Goal: Task Accomplishment & Management: Complete application form

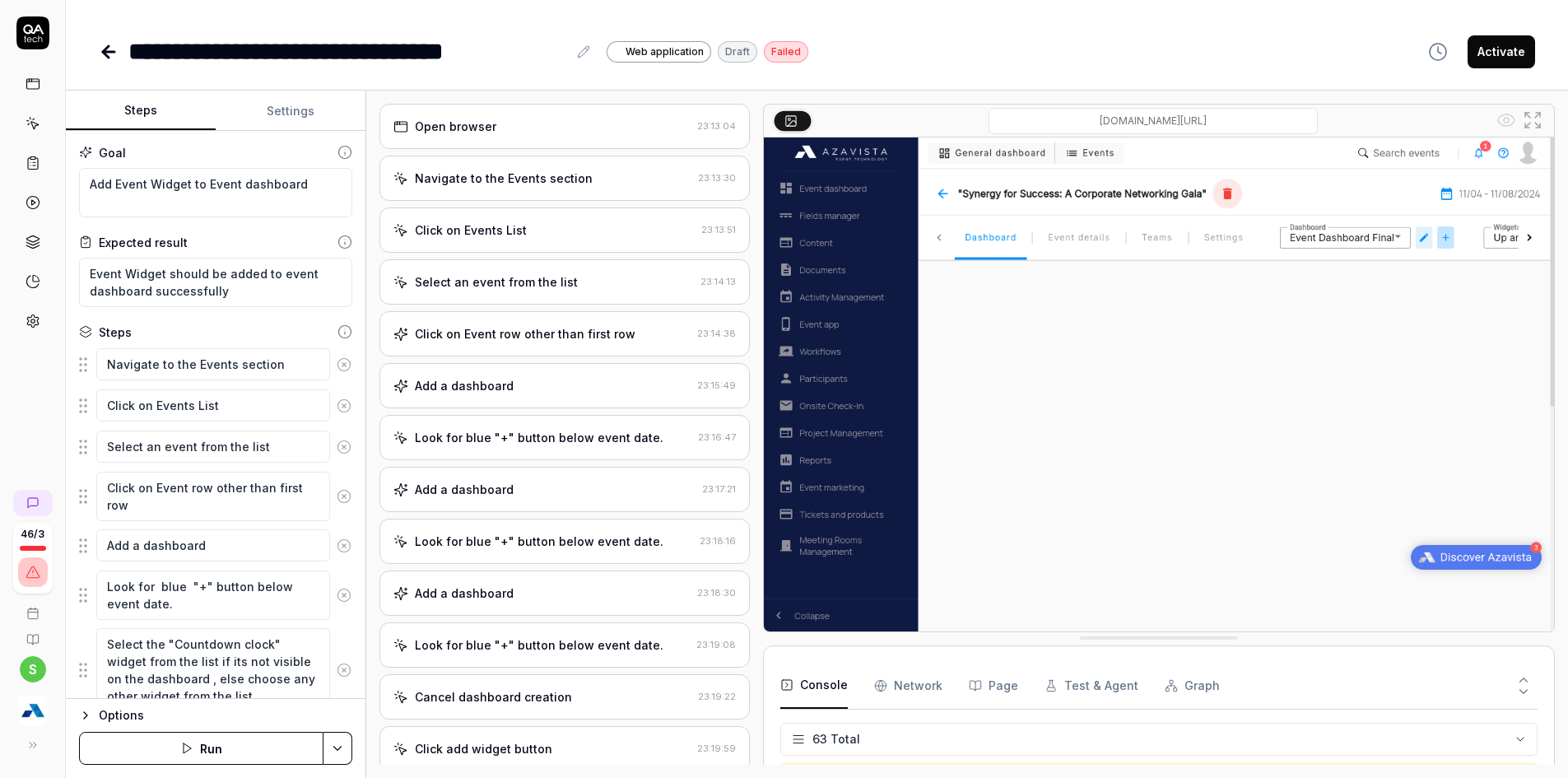
scroll to position [2742, 0]
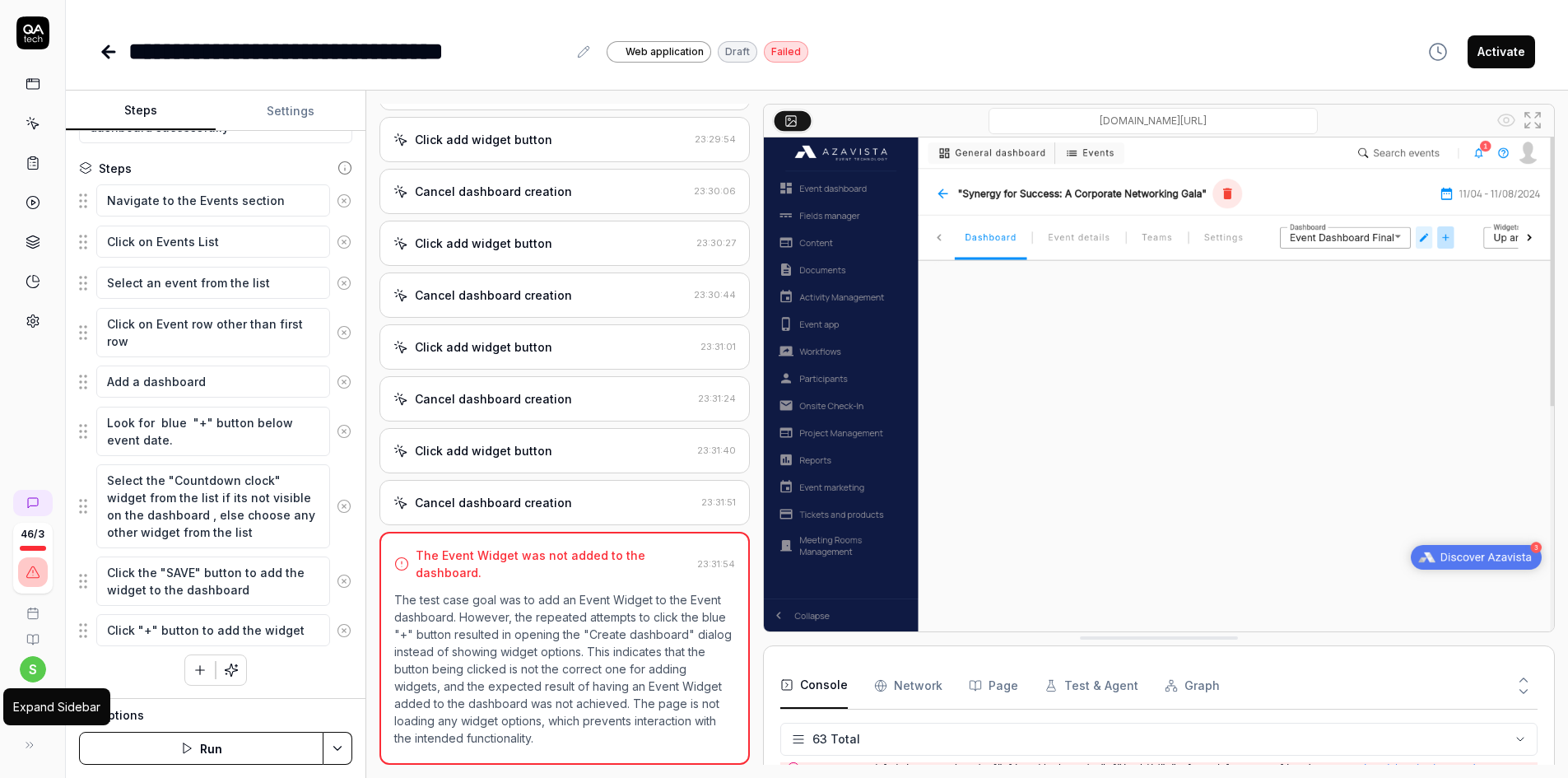
click at [25, 723] on div "Expand Sidebar" at bounding box center [57, 706] width 107 height 37
click at [21, 706] on img "button" at bounding box center [33, 710] width 29 height 29
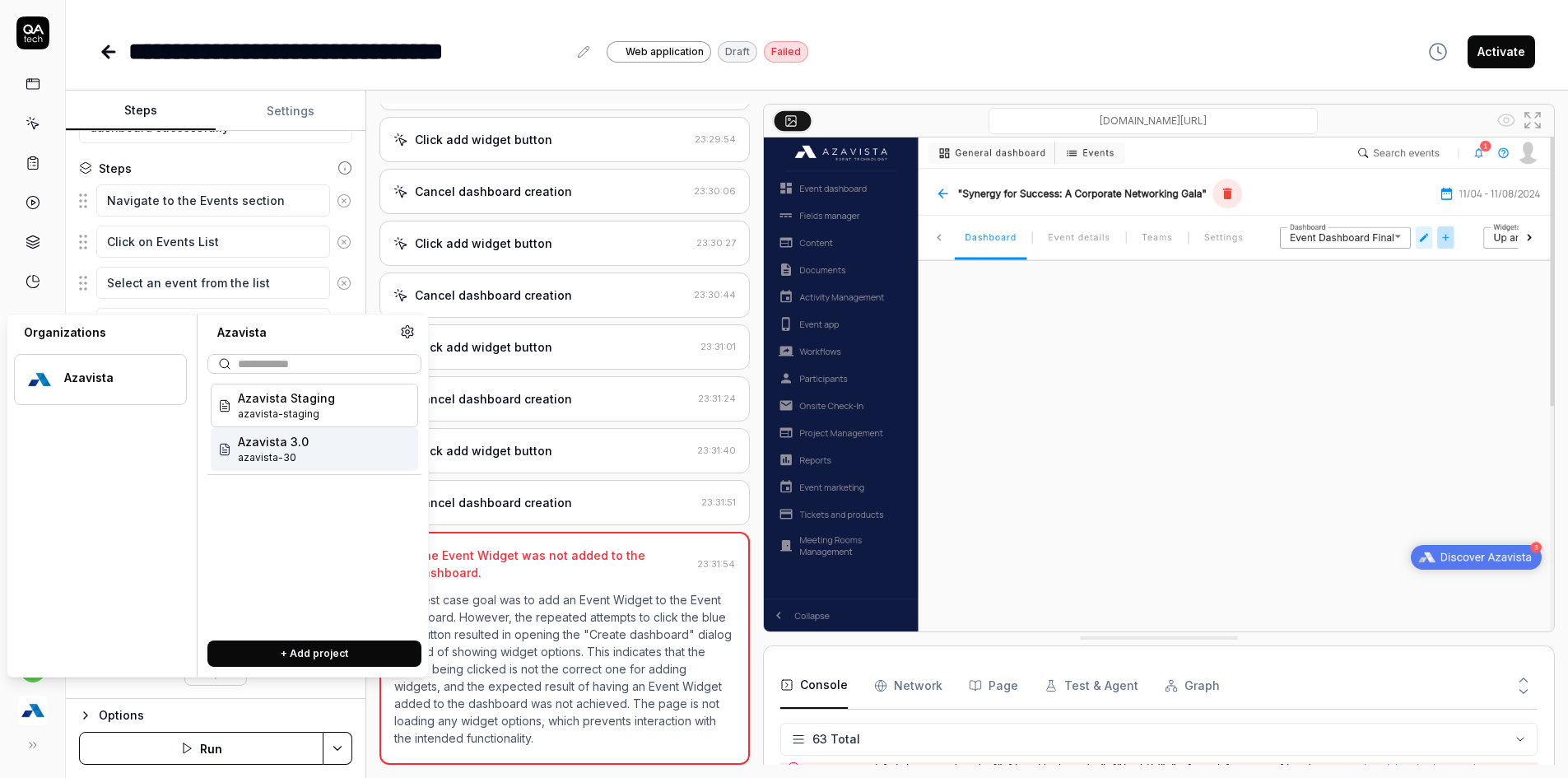
click at [280, 459] on span "azavista-30" at bounding box center [273, 457] width 71 height 15
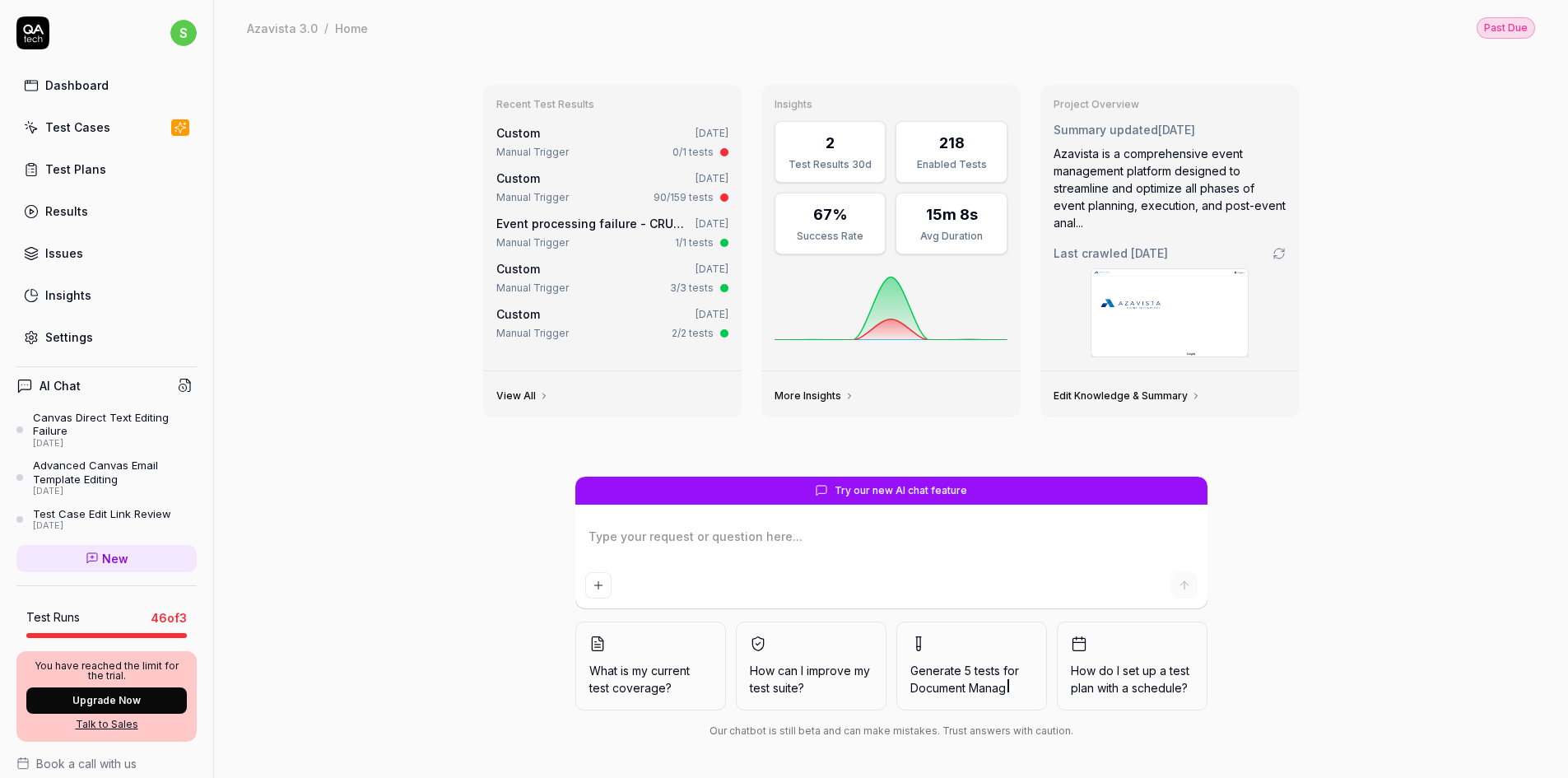
type textarea "*"
click at [101, 124] on div "Test Cases" at bounding box center [77, 127] width 65 height 17
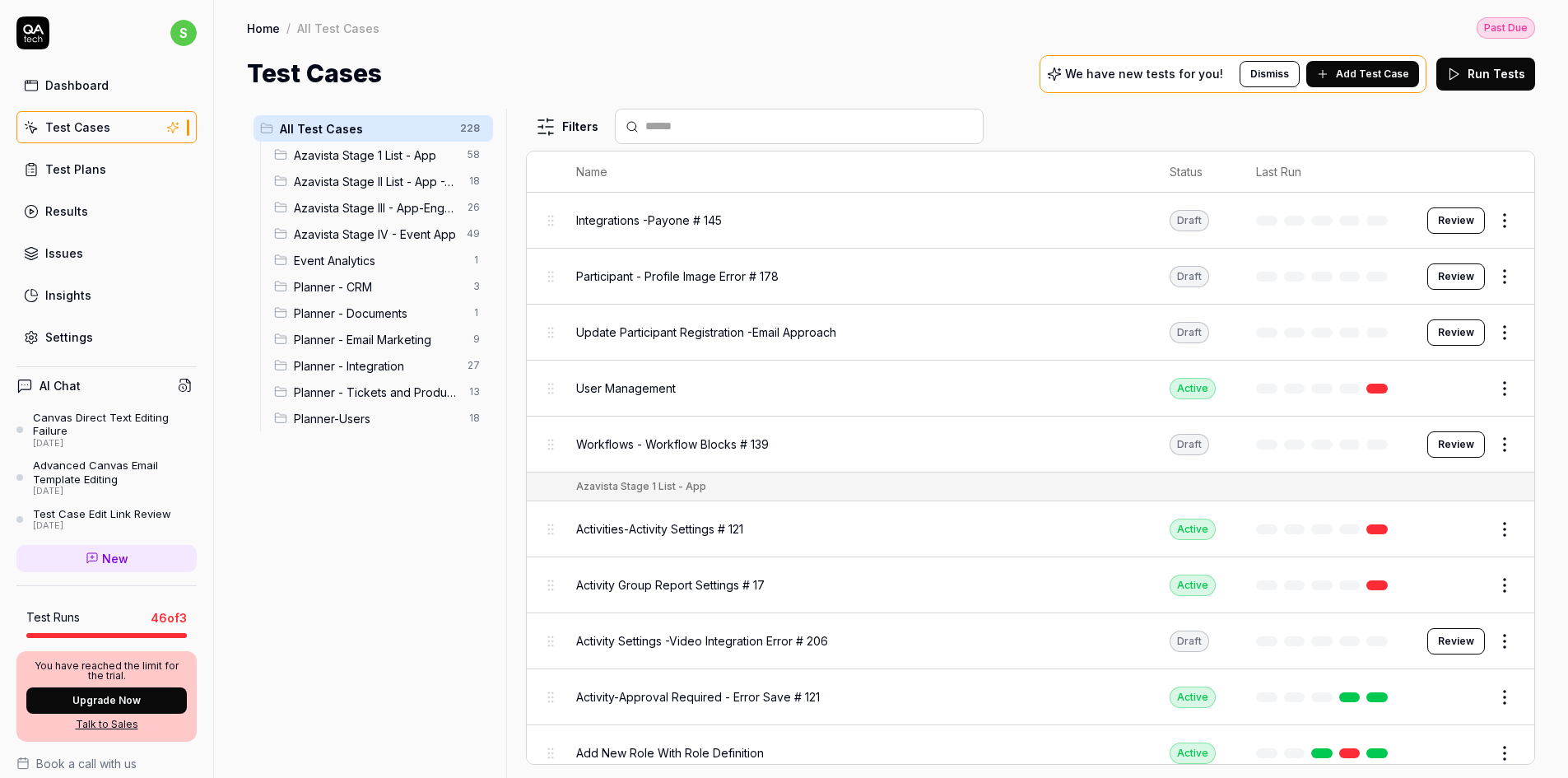
click at [347, 395] on span "Planner - Tickets and Products" at bounding box center [376, 392] width 165 height 17
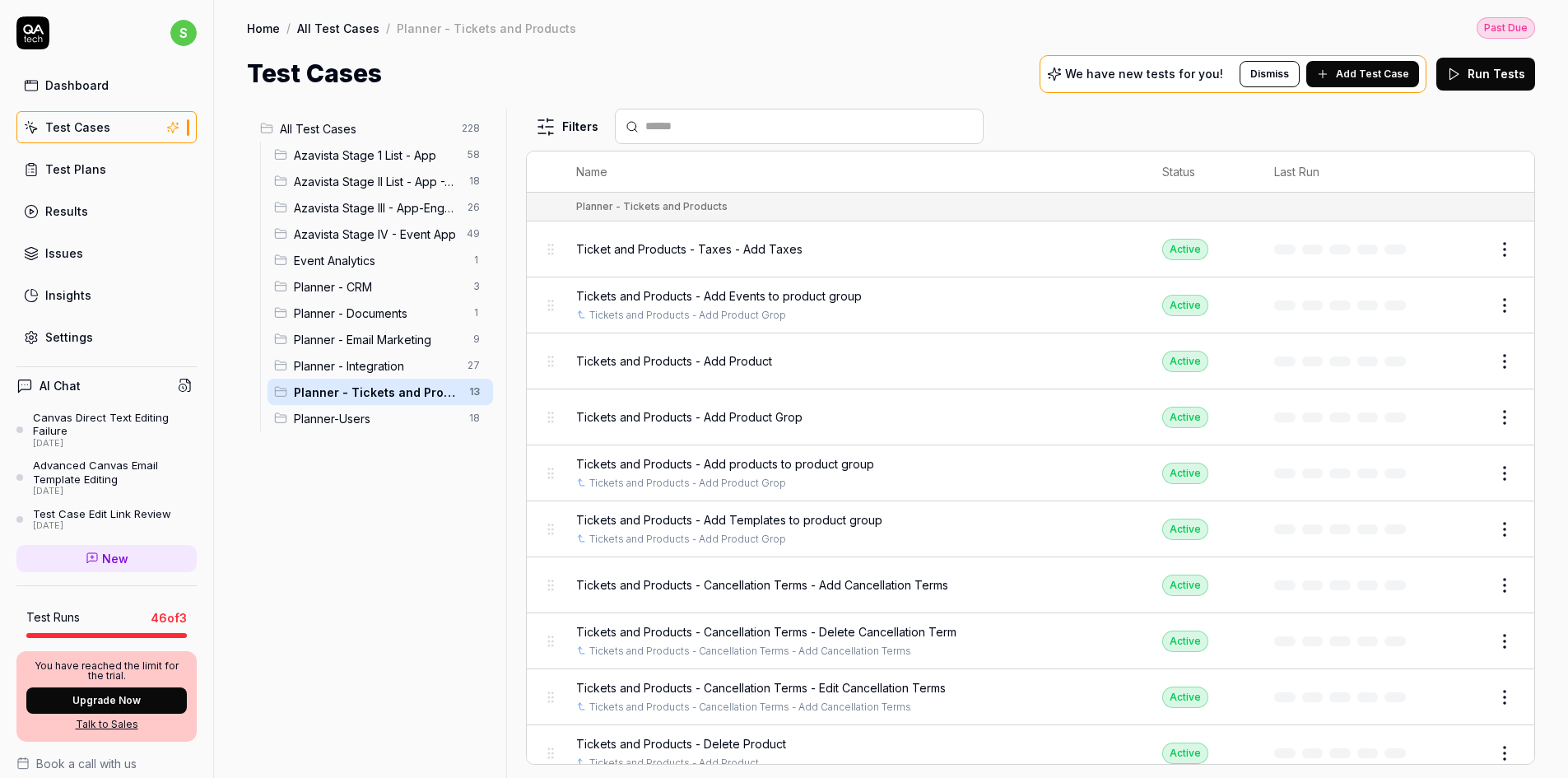
click at [1347, 55] on div "We have new tests for you! Dismiss Add Test Case" at bounding box center [1232, 74] width 387 height 38
click at [1352, 79] on span "Add Test Case" at bounding box center [1372, 74] width 74 height 15
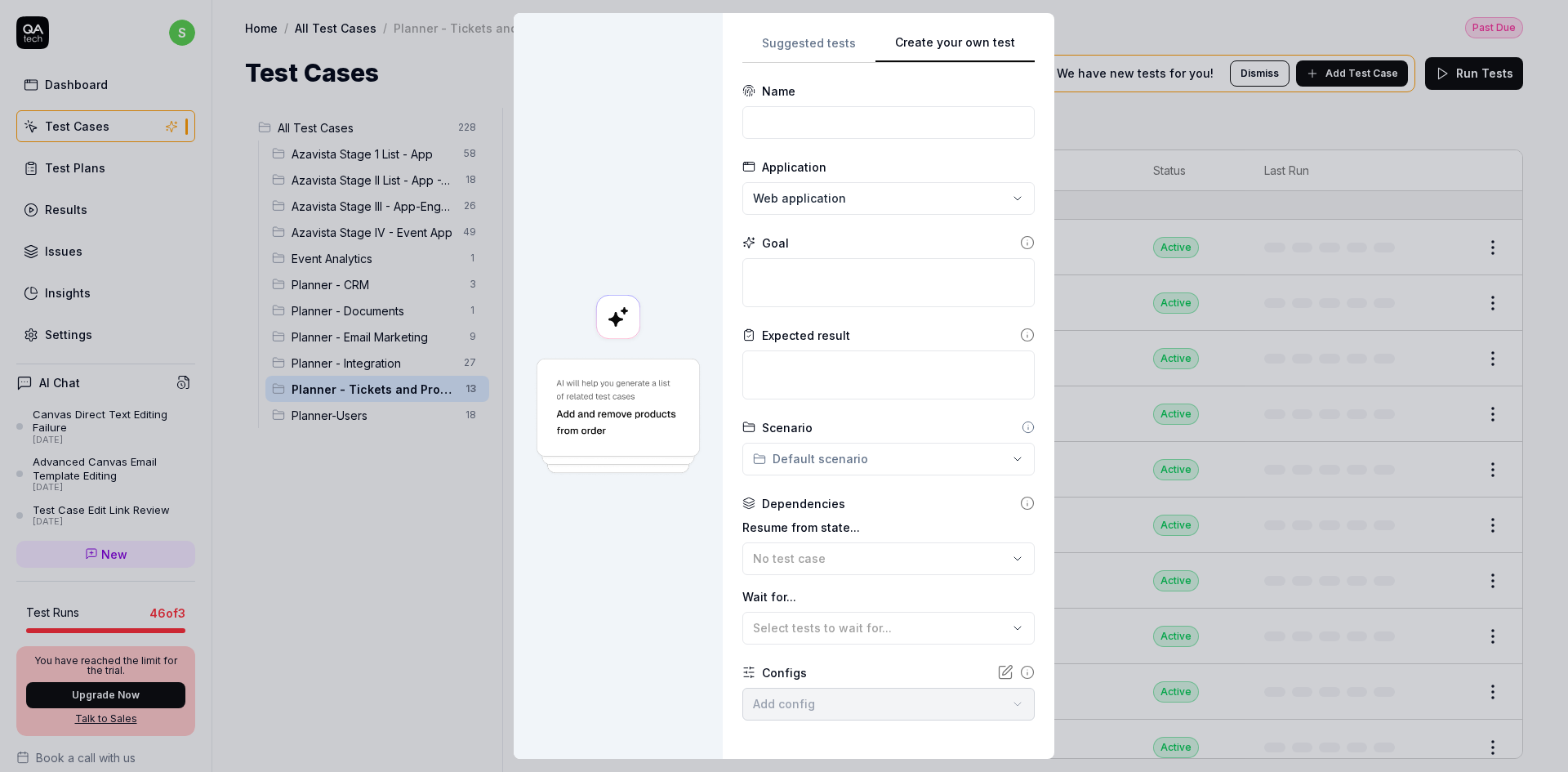
click at [836, 367] on div "Suggested tests Create your own test Name Application Web application Goal Expe…" at bounding box center [889, 386] width 293 height 707
click at [782, 125] on input at bounding box center [889, 123] width 293 height 33
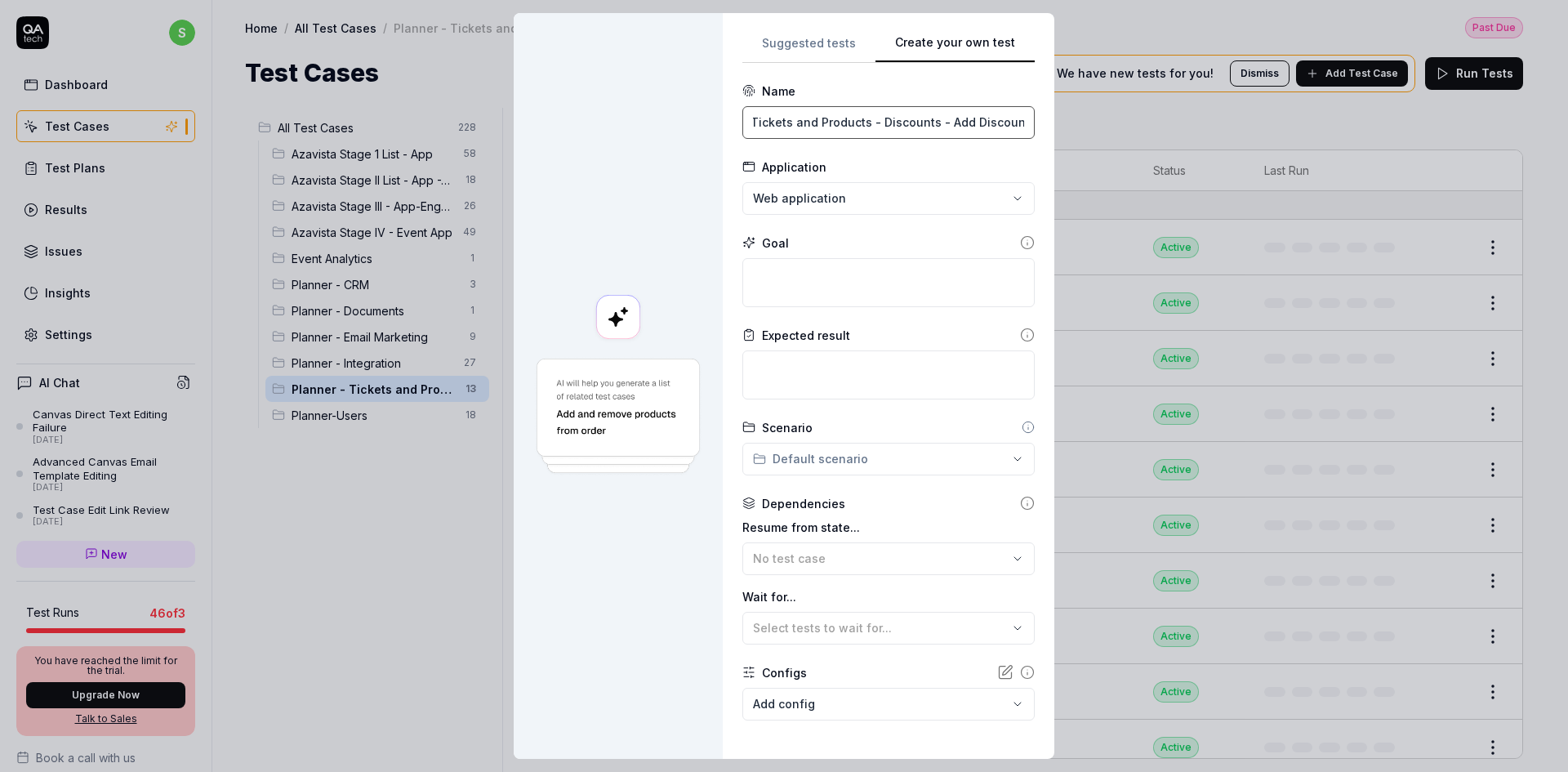
scroll to position [0, 7]
type input "Tickets and Products - Discounts - Add Discount"
click at [786, 286] on textarea at bounding box center [889, 283] width 293 height 49
type textarea "*"
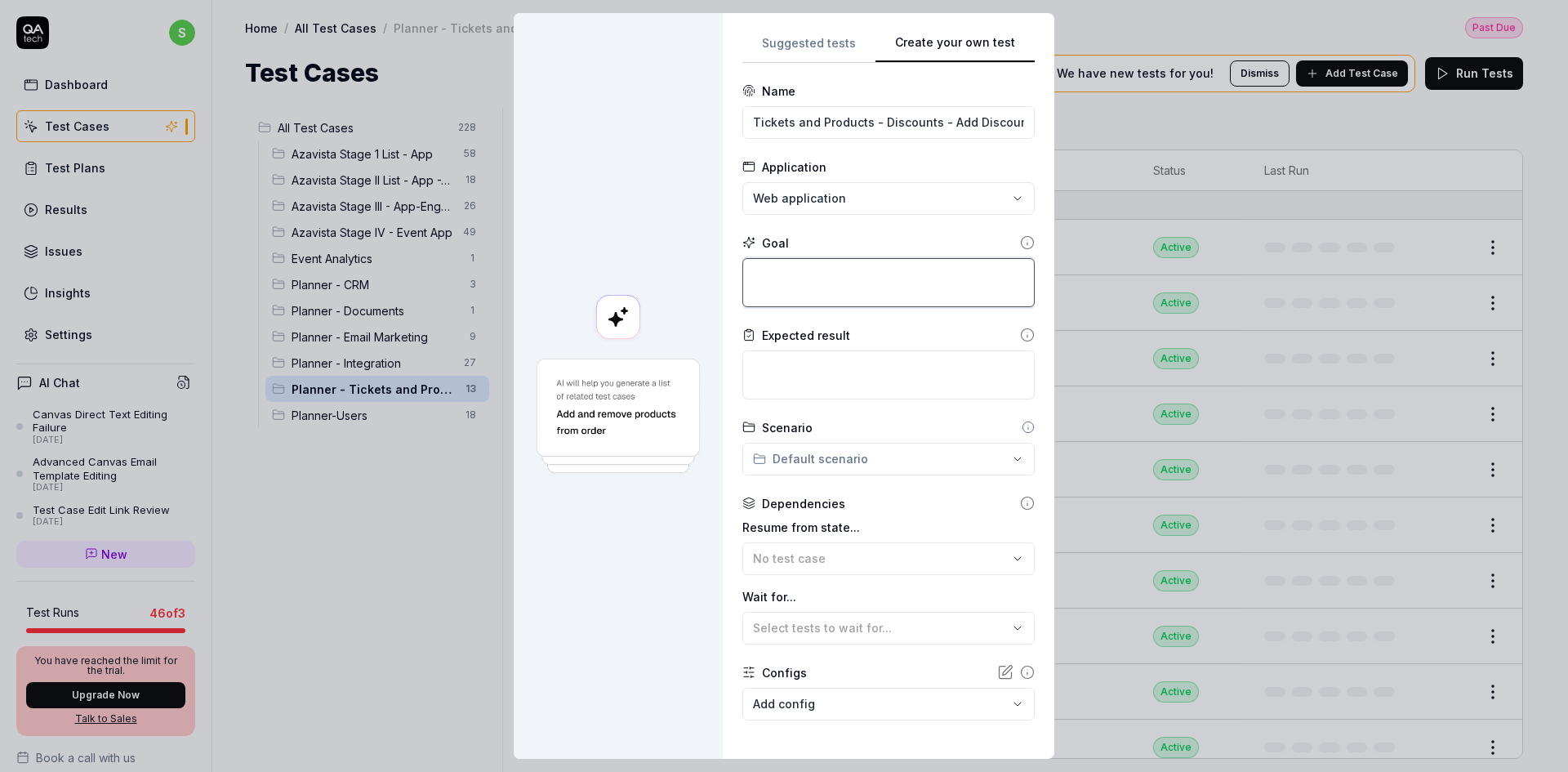
type textarea "C"
type textarea "*"
type textarea "Cl"
type textarea "*"
type textarea "Cli"
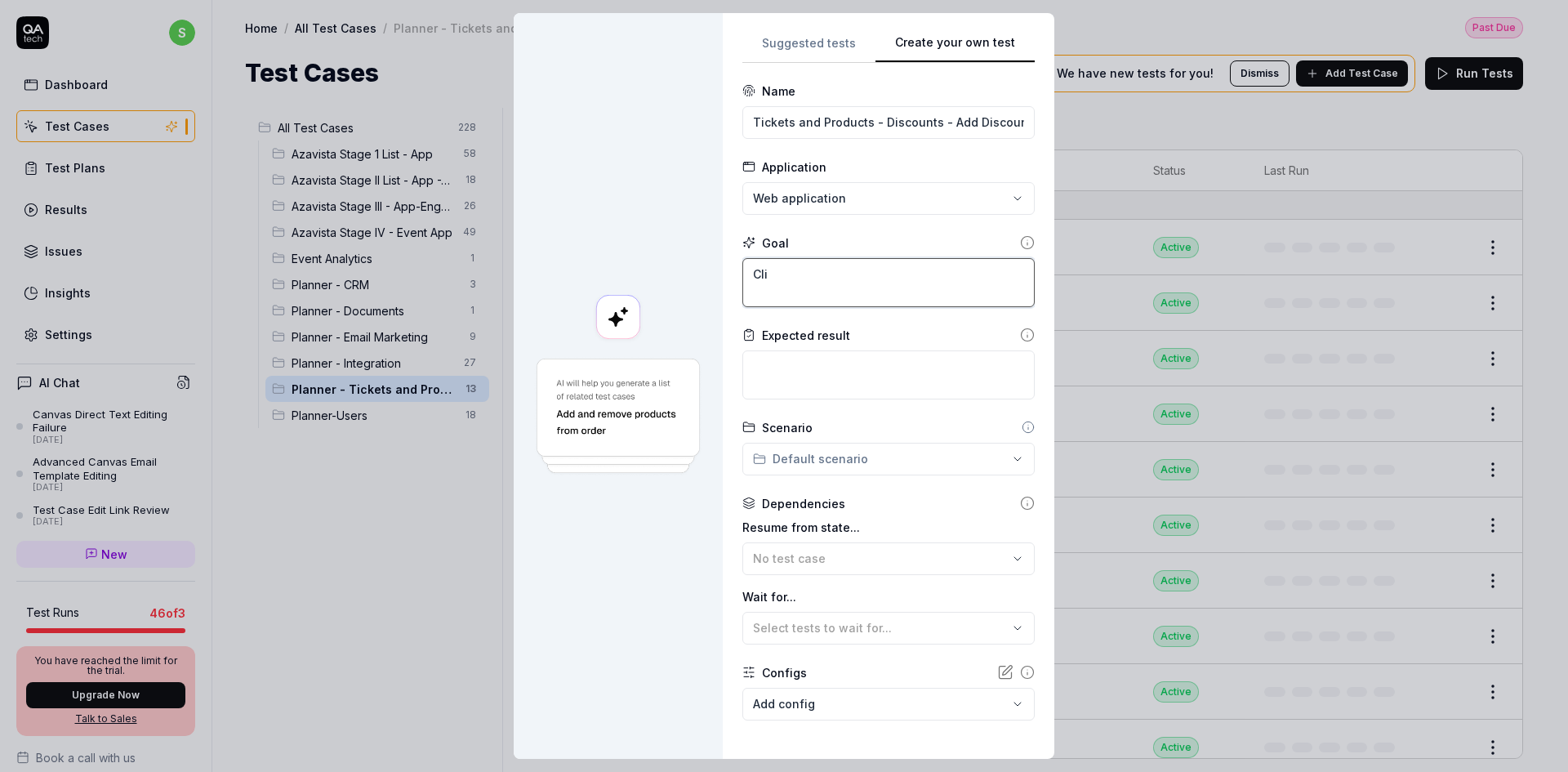
type textarea "*"
type textarea "Clic"
type textarea "*"
type textarea "Click"
type textarea "*"
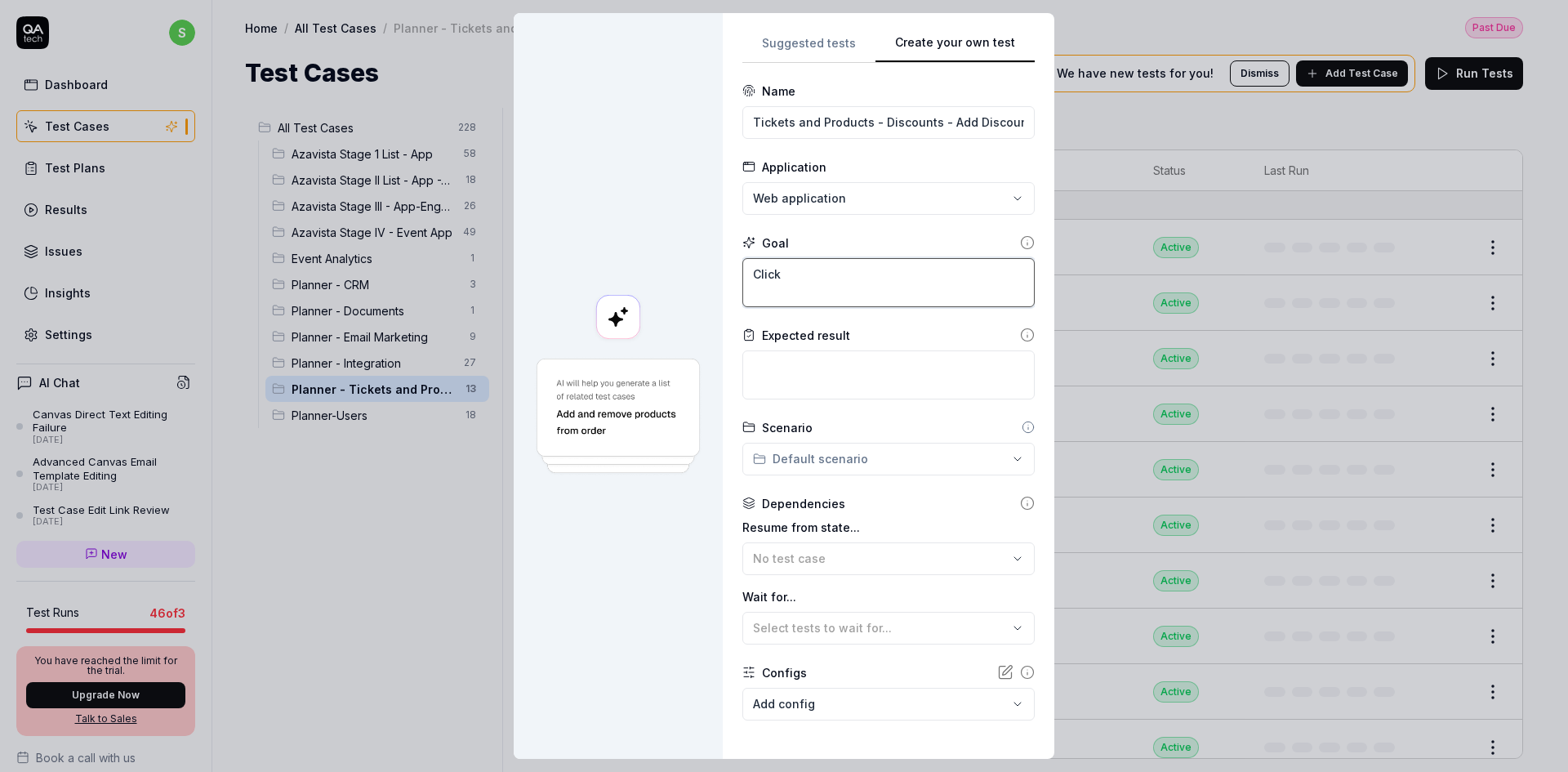
type textarea "Click"
type textarea "*"
type textarea "Click o"
type textarea "*"
type textarea "Click on"
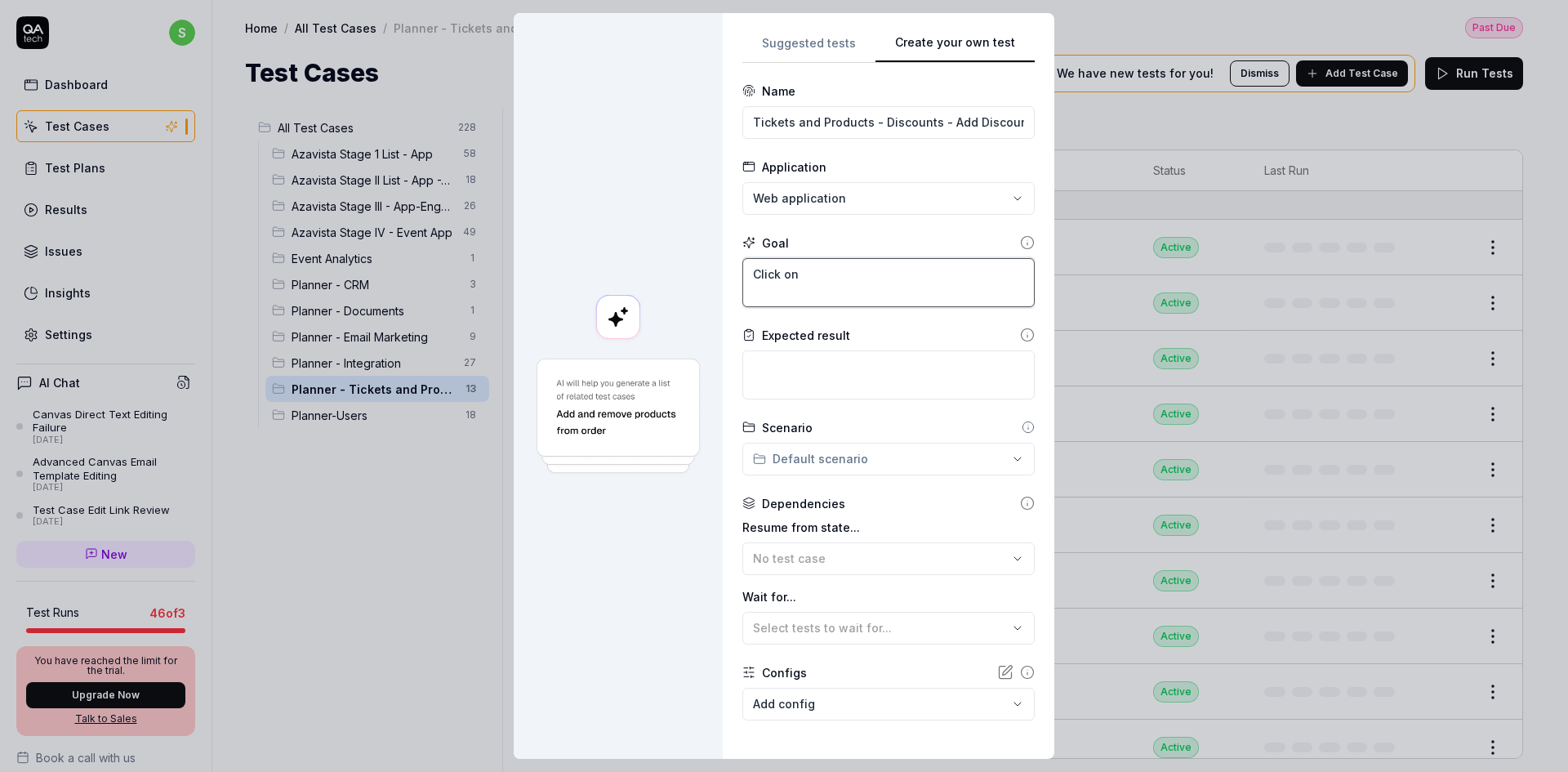
type textarea "*"
type textarea "Click on"
type textarea "*"
type textarea "Click on ""
type textarea "*"
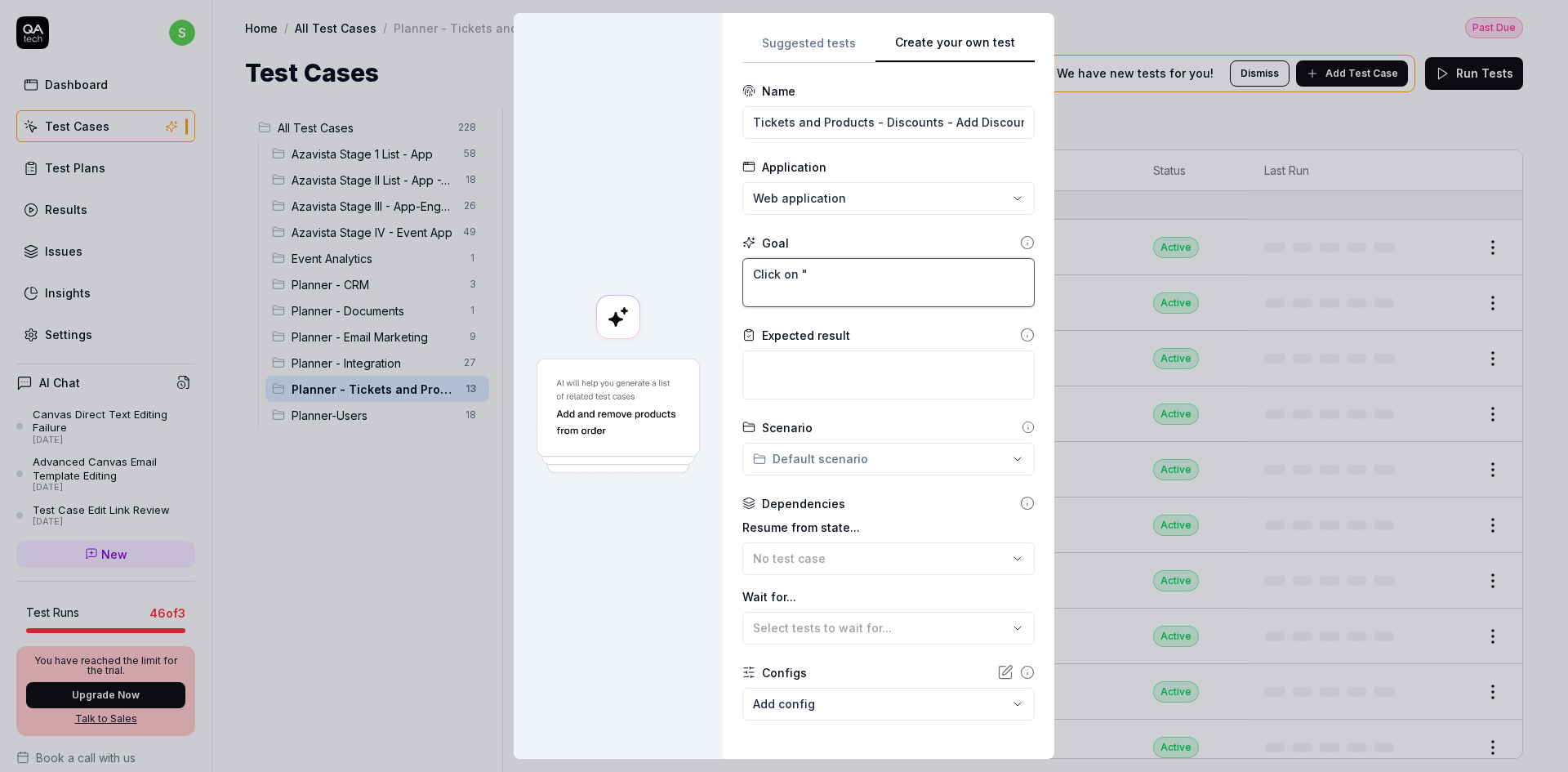
type textarea "Click on """
type textarea "*"
type textarea "Click on "+""
type textarea "*"
type textarea "Click on "+ ""
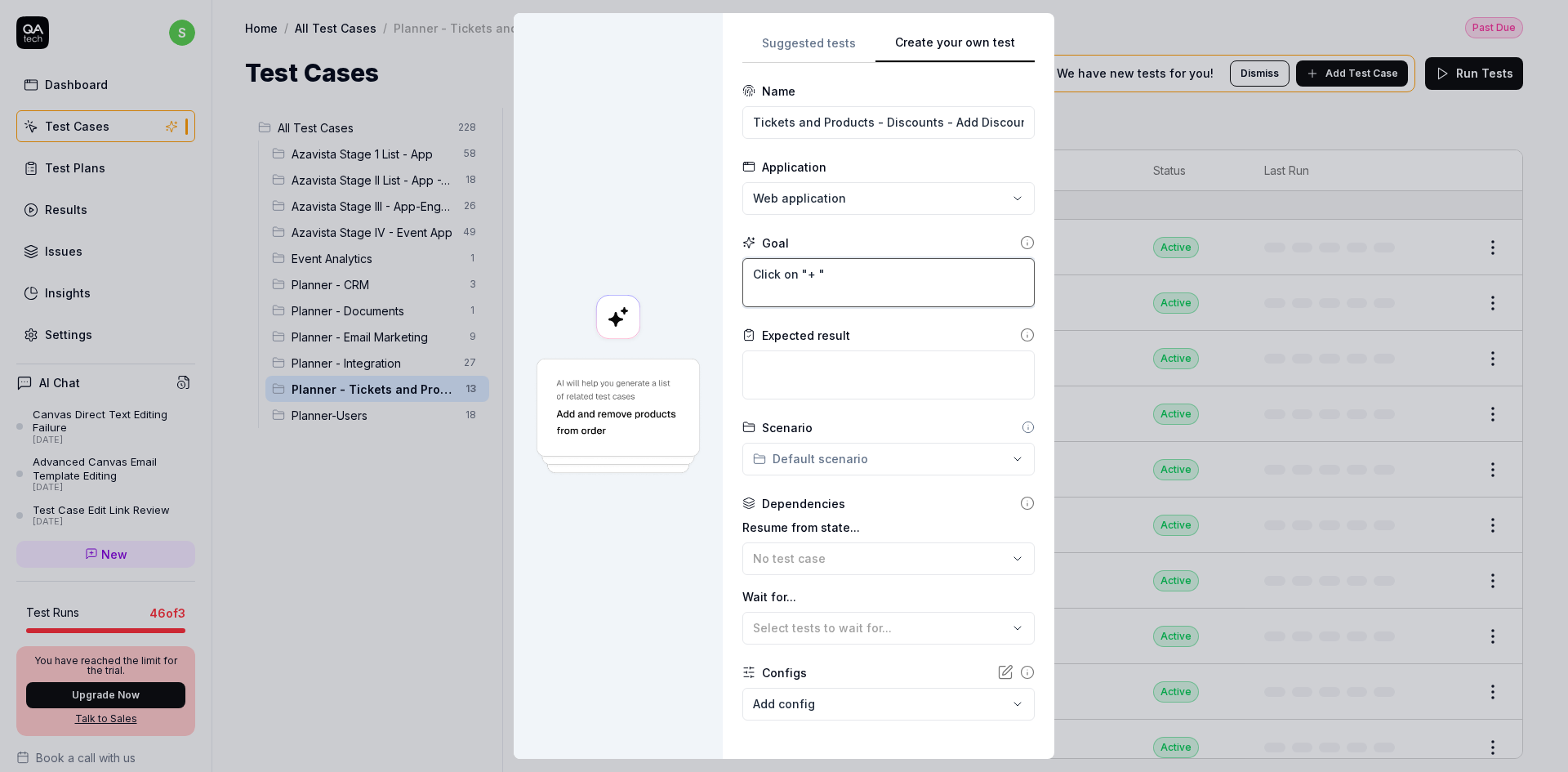
type textarea "*"
type textarea "Click on "+ D""
type textarea "*"
type textarea "Click on "+ Di""
type textarea "*"
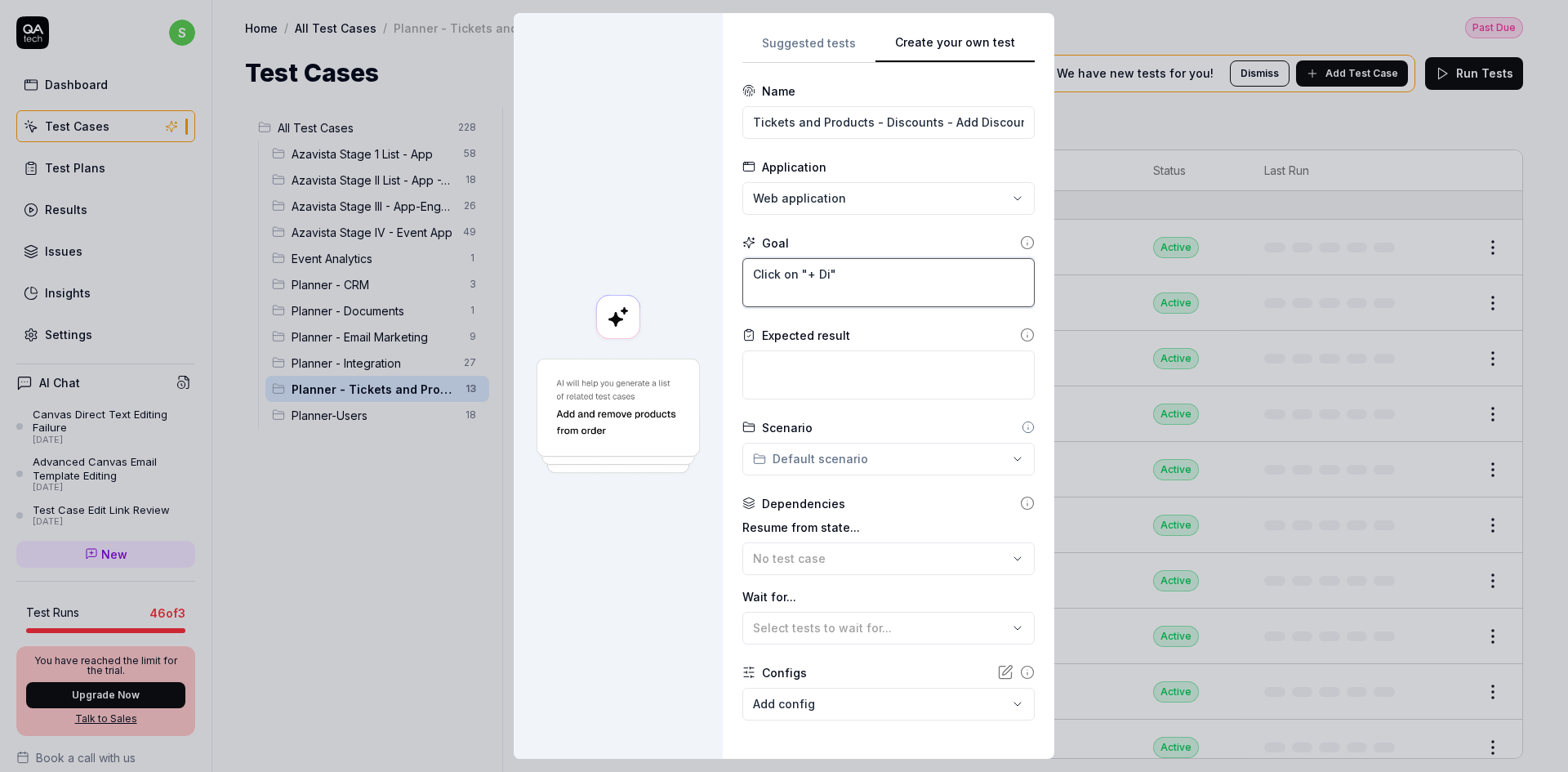
type textarea "Click on "+ Dic""
type textarea "*"
type textarea "Click on "+ Di""
type textarea "*"
type textarea "Click on "+ Dis""
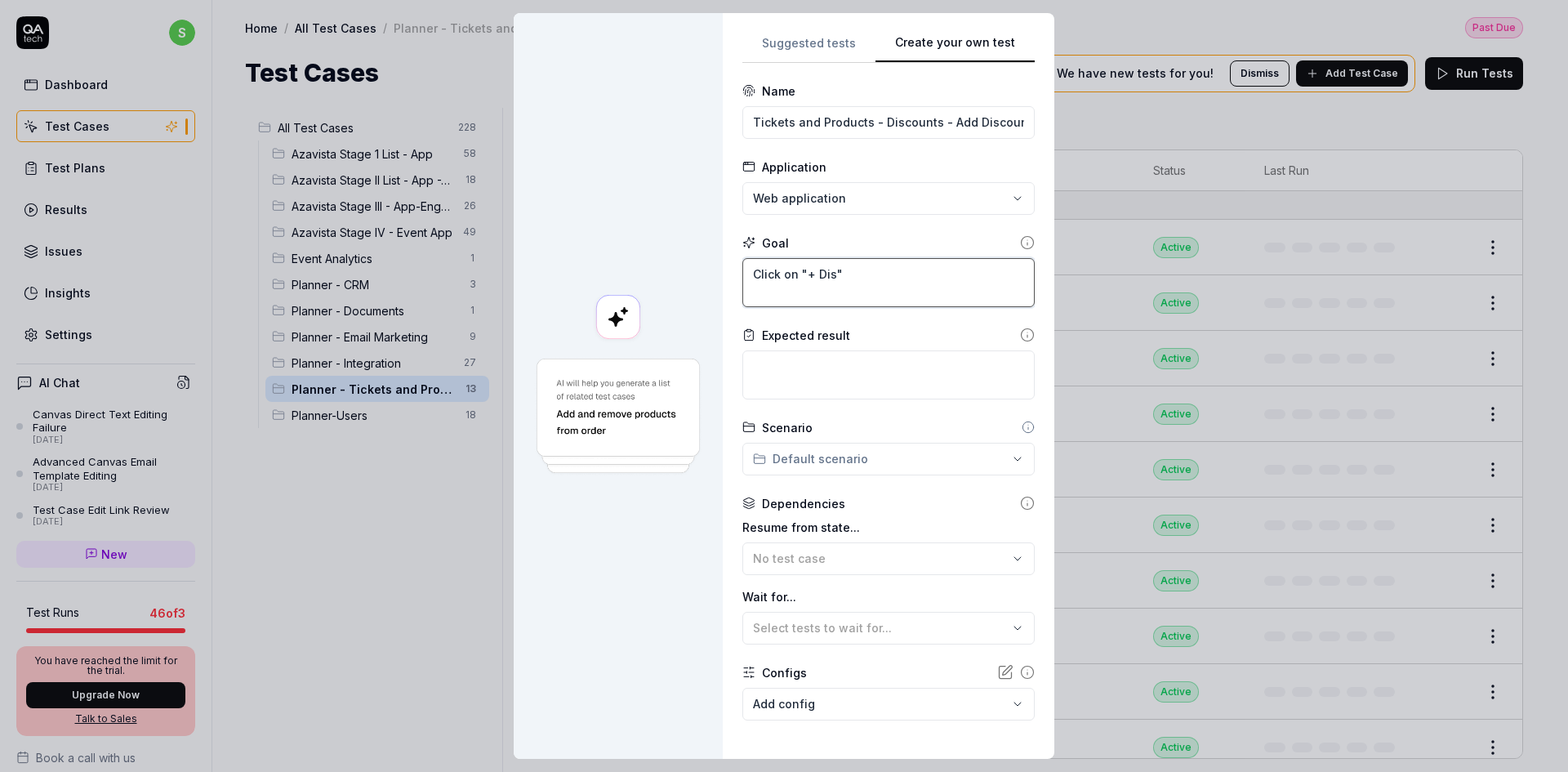
type textarea "*"
type textarea "Click on "+ Disco""
type textarea "*"
type textarea "Click on "+ Discou""
type textarea "*"
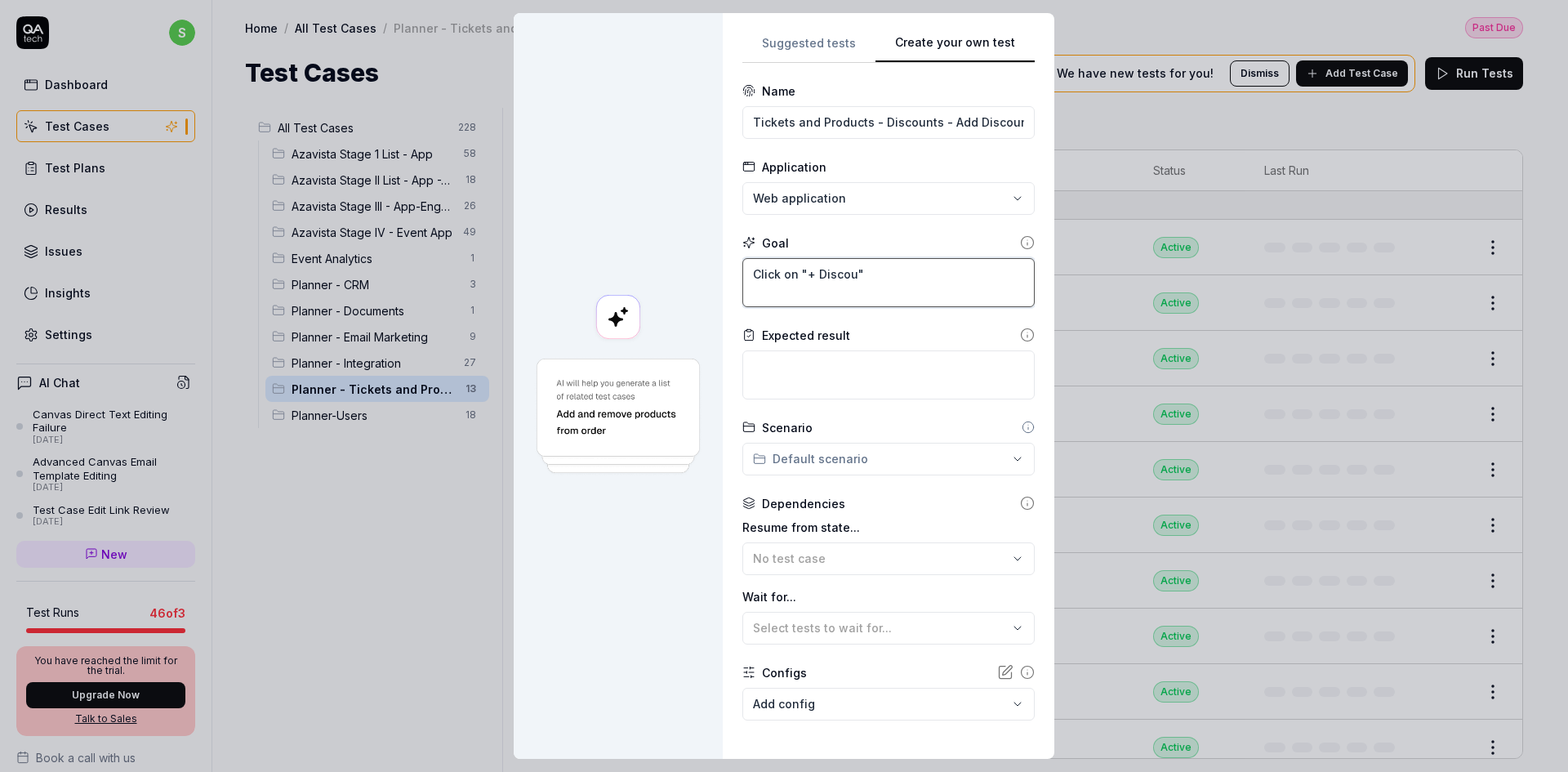
type textarea "Click on "+ Discoun""
type textarea "*"
type textarea "Click on "+ Discount""
type textarea "*"
type textarea "Click on "+ Discount""
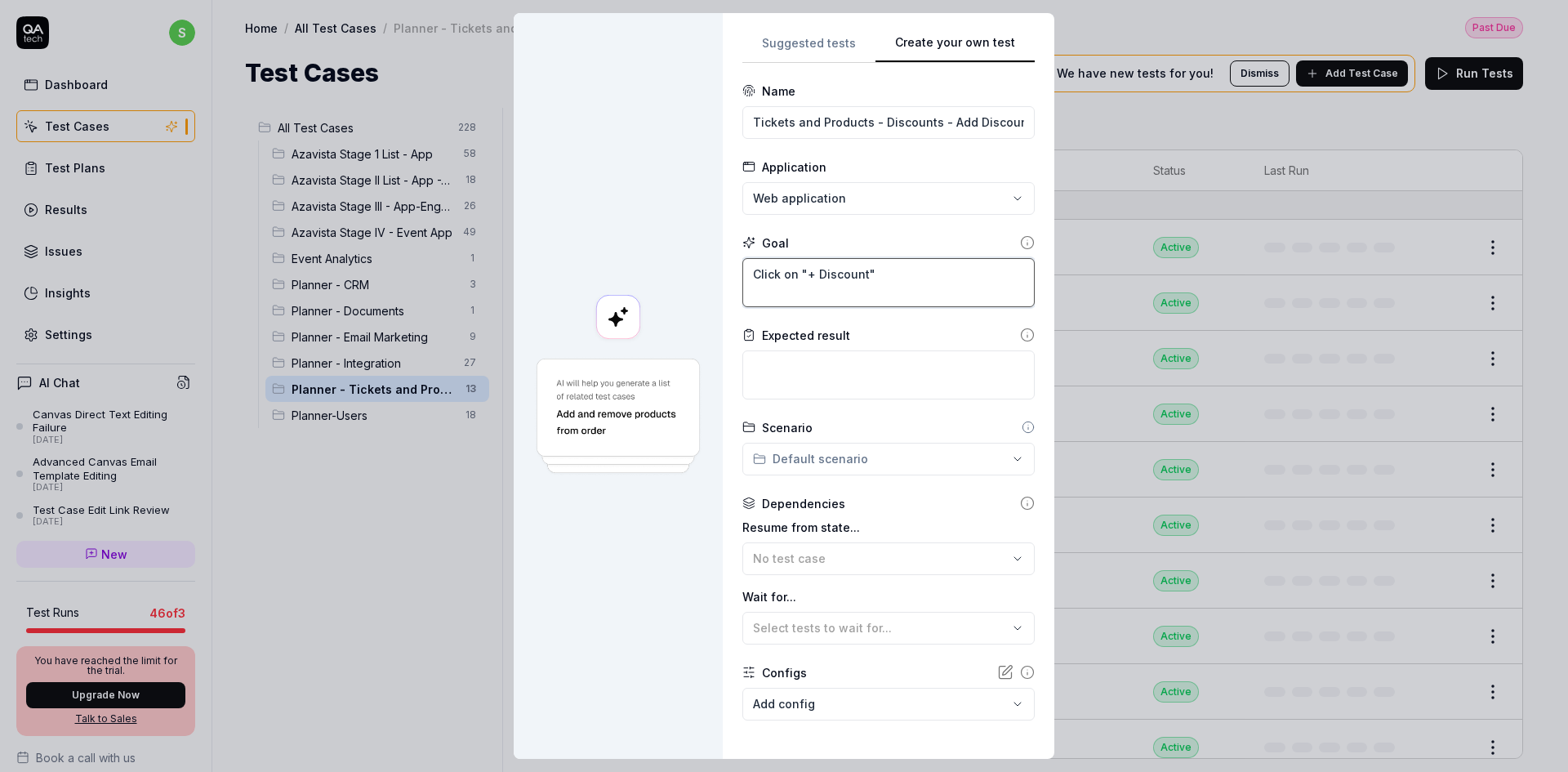
type textarea "*"
type textarea "Click on "+ Discount" E"
type textarea "*"
type textarea "Click on "+ Discount" En"
type textarea "*"
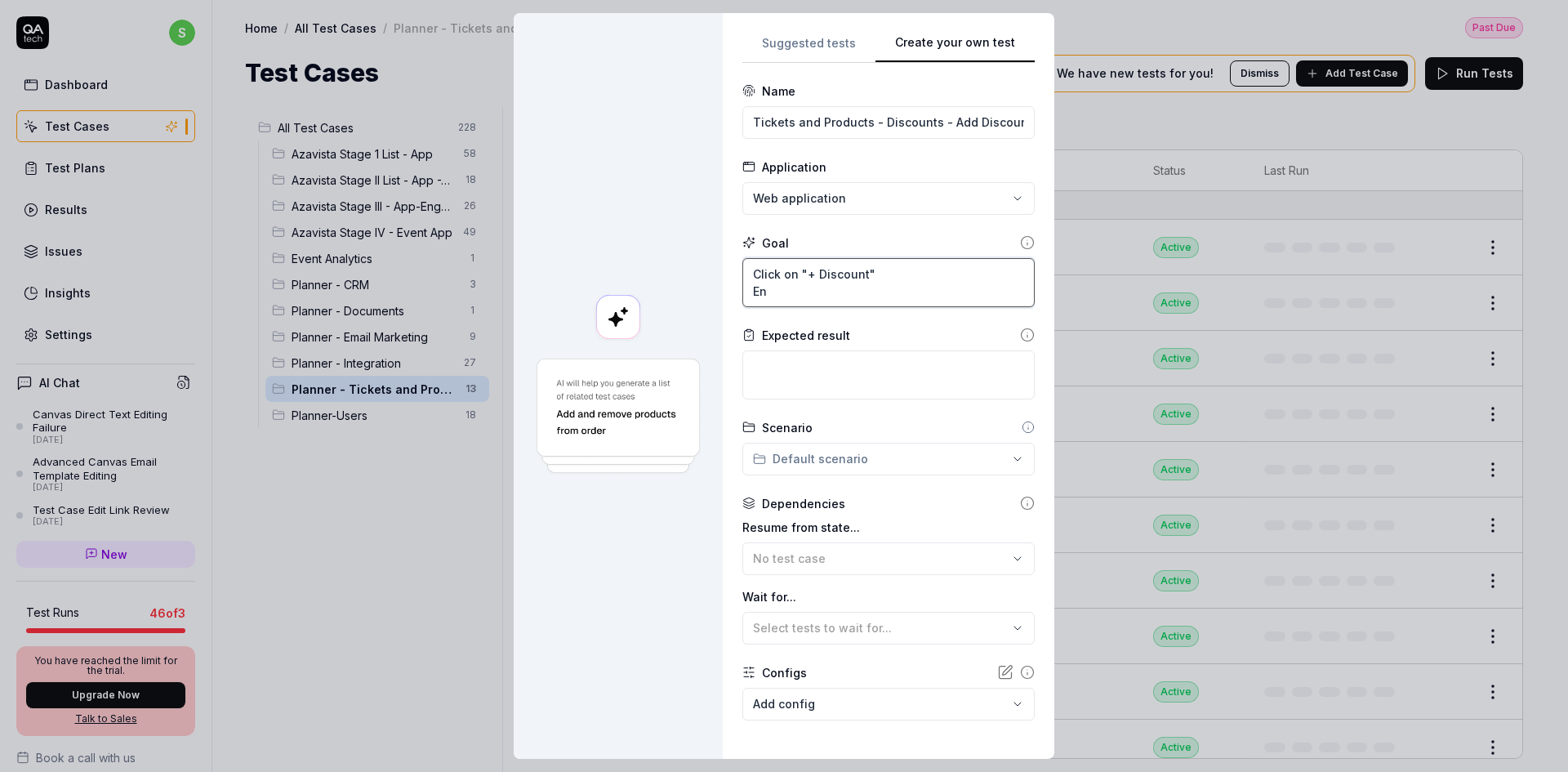
type textarea "Click on "+ Discount" Ent"
type textarea "*"
type textarea "Click on "+ Discount" Ente"
type textarea "*"
type textarea "Click on "+ Discount" Enter"
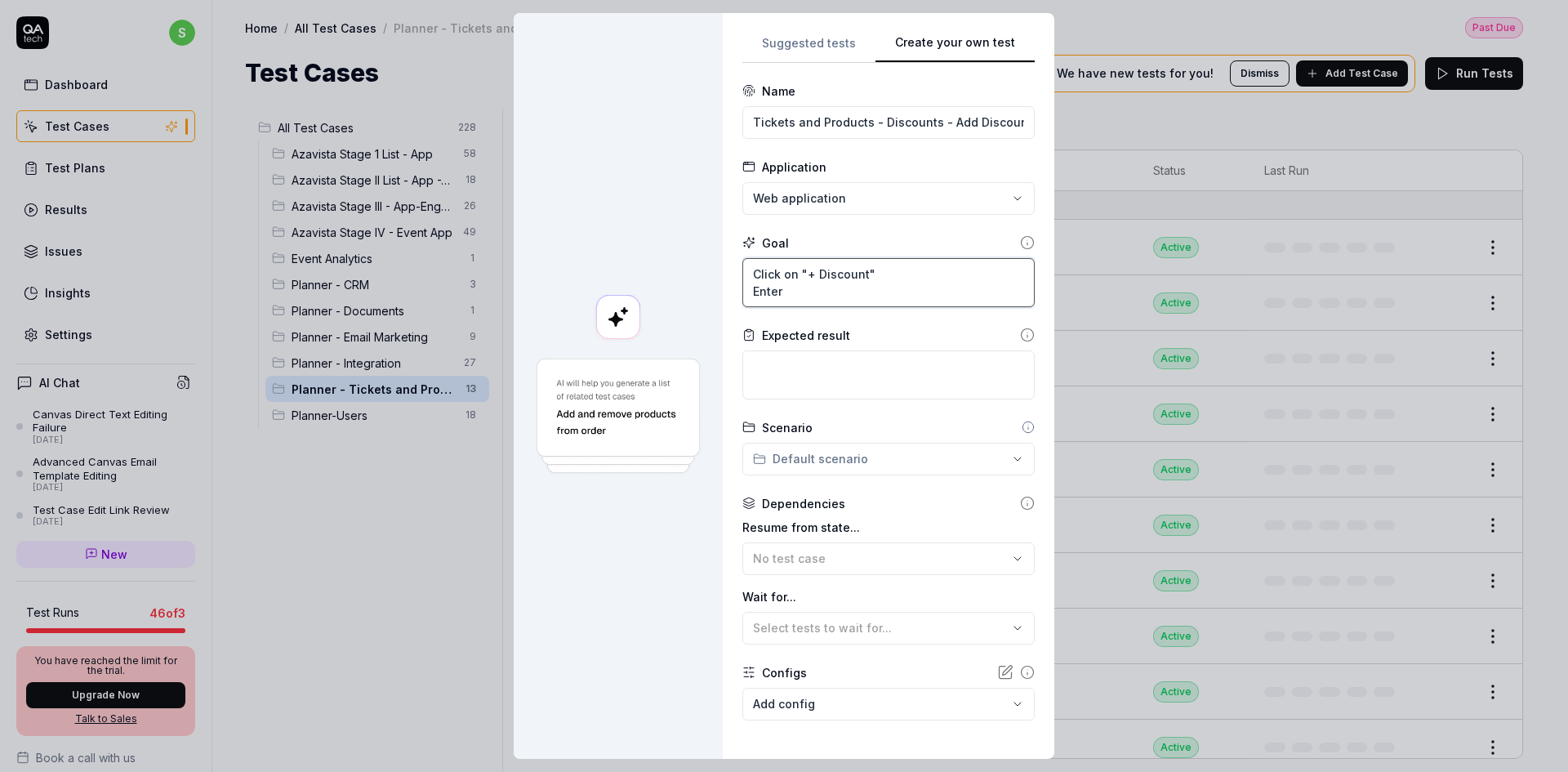
type textarea "*"
type textarea "Click on "+ Discount" Enter"
type textarea "*"
type textarea "Click on "+ Discount" Enter d"
type textarea "*"
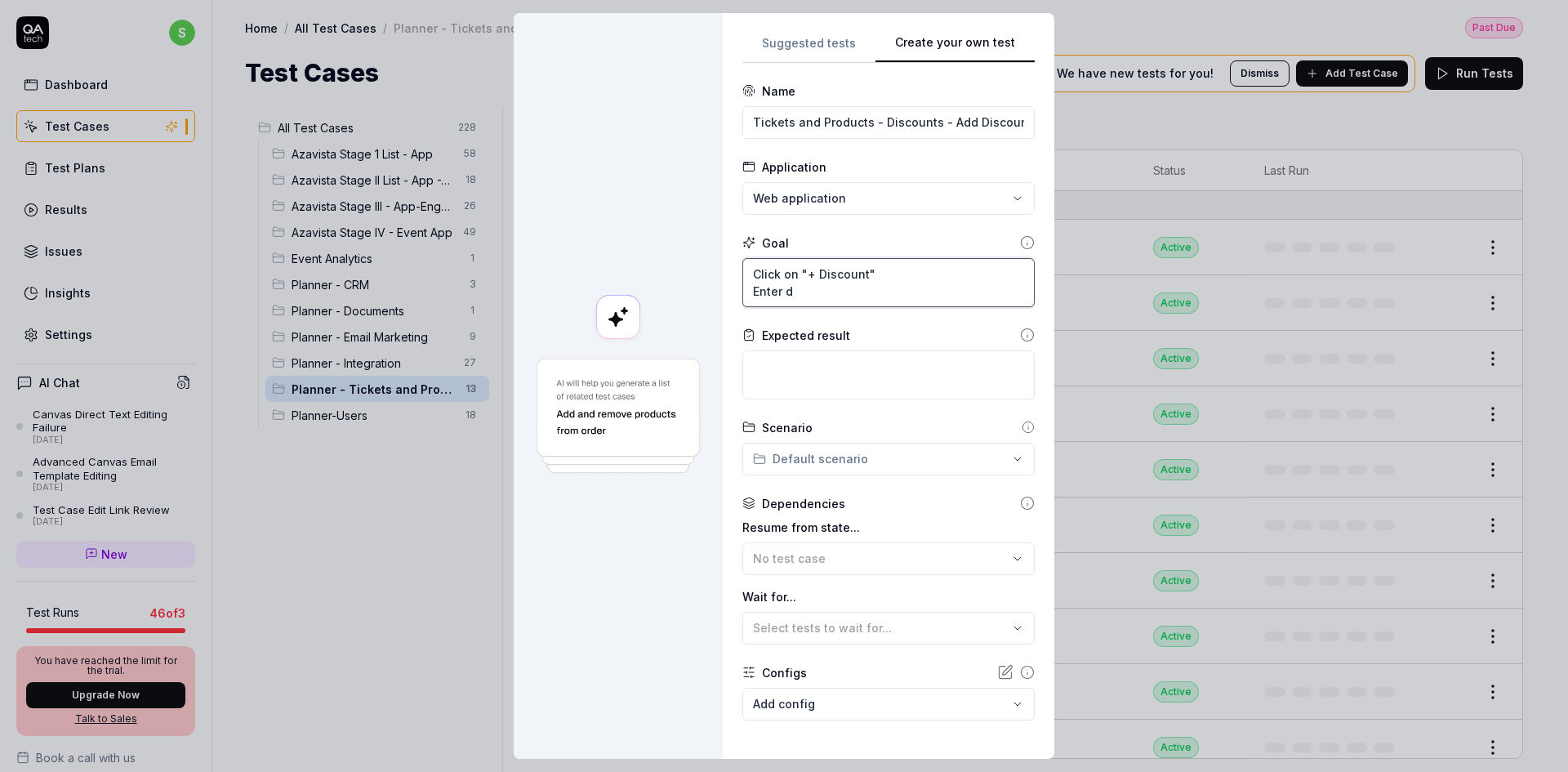
type textarea "Click on "+ Discount" Enter de"
type textarea "*"
type textarea "Click on "+ Discount" Enter [PERSON_NAME]"
type textarea "*"
type textarea "Click on "+ Discount" Enter deya"
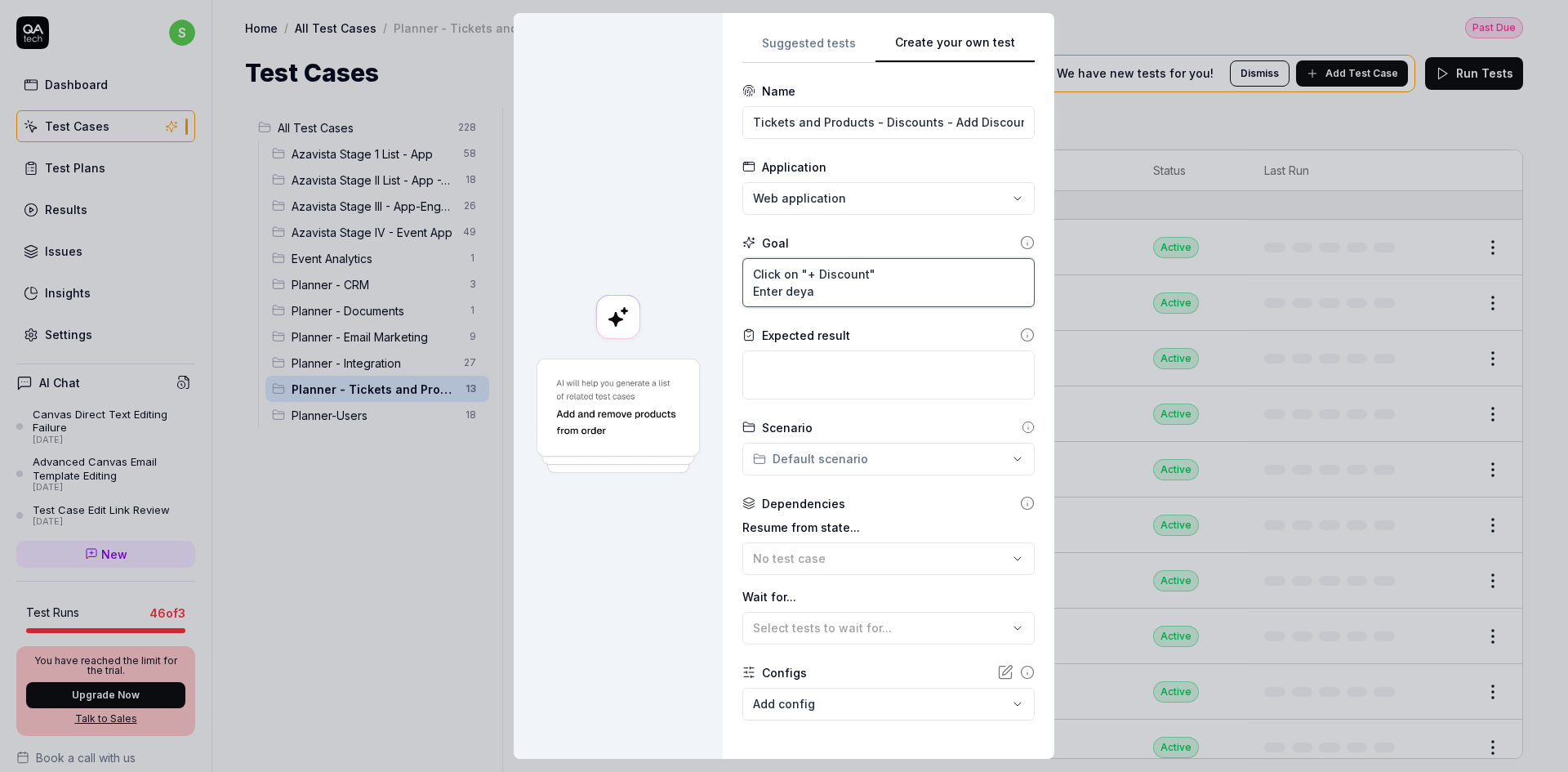
type textarea "*"
type textarea "Click on "+ Discount" Enter deyao"
type textarea "*"
type textarea "Click on "+ Discount" Enter deya"
type textarea "*"
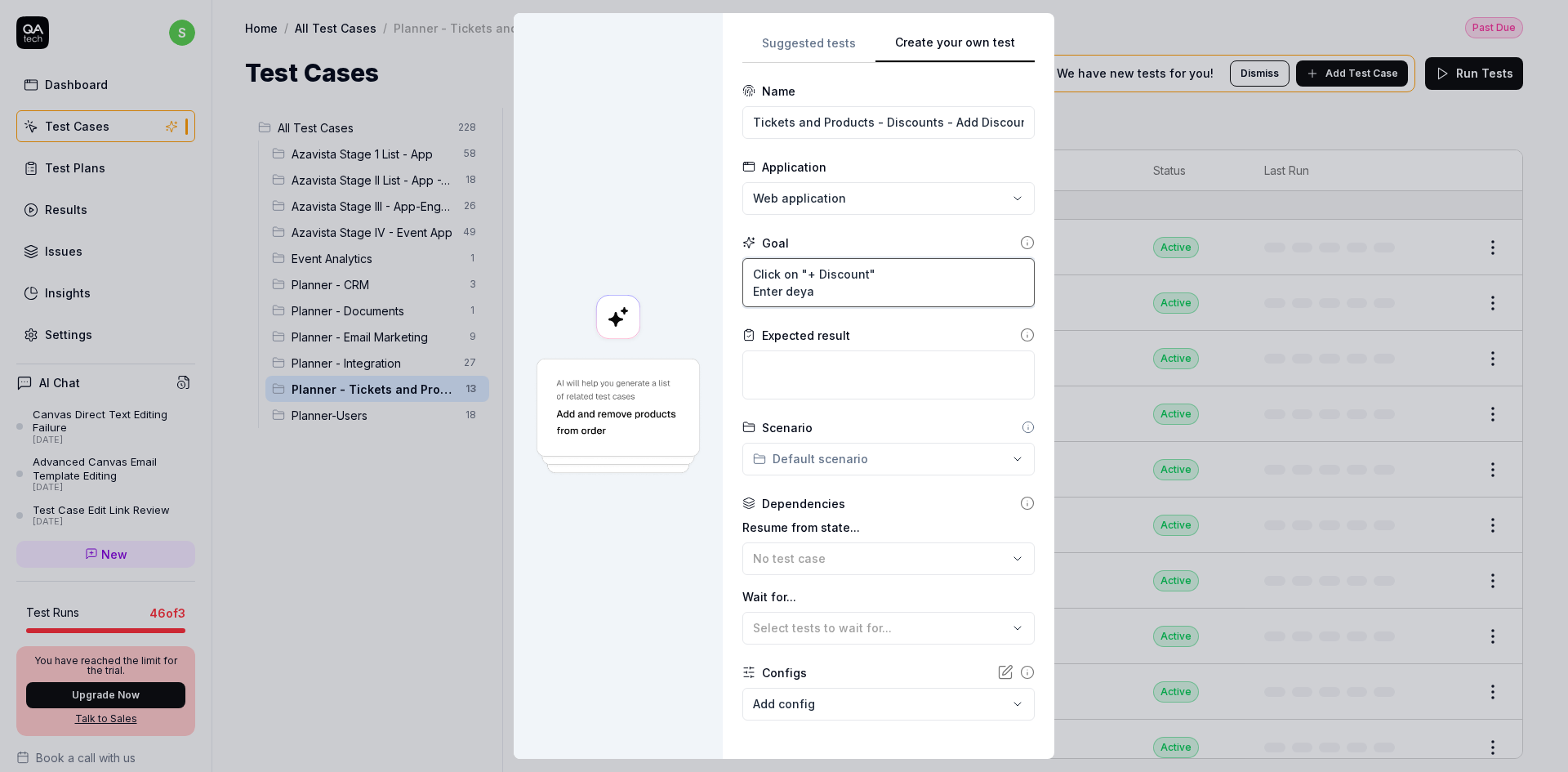
type textarea "Click on "+ Discount" Enter [PERSON_NAME]"
type textarea "*"
type textarea "Click on "+ Discount" Enter de"
type textarea "*"
type textarea "Click on "+ Discount" Enter det"
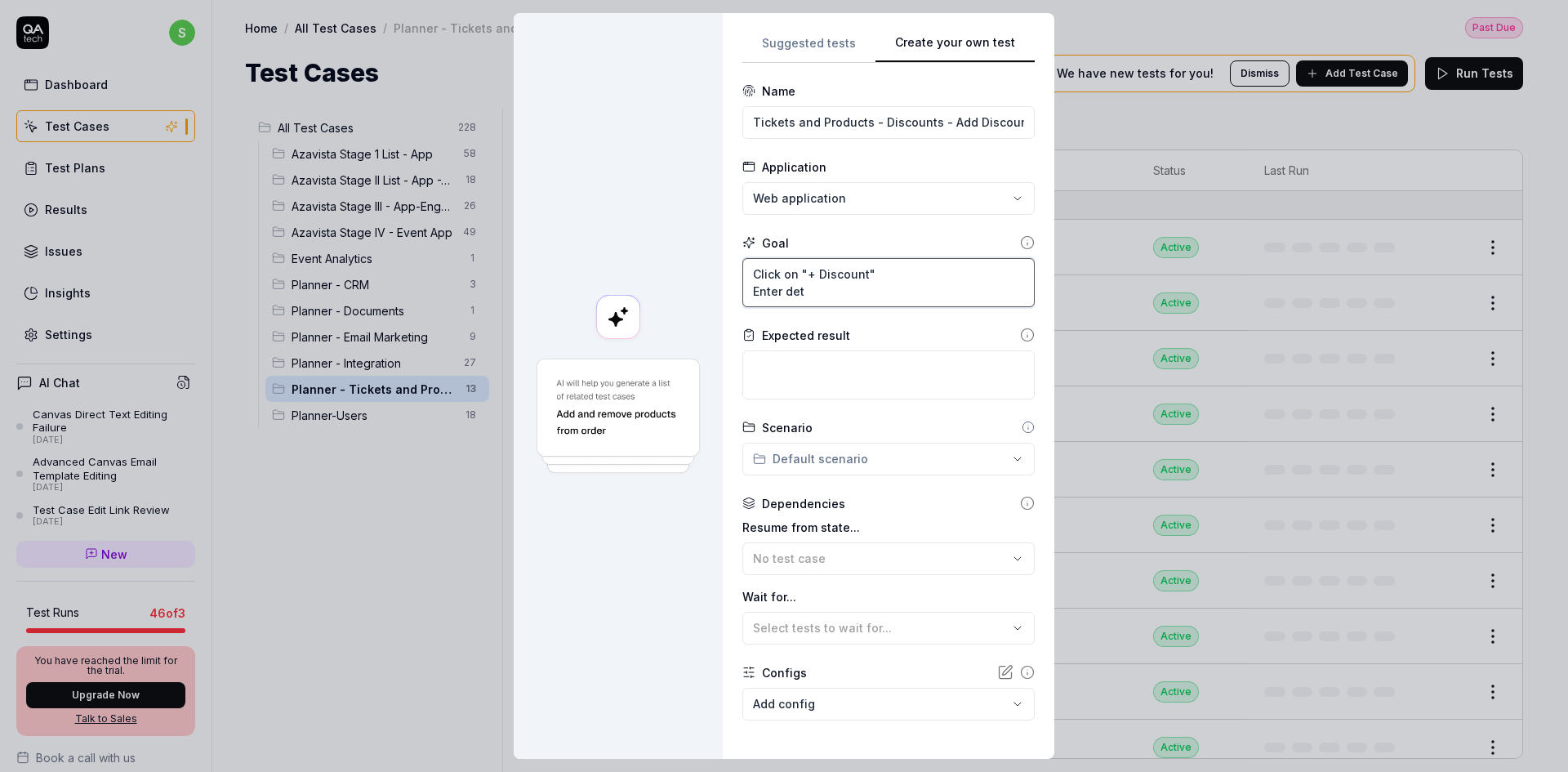
type textarea "*"
type textarea "Click on "+ Discount" Enter deta"
type textarea "*"
type textarea "Click on "+ Discount" Enter detai"
type textarea "*"
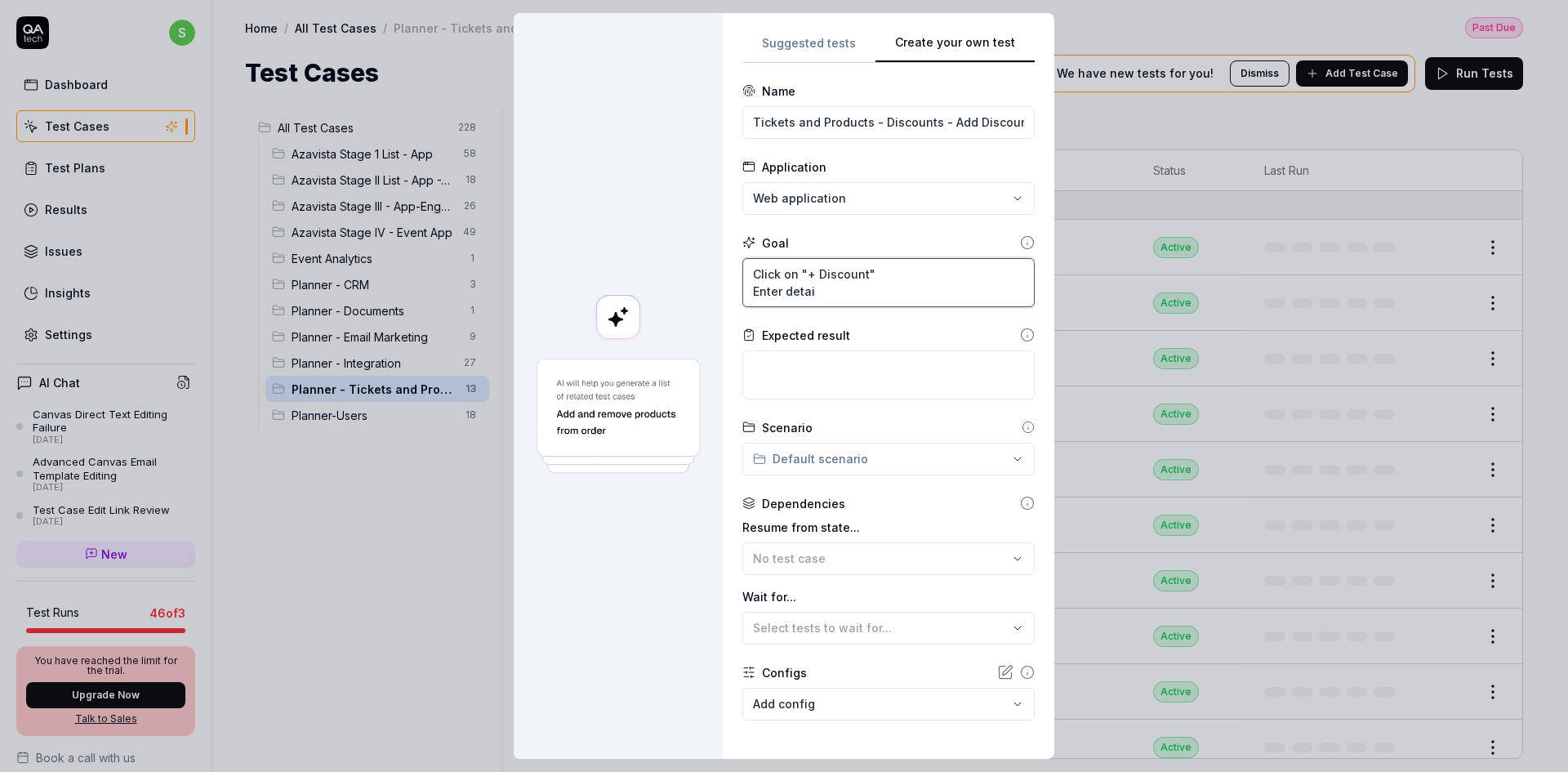
type textarea "Click on "+ Discount" Enter detail"
type textarea "*"
type textarea "Click on "+ Discount" Enter details"
type textarea "*"
type textarea "Click on "+ Discount" Enter details"
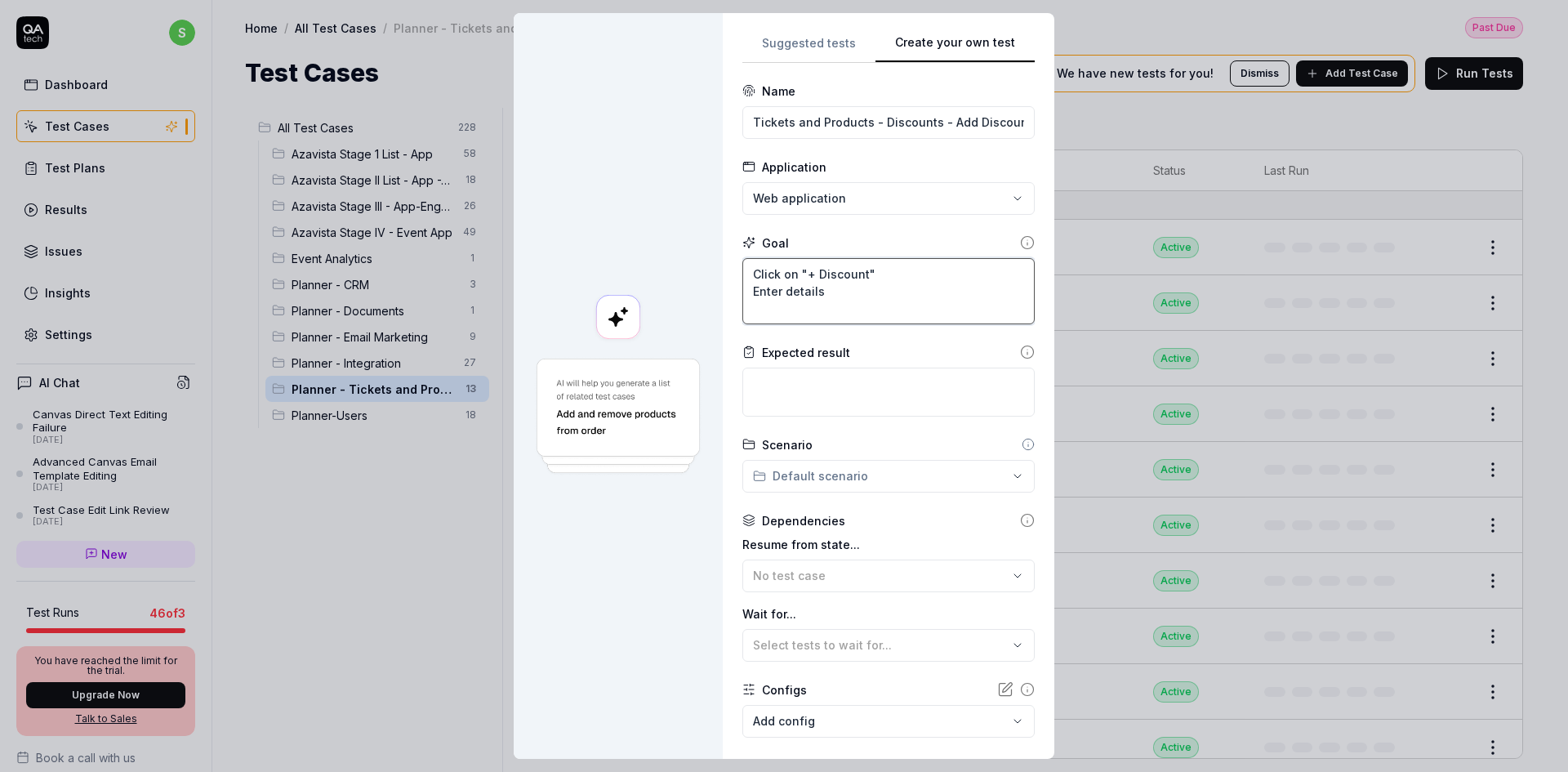
type textarea "*"
type textarea "Click on "+ Discount" Enter details C"
type textarea "*"
type textarea "Click on "+ Discount" Enter details Cl"
type textarea "*"
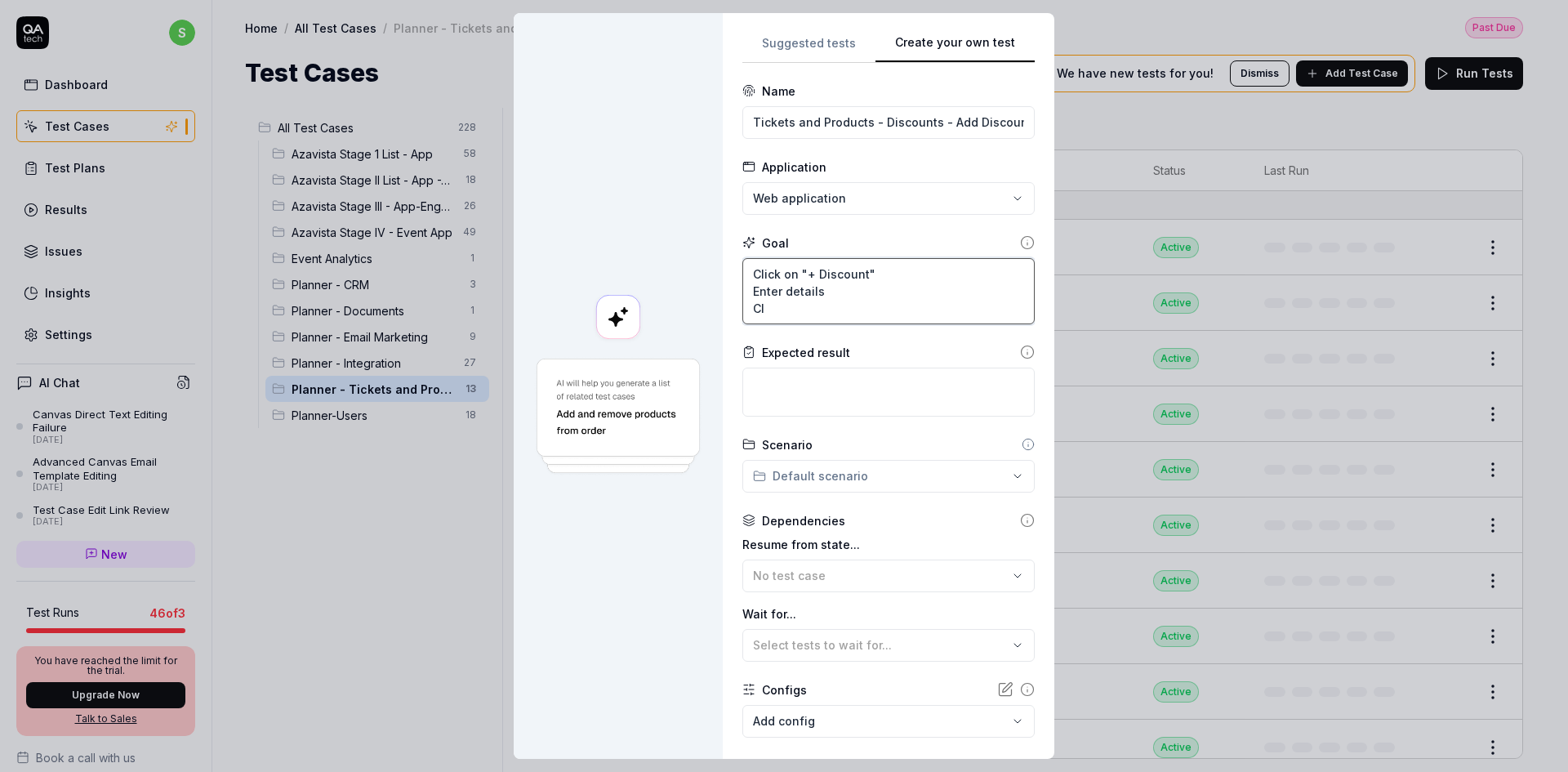
type textarea "Click on "+ Discount" Enter details Cli"
type textarea "*"
type textarea "Click on "+ Discount" Enter details Clic"
type textarea "*"
type textarea "Click on "+ Discount" Enter details Click"
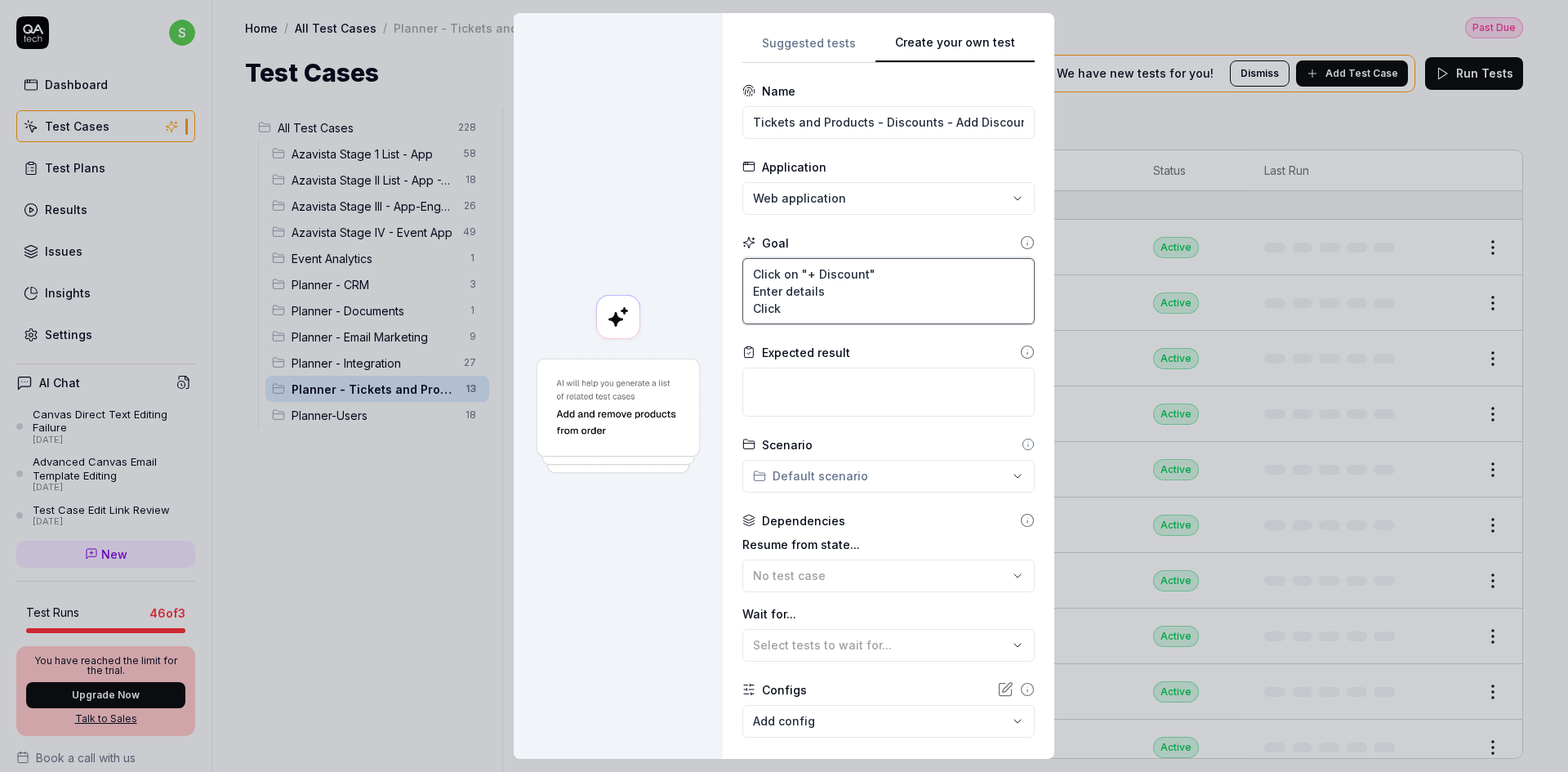
type textarea "*"
type textarea "Click on "+ Discount" Enter details Click"
type textarea "*"
type textarea "Click on "+ Discount" Enter details Click o"
type textarea "*"
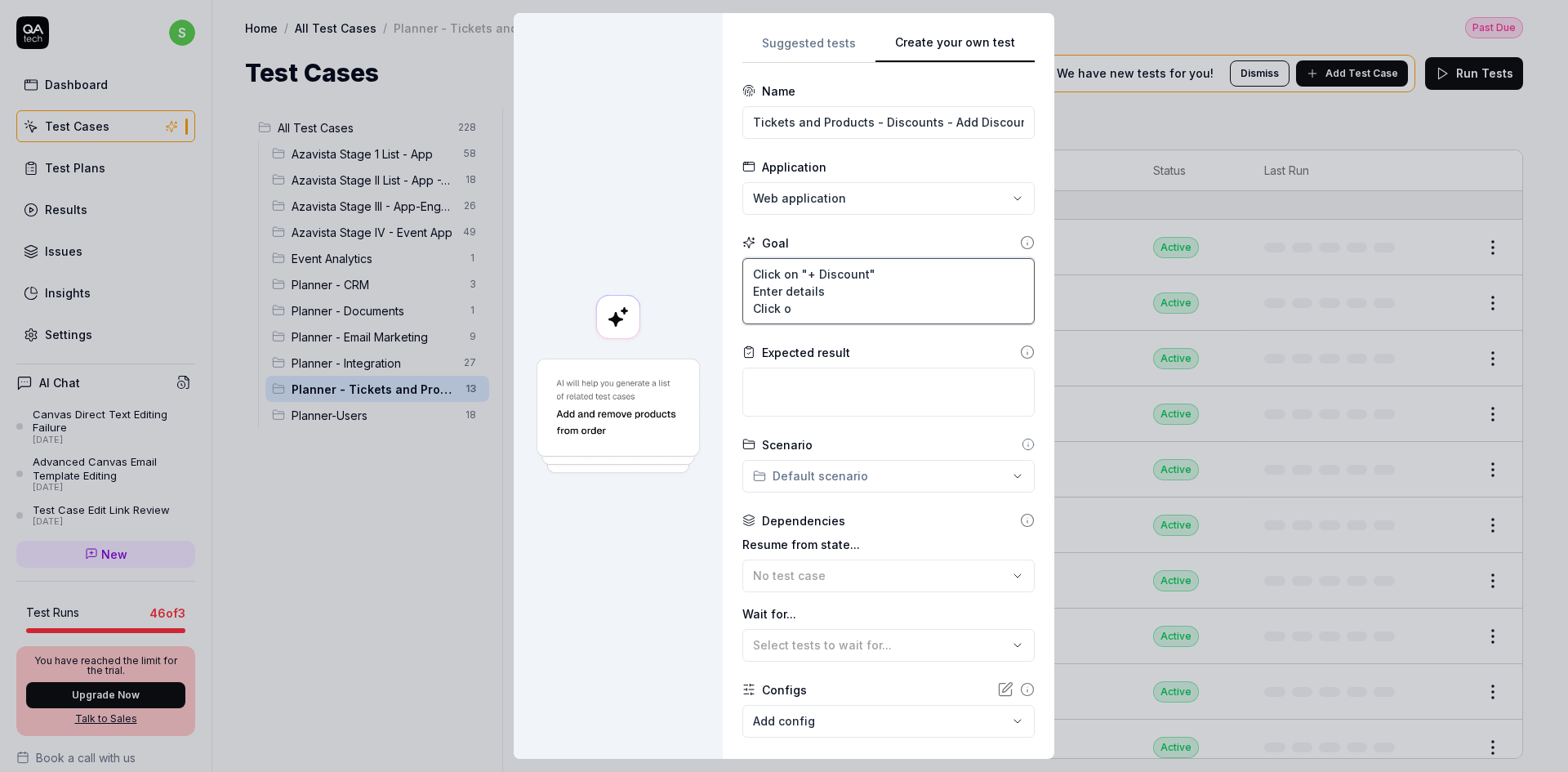
type textarea "Click on "+ Discount" Enter details Click on"
type textarea "*"
type textarea "Click on "+ Discount" Enter details Click on"
type textarea "*"
type textarea "Click on "+ Discount" Enter details Click on S"
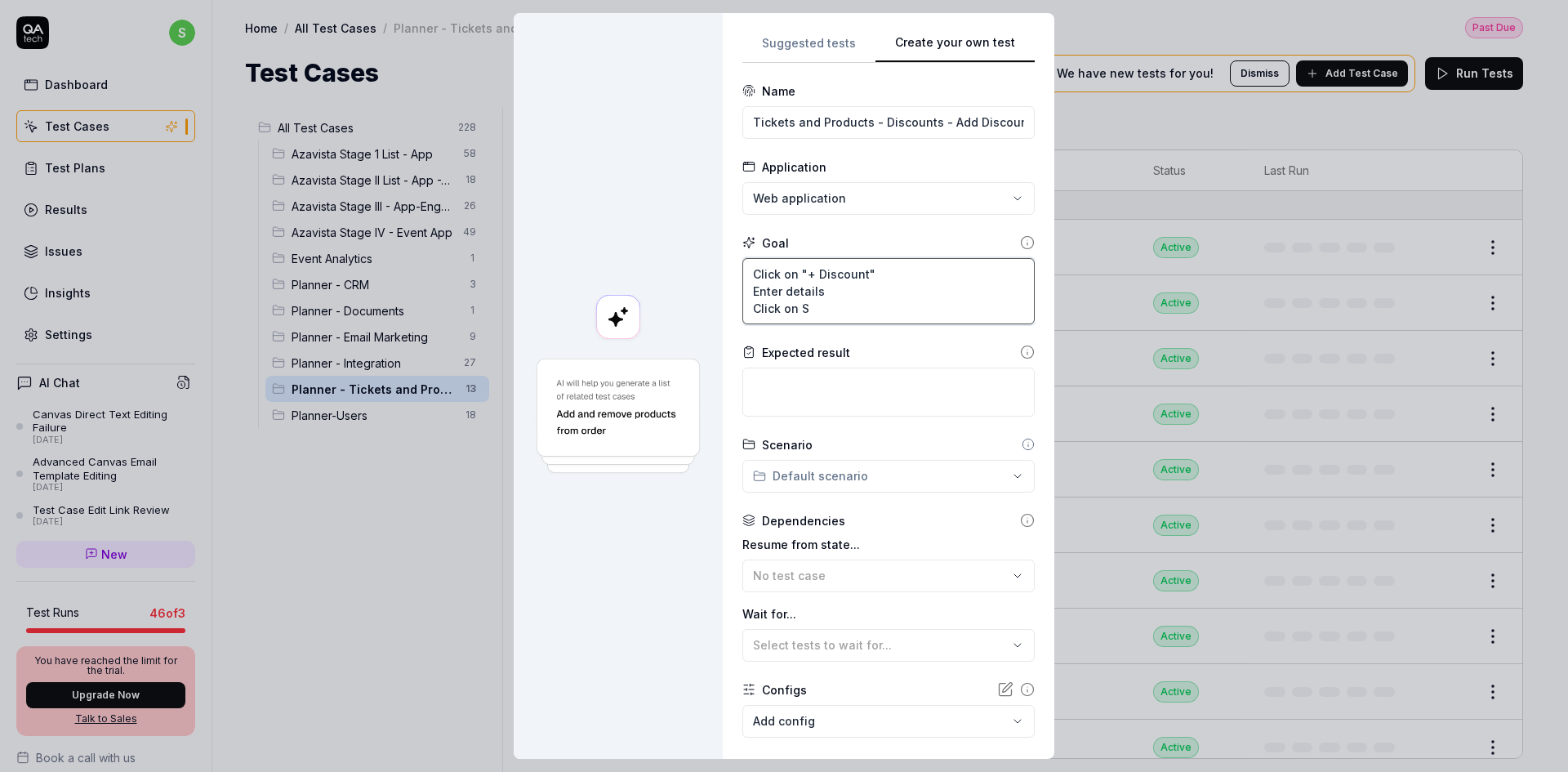
type textarea "*"
type textarea "Click on "+ Discount" Enter details Click on Sav"
type textarea "*"
type textarea "Click on "+ Discount" Enter details Click on Save"
type textarea "*"
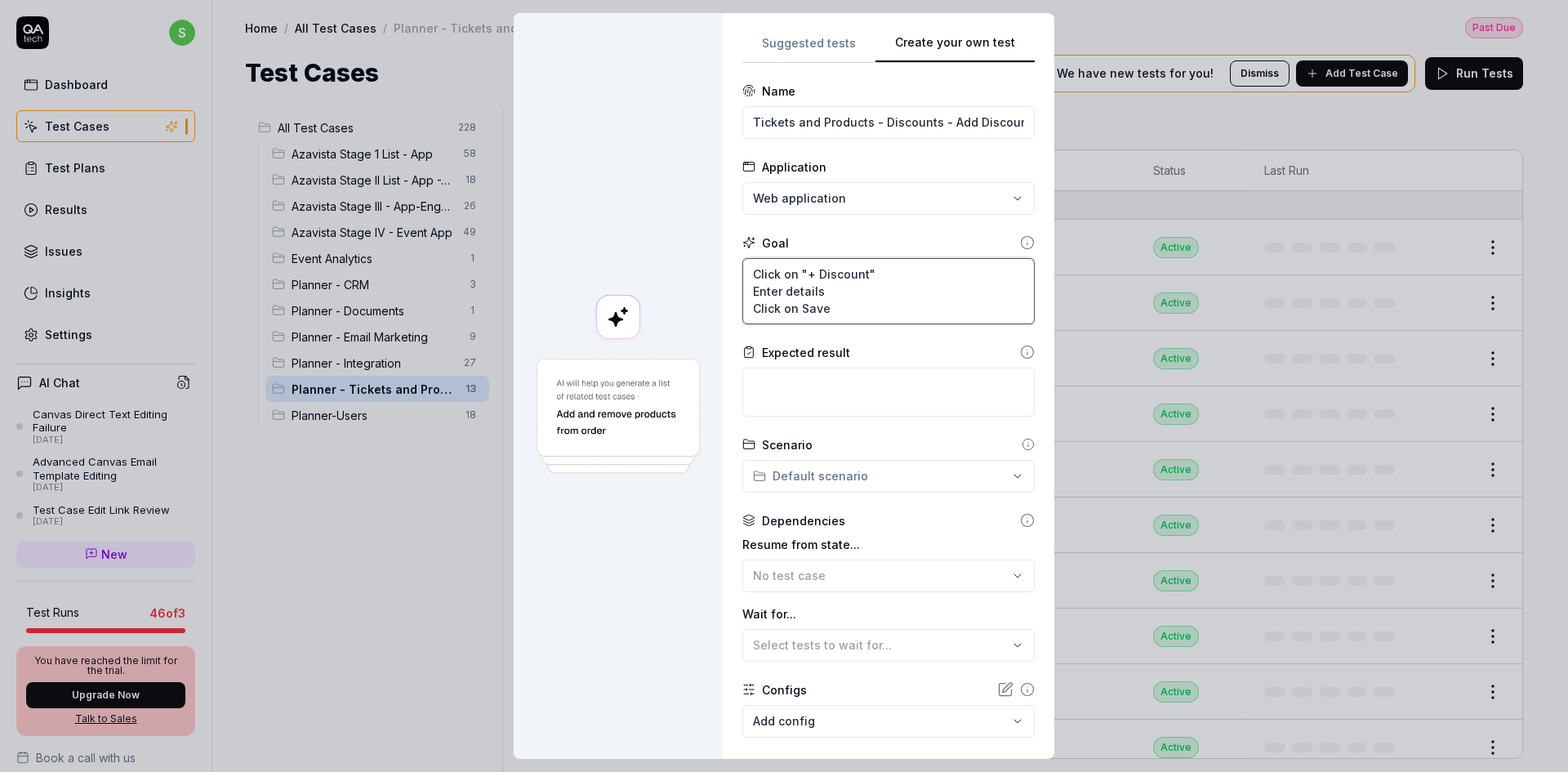
type textarea "Click on "+ Discount" Enter details Click on Save"
type textarea "*"
type textarea "Click on "+ Discount" Enter details Click on Save b"
type textarea "*"
type textarea "Click on "+ Discount" Enter details Click on Save bt"
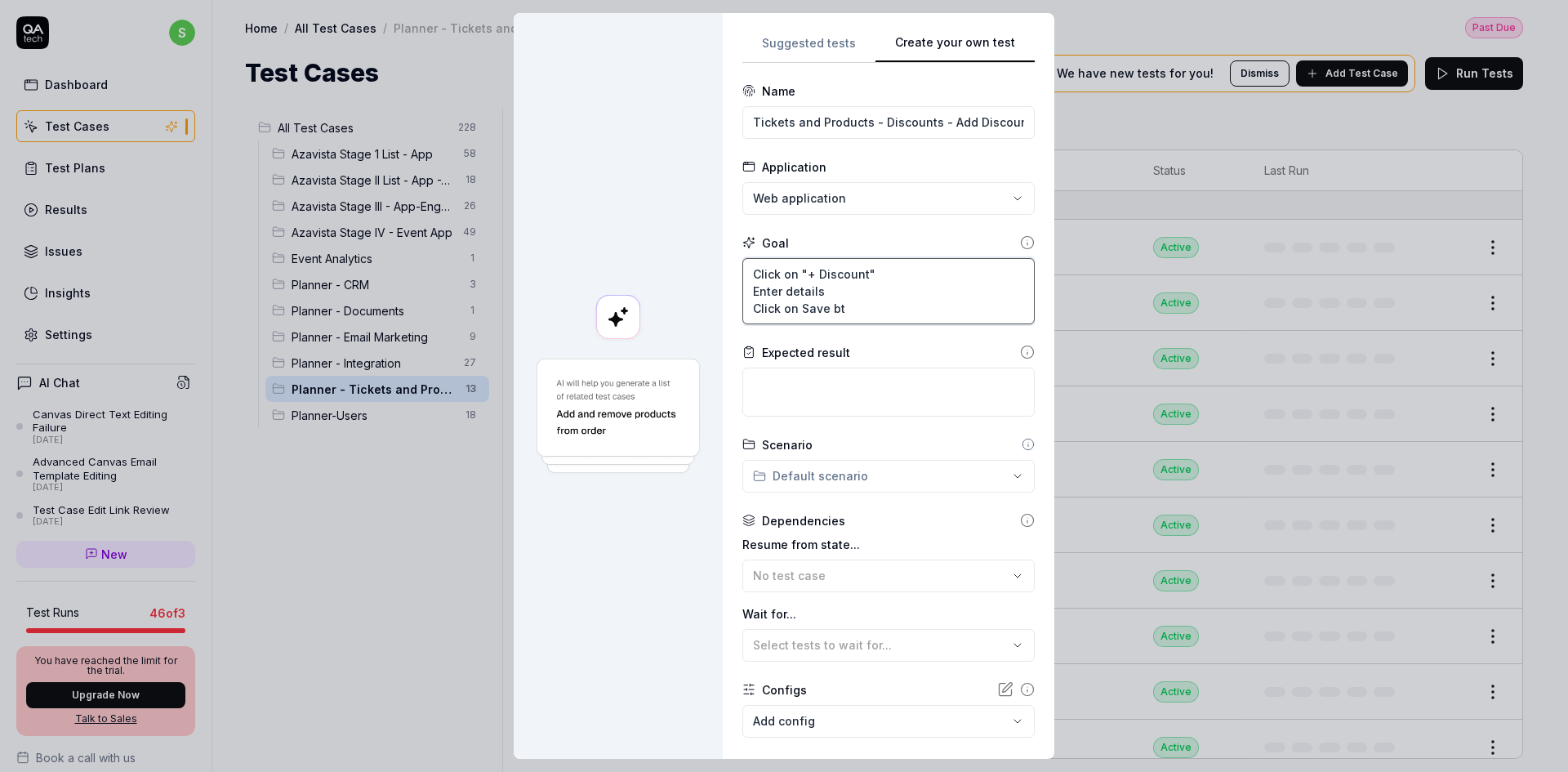
type textarea "*"
type textarea "Click on "+ Discount" Enter details Click on Save b"
type textarea "*"
type textarea "Click on "+ Discount" Enter details Click on Save bu"
type textarea "*"
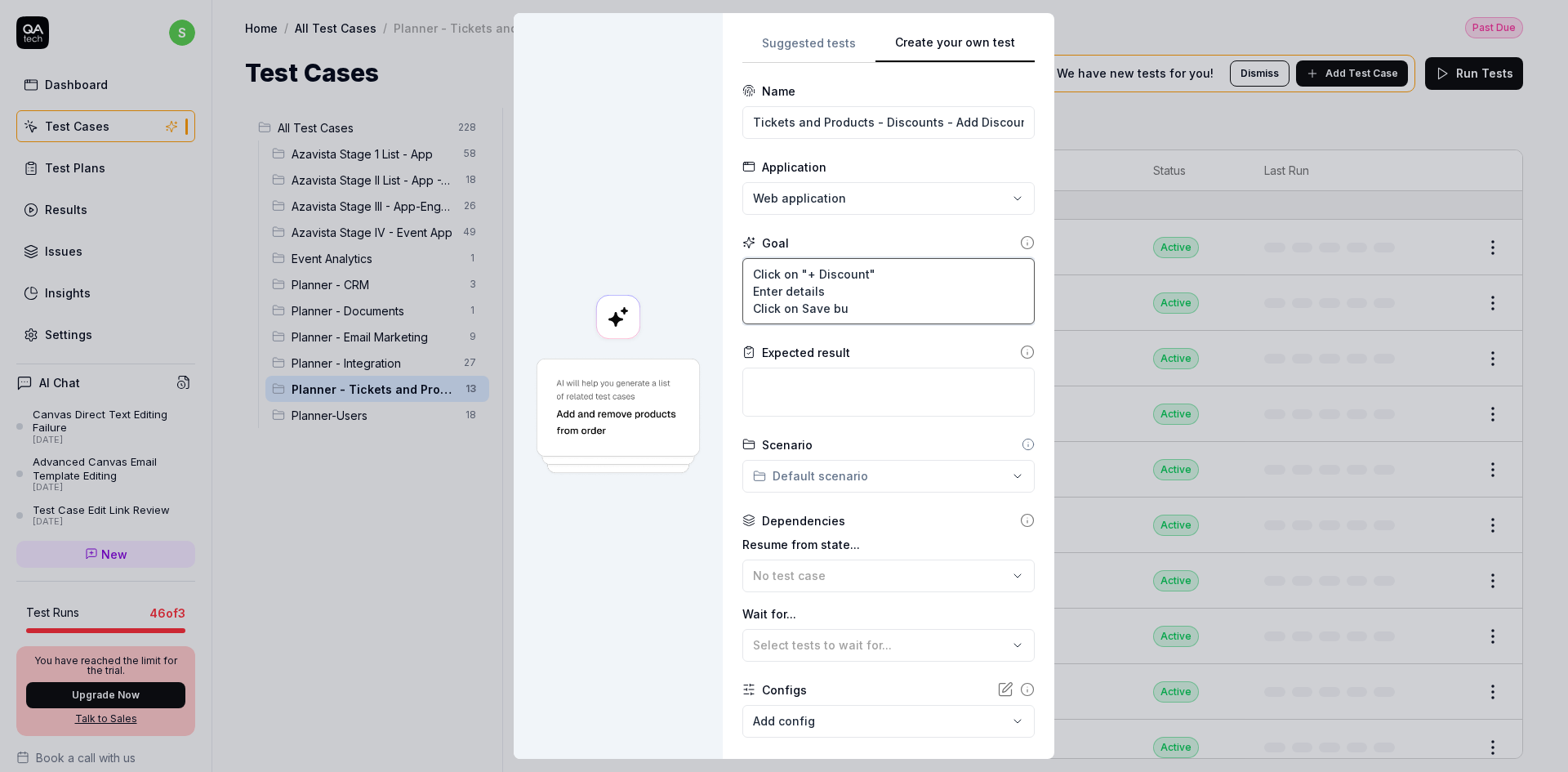
type textarea "Click on "+ Discount" Enter details Click on Save but"
type textarea "*"
type textarea "Click on "+ Discount" Enter details Click on Save butt"
type textarea "*"
type textarea "Click on "+ Discount" Enter details Click on Save butto"
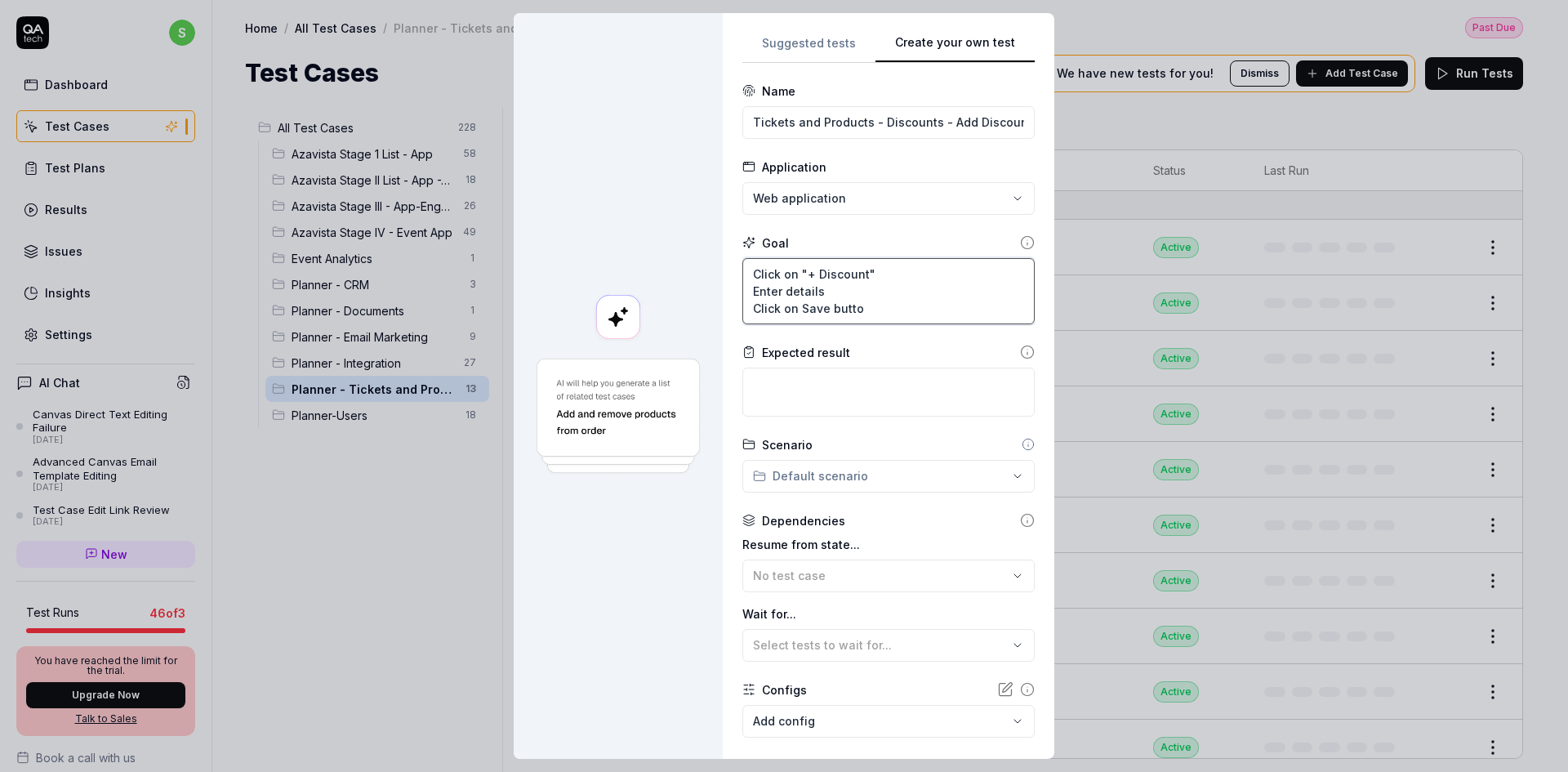
type textarea "*"
type textarea "Click on "+ Discount" Enter details Click on Save button"
type textarea "*"
type textarea "V"
type textarea "*"
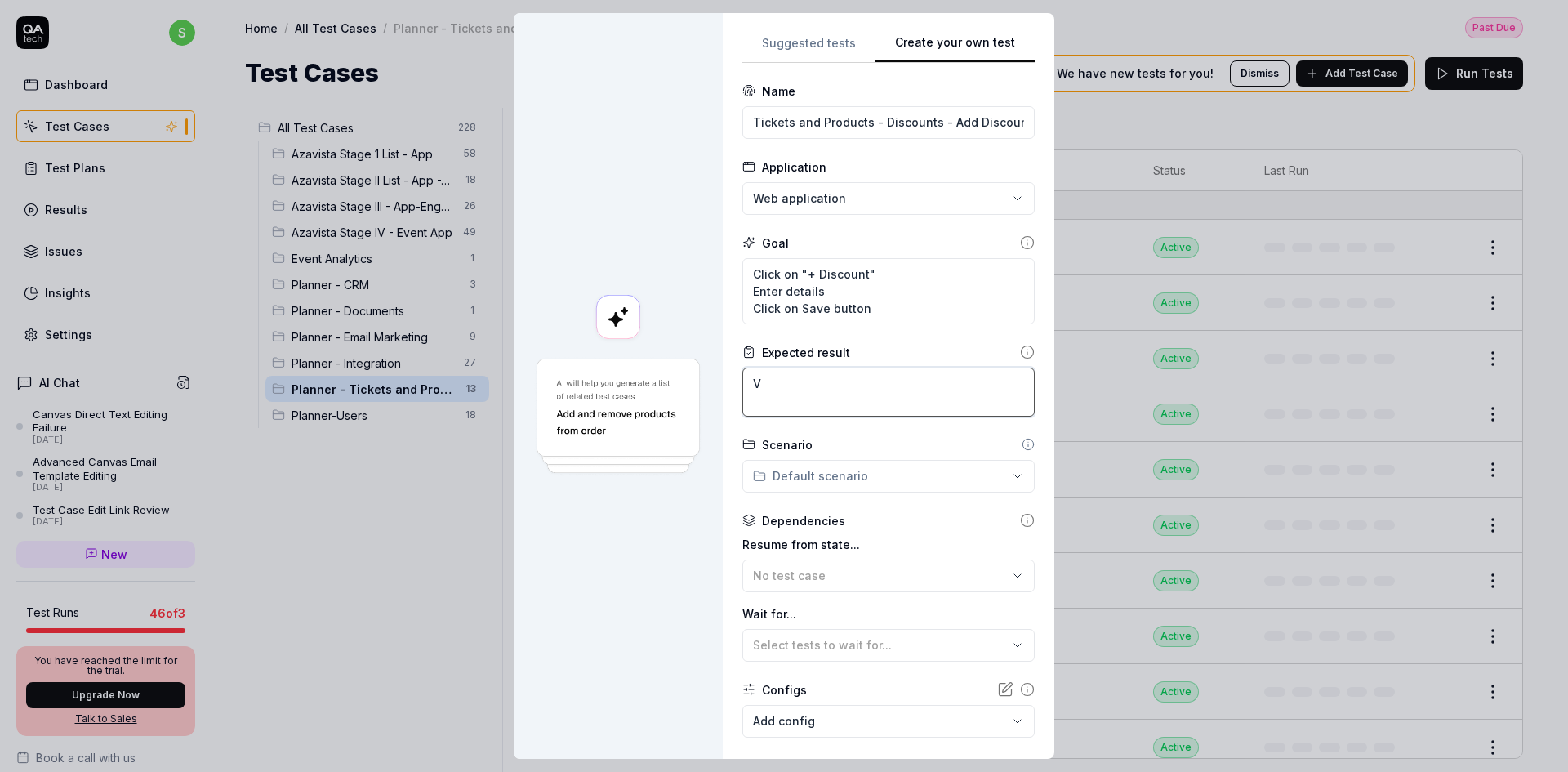
type textarea "Ve"
type textarea "*"
type textarea "Ver"
type textarea "*"
type textarea "Veri"
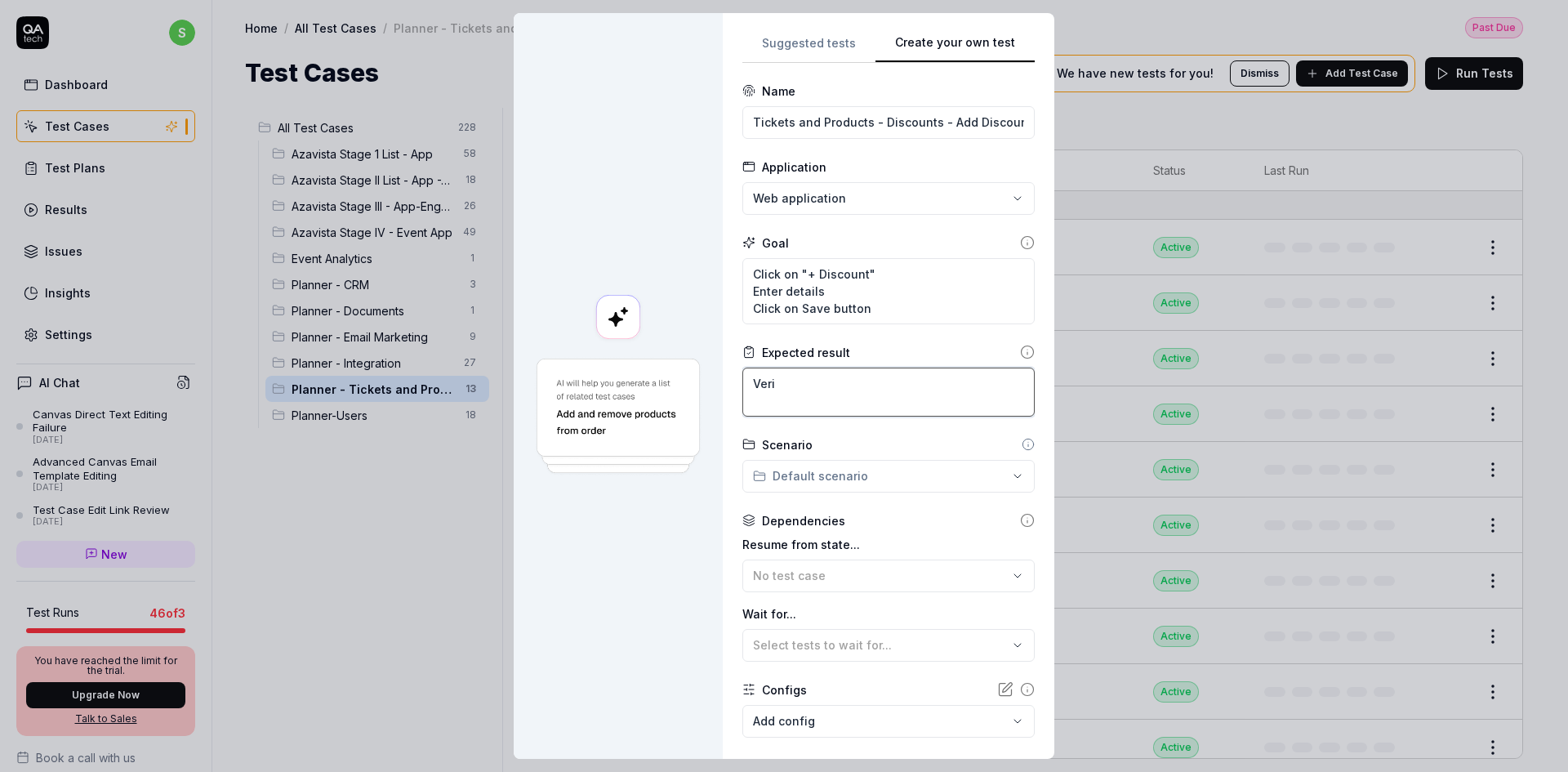
type textarea "*"
type textarea "Verif"
type textarea "*"
type textarea "Verify"
type textarea "*"
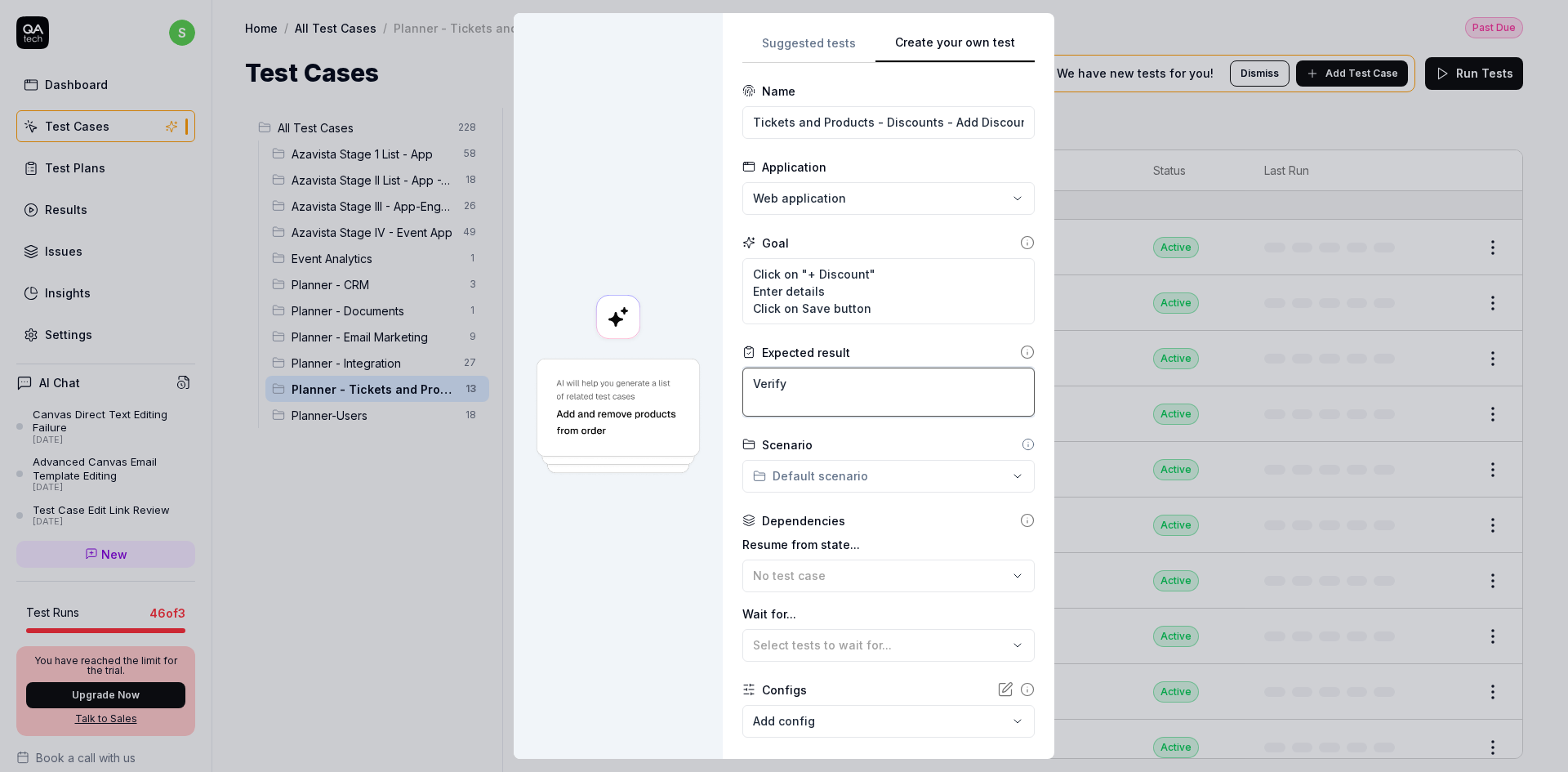
type textarea "Verify"
type textarea "*"
type textarea "Verify t"
type textarea "*"
type textarea "Verify th"
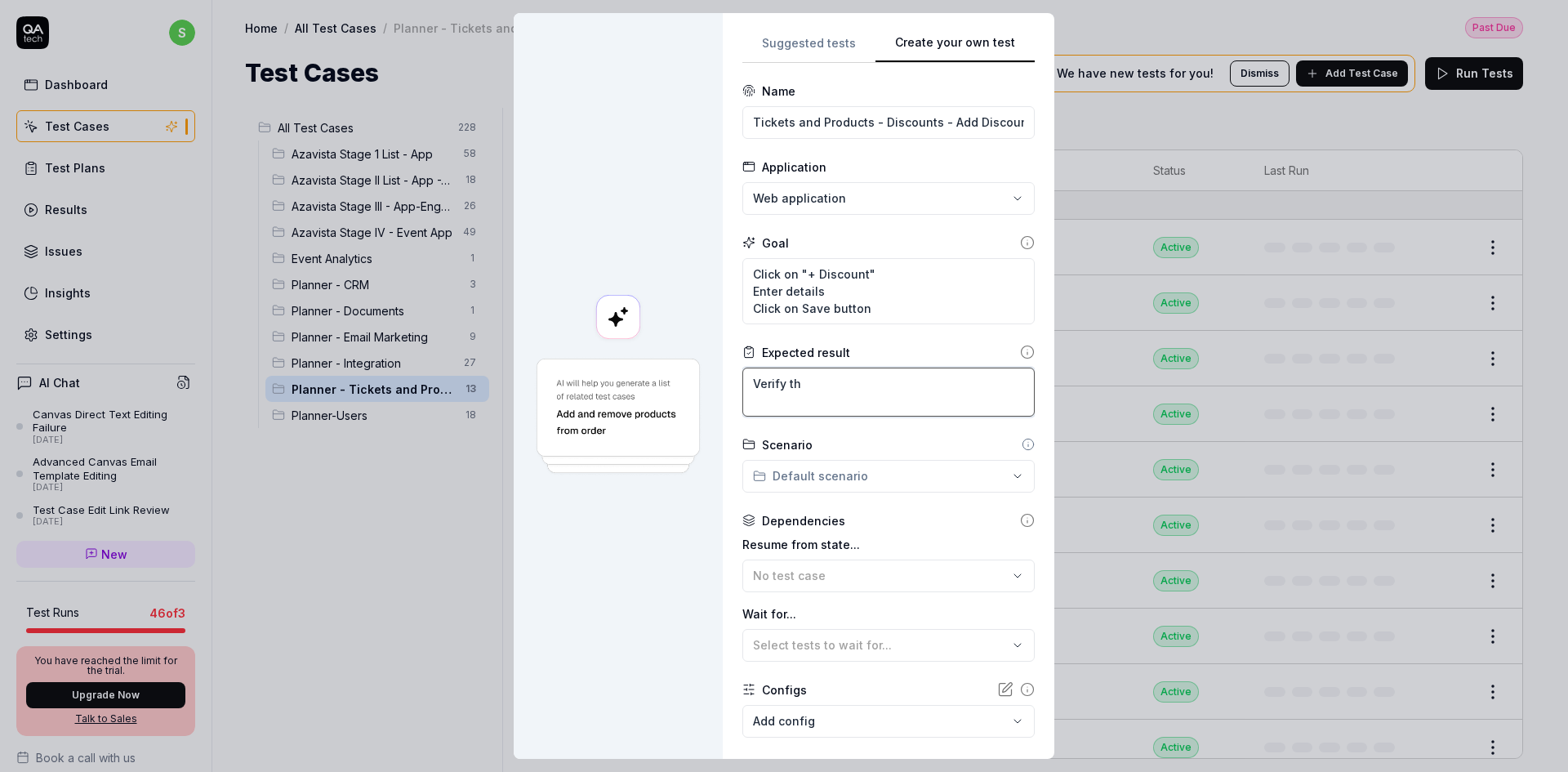
type textarea "*"
type textarea "Verify tha"
type textarea "*"
type textarea "Verify tha"
type textarea "*"
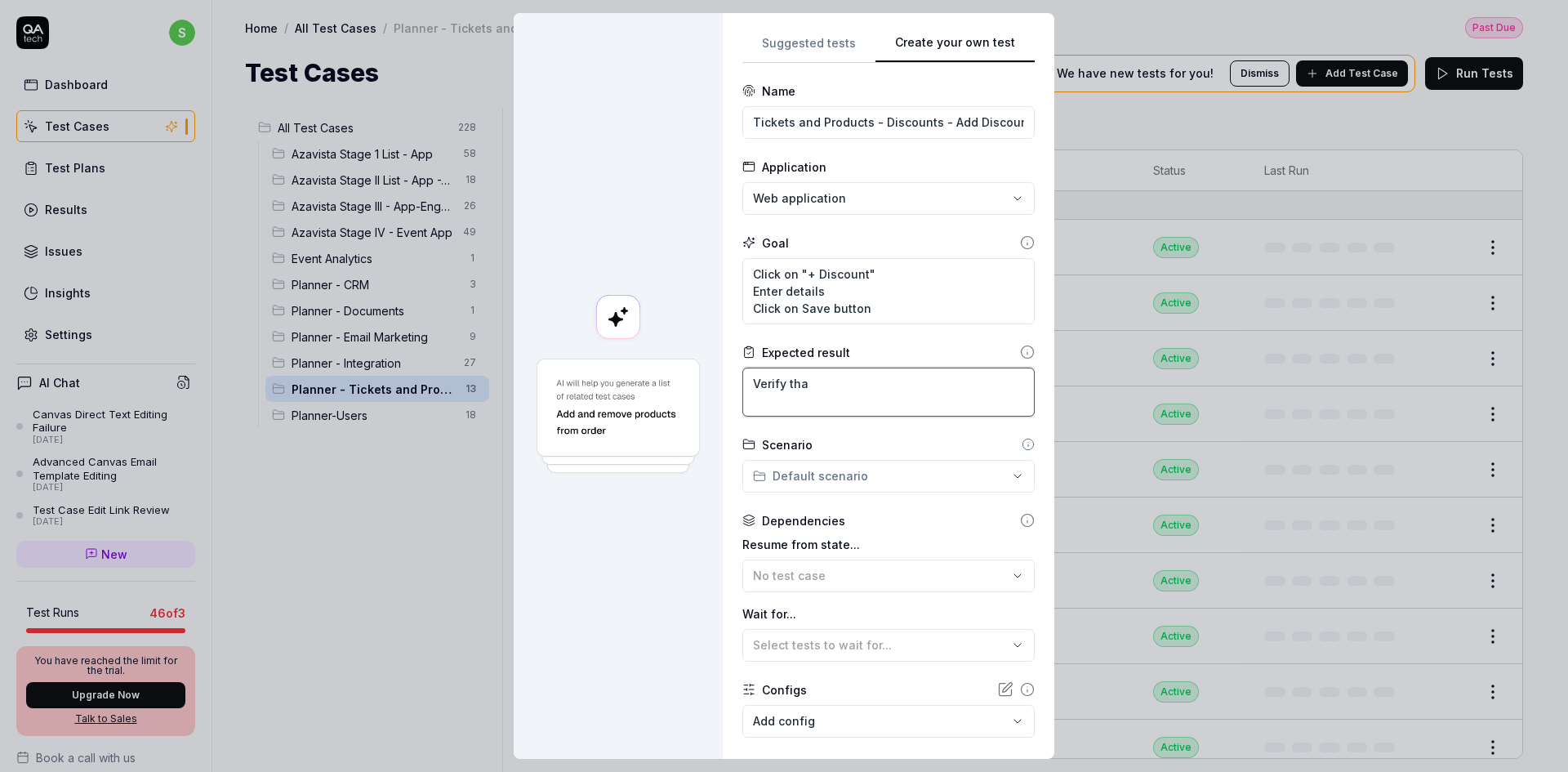
type textarea "Verify tha"
type textarea "*"
type textarea "Verify that"
type textarea "*"
type textarea "Verify that"
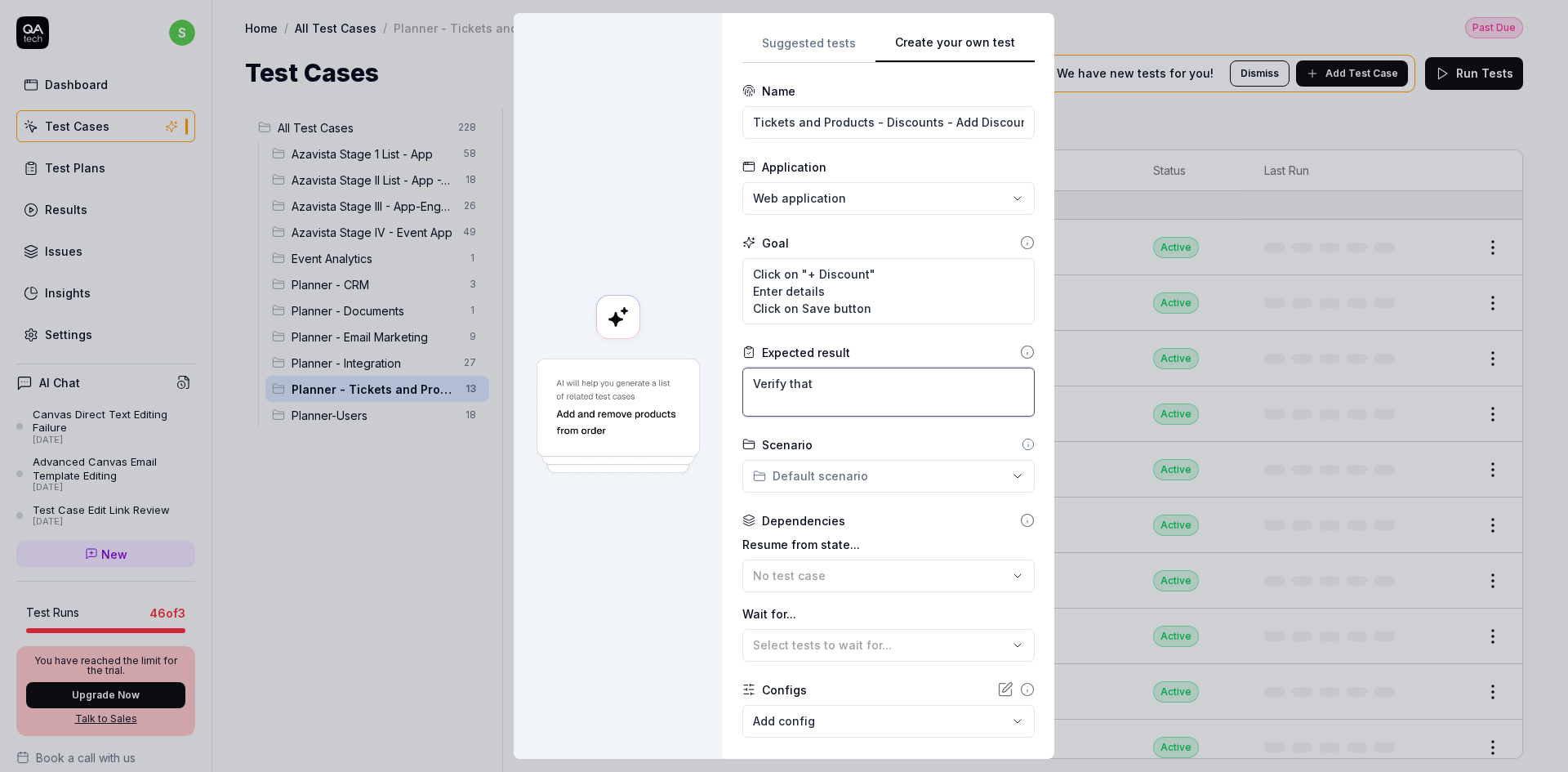
type textarea "*"
type textarea "Verify that d"
type textarea "*"
type textarea "Verify that di"
type textarea "*"
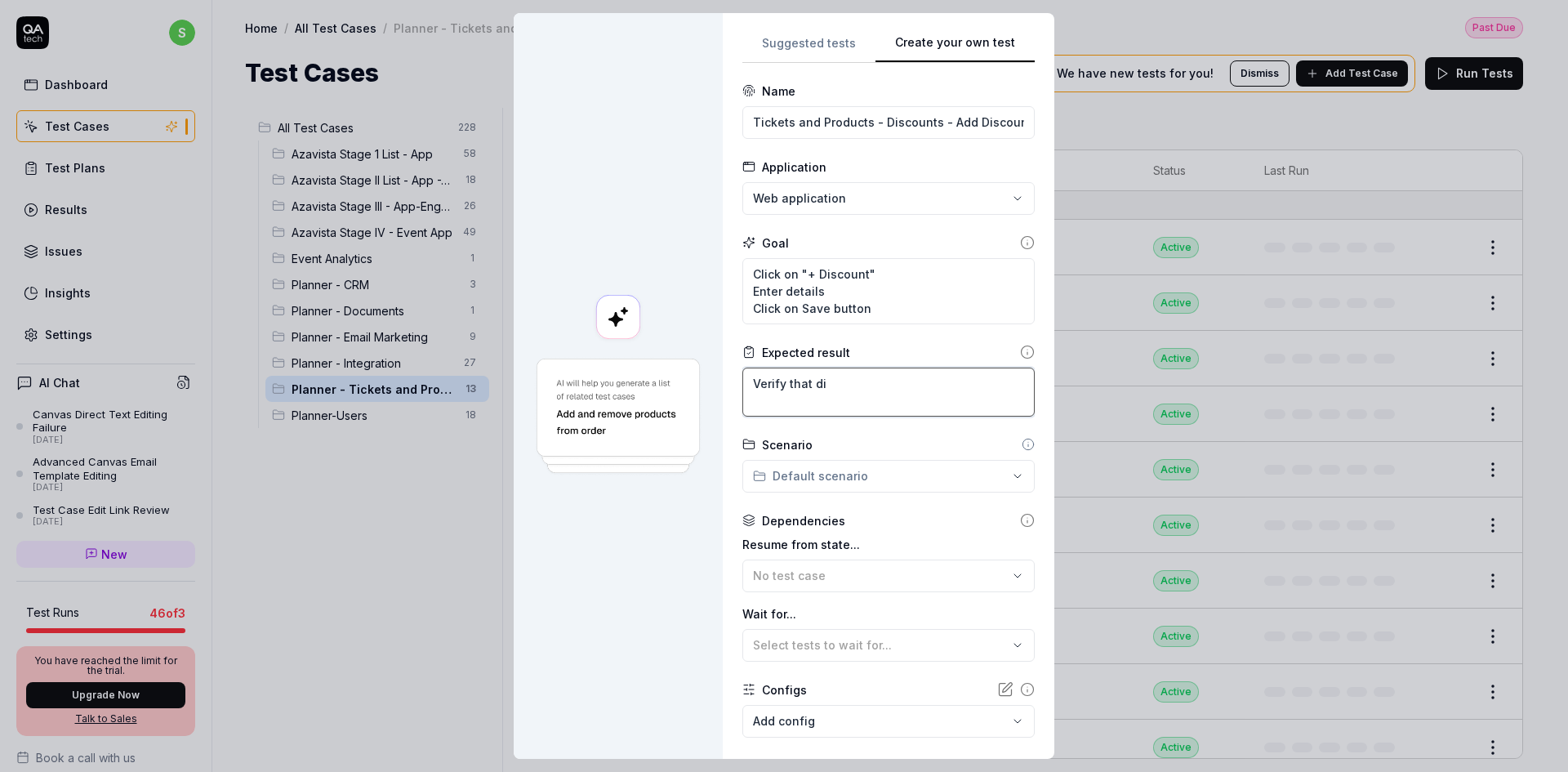
type textarea "Verify that dis"
type textarea "*"
type textarea "Verify that disc"
type textarea "*"
type textarea "Verify that disco"
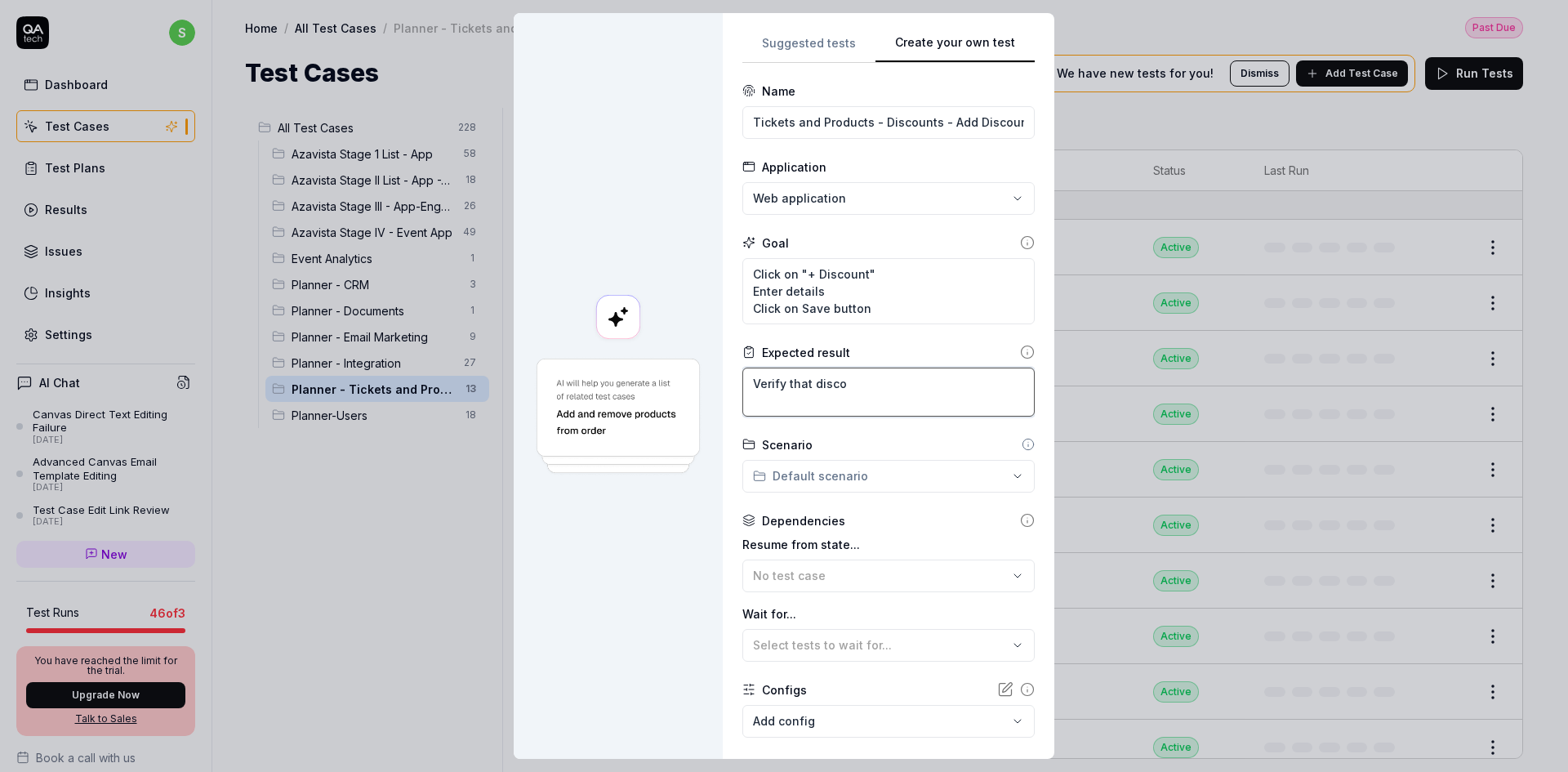
type textarea "*"
type textarea "Verify that discou"
type textarea "*"
type textarea "Verify that discoun"
type textarea "*"
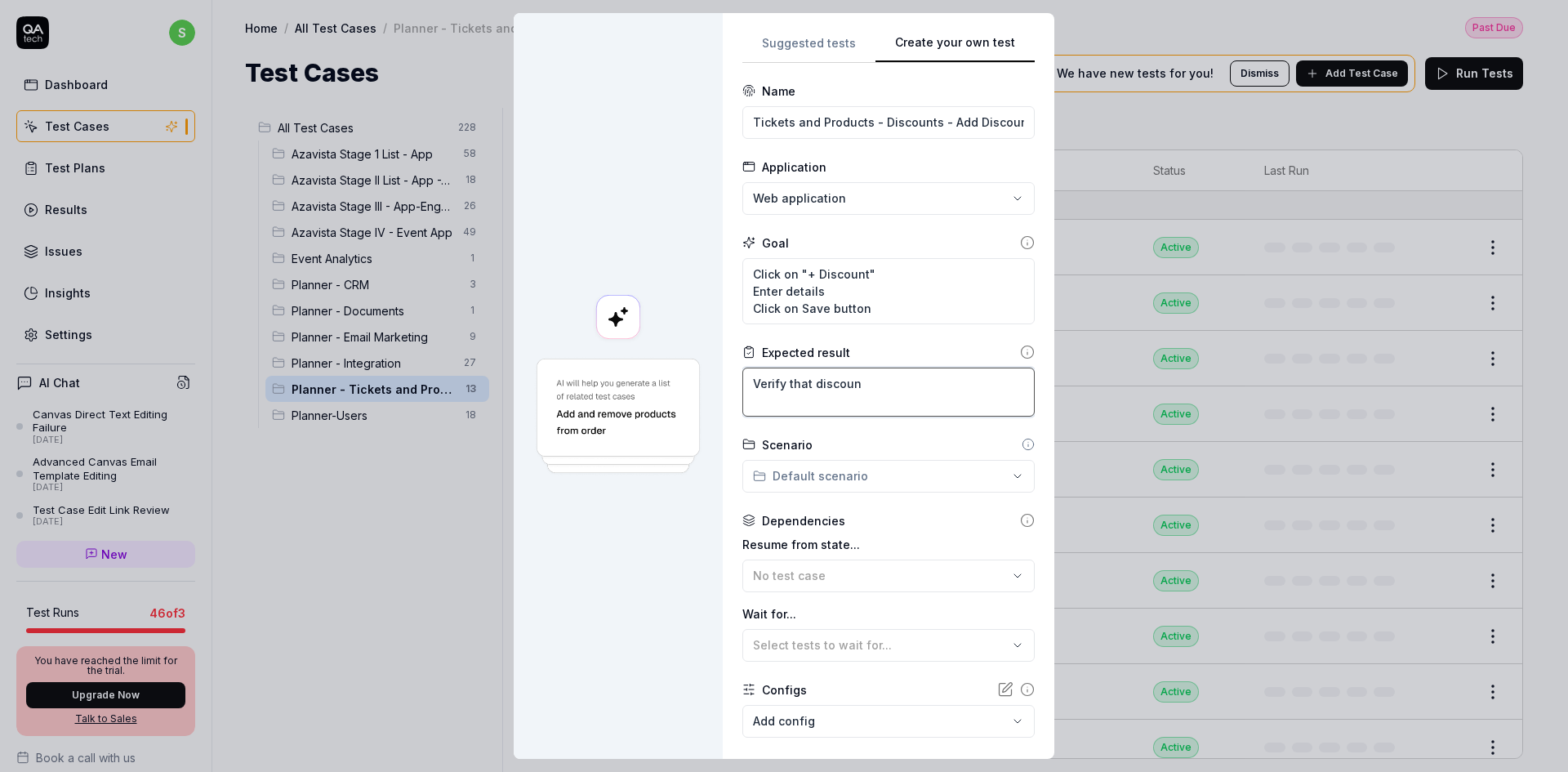
type textarea "Verify that discount"
type textarea "*"
type textarea "Verify that discount"
type textarea "*"
type textarea "Verify that discount r"
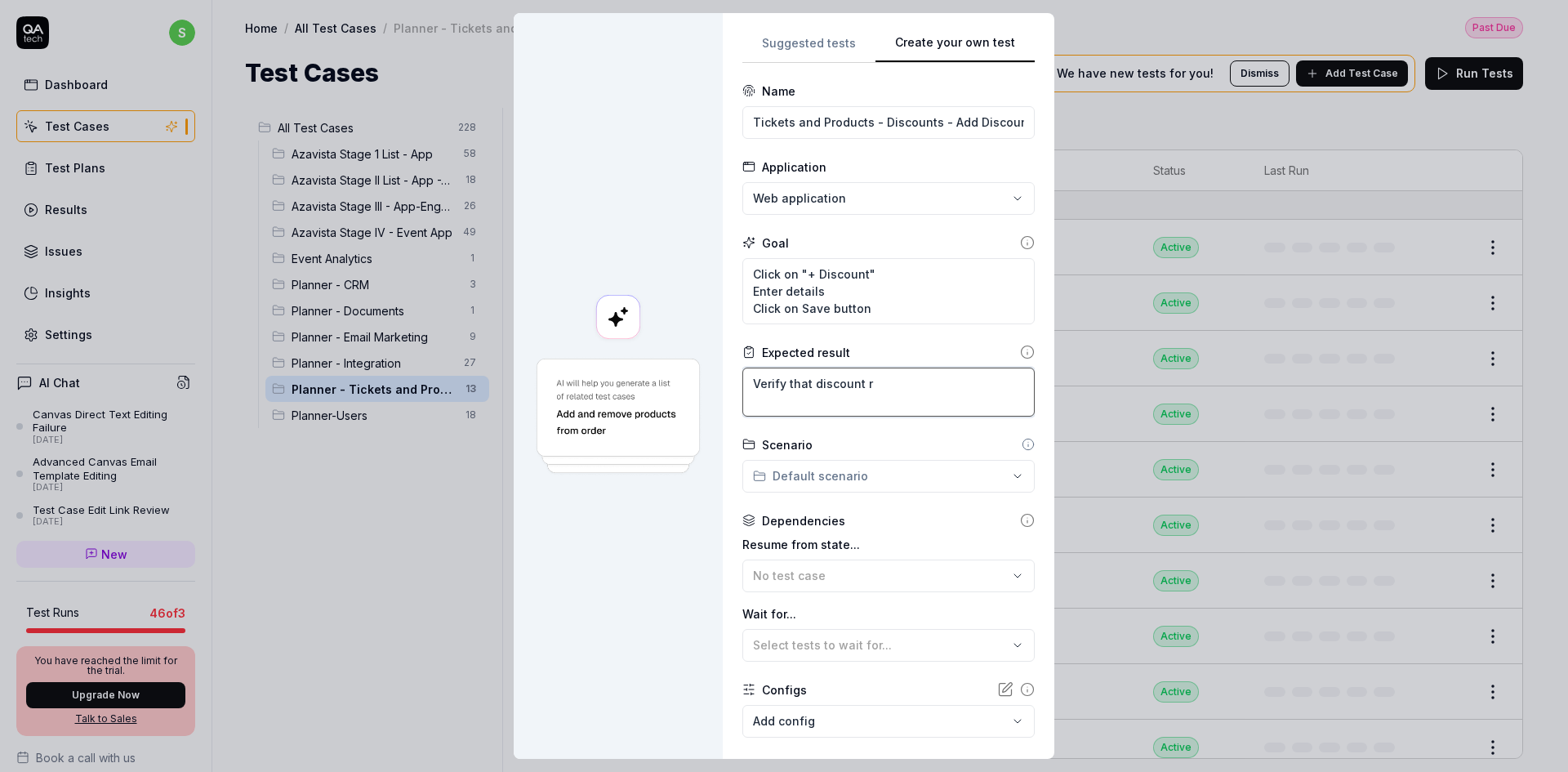
type textarea "*"
type textarea "Verify that discount re"
type textarea "*"
type textarea "Verify that discount r"
type textarea "*"
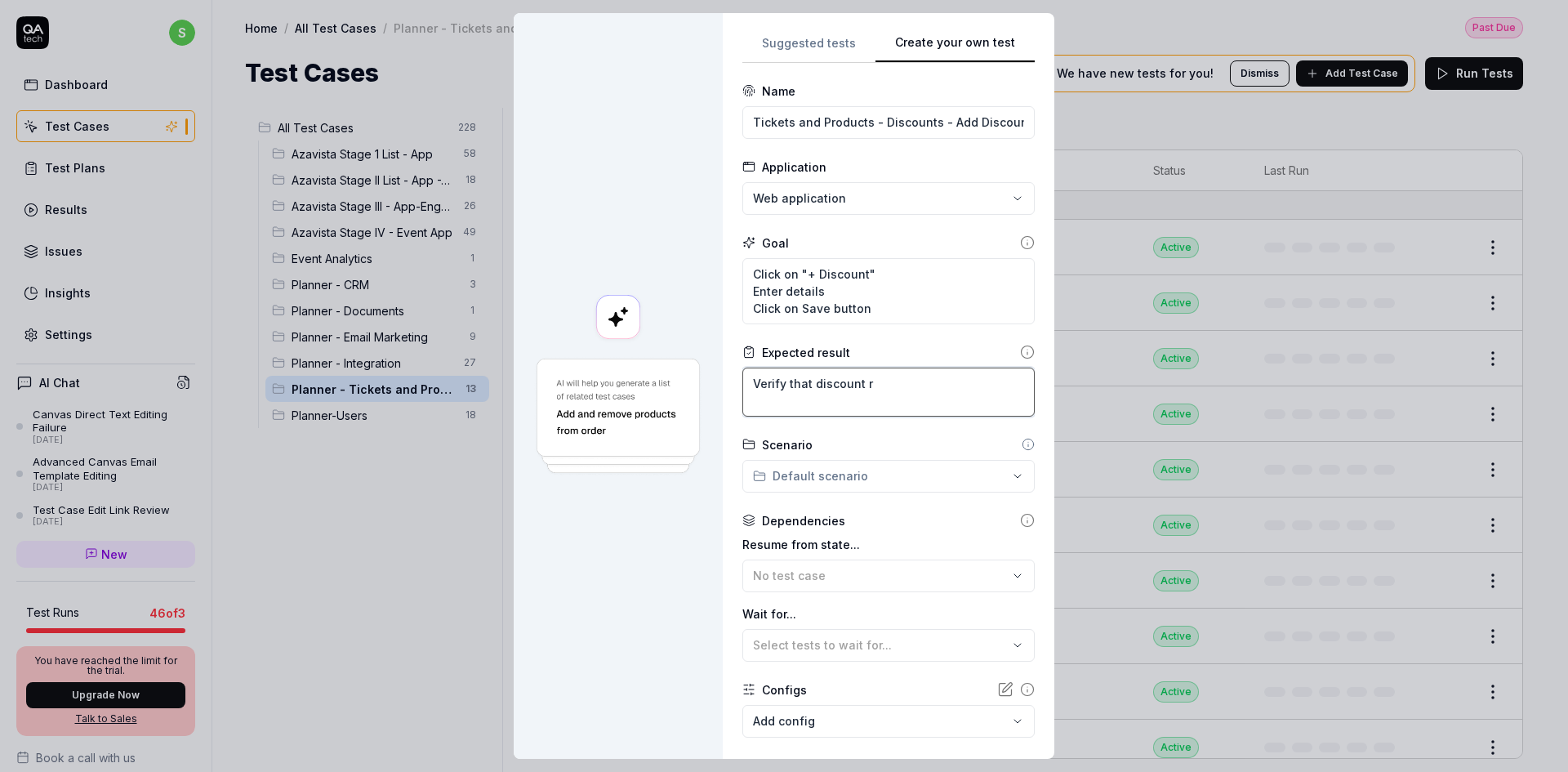
type textarea "Verify that discount"
type textarea "*"
type textarea "Verify that discount is"
type textarea "*"
type textarea "Verify that discount is"
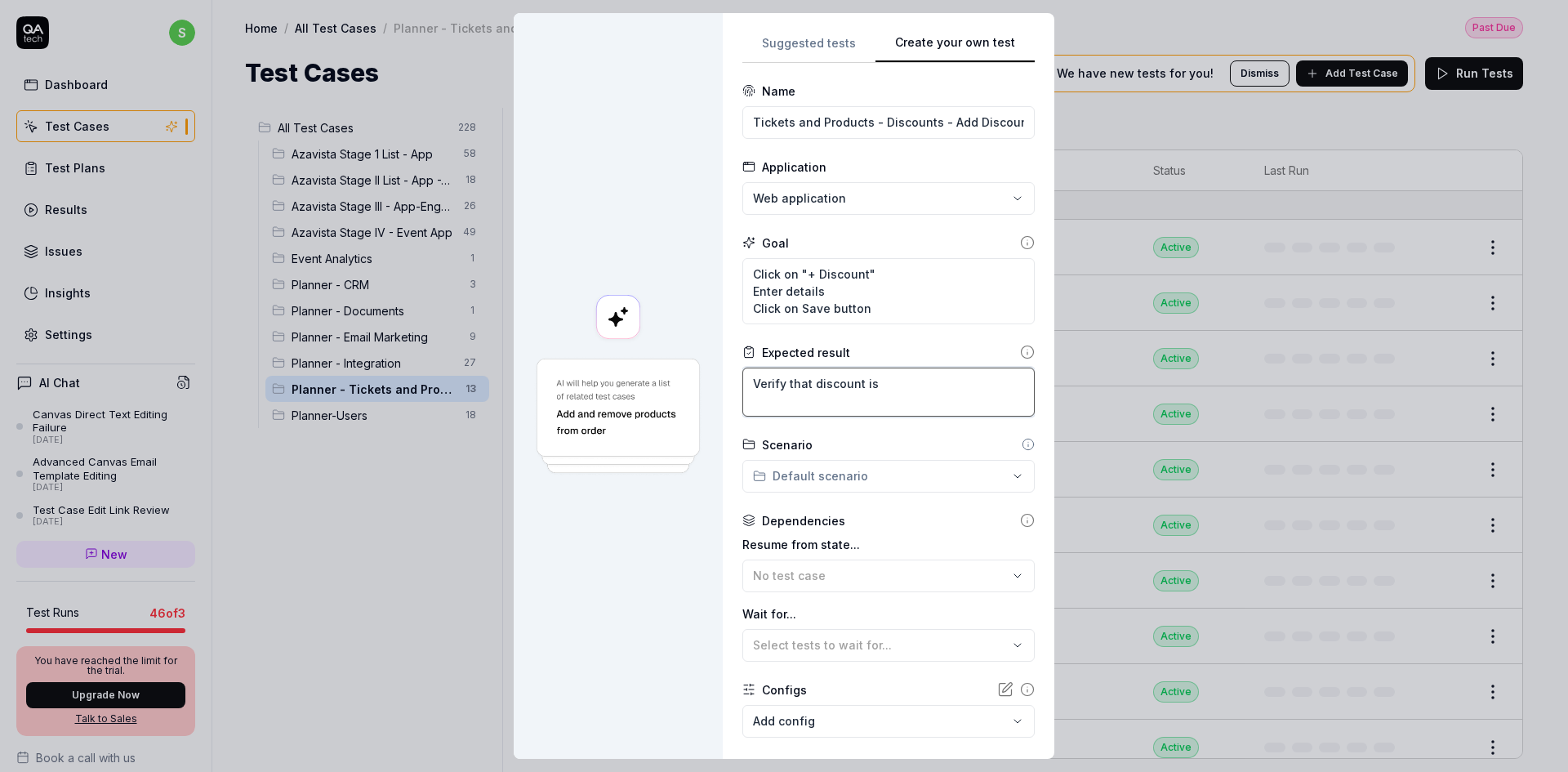
type textarea "*"
type textarea "Verify that discount is c"
type textarea "*"
type textarea "Verify that discount is cr"
type textarea "*"
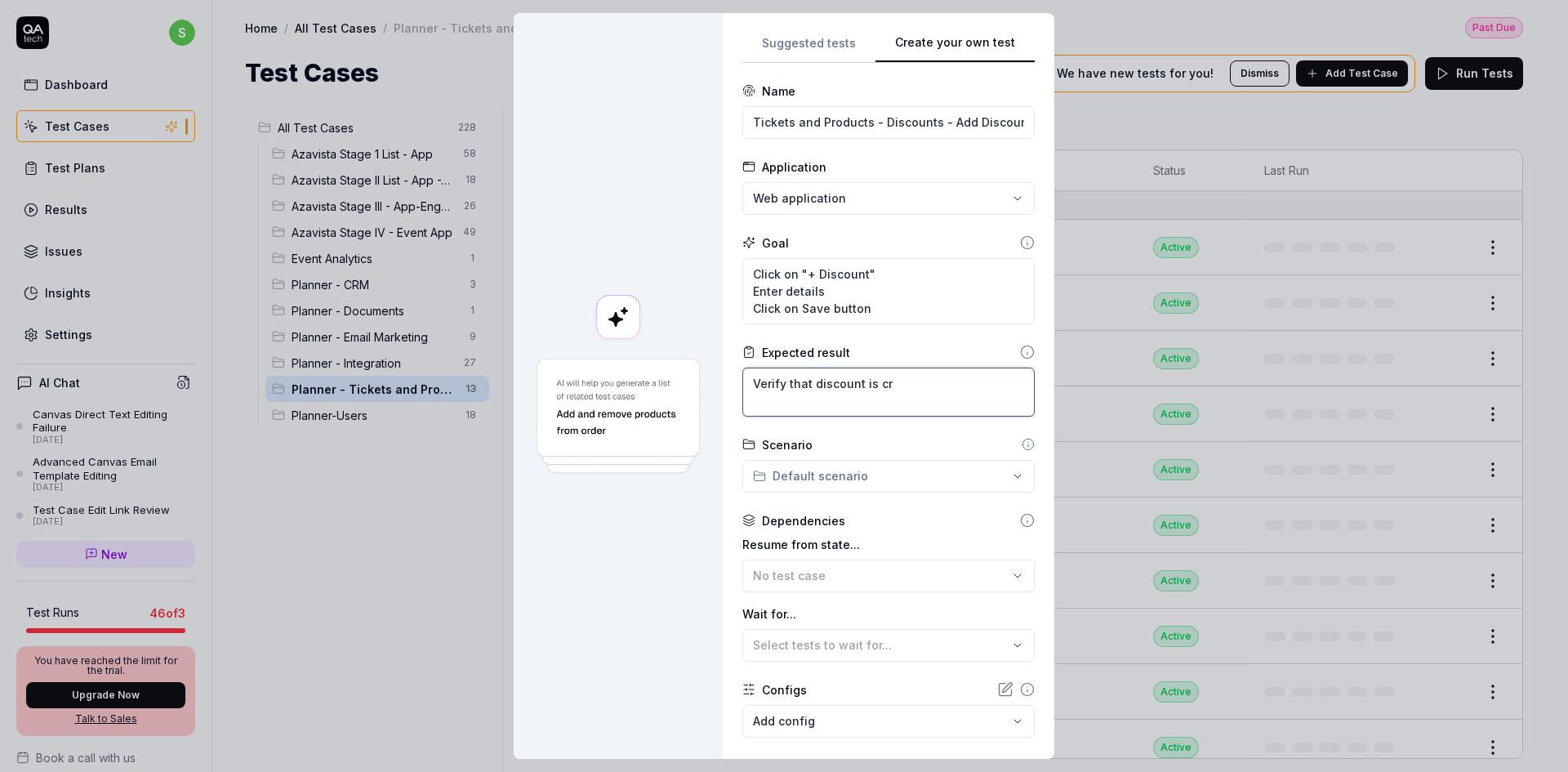
type textarea "Verify that discount is cre"
type textarea "*"
type textarea "Verify that discount is crea"
type textarea "*"
type textarea "Verify that discount is creat"
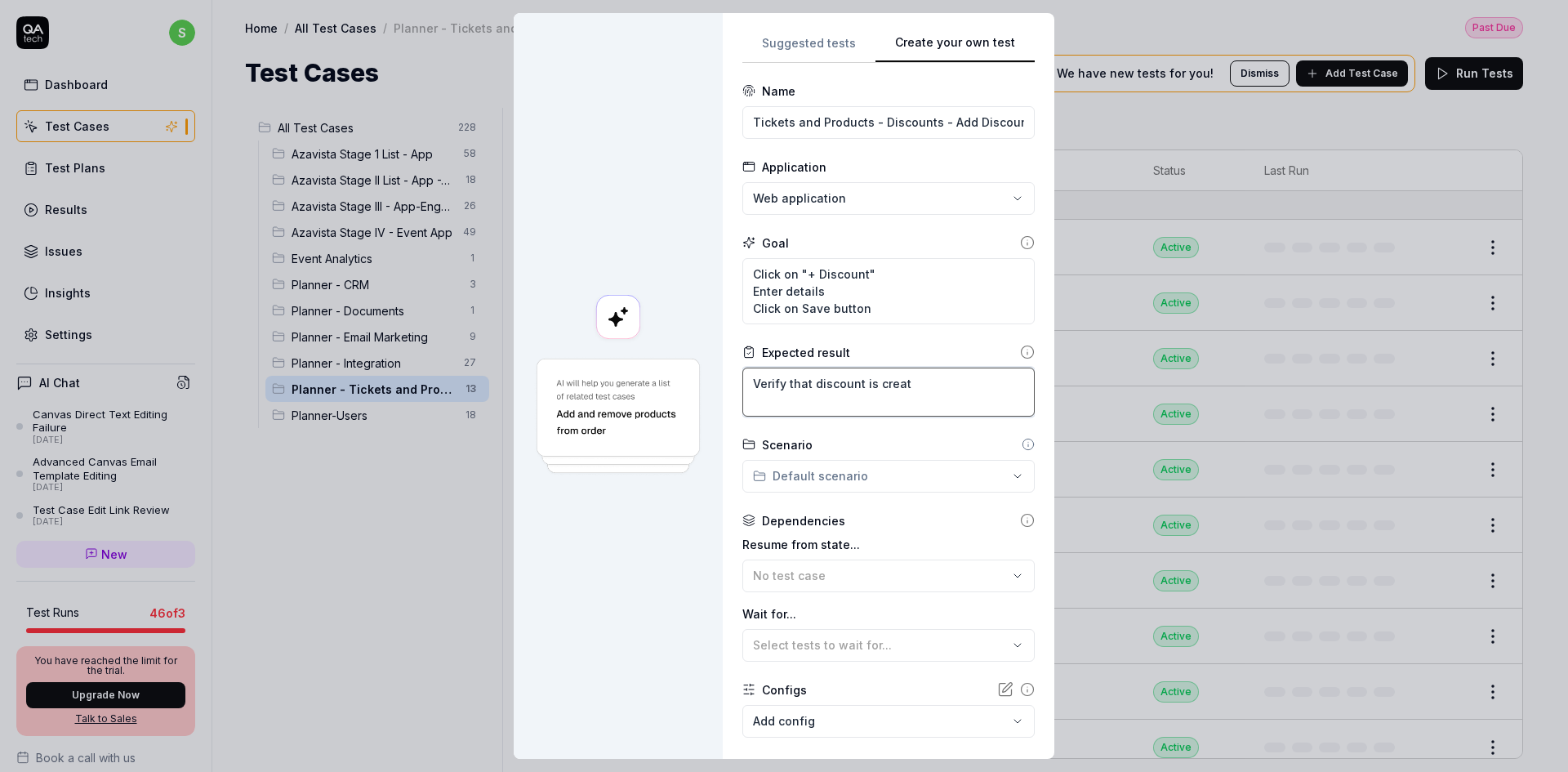
type textarea "*"
type textarea "Verify that discount is create"
click at [808, 475] on div "**********" at bounding box center [784, 386] width 1568 height 772
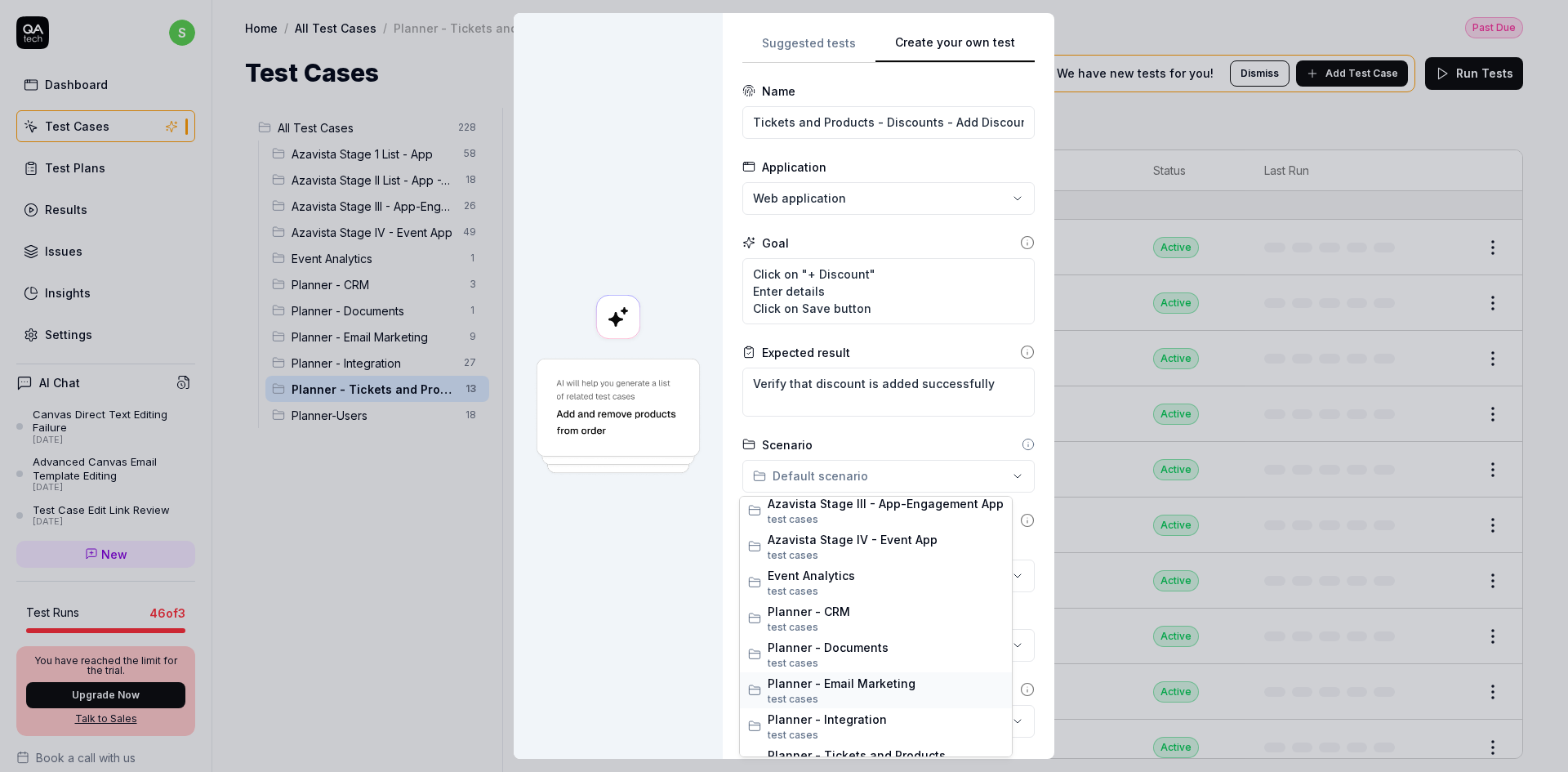
scroll to position [136, 0]
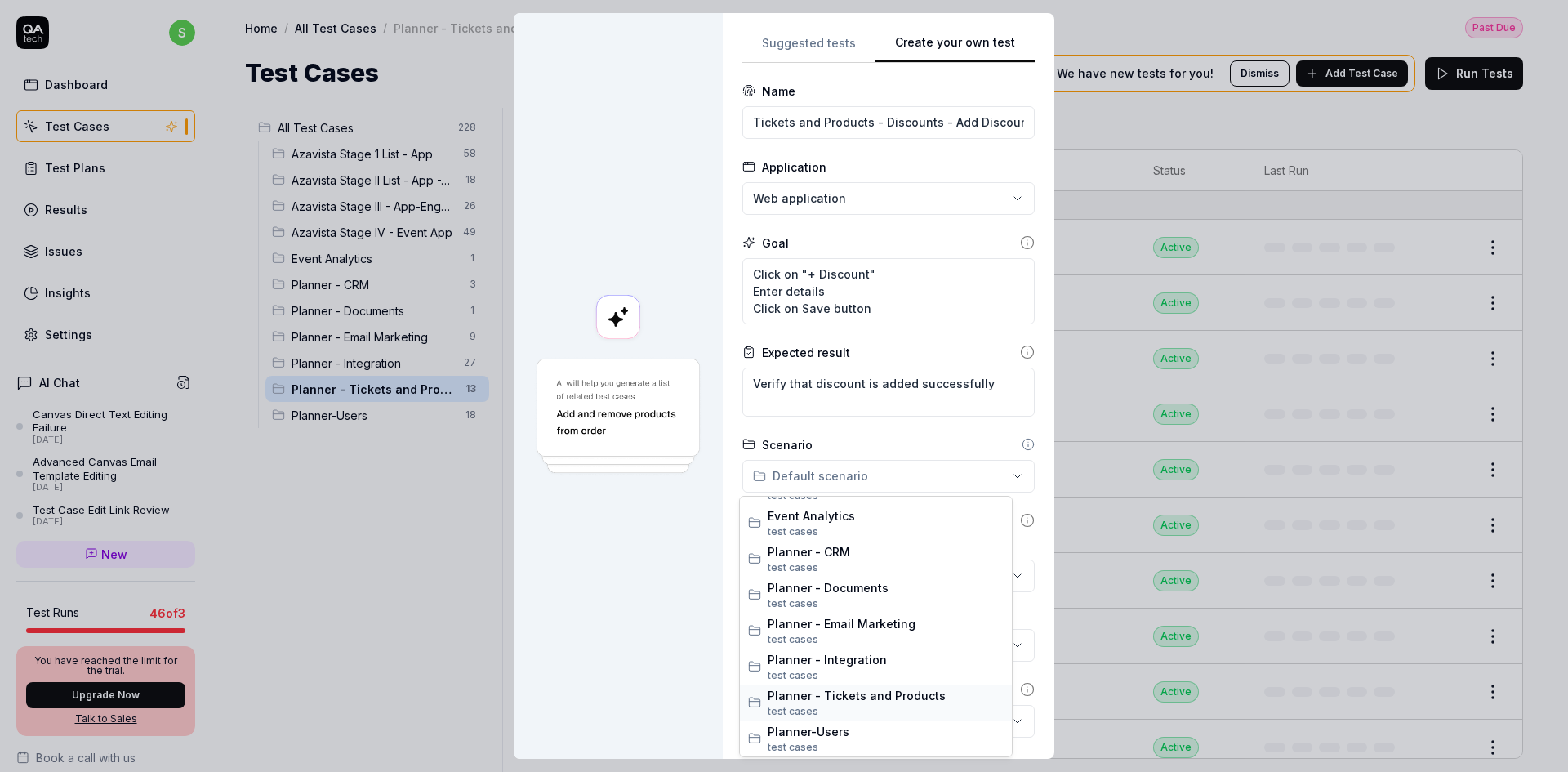
click at [796, 692] on span "Planner - Tickets and Products" at bounding box center [885, 696] width 236 height 17
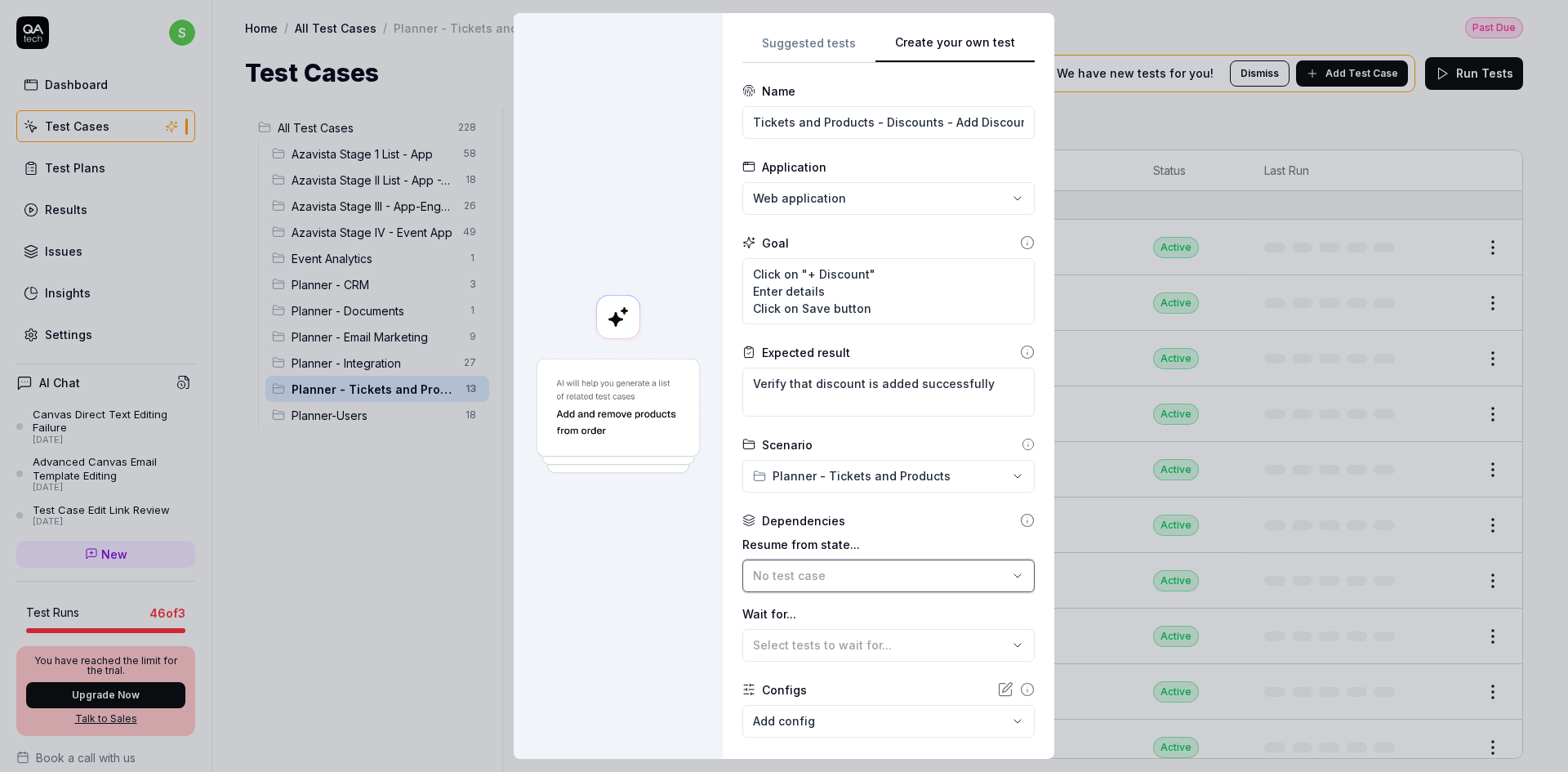
click at [813, 578] on span "No test case" at bounding box center [789, 575] width 73 height 14
click at [636, 592] on div at bounding box center [618, 386] width 210 height 746
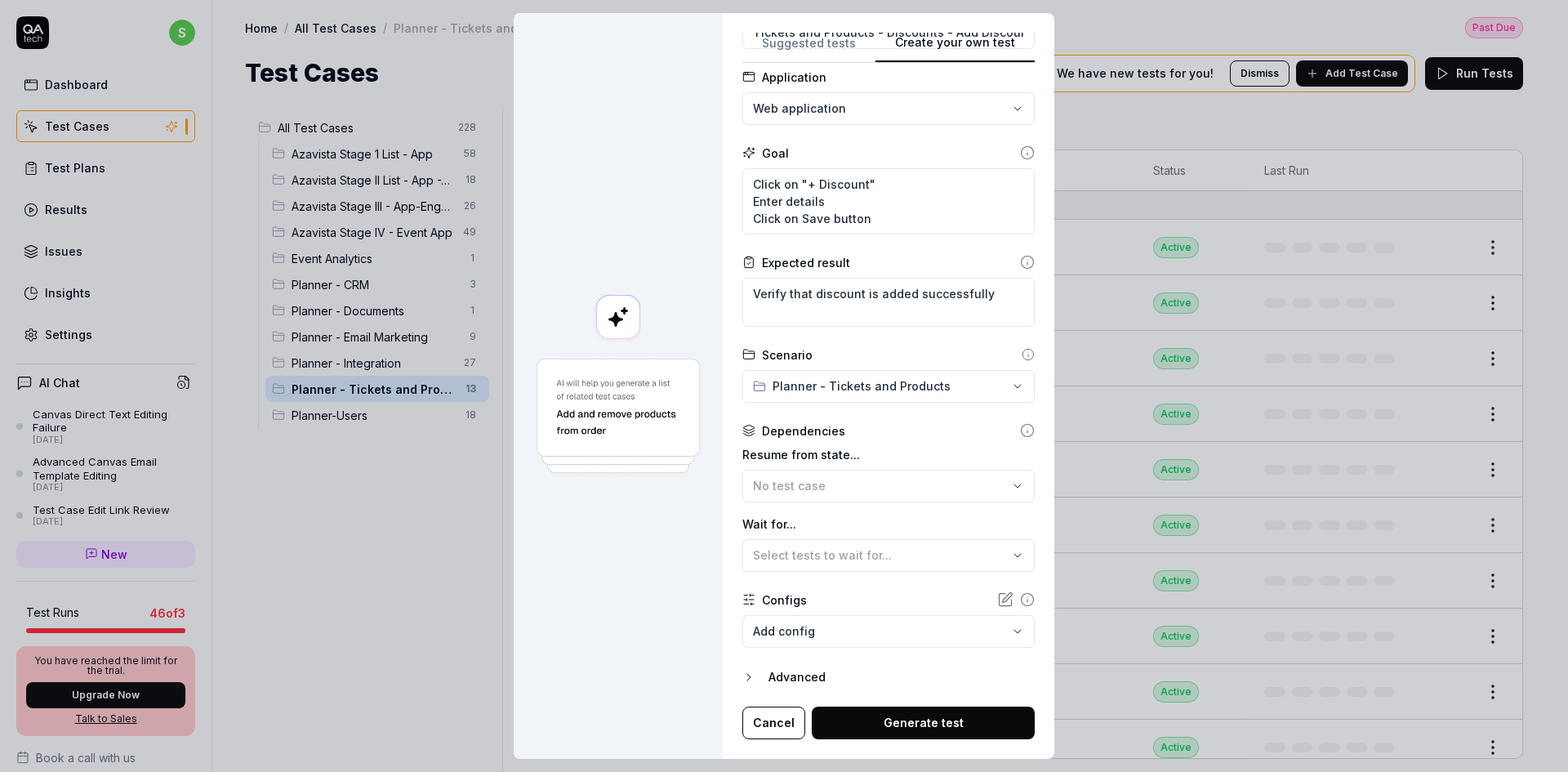
click at [872, 627] on body "Payment Past Due Your invoice is past due. Please update your payment method to…" at bounding box center [778, 342] width 1556 height 898
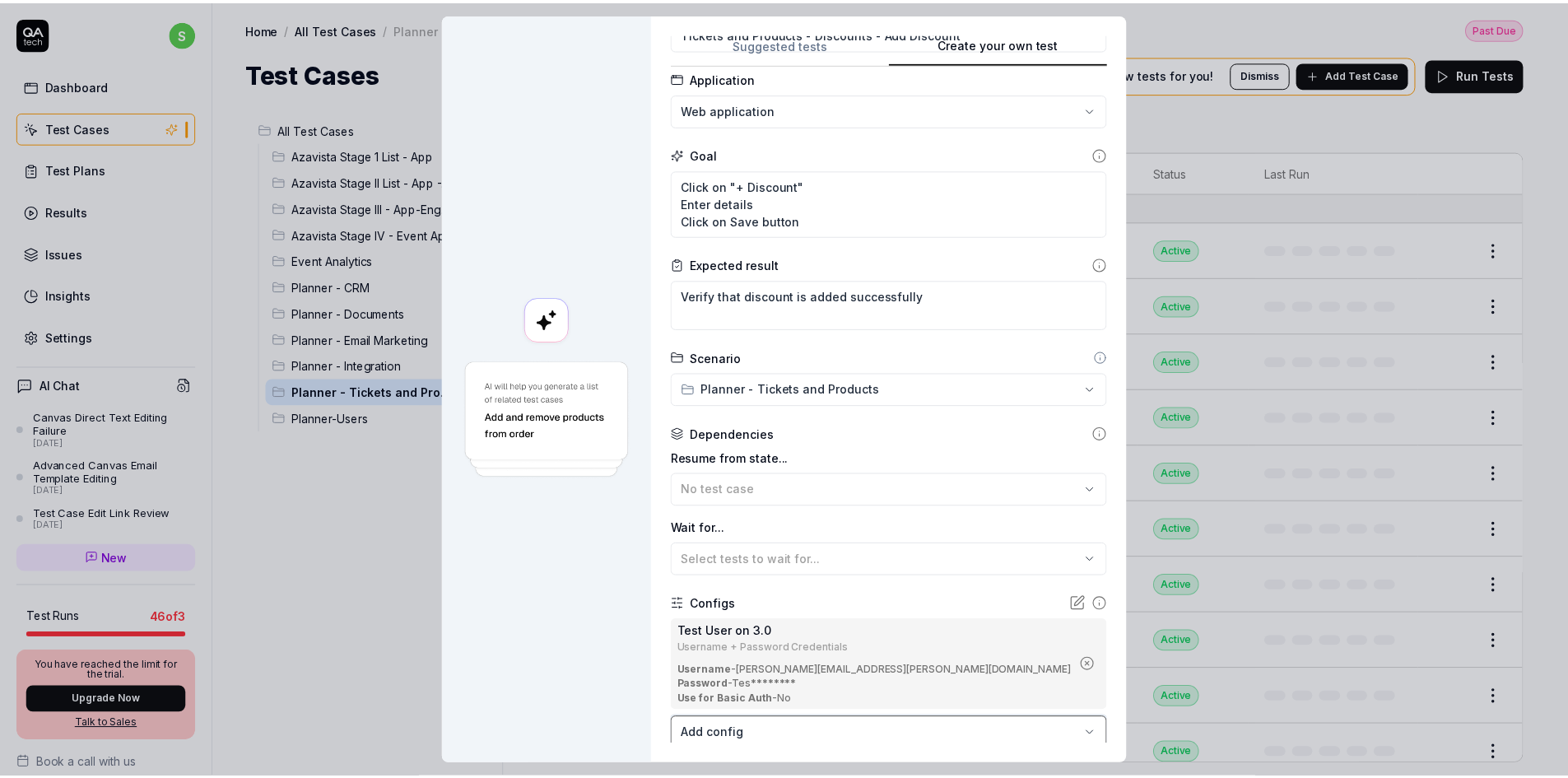
scroll to position [189, 0]
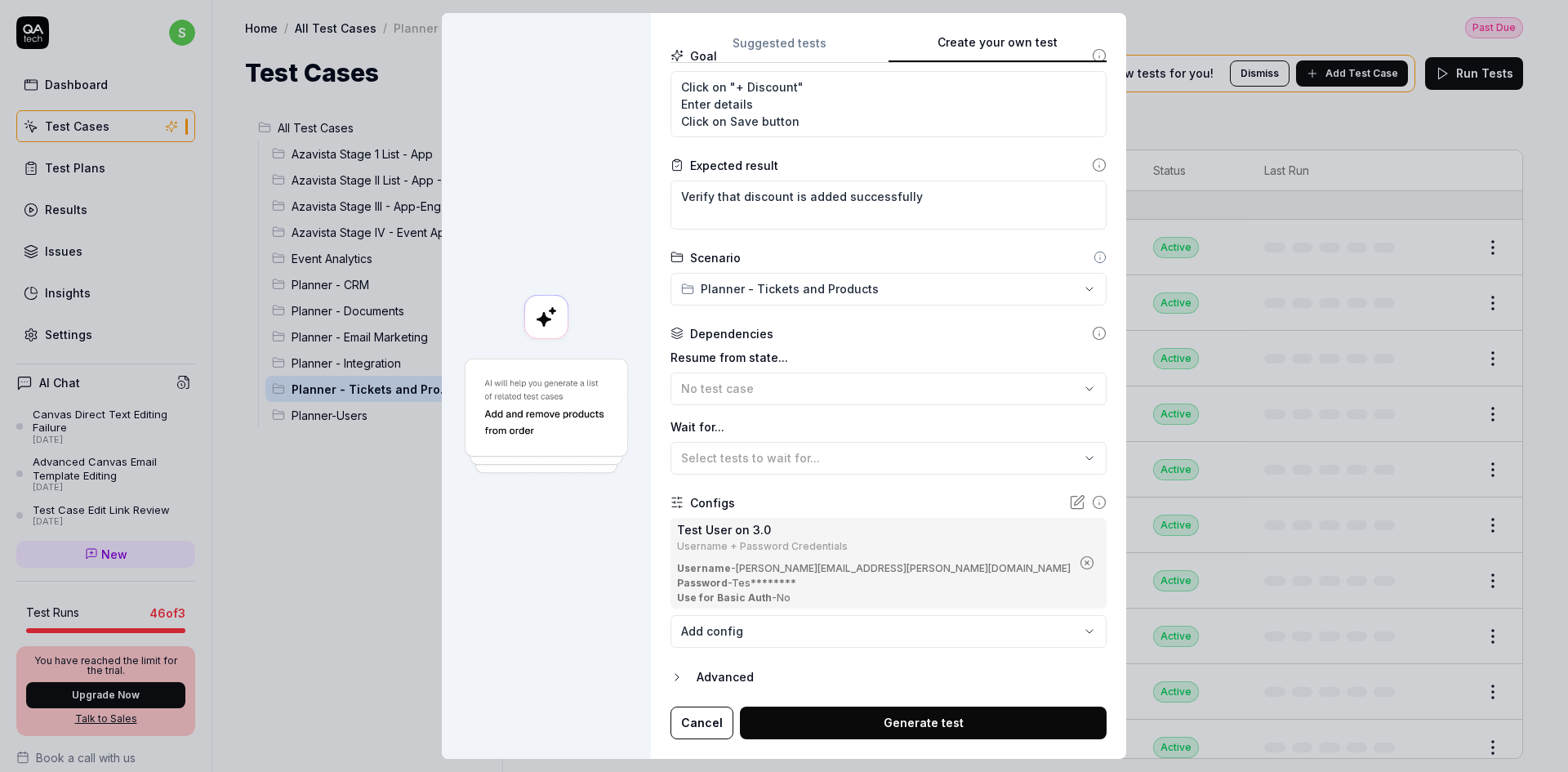
click at [886, 720] on button "Generate test" at bounding box center [923, 723] width 367 height 33
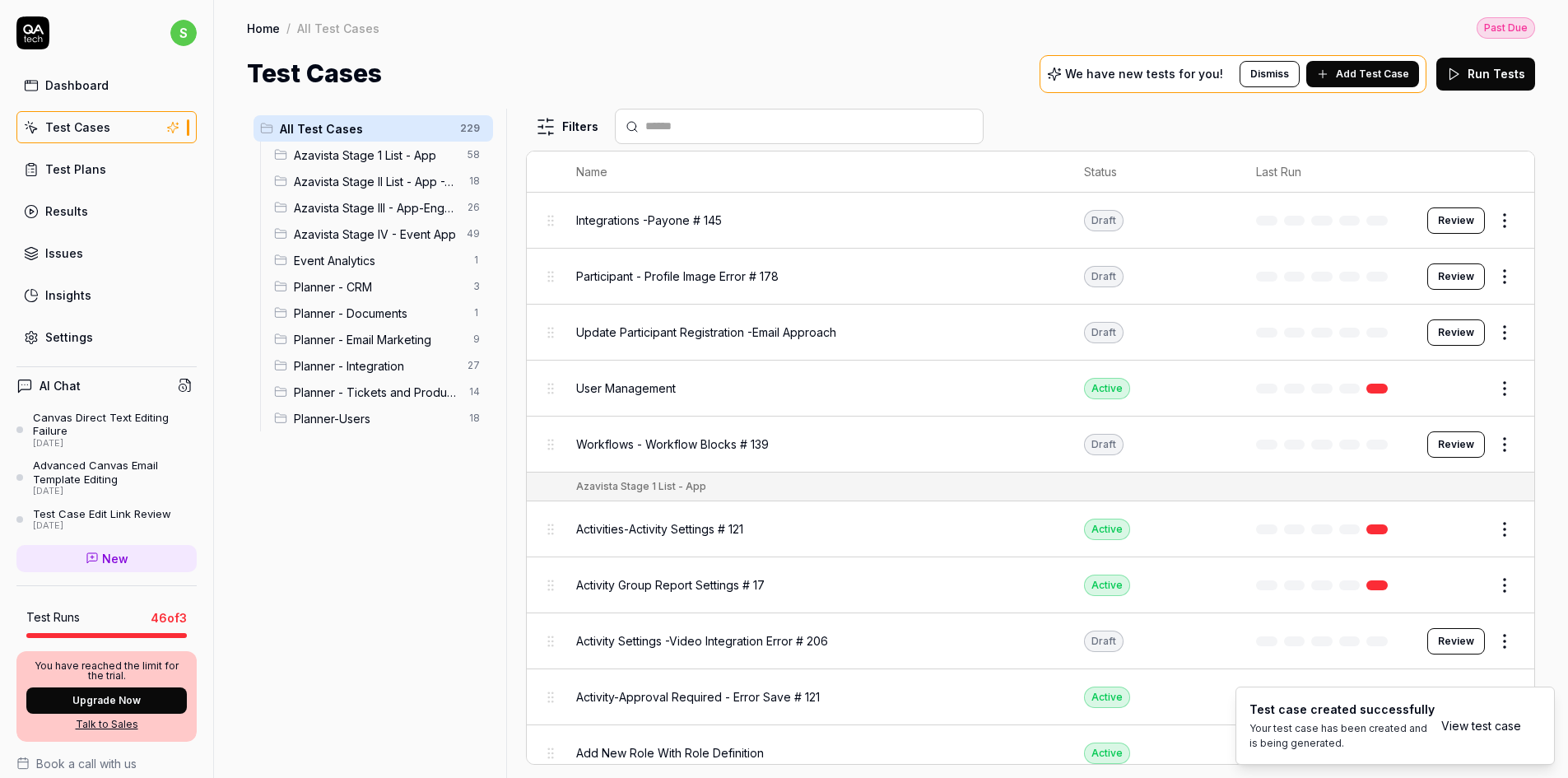
click at [1481, 724] on link "View test case" at bounding box center [1481, 726] width 80 height 17
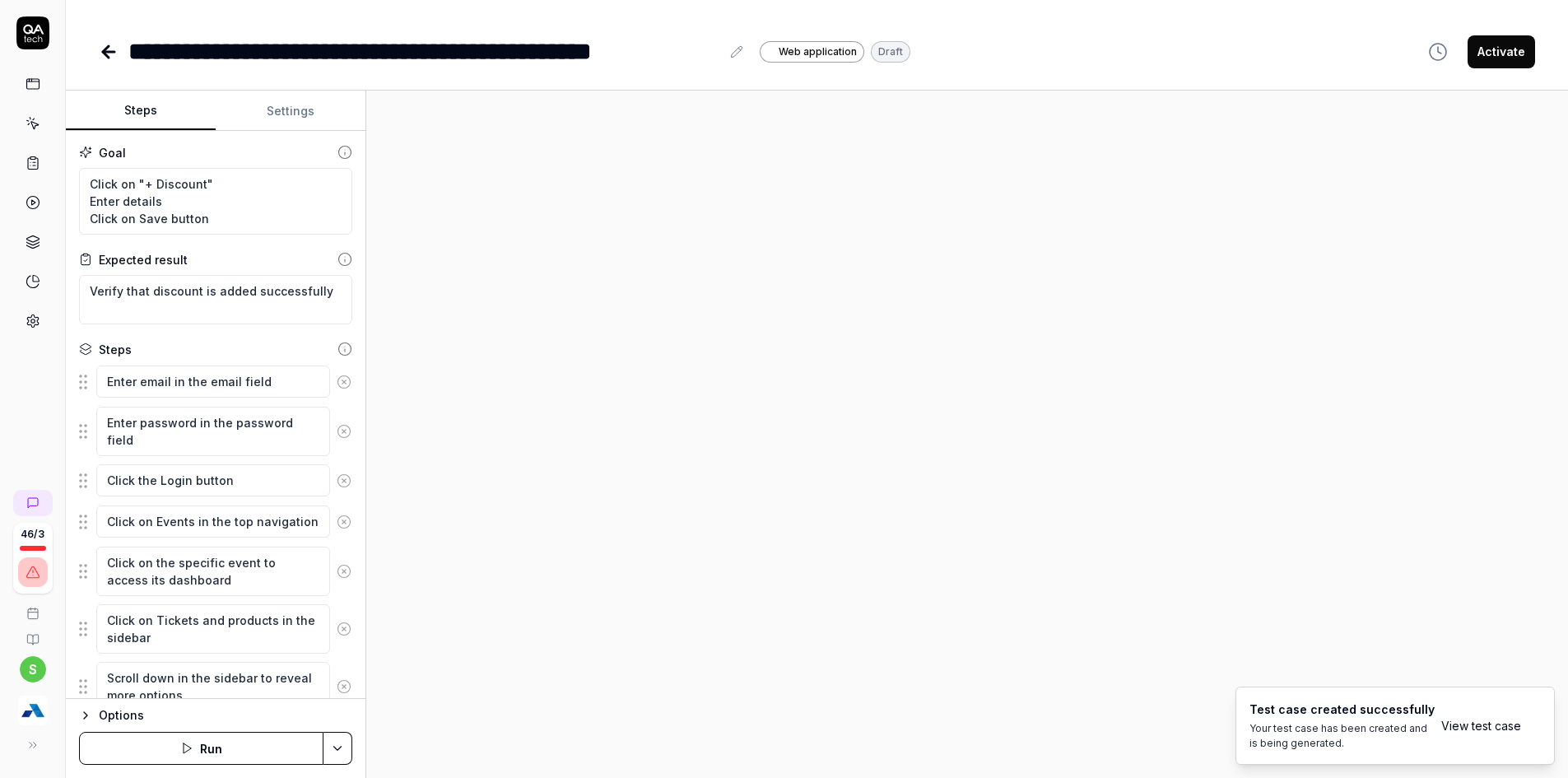
click at [343, 381] on icon at bounding box center [344, 382] width 4 height 4
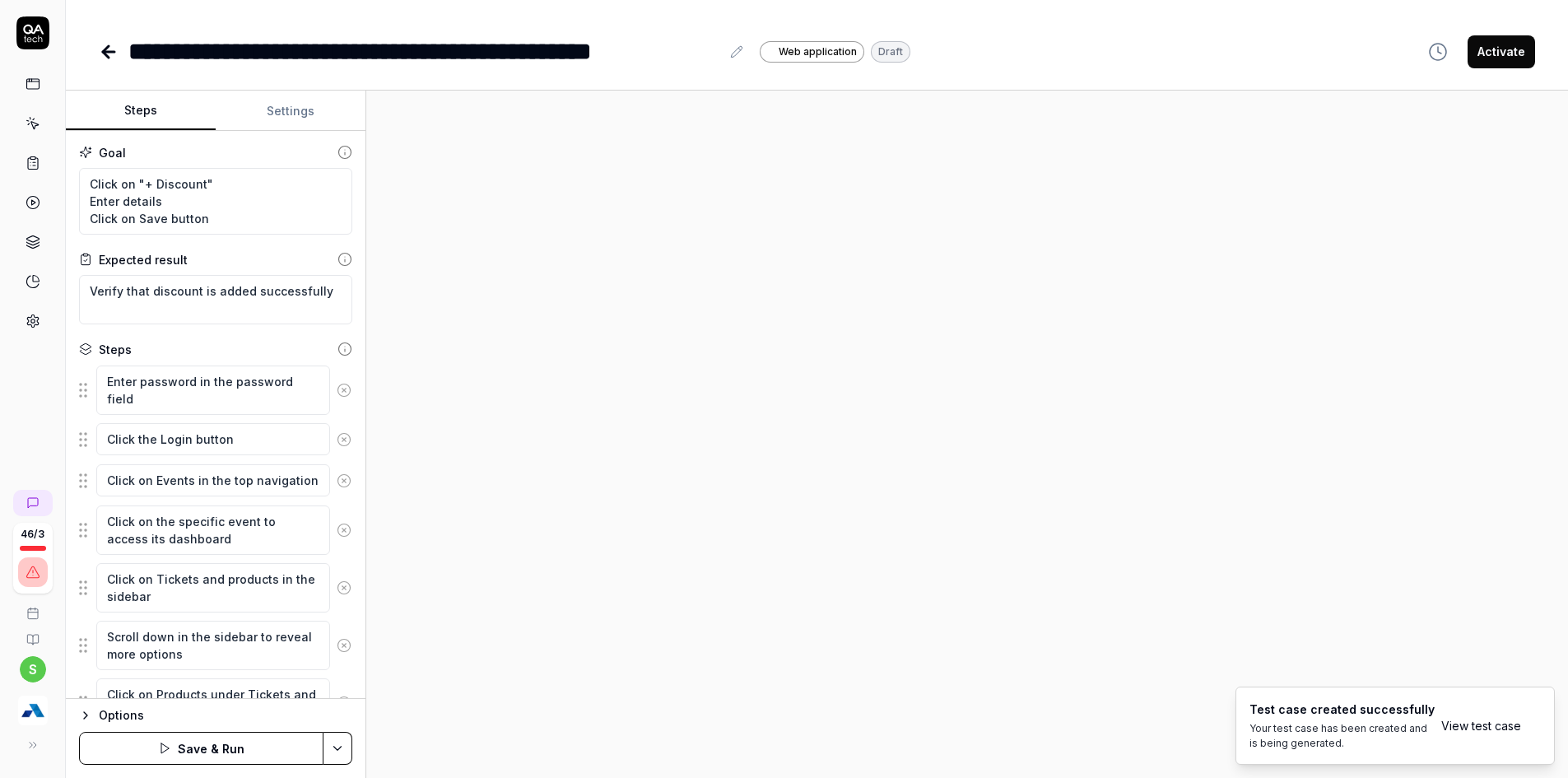
click at [331, 381] on button at bounding box center [344, 390] width 28 height 33
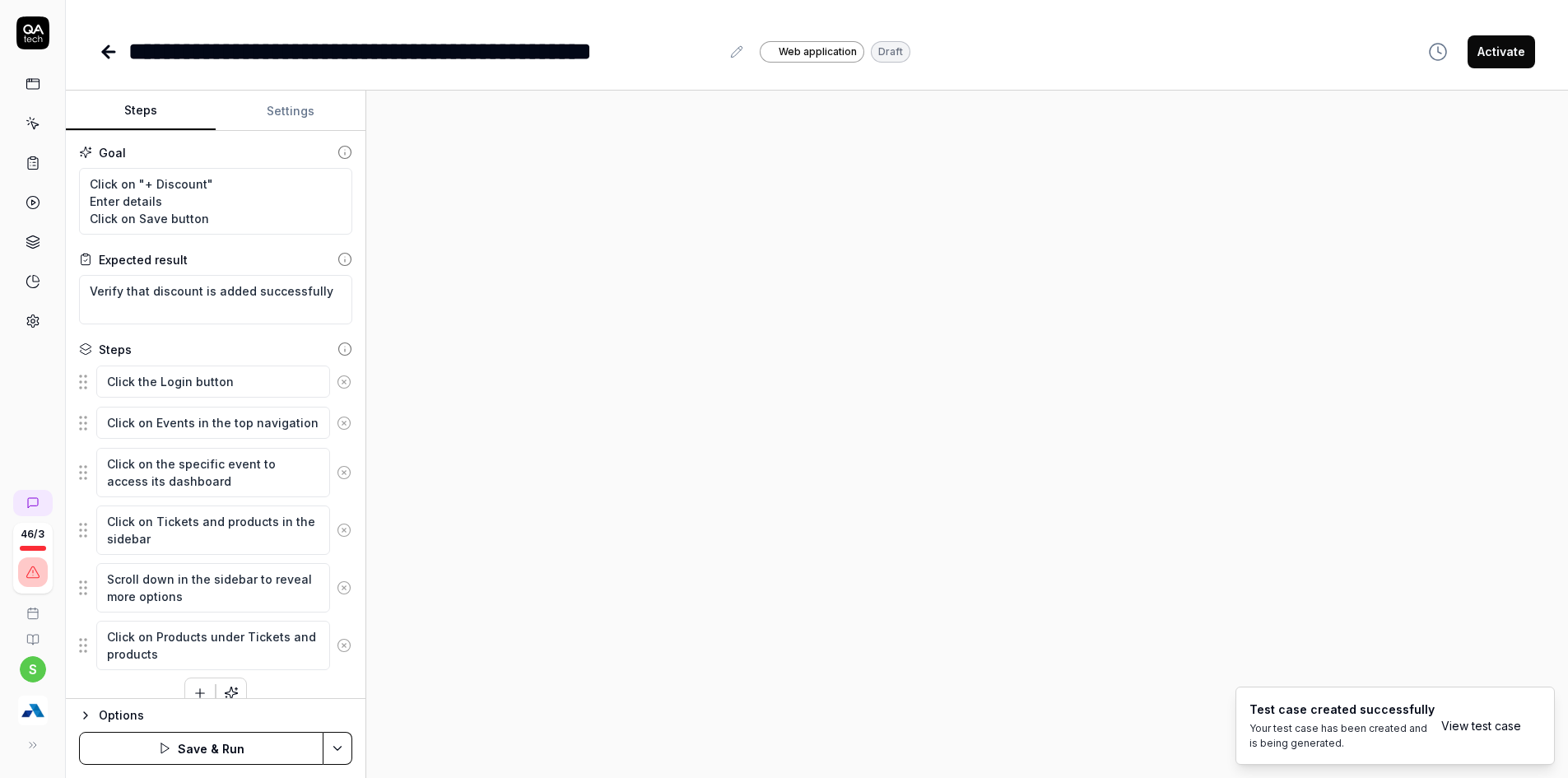
click at [343, 381] on icon at bounding box center [344, 382] width 4 height 4
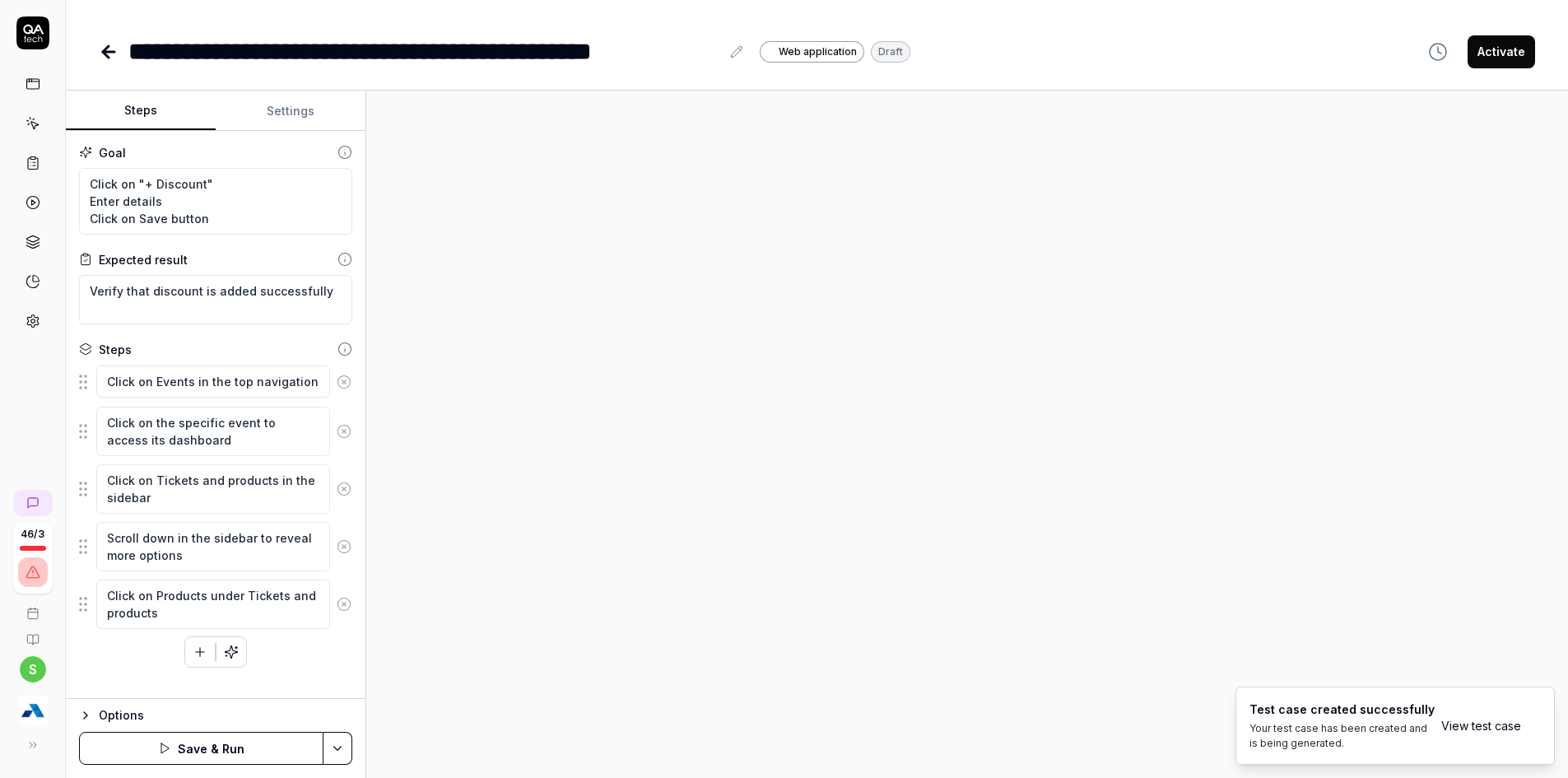
click at [331, 381] on button at bounding box center [344, 382] width 28 height 33
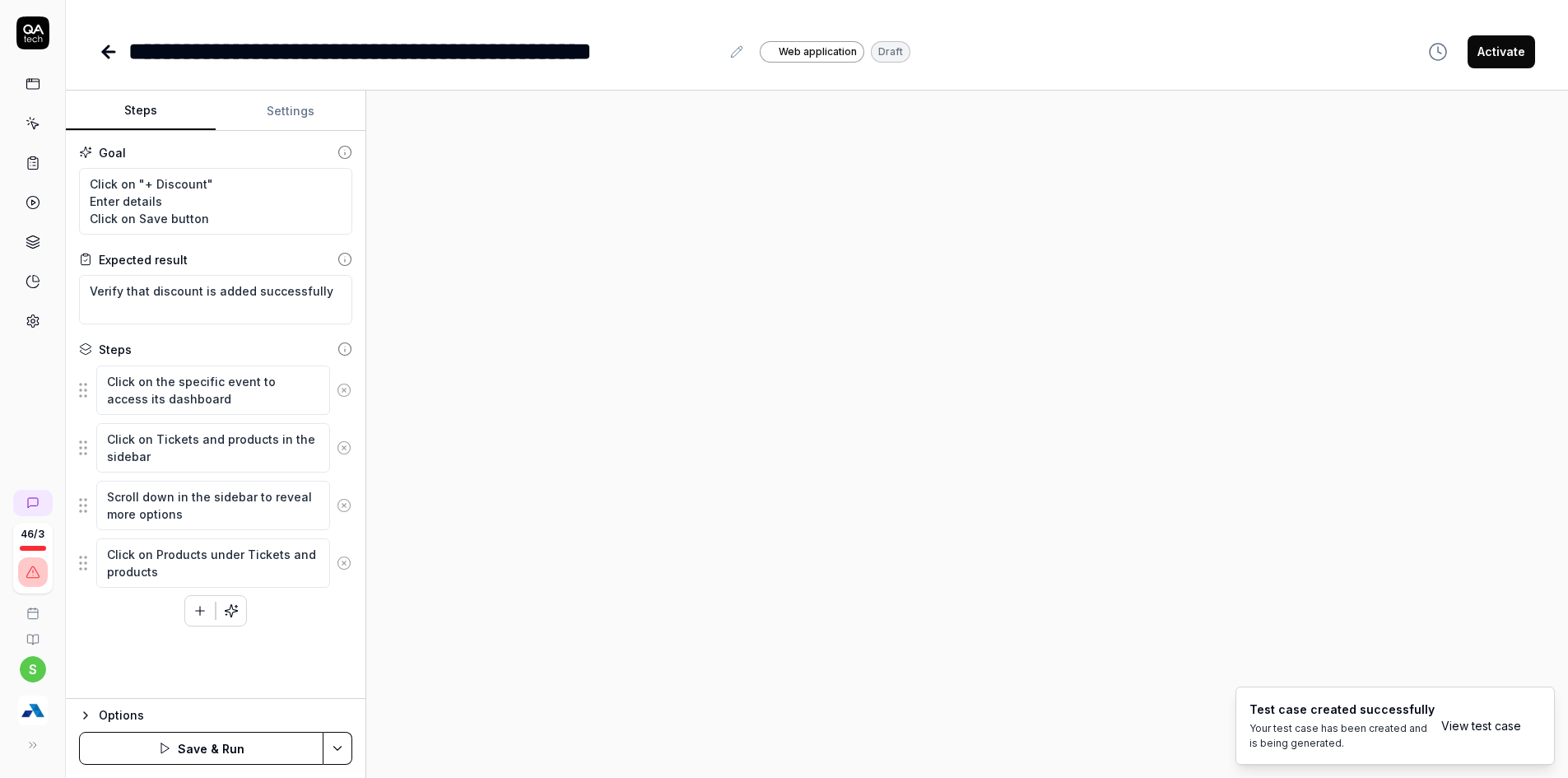
click at [340, 388] on icon at bounding box center [344, 389] width 15 height 15
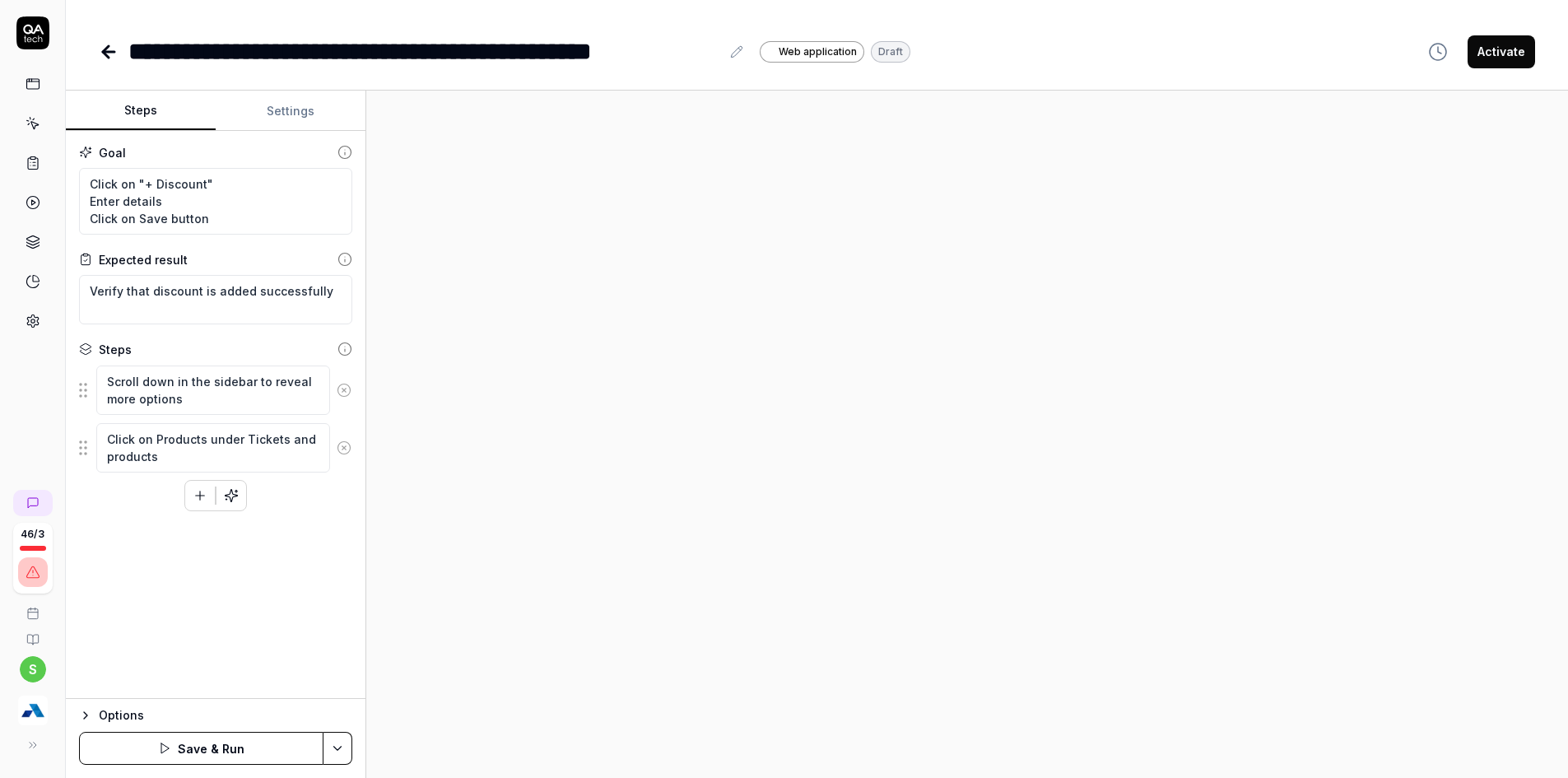
click at [340, 388] on icon at bounding box center [344, 389] width 15 height 15
drag, startPoint x: 241, startPoint y: 381, endPoint x: 89, endPoint y: 381, distance: 152.0
click at [89, 381] on div "Click on Products under Tickets and products" at bounding box center [215, 389] width 273 height 51
click at [171, 466] on textarea "Click on + discount" at bounding box center [213, 463] width 234 height 32
click at [147, 506] on textarea "Enter" at bounding box center [213, 505] width 234 height 32
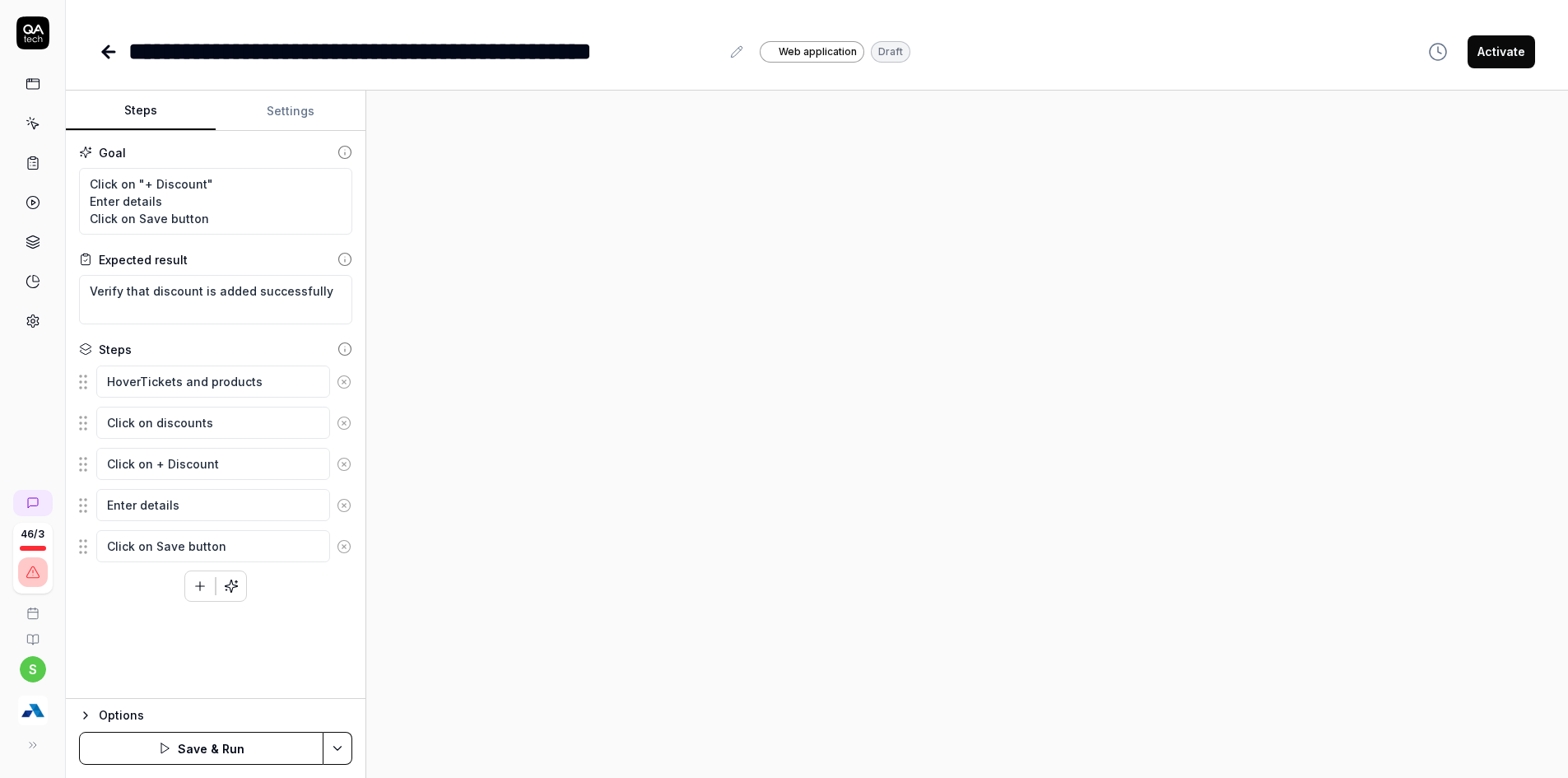
click at [251, 736] on button "Save & Run" at bounding box center [201, 749] width 245 height 33
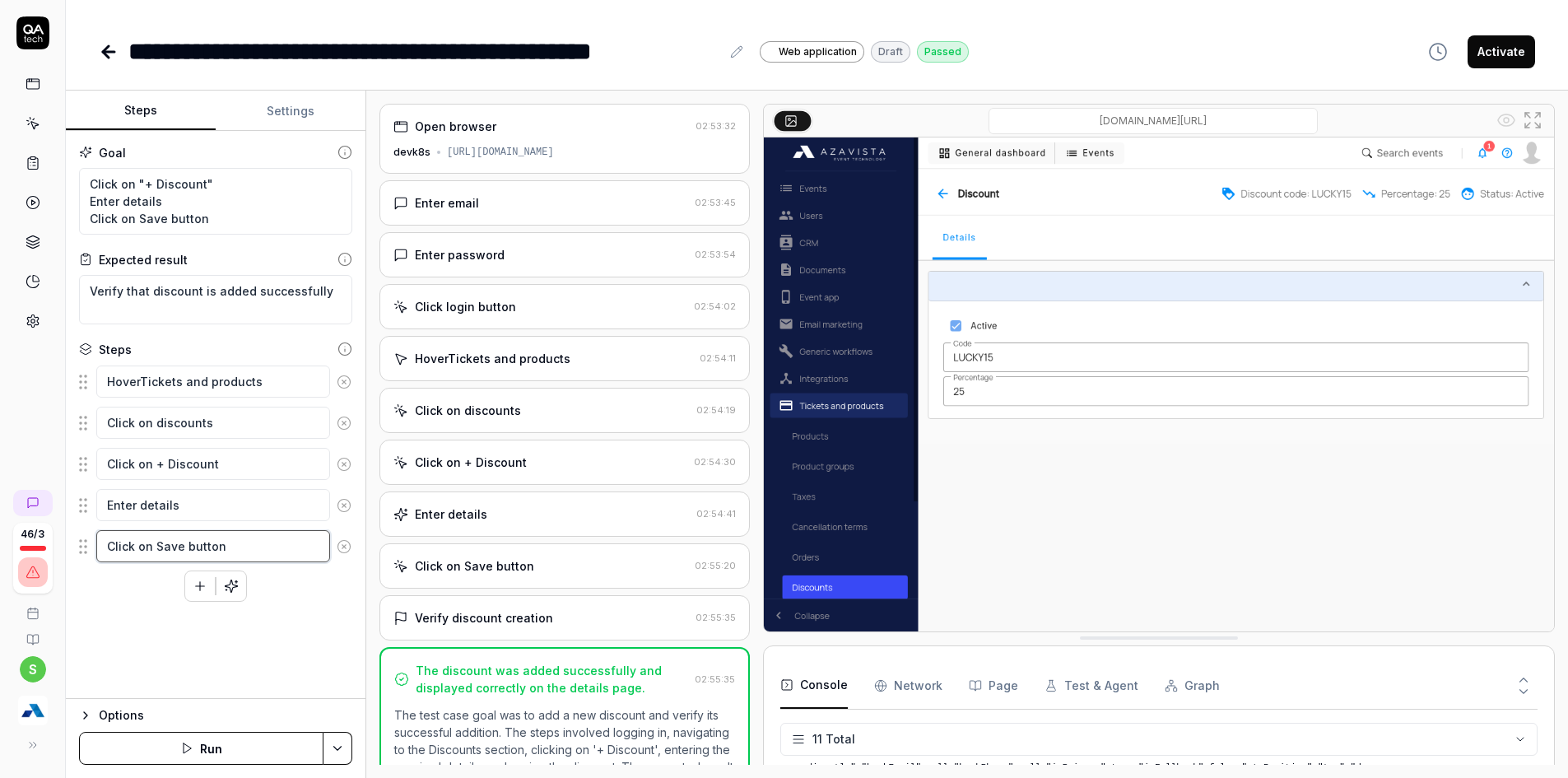
click at [248, 537] on textarea "Click on Save button" at bounding box center [213, 546] width 234 height 32
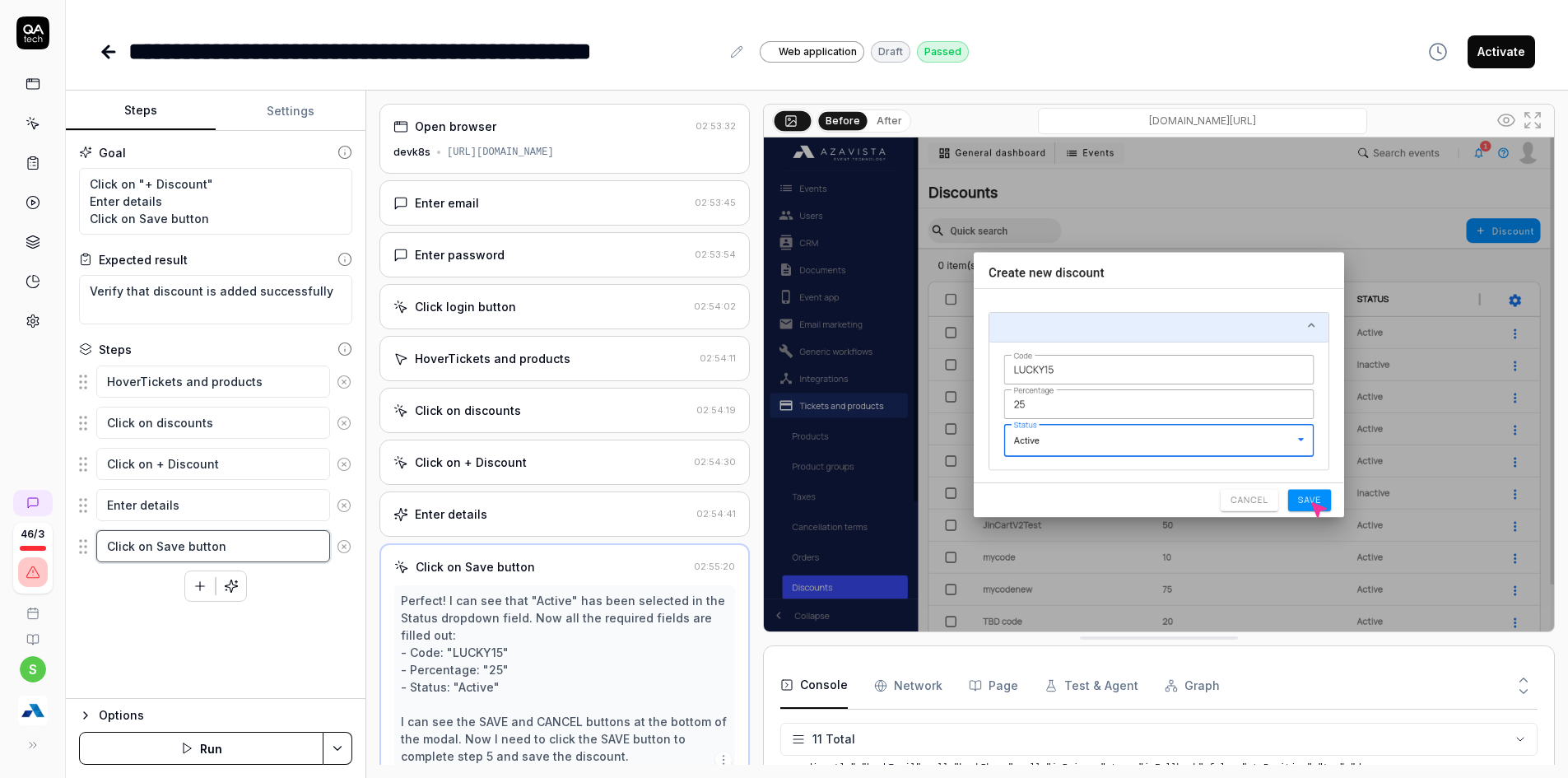
scroll to position [95, 0]
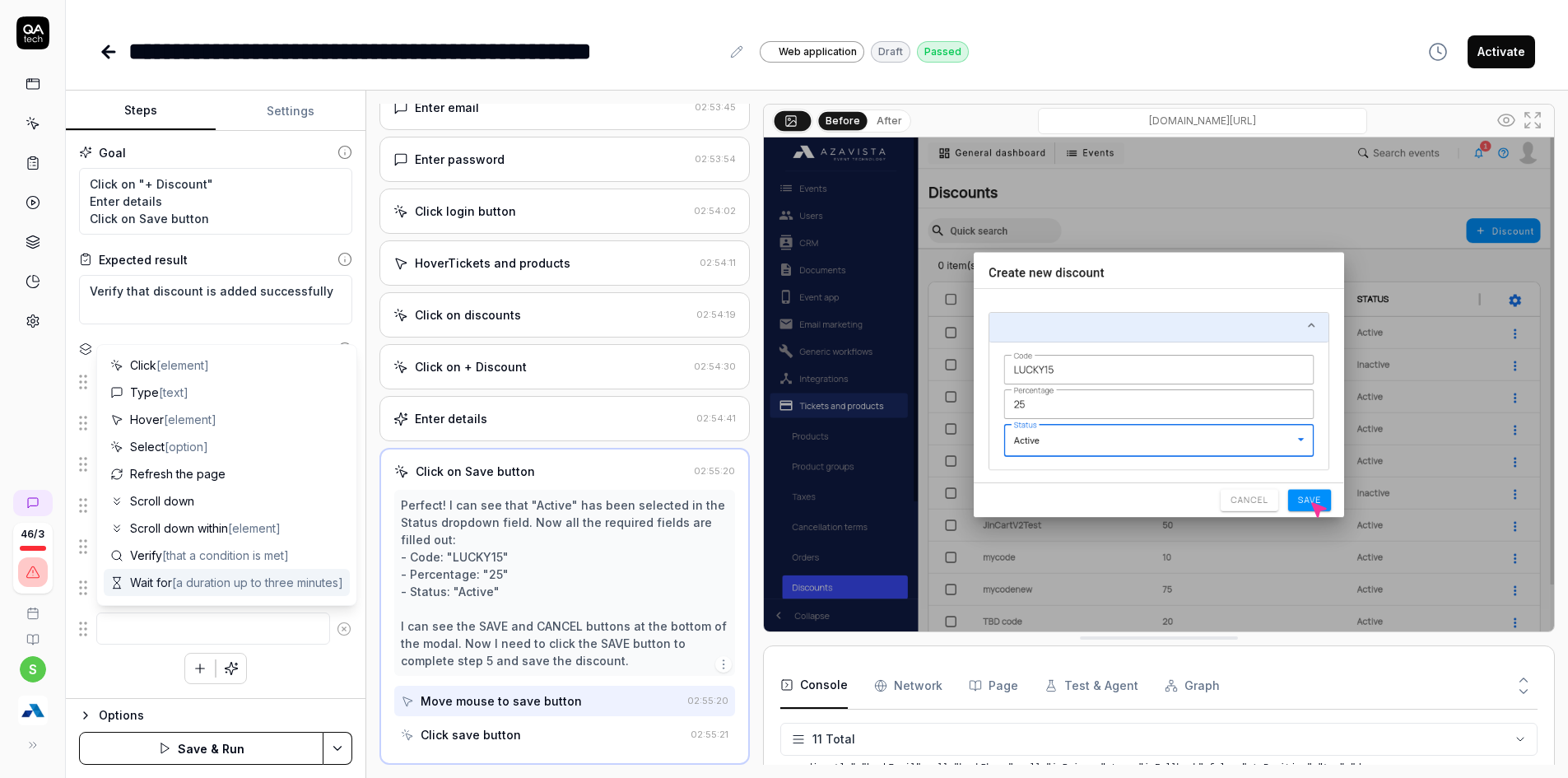
click at [348, 630] on icon at bounding box center [344, 628] width 15 height 15
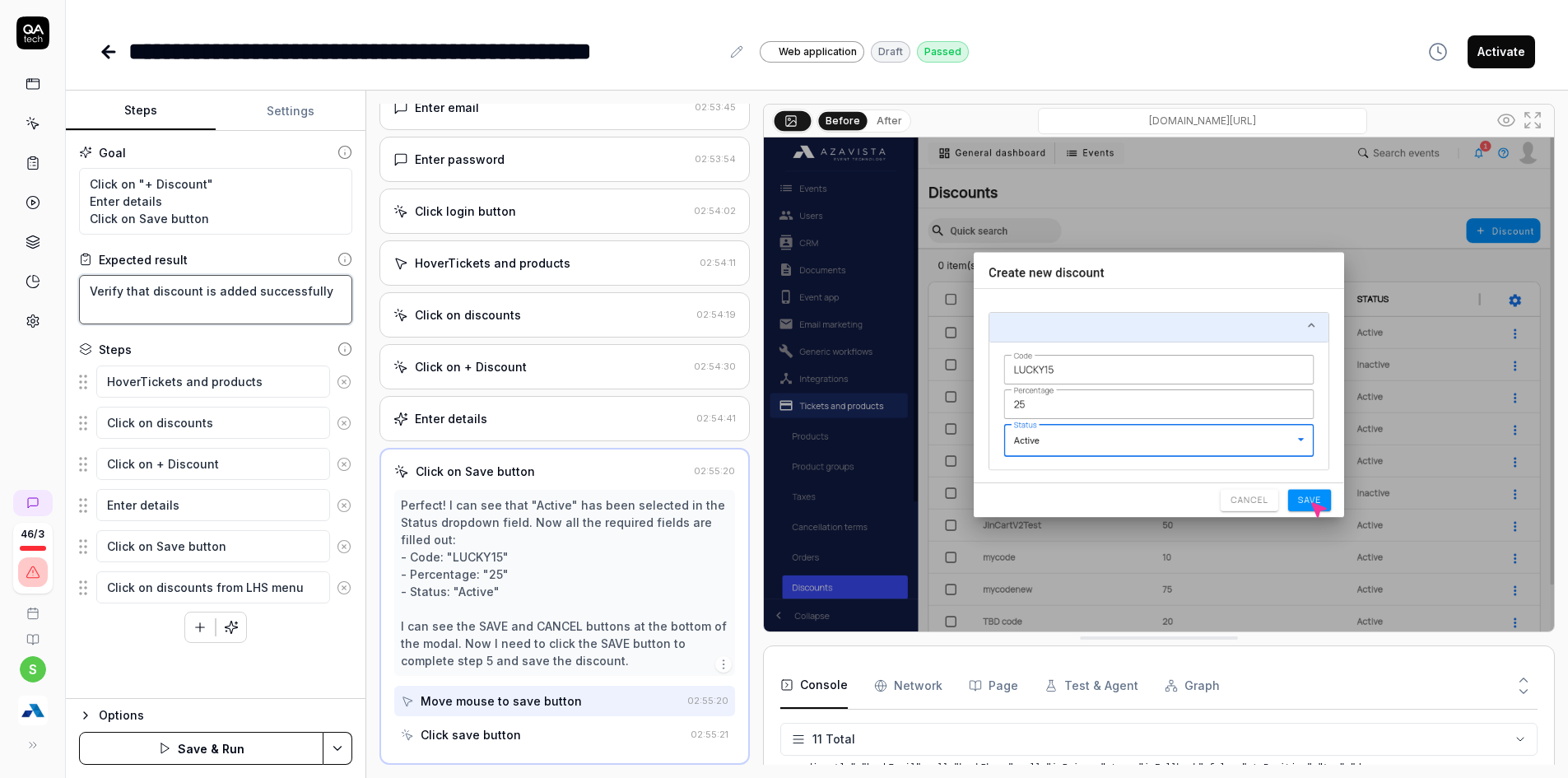
drag, startPoint x: 320, startPoint y: 287, endPoint x: 327, endPoint y: 296, distance: 11.4
click at [327, 296] on textarea "Verify that discount is added successfully" at bounding box center [215, 299] width 273 height 49
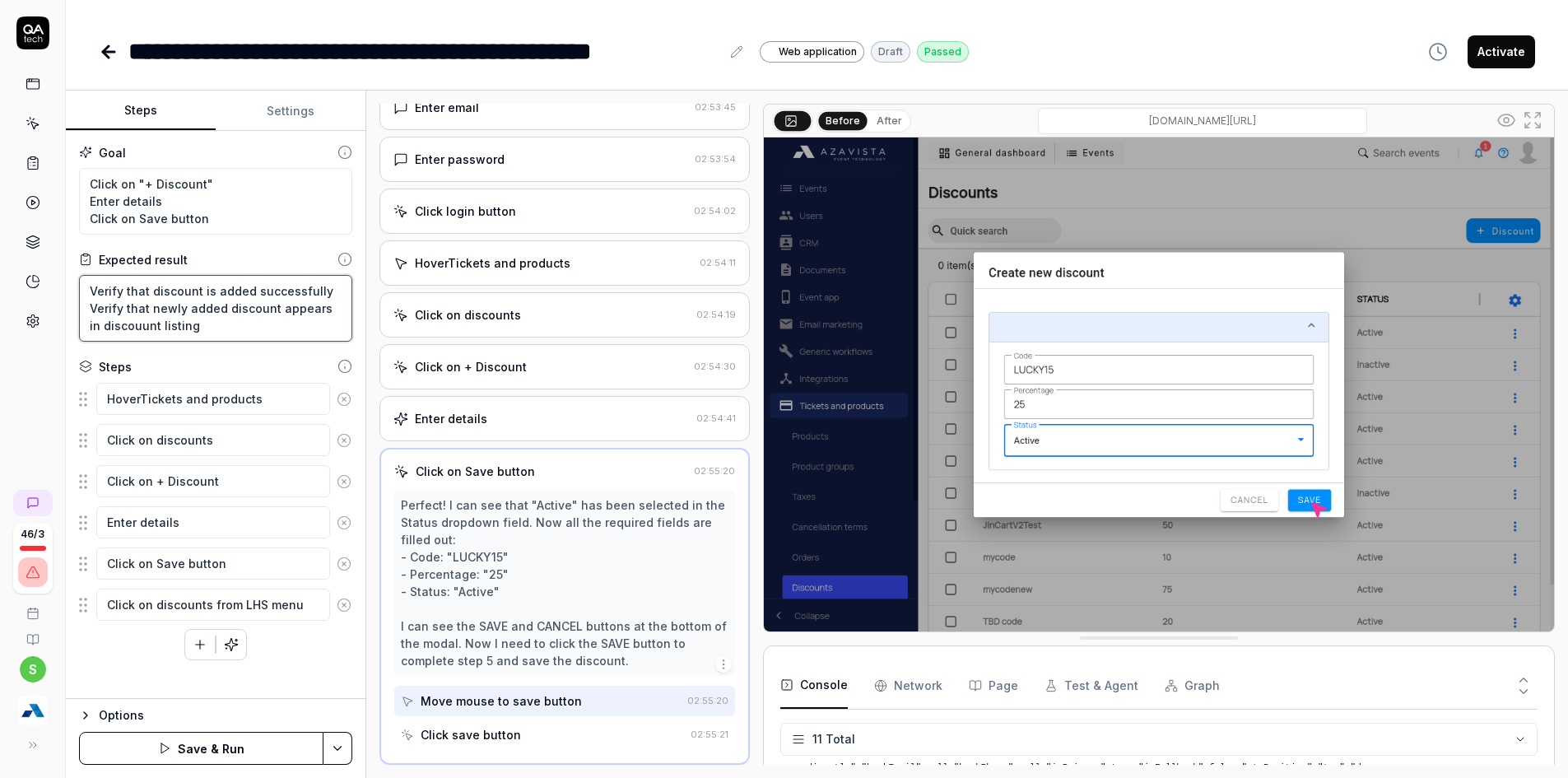
click at [123, 330] on textarea "Verify that discount is added successfully Verify that newly added discount app…" at bounding box center [215, 308] width 273 height 67
click at [178, 330] on textarea "Verify that discount is added successfully Verify that newly added discount app…" at bounding box center [215, 308] width 273 height 67
click at [292, 743] on button "Save & Run" at bounding box center [201, 749] width 245 height 33
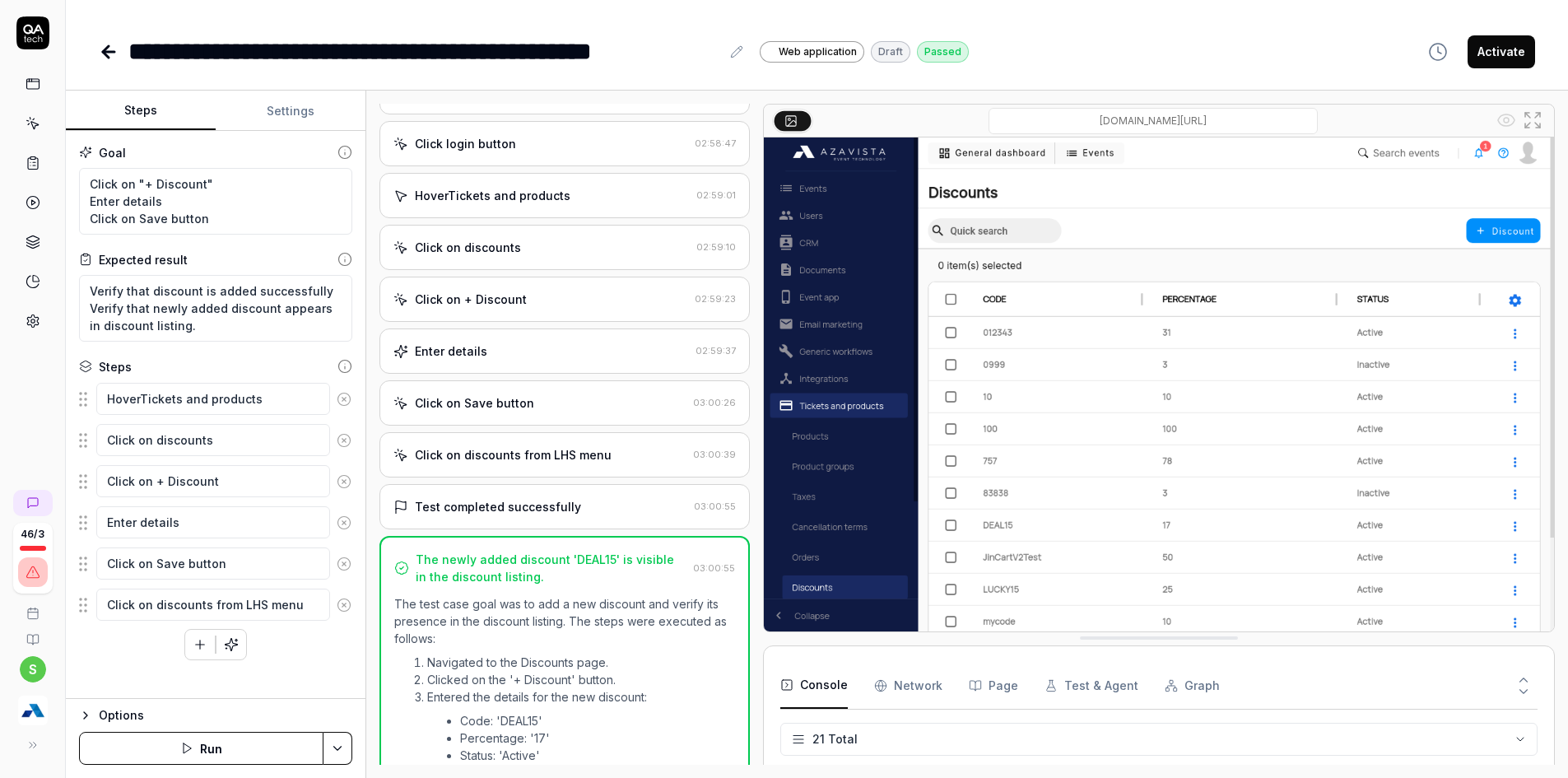
scroll to position [798, 0]
click at [1502, 60] on button "Activate" at bounding box center [1501, 52] width 67 height 33
click at [106, 54] on icon at bounding box center [106, 51] width 6 height 11
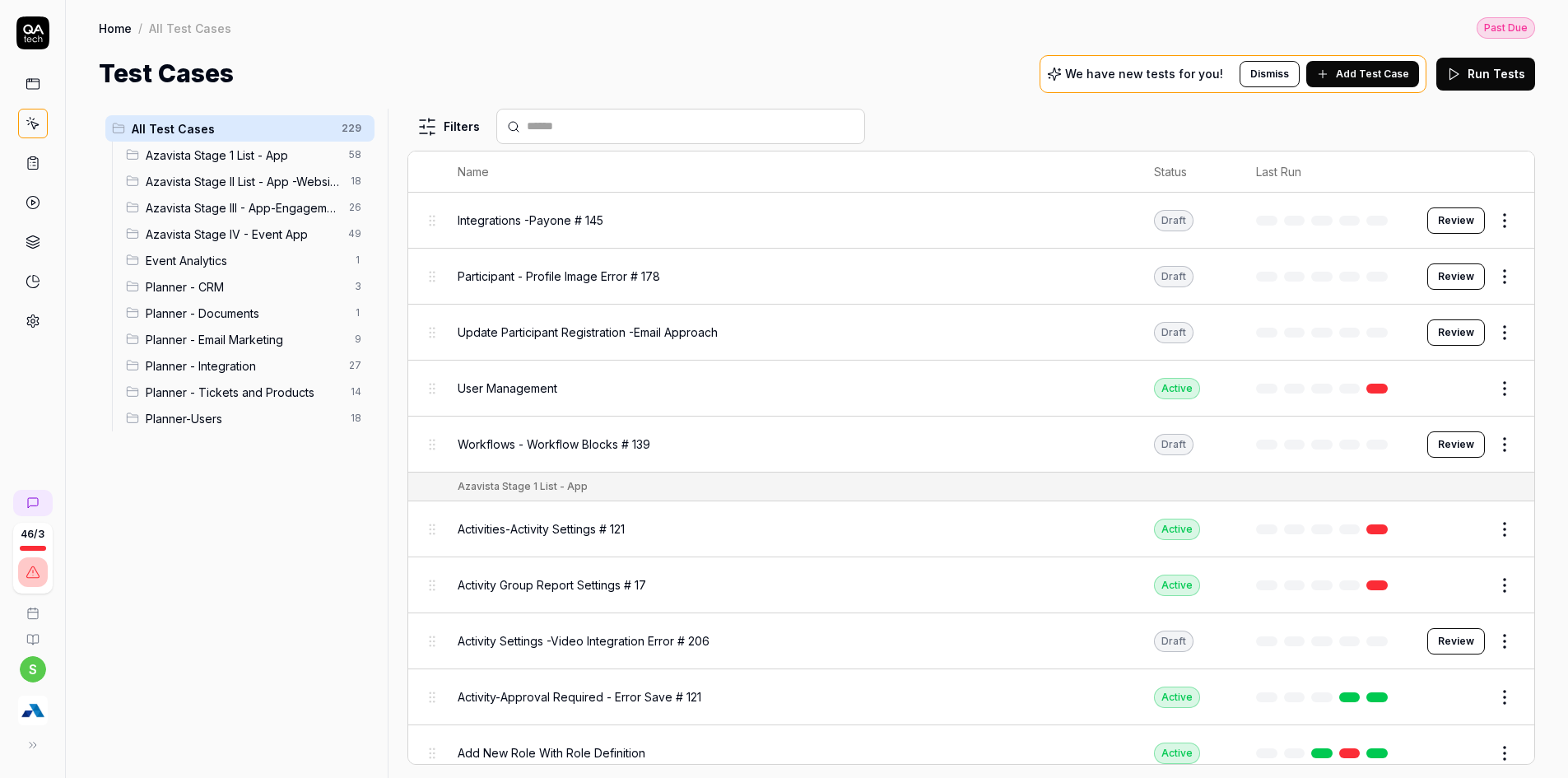
click at [247, 391] on span "Planner - Tickets and Products" at bounding box center [242, 392] width 195 height 17
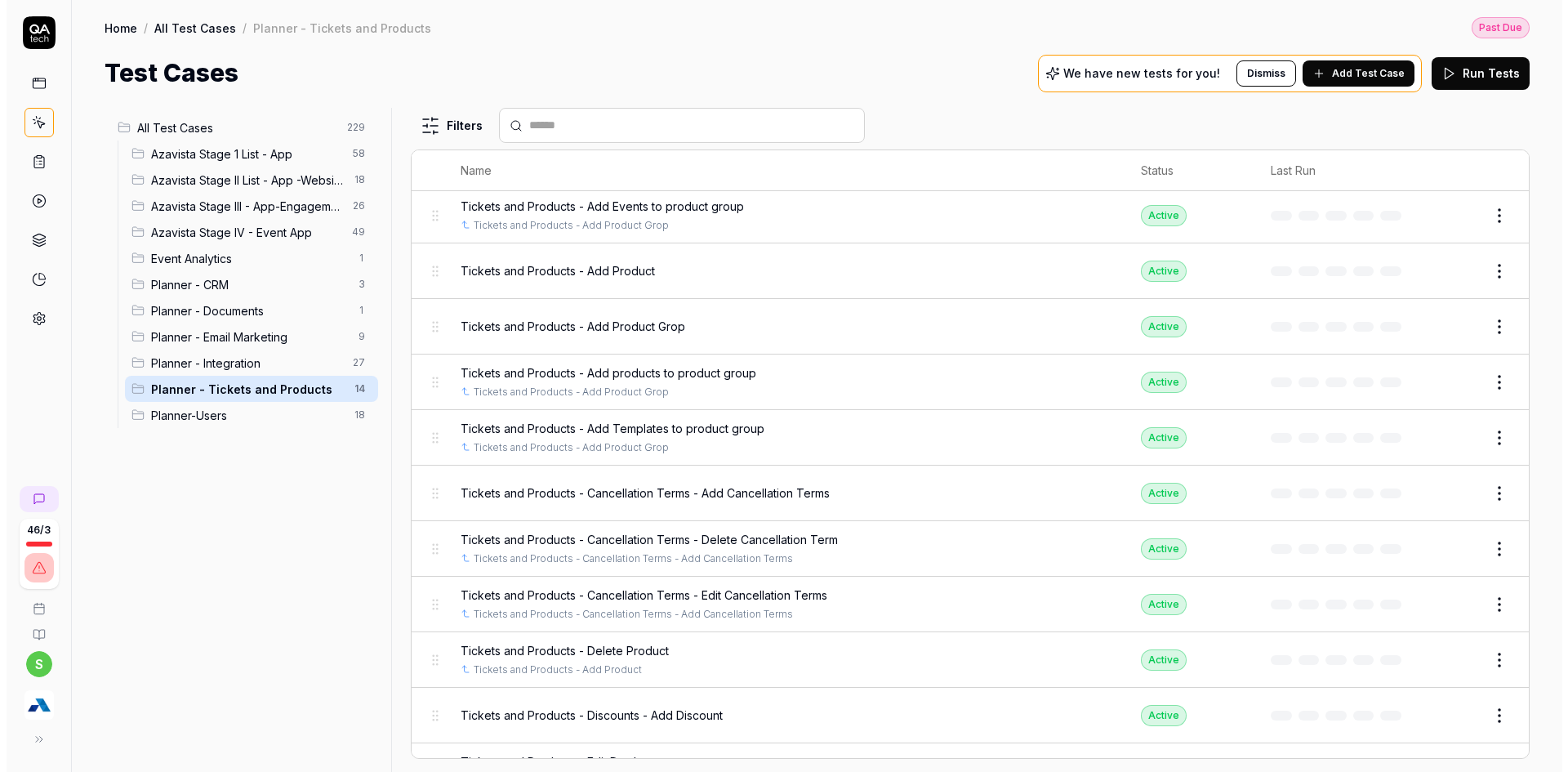
scroll to position [239, 0]
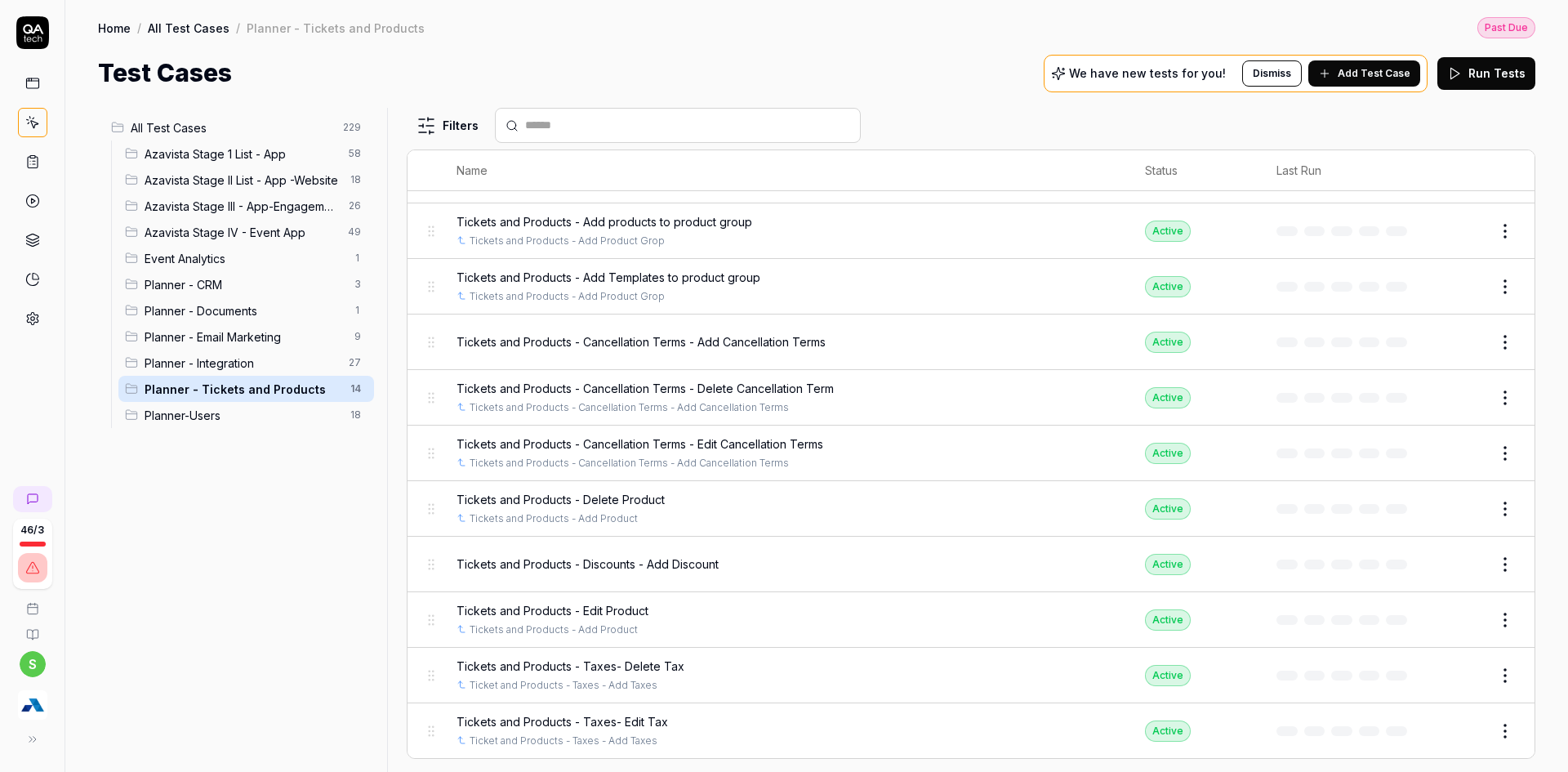
click at [1475, 565] on html "Payment Past Due Your invoice is past due. Please update your payment method to…" at bounding box center [784, 342] width 1568 height 898
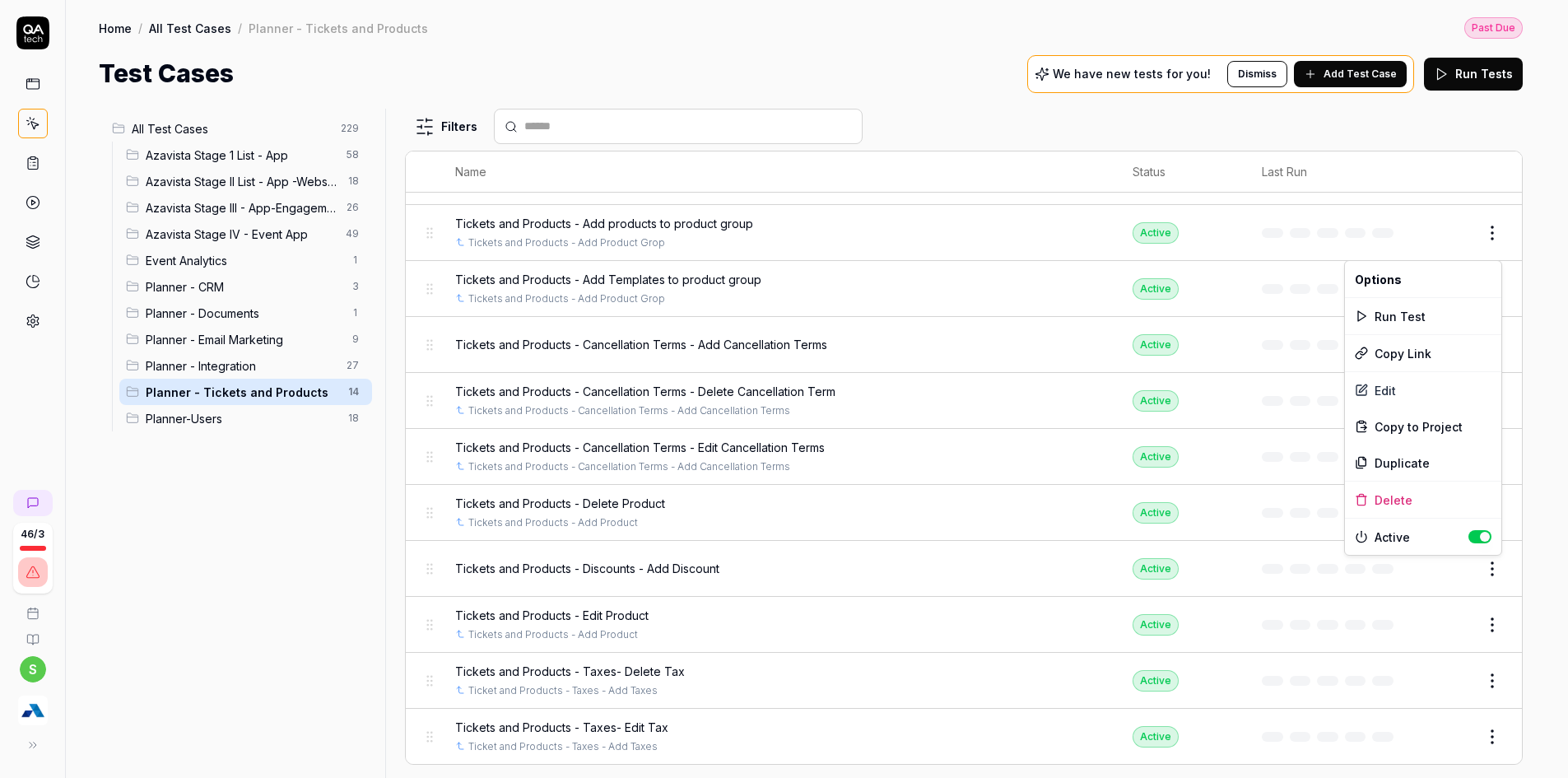
click at [1567, 546] on html "Payment Past Due Your invoice is past due. Please update your payment method to…" at bounding box center [784, 344] width 1568 height 905
click at [1495, 570] on html "Payment Past Due Your invoice is past due. Please update your payment method to…" at bounding box center [784, 344] width 1568 height 905
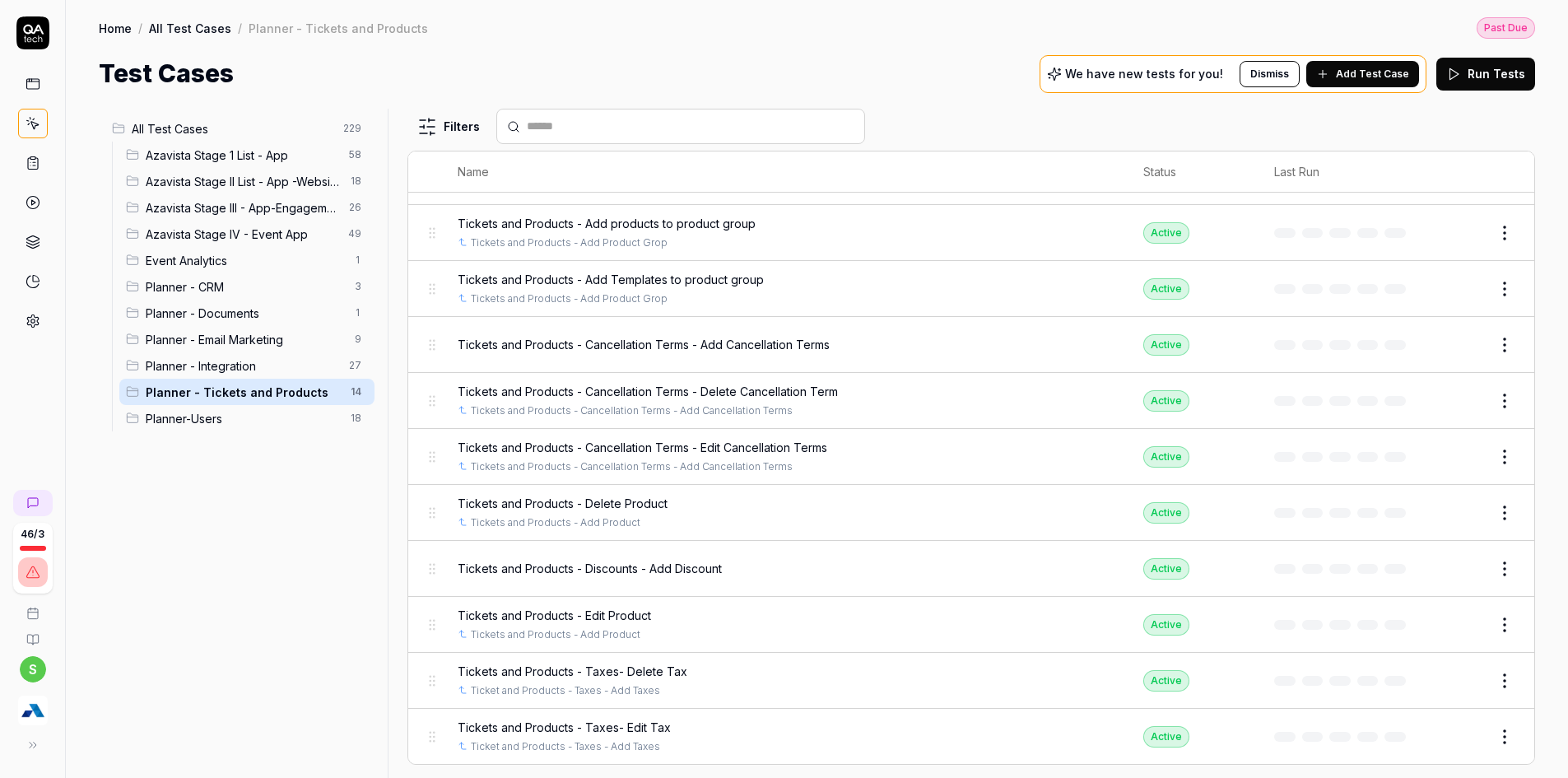
click at [1366, 74] on html "Payment Past Due Your invoice is past due. Please update your payment method to…" at bounding box center [784, 344] width 1568 height 905
click at [1366, 74] on span "Add Test Case" at bounding box center [1372, 74] width 74 height 15
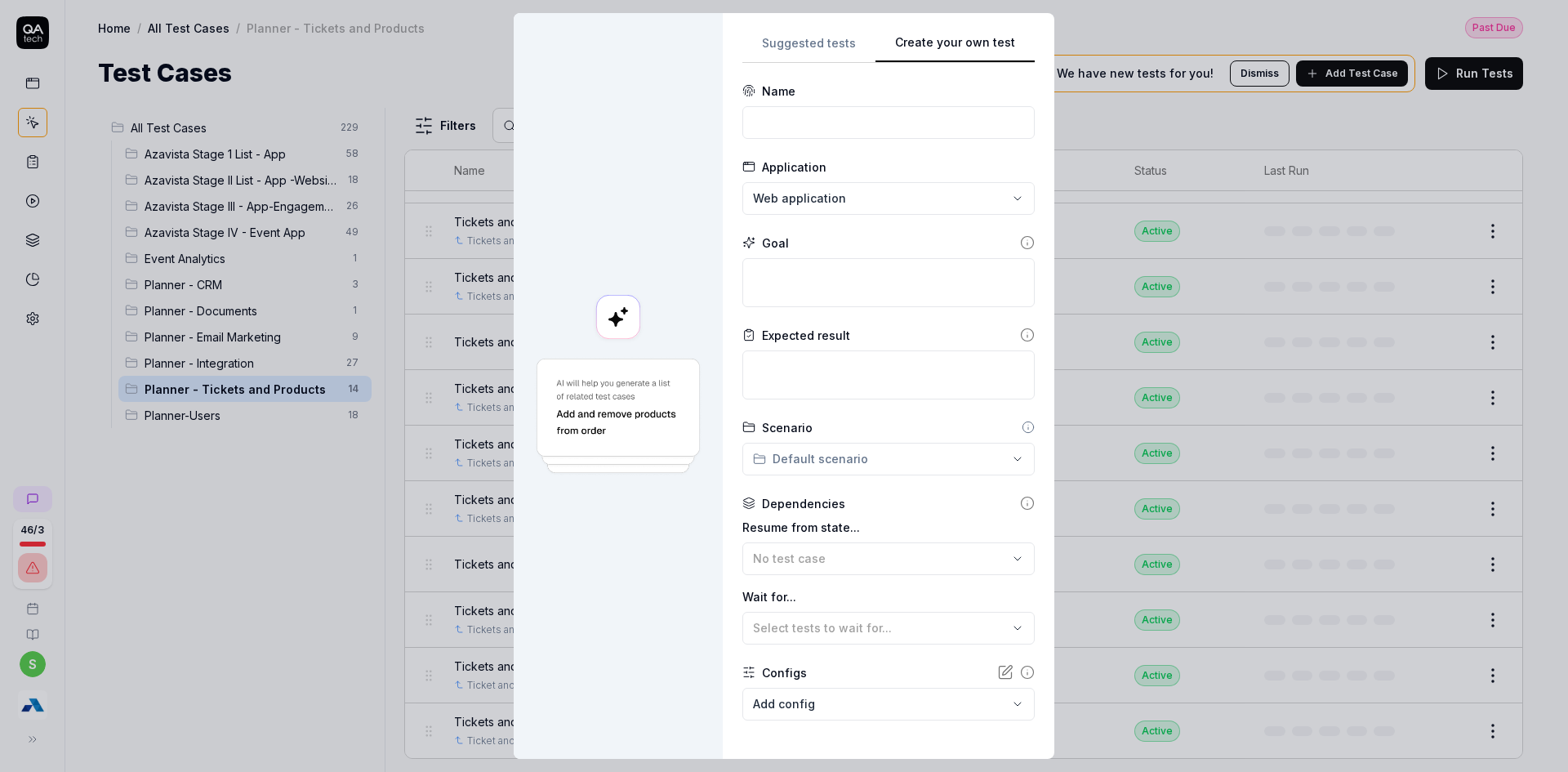
click at [1013, 40] on button "Create your own test" at bounding box center [955, 48] width 159 height 29
click at [833, 116] on input at bounding box center [889, 123] width 293 height 33
click at [872, 125] on input "Tickets and Products - Edit Discount" at bounding box center [889, 123] width 293 height 33
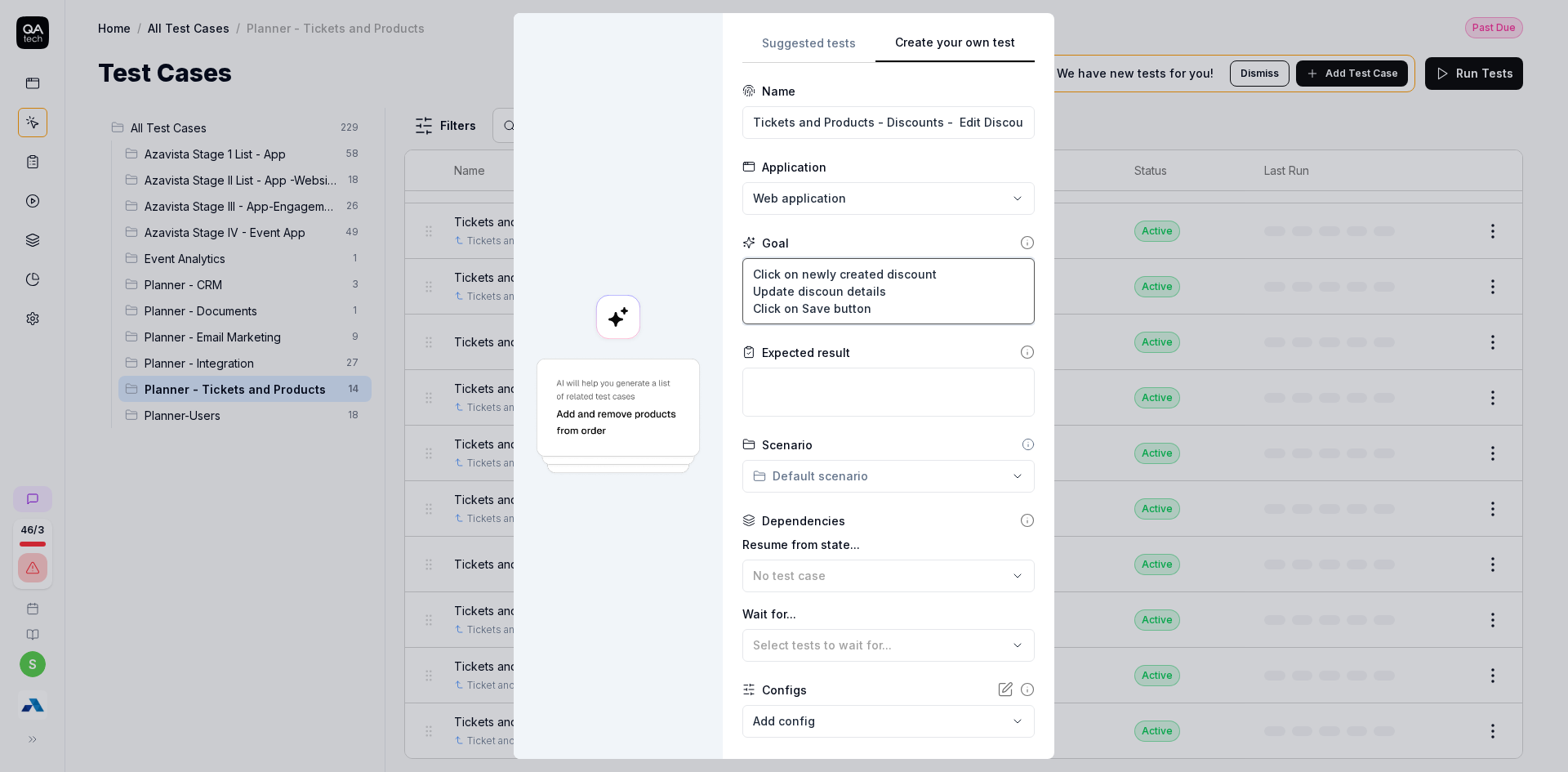
click at [831, 292] on textarea "Click on newly created discount Update discoun details Click on Save button" at bounding box center [889, 291] width 293 height 66
click at [783, 398] on textarea at bounding box center [889, 392] width 293 height 49
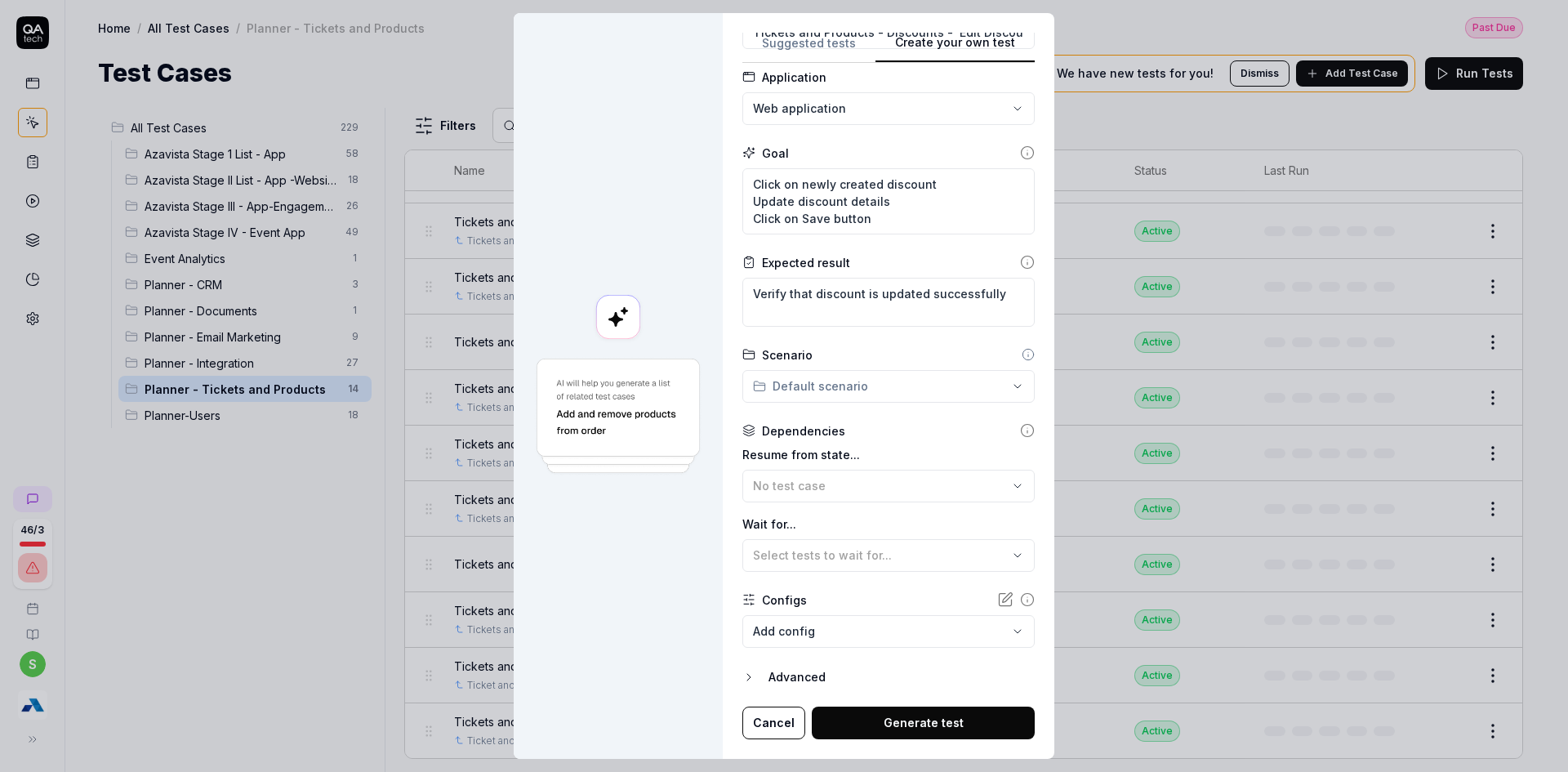
click at [903, 387] on div "**********" at bounding box center [784, 386] width 1568 height 772
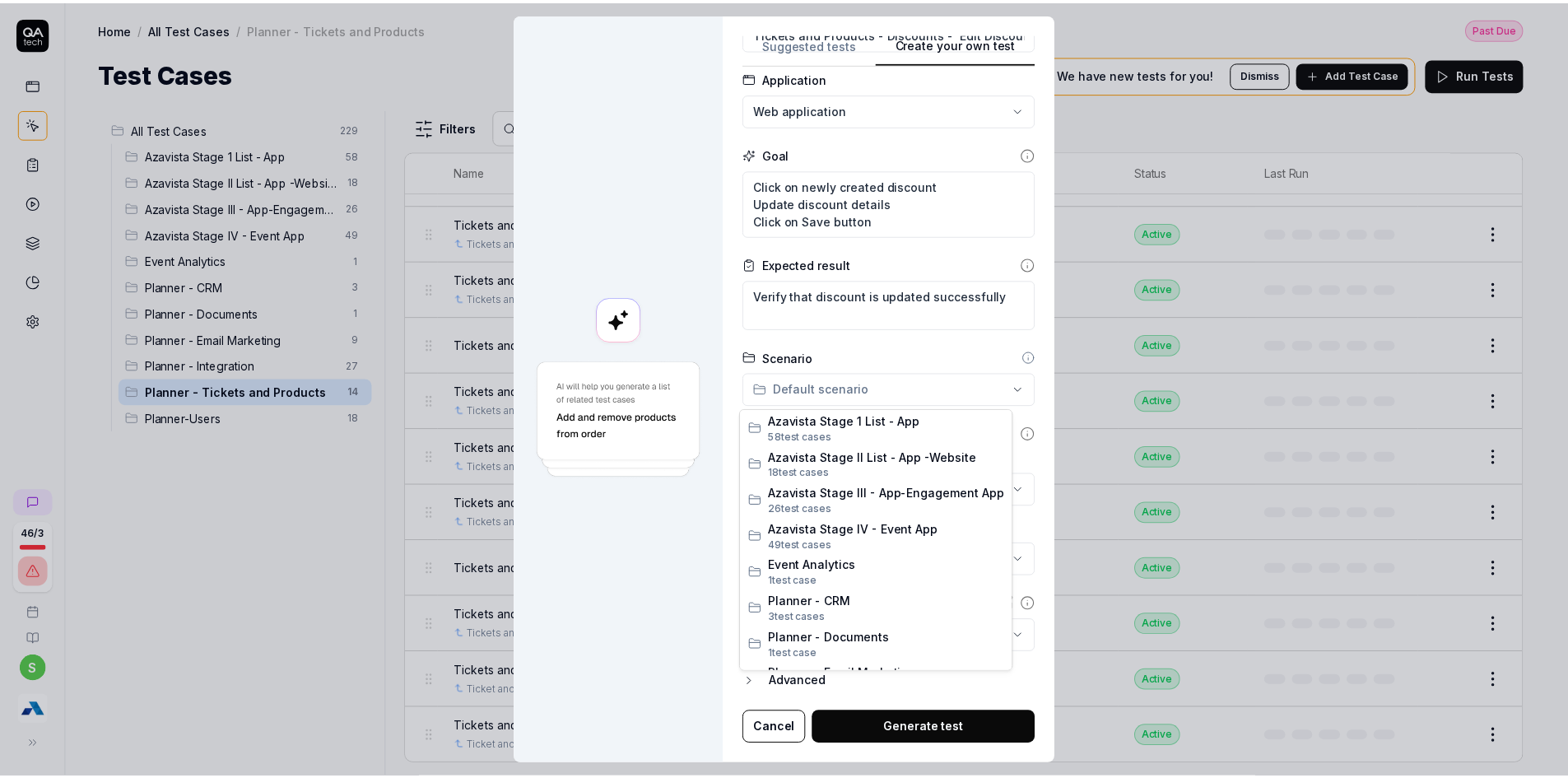
scroll to position [137, 0]
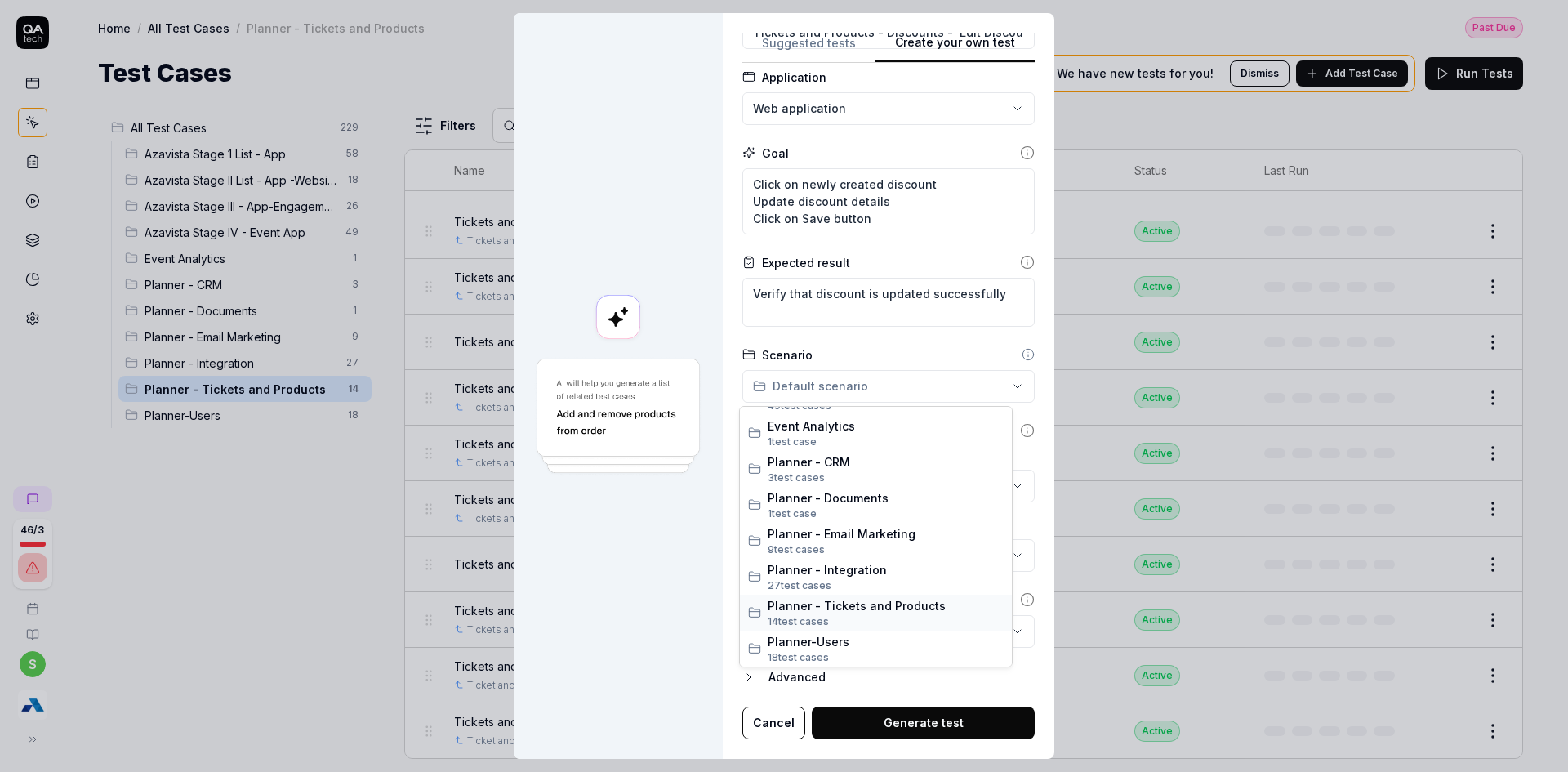
click at [861, 611] on span "Planner - Tickets and Products" at bounding box center [885, 605] width 236 height 17
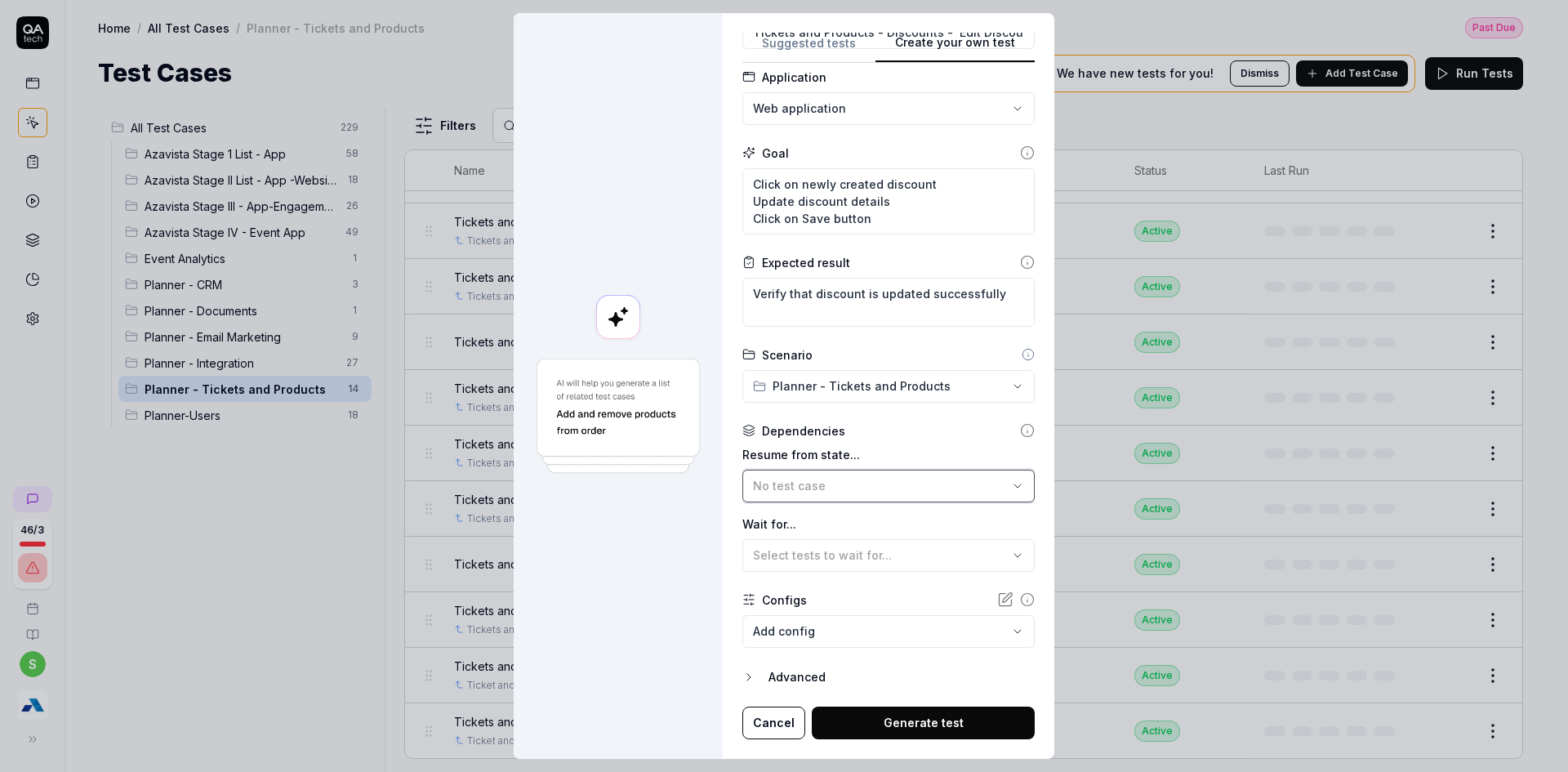
click at [880, 492] on div "No test case" at bounding box center [880, 486] width 255 height 17
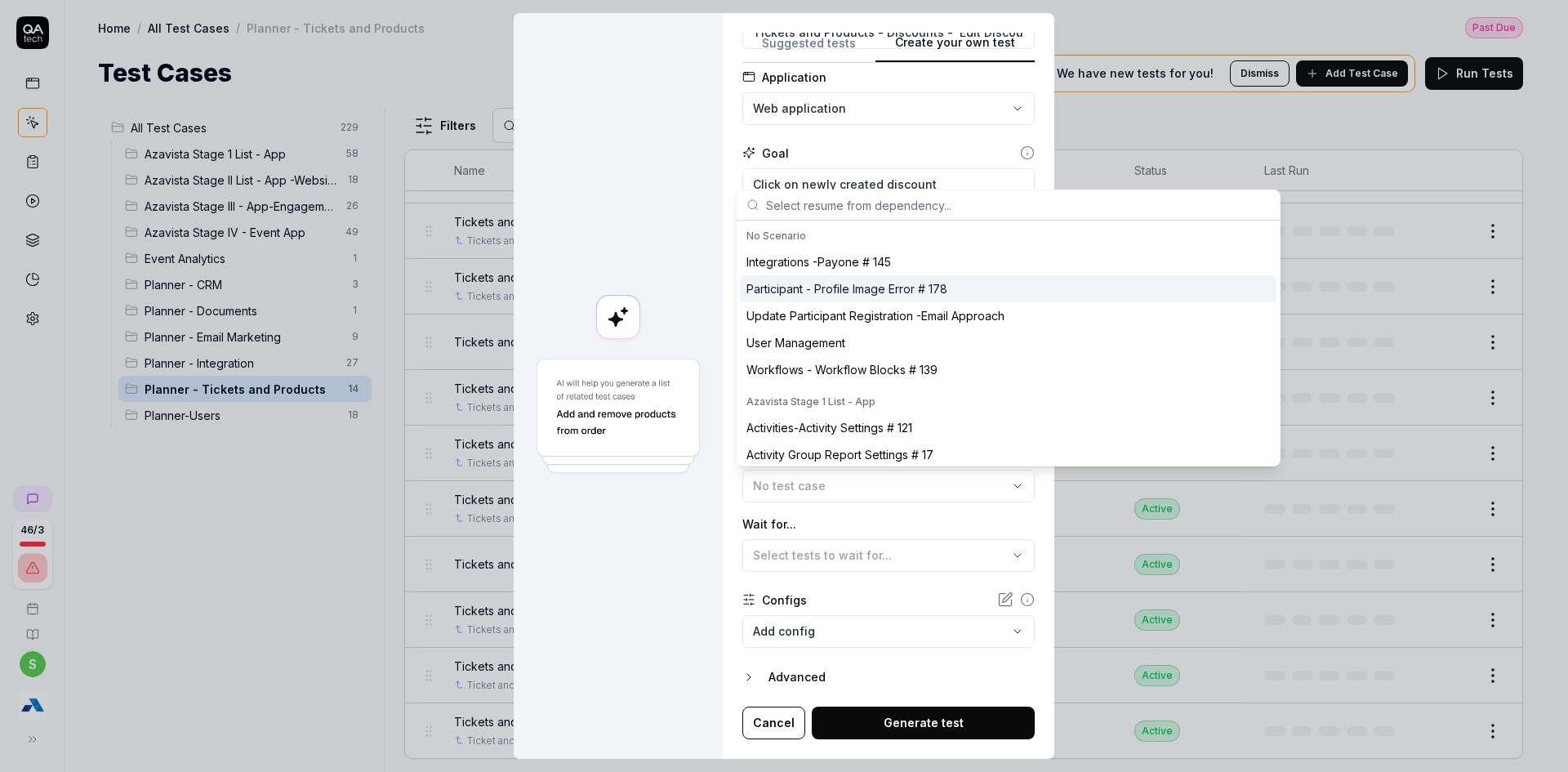
click at [835, 209] on input "text" at bounding box center [1018, 205] width 504 height 29
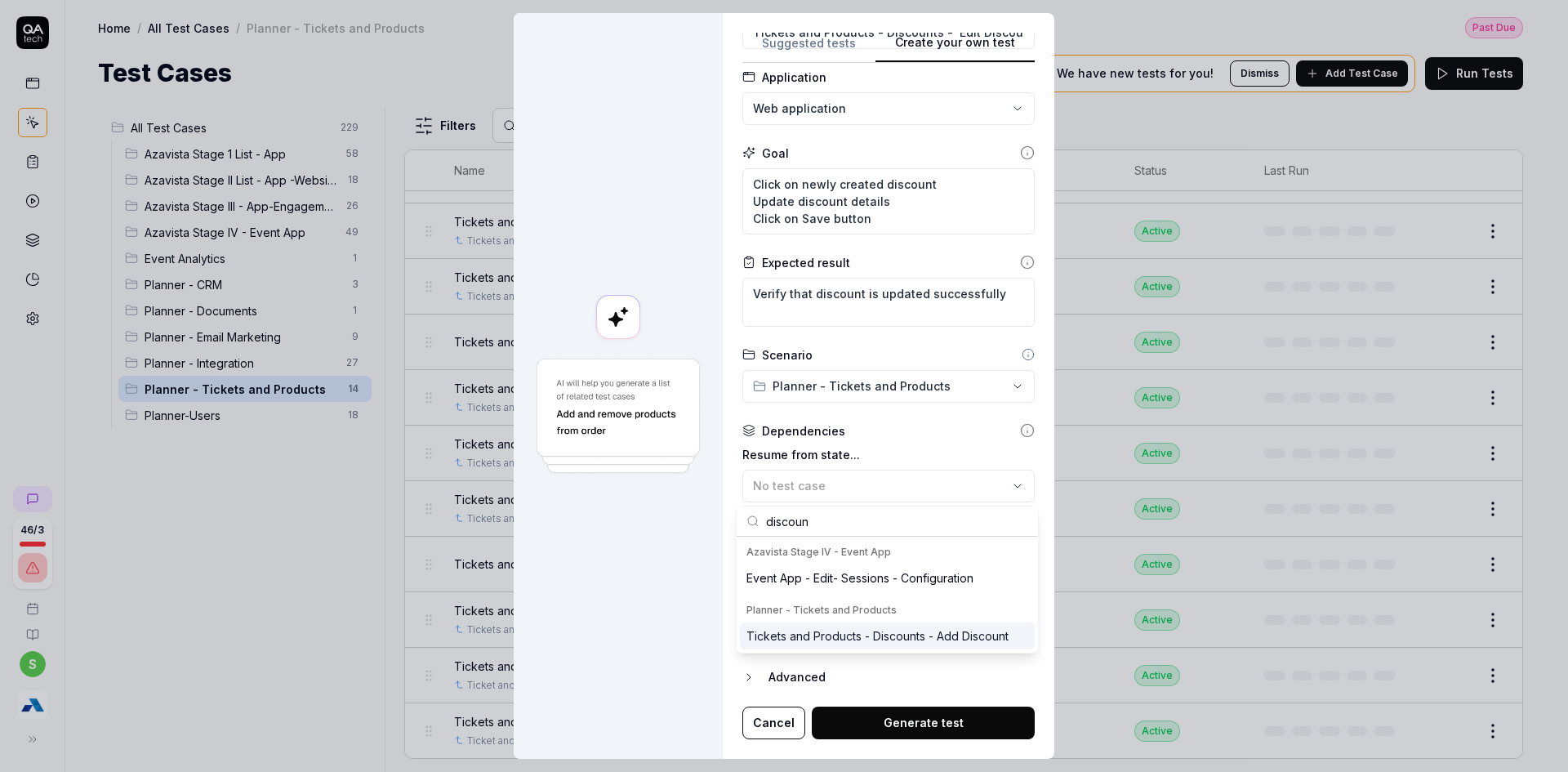
click at [852, 628] on div "Tickets and Products - Discounts - Add Discount" at bounding box center [877, 636] width 262 height 17
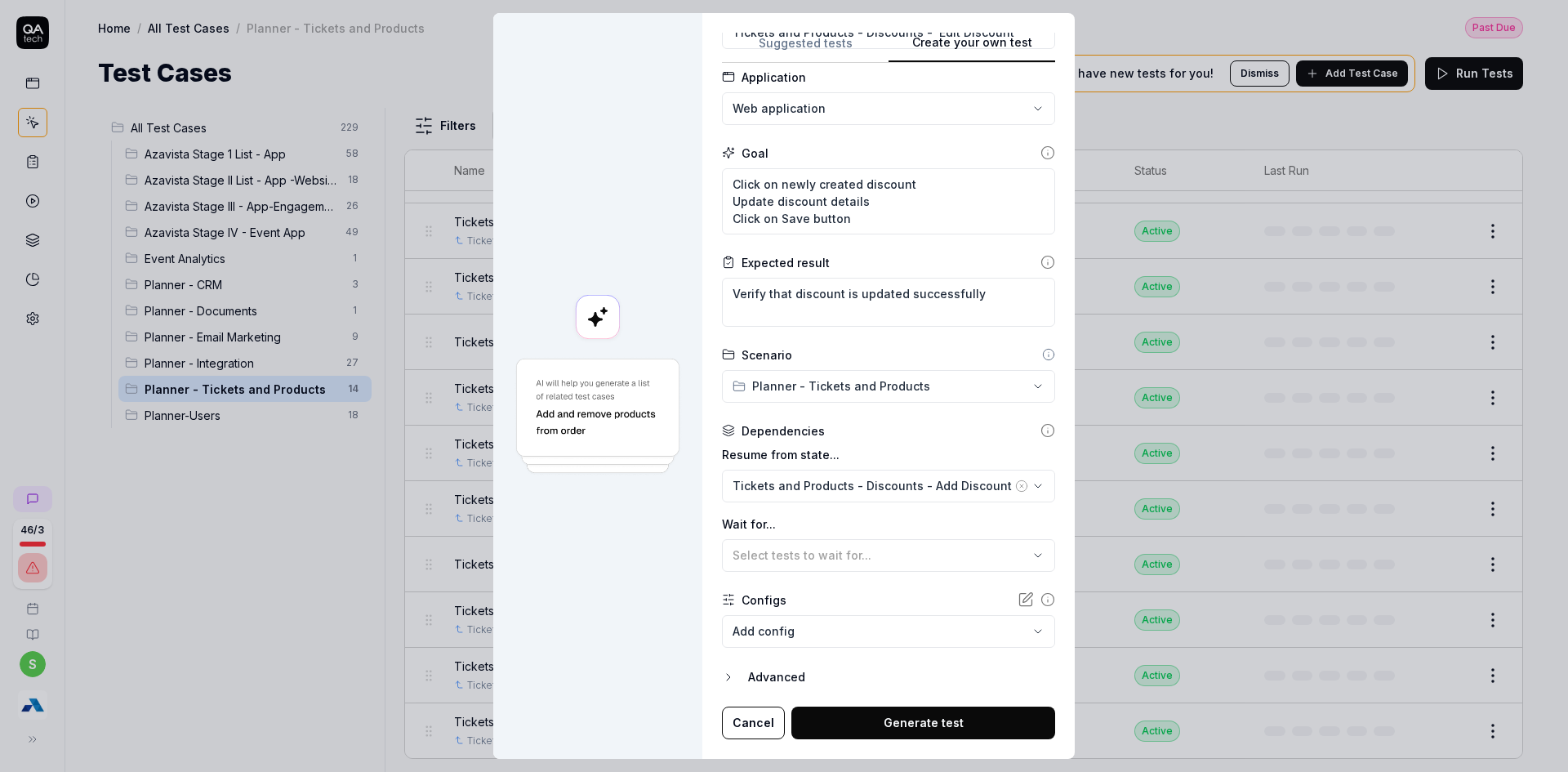
click at [948, 722] on button "Generate test" at bounding box center [923, 723] width 264 height 33
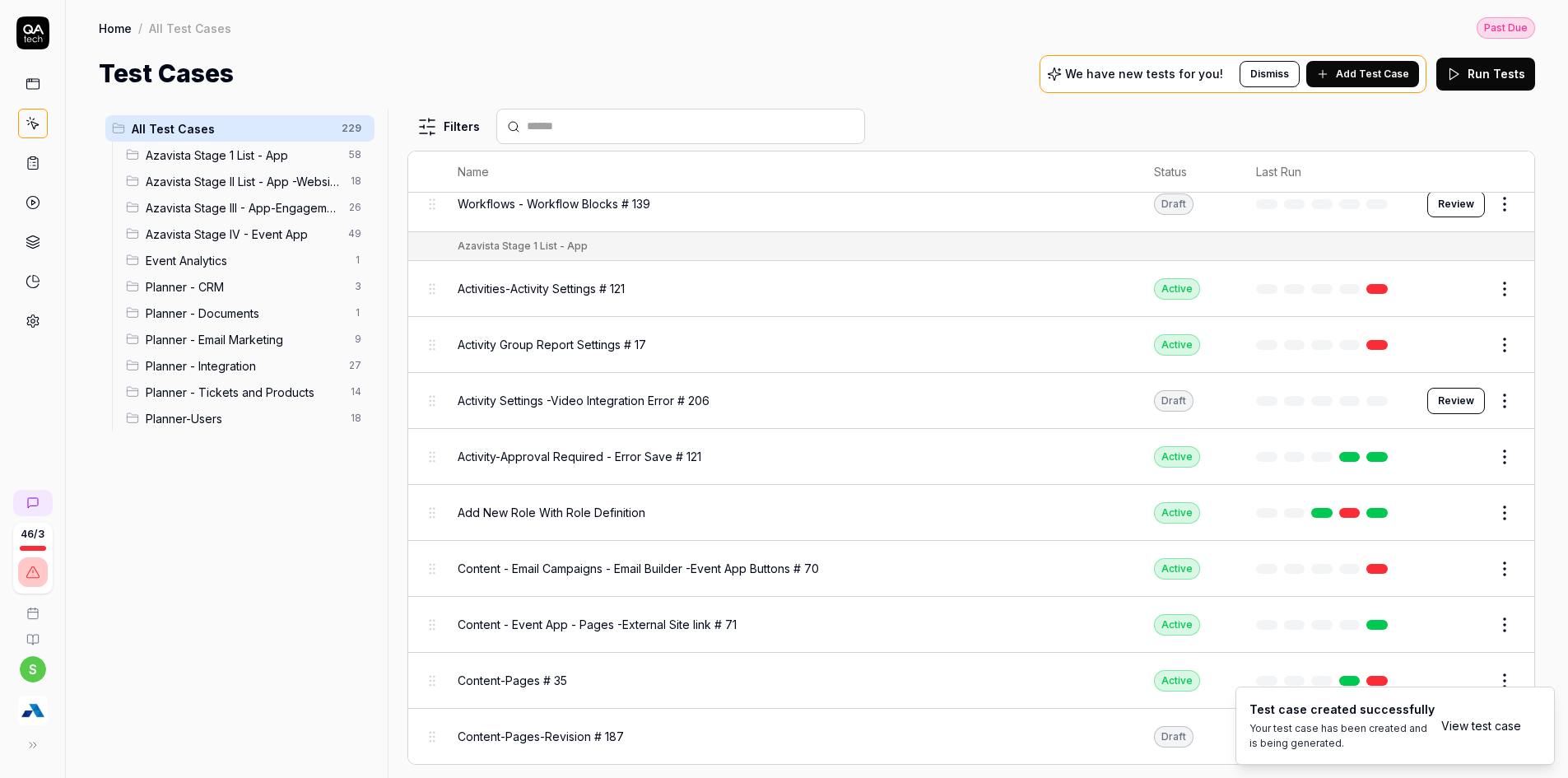
scroll to position [11528, 0]
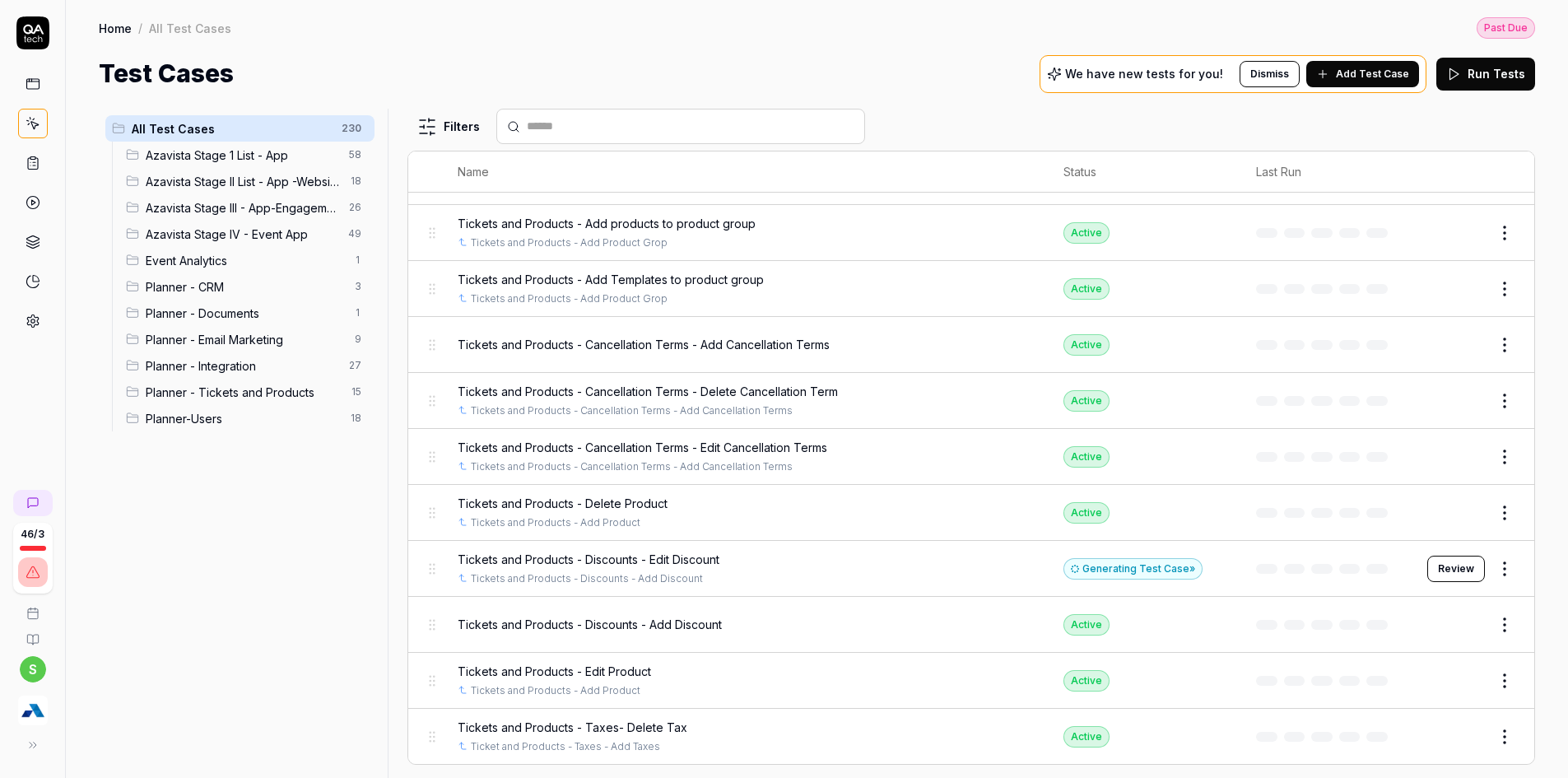
click at [175, 387] on span "Planner - Tickets and Products" at bounding box center [243, 392] width 196 height 17
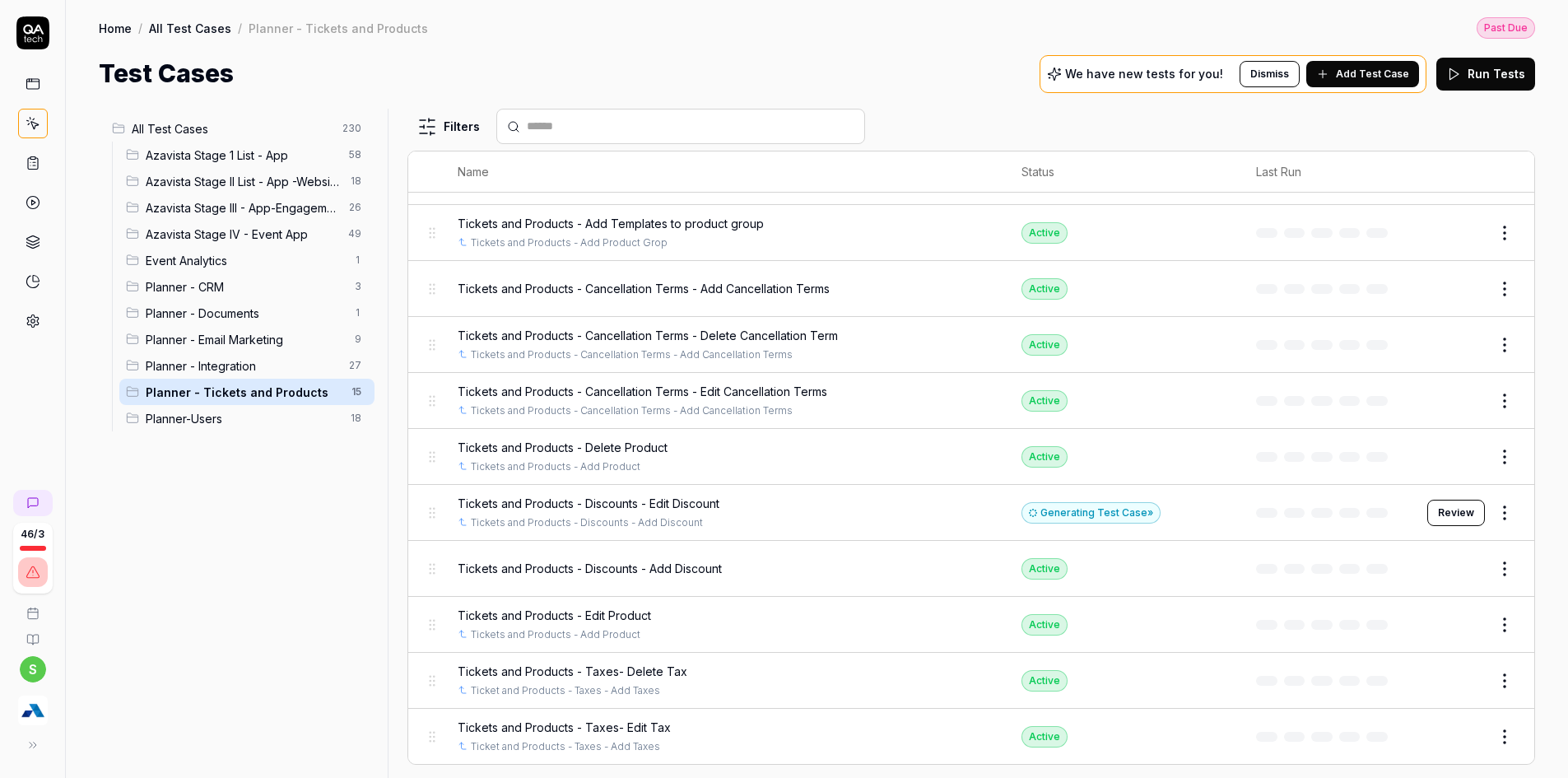
scroll to position [241, 0]
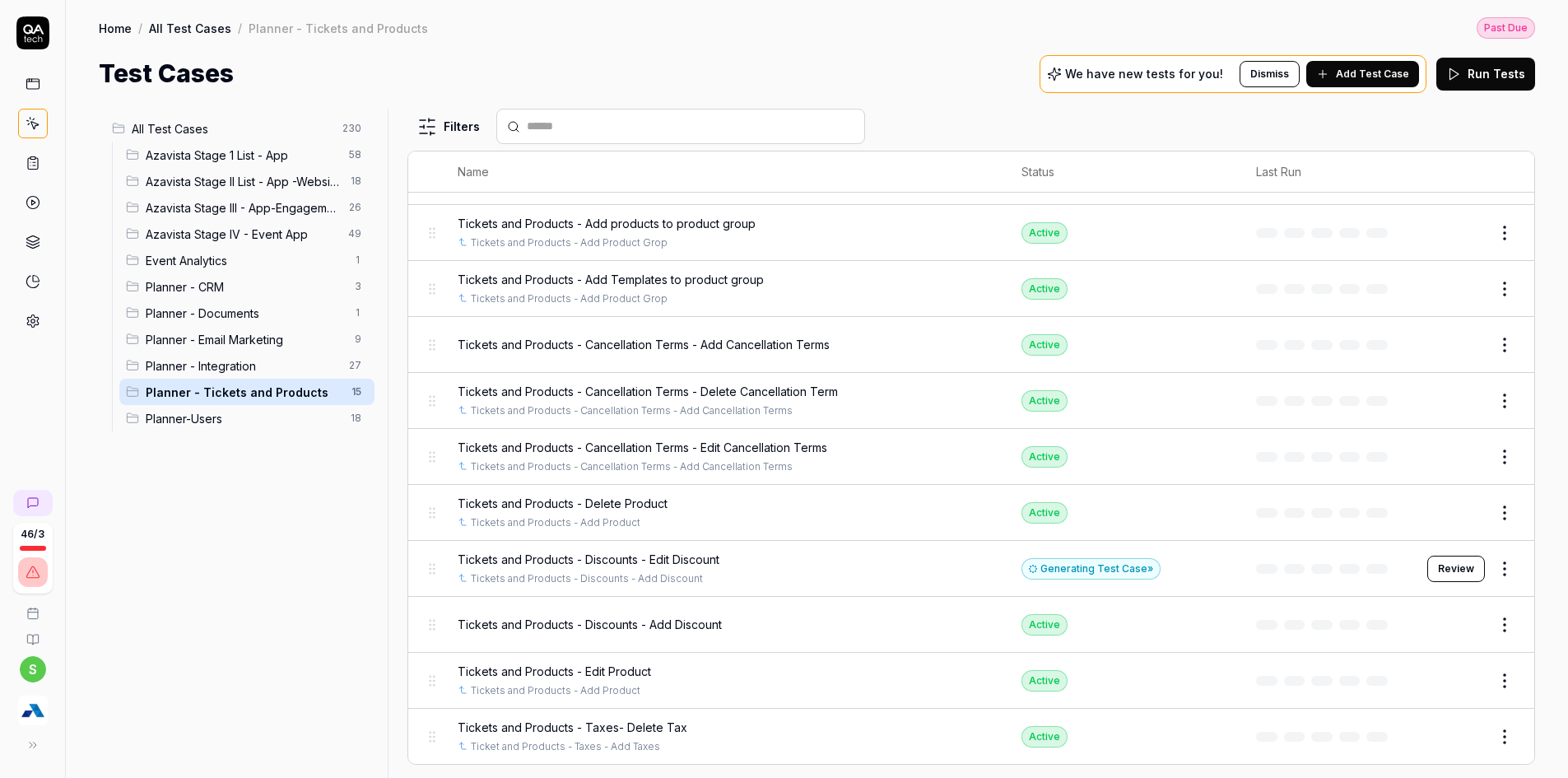
click at [1454, 559] on button "Review" at bounding box center [1456, 569] width 58 height 26
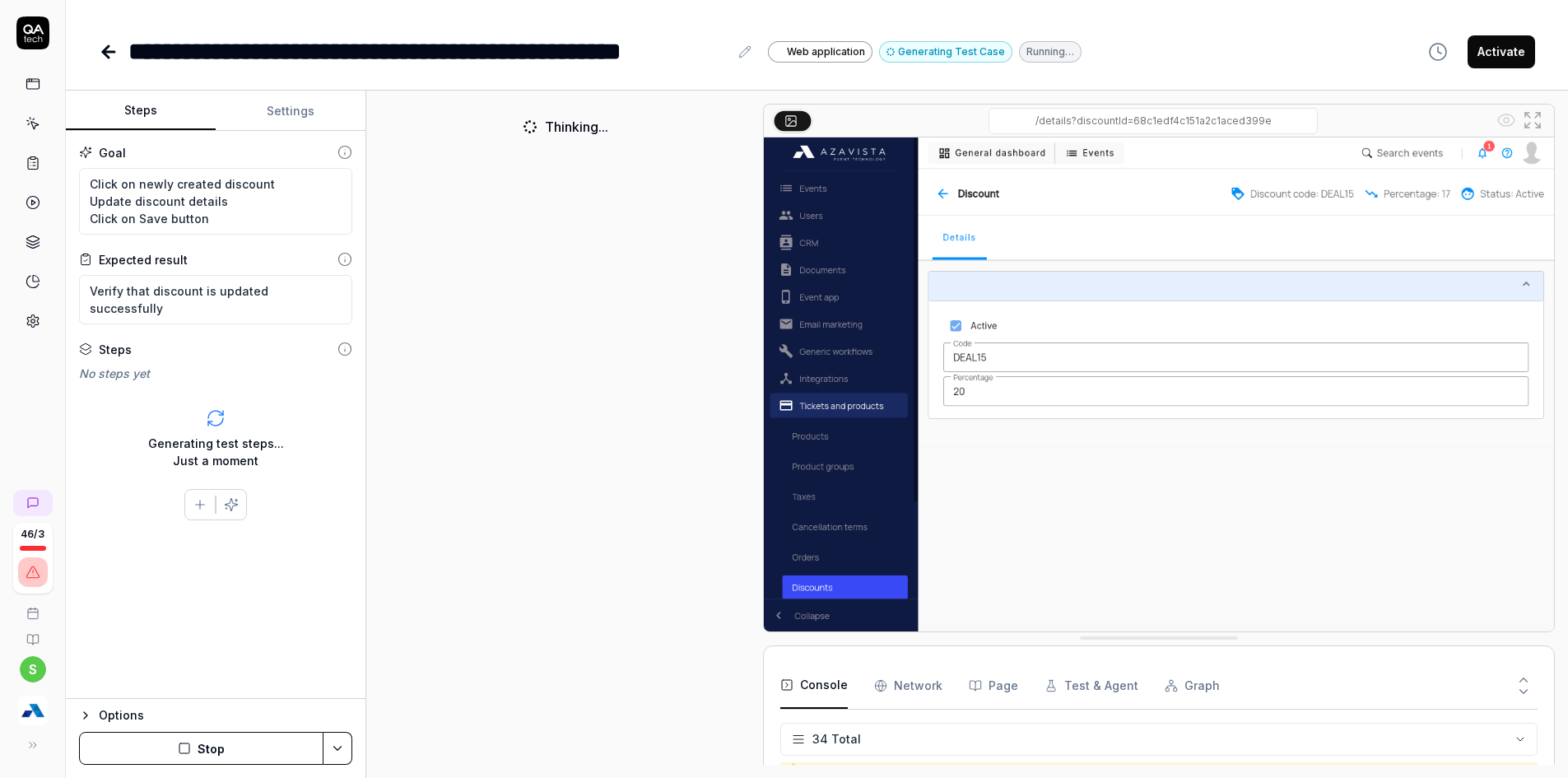
scroll to position [1449, 0]
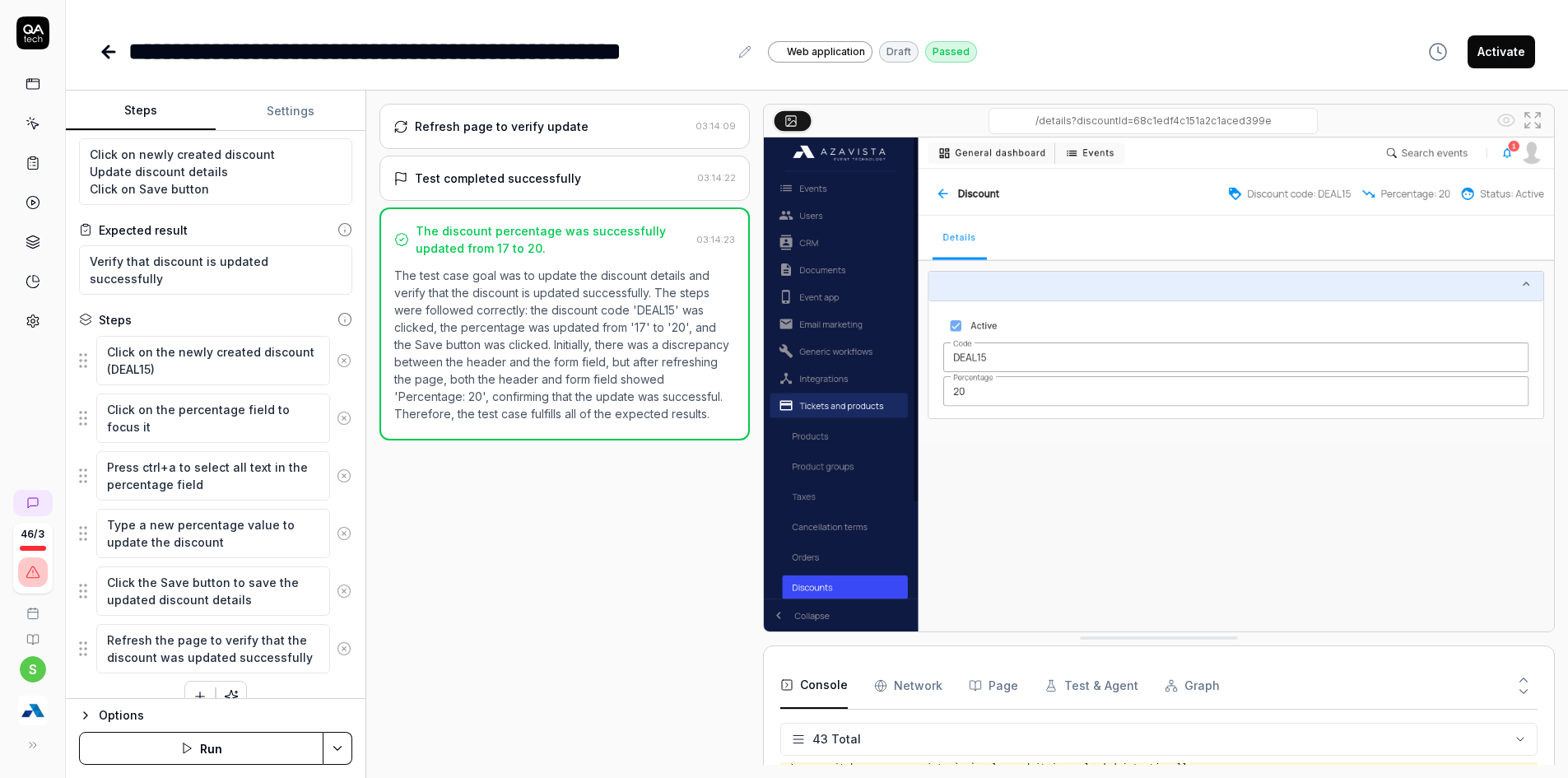
scroll to position [56, 0]
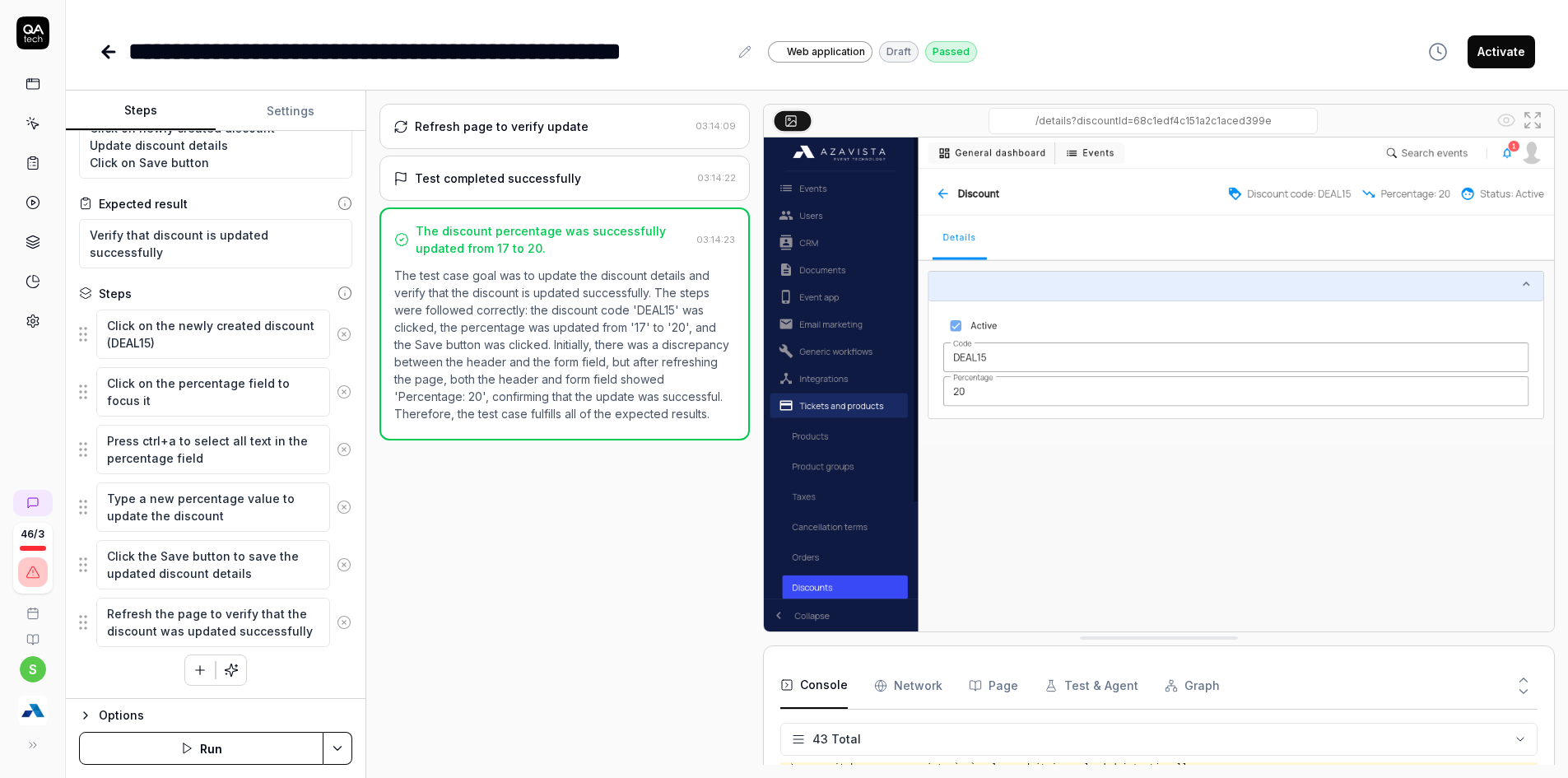
click at [337, 334] on circle at bounding box center [344, 334] width 12 height 12
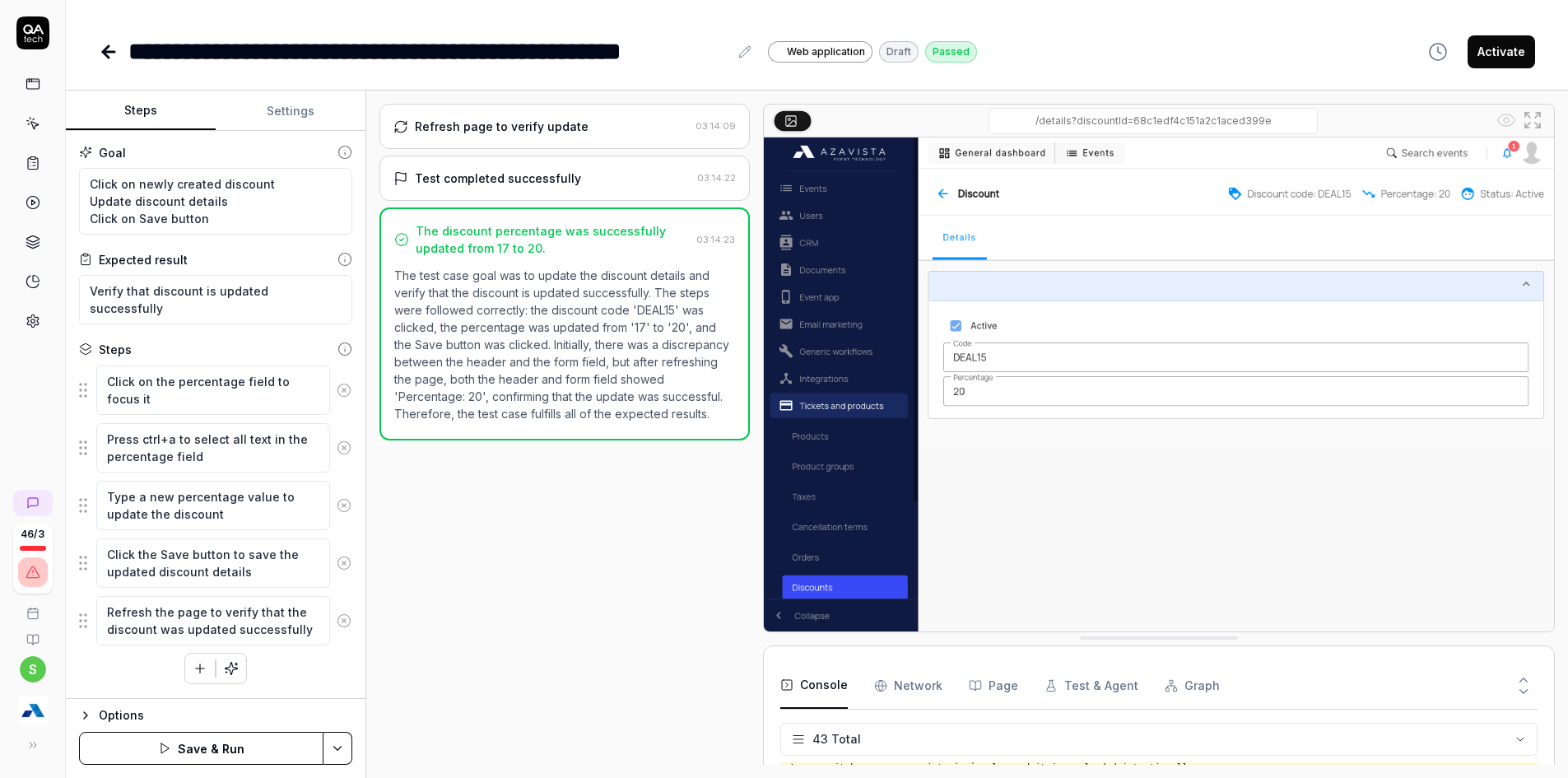
scroll to position [0, 0]
click at [339, 394] on circle at bounding box center [344, 389] width 12 height 12
click at [350, 440] on icon at bounding box center [344, 447] width 15 height 15
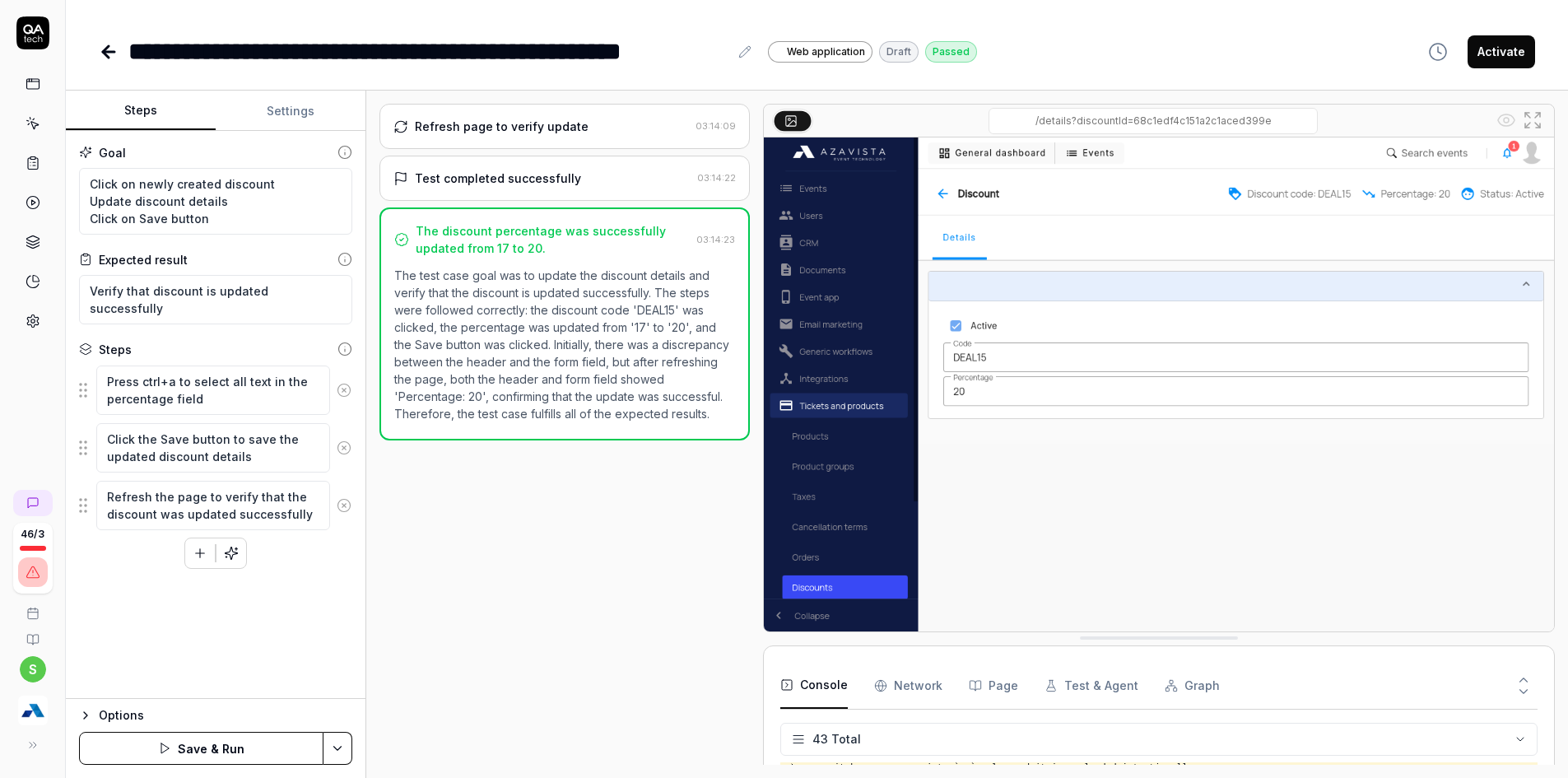
click at [346, 389] on icon at bounding box center [344, 389] width 15 height 15
click at [344, 452] on icon at bounding box center [344, 447] width 15 height 15
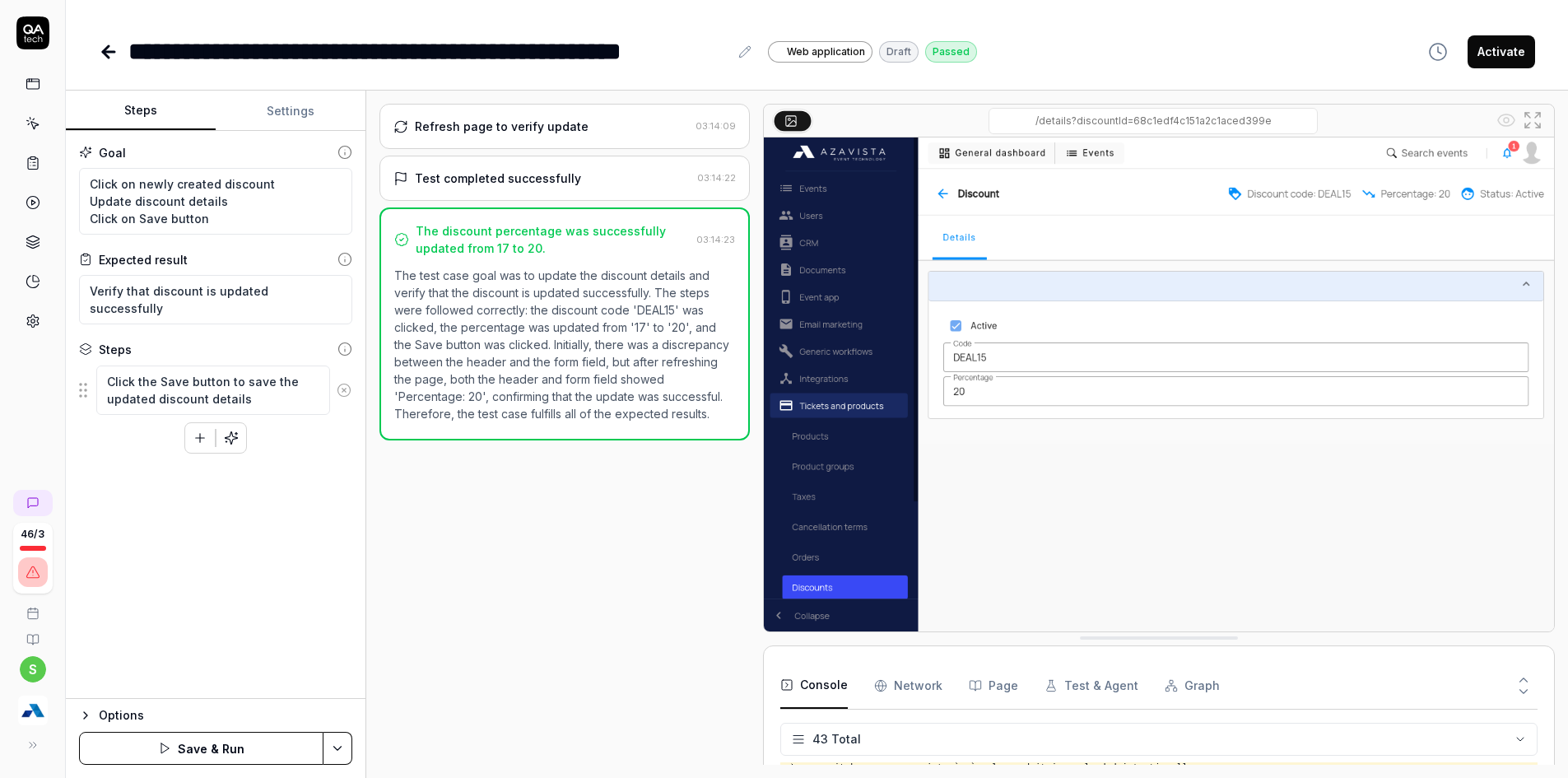
click at [344, 388] on icon at bounding box center [344, 389] width 15 height 15
click at [183, 415] on div "To pick up a draggable item, press the space bar. While dragging, use the arrow…" at bounding box center [215, 408] width 273 height 38
click at [190, 414] on button "button" at bounding box center [200, 411] width 29 height 29
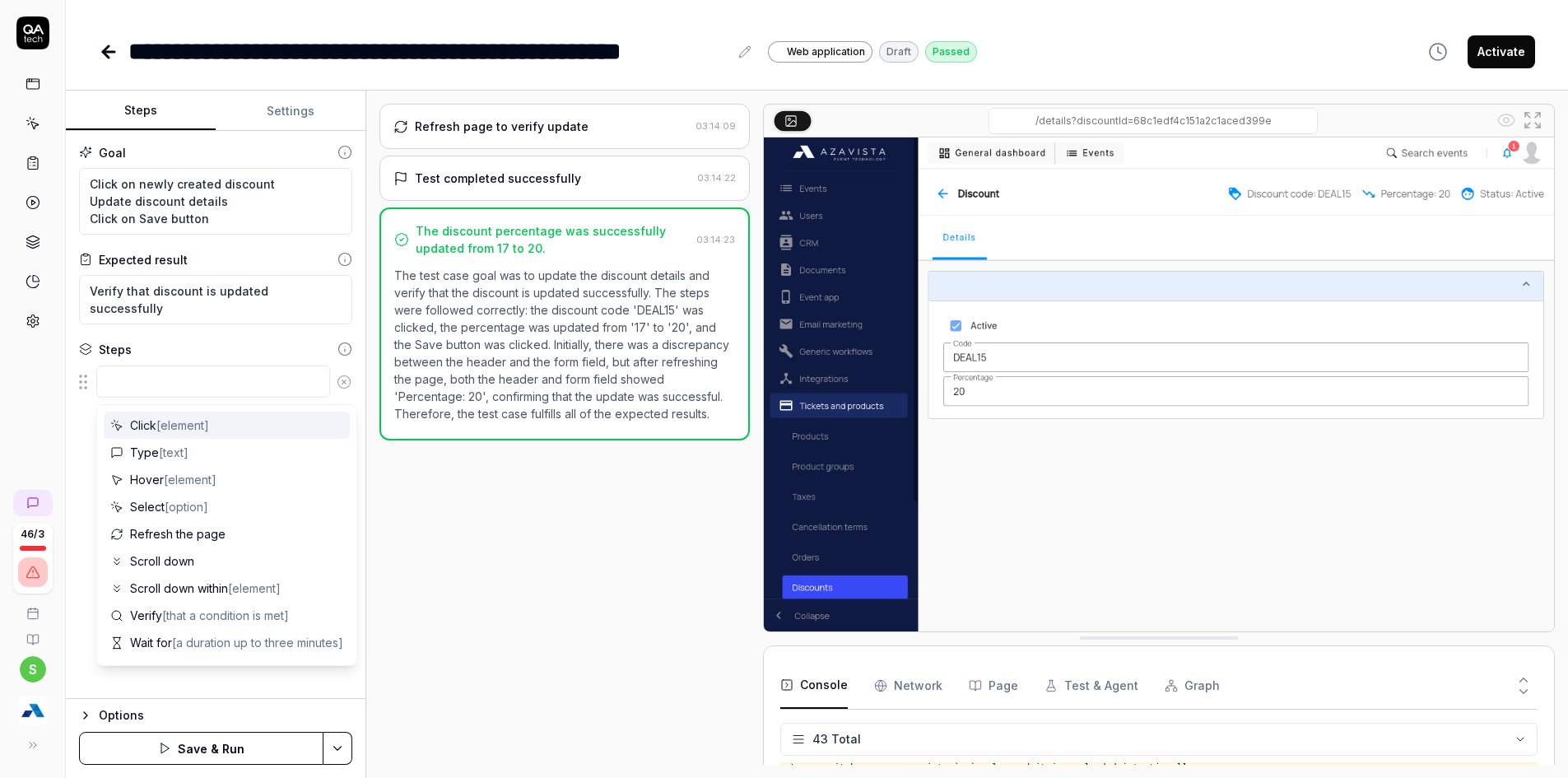
click at [171, 386] on textarea at bounding box center [213, 381] width 234 height 32
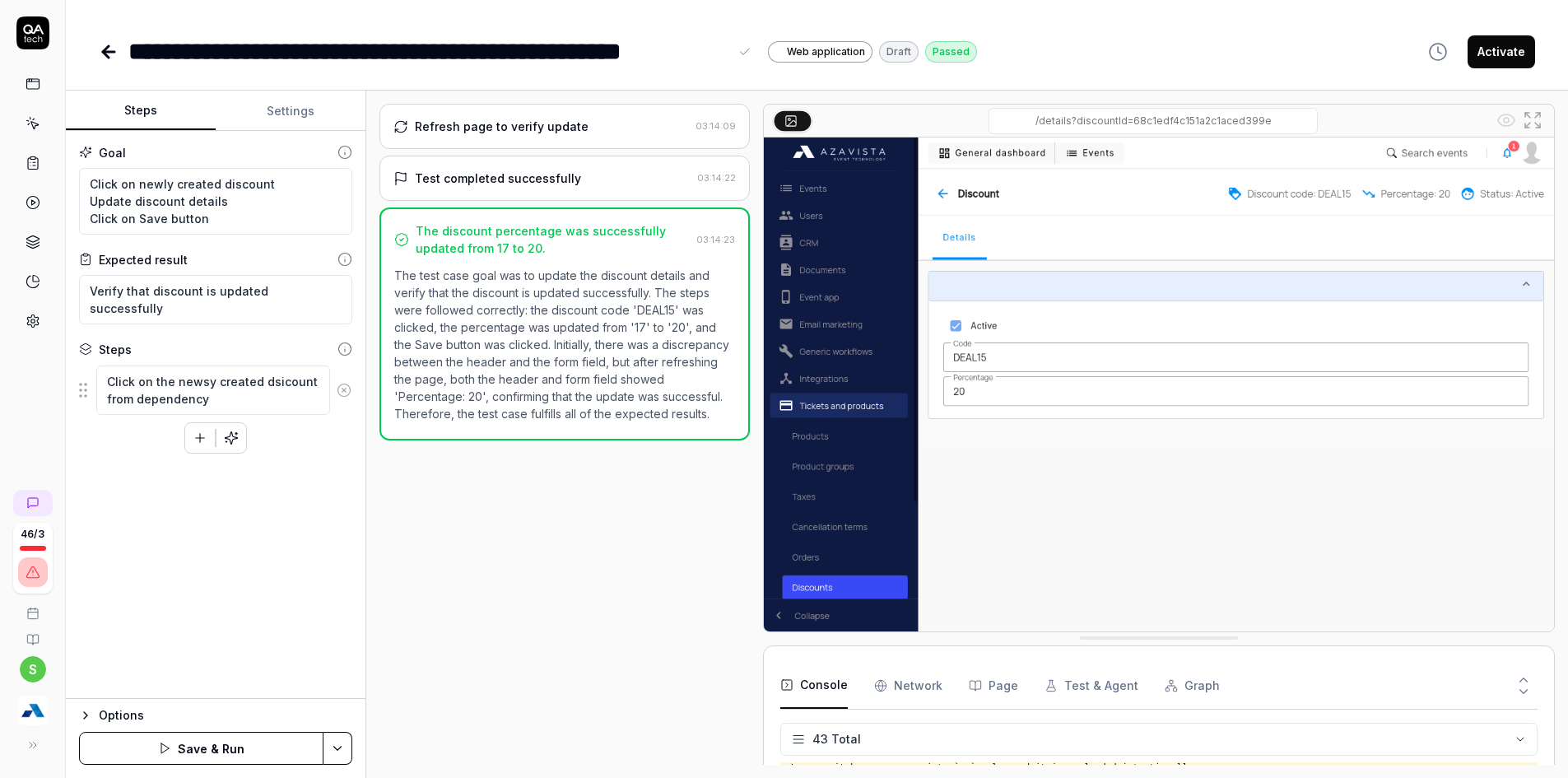
click at [232, 39] on div "**********" at bounding box center [427, 51] width 600 height 37
click at [199, 385] on textarea "Click on the newsy created dsicount from dependency" at bounding box center [213, 389] width 234 height 49
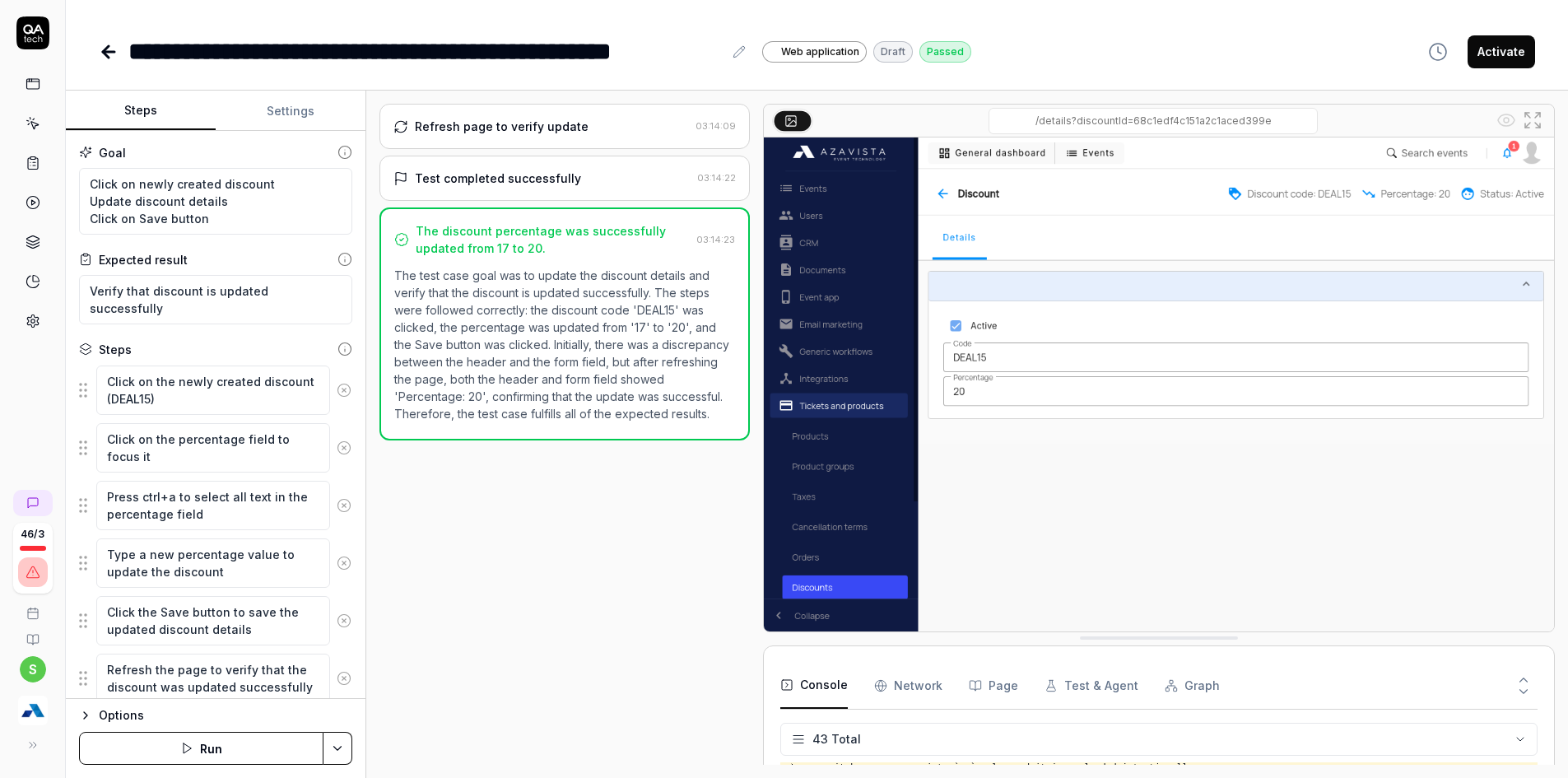
scroll to position [56, 0]
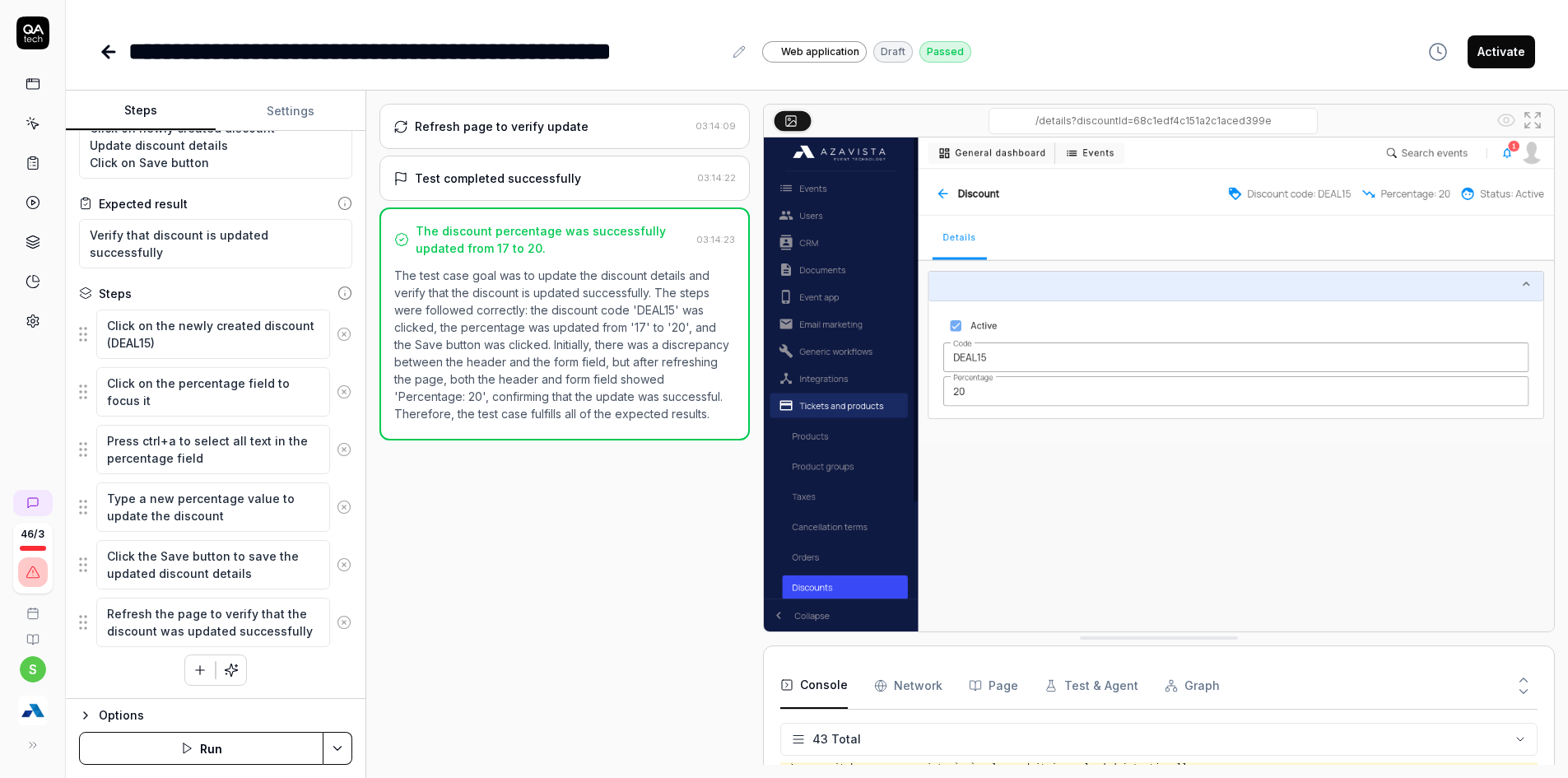
click at [337, 336] on icon at bounding box center [344, 334] width 15 height 15
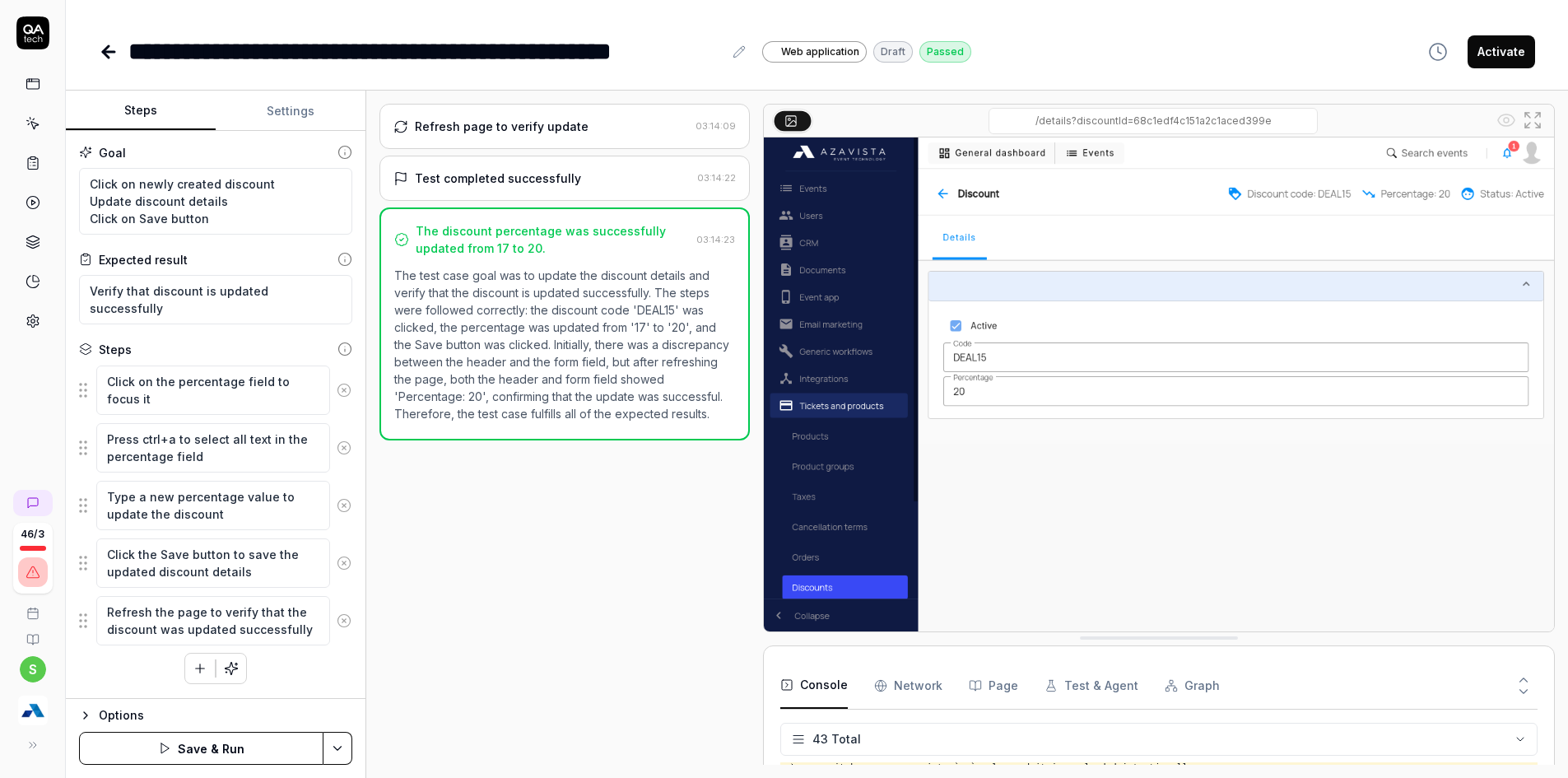
scroll to position [0, 0]
click at [337, 397] on icon at bounding box center [344, 389] width 15 height 15
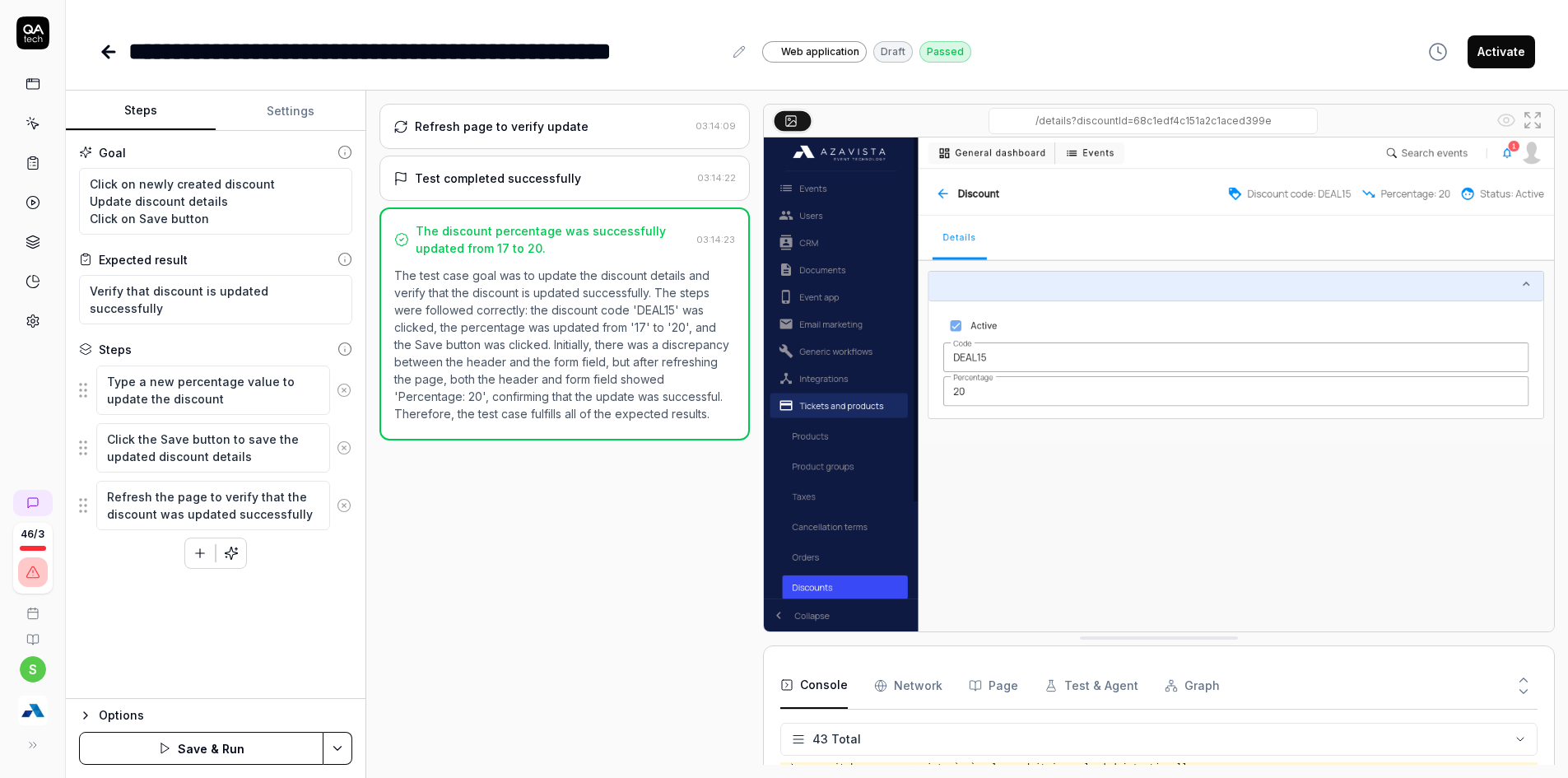
click at [337, 397] on icon at bounding box center [344, 389] width 15 height 15
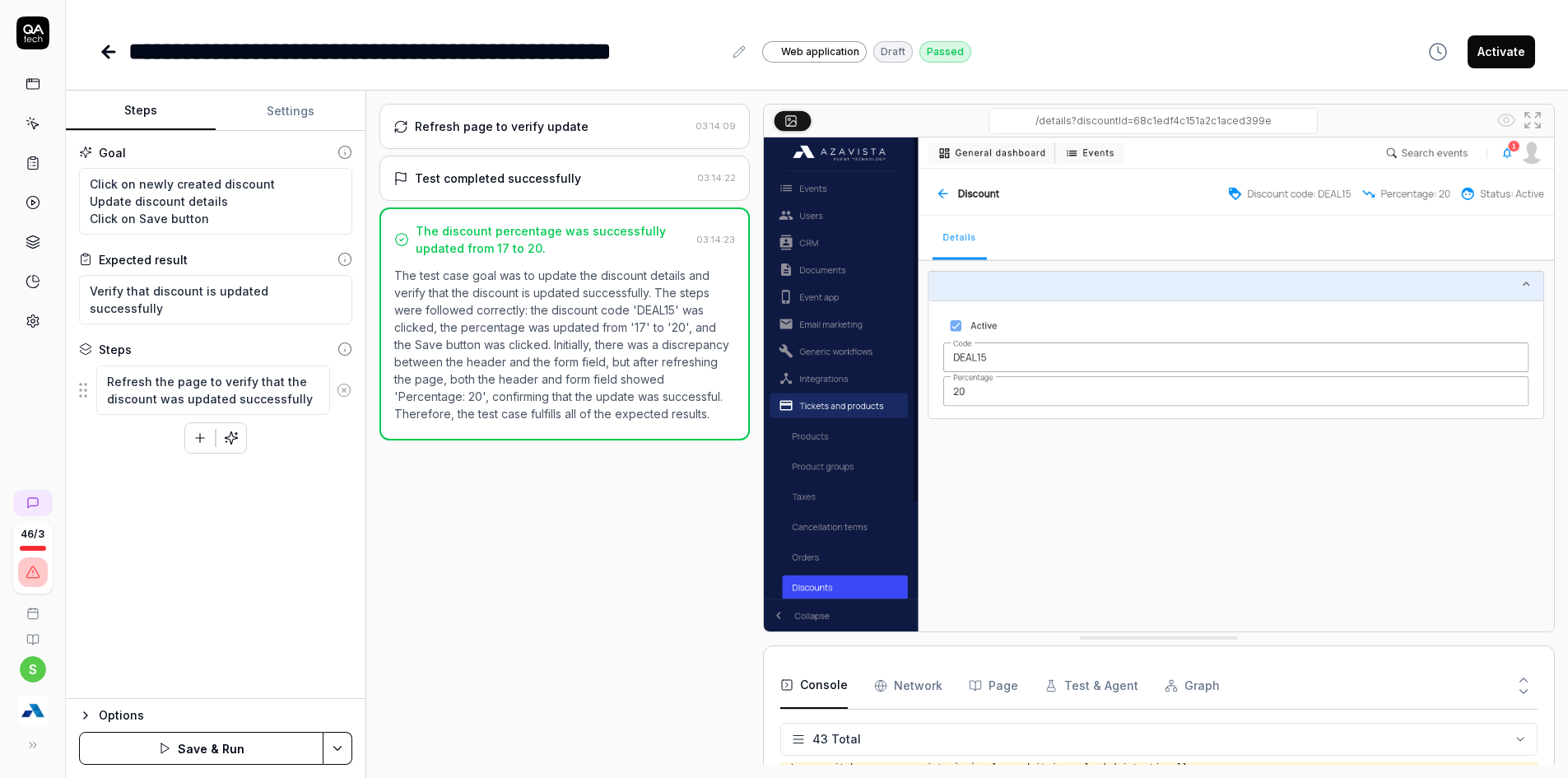
click at [337, 397] on icon at bounding box center [344, 389] width 15 height 15
click at [204, 404] on icon "button" at bounding box center [200, 410] width 15 height 15
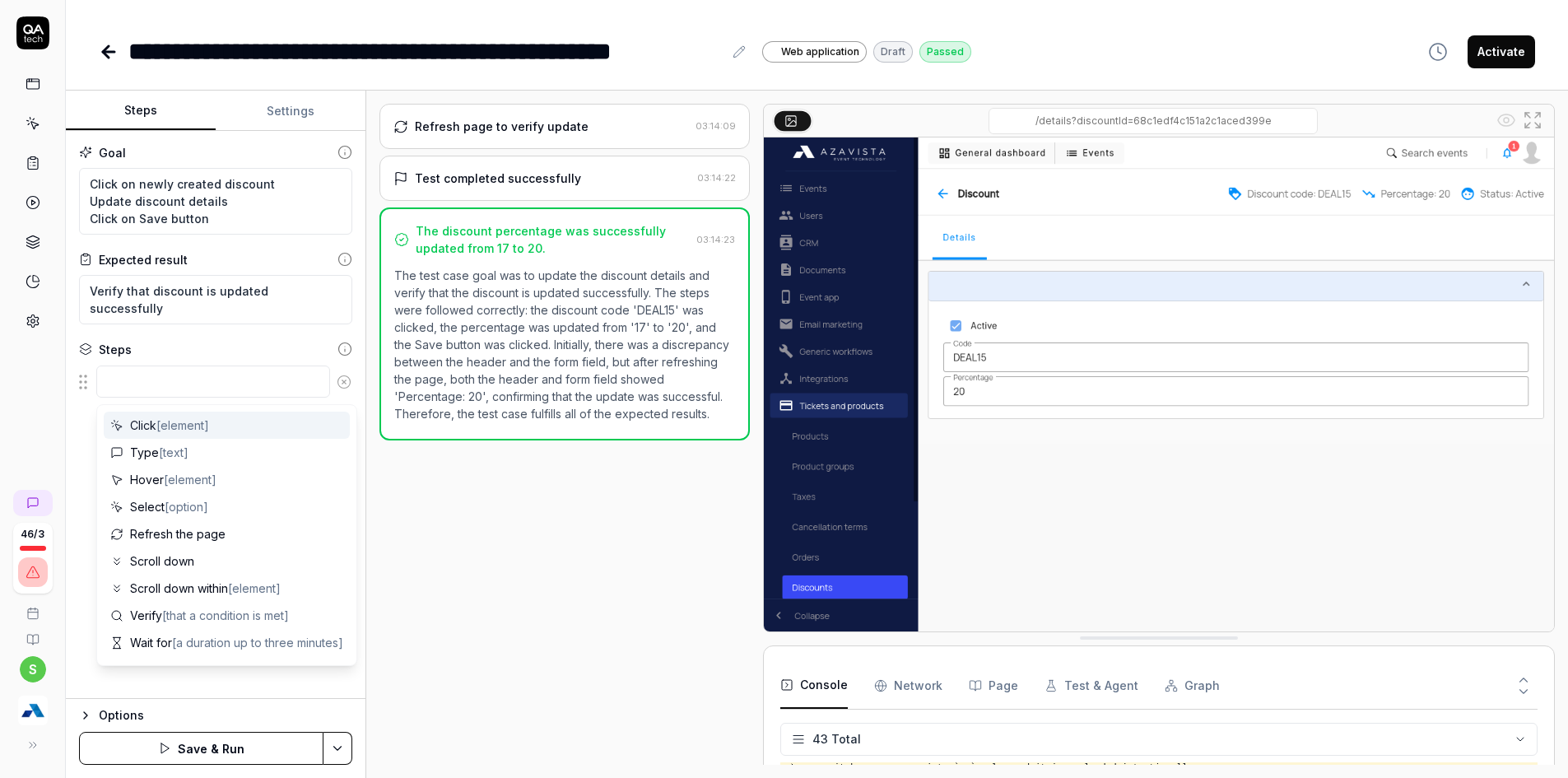
click at [157, 384] on textarea at bounding box center [213, 381] width 234 height 32
click at [162, 177] on textarea "Click on newly created discount Update discount details Click on Save button" at bounding box center [215, 201] width 273 height 67
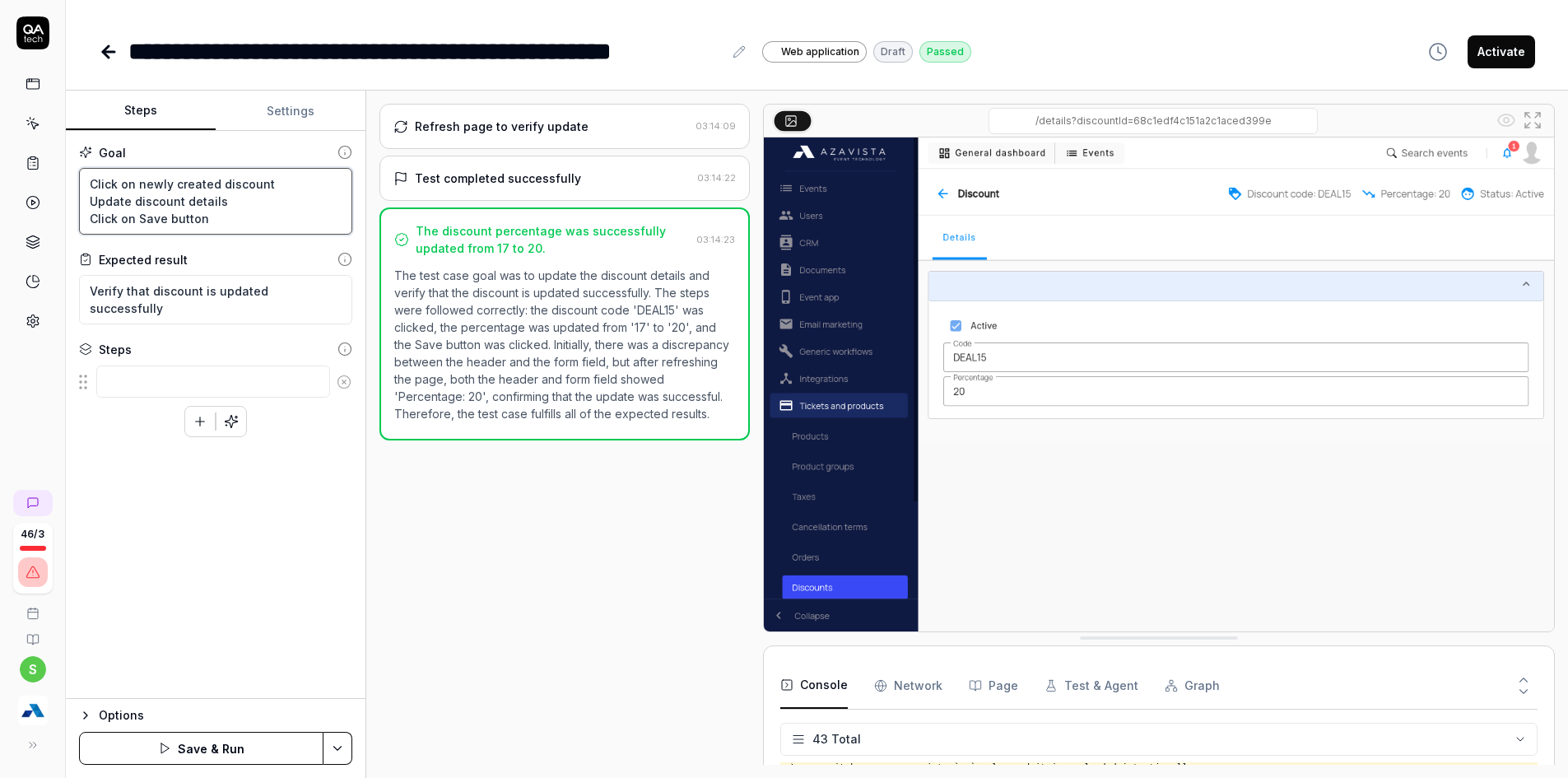
click at [162, 177] on textarea "Click on newly created discount Update discount details Click on Save button" at bounding box center [215, 201] width 273 height 67
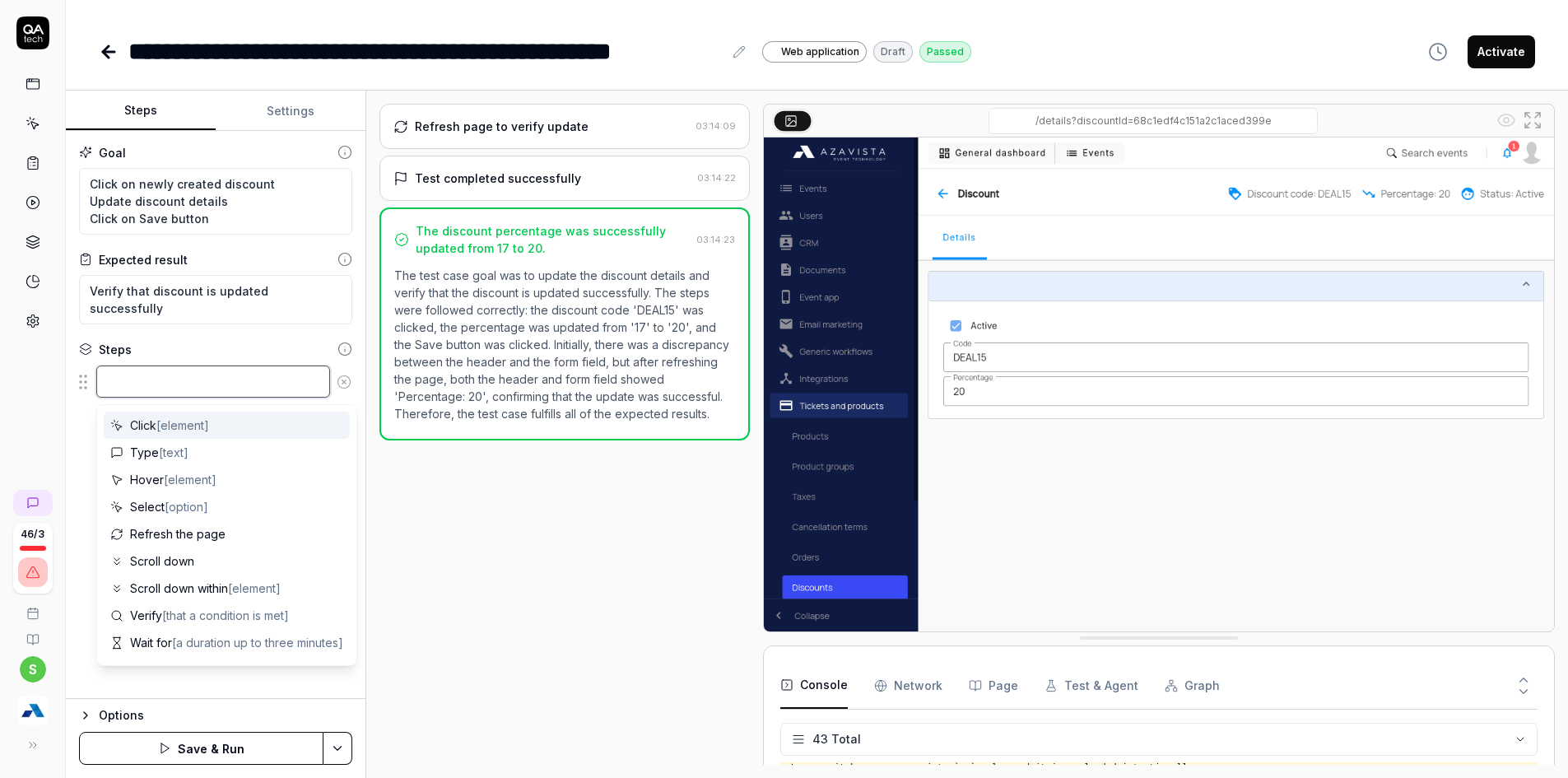
click at [155, 395] on textarea at bounding box center [213, 381] width 234 height 32
paste textarea "Click on newly created discount"
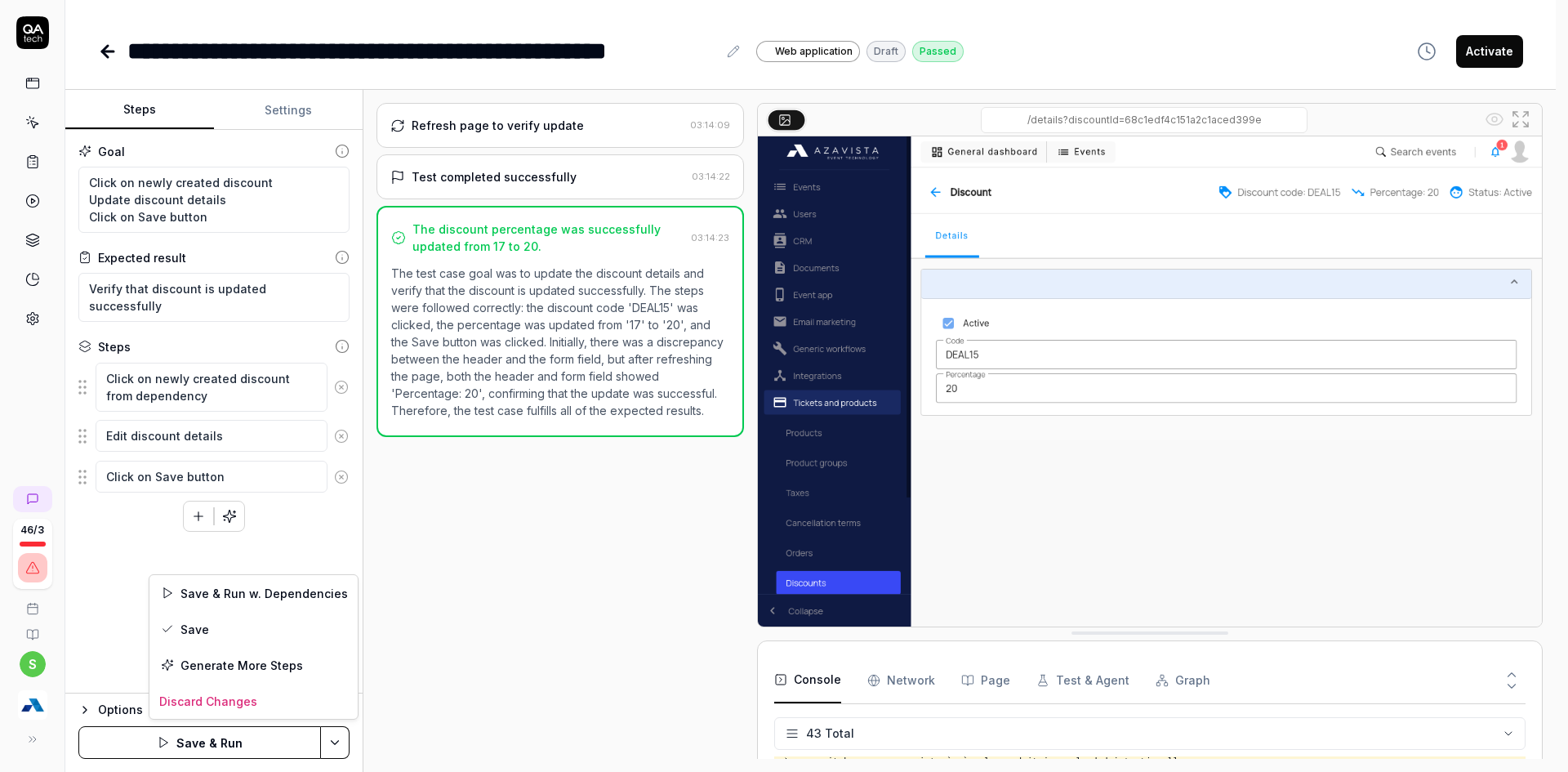
click at [343, 741] on html "**********" at bounding box center [784, 342] width 1568 height 898
click at [217, 636] on div "Save" at bounding box center [253, 629] width 209 height 36
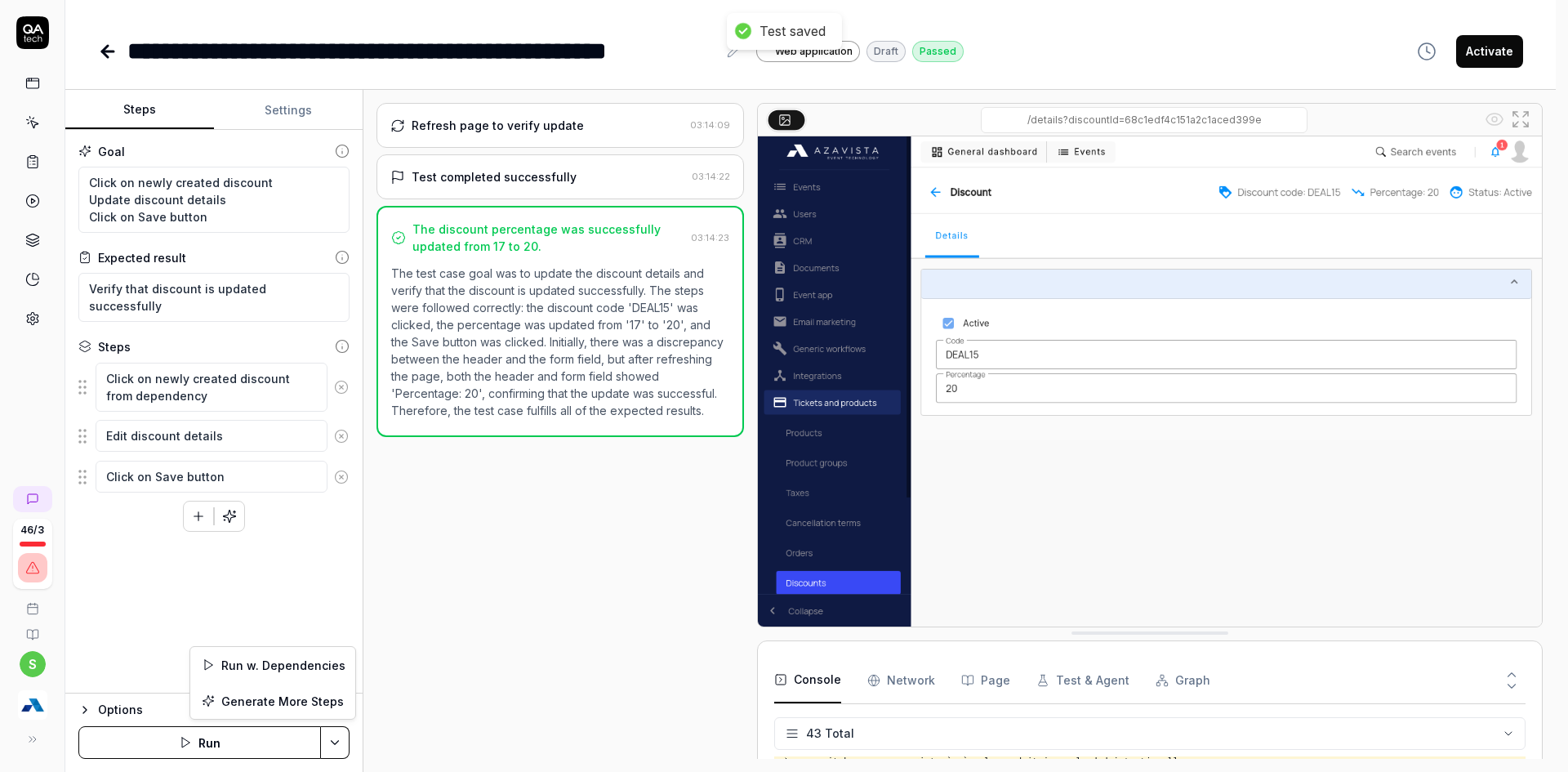
click at [340, 735] on html "**********" at bounding box center [784, 342] width 1568 height 898
click at [266, 662] on div "Run w. Dependencies" at bounding box center [273, 665] width 165 height 36
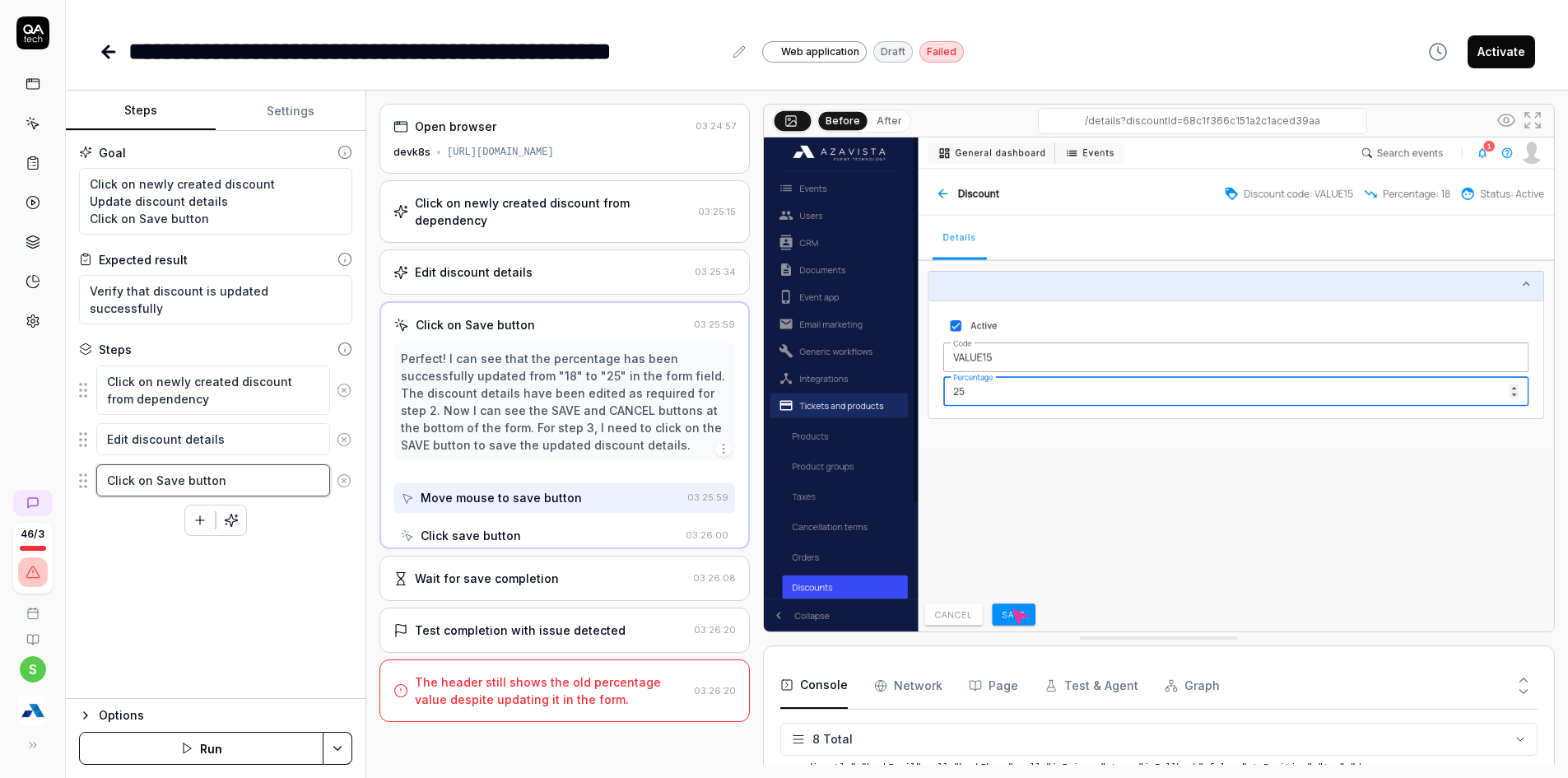
click at [226, 483] on textarea "Click on Save button" at bounding box center [213, 480] width 234 height 32
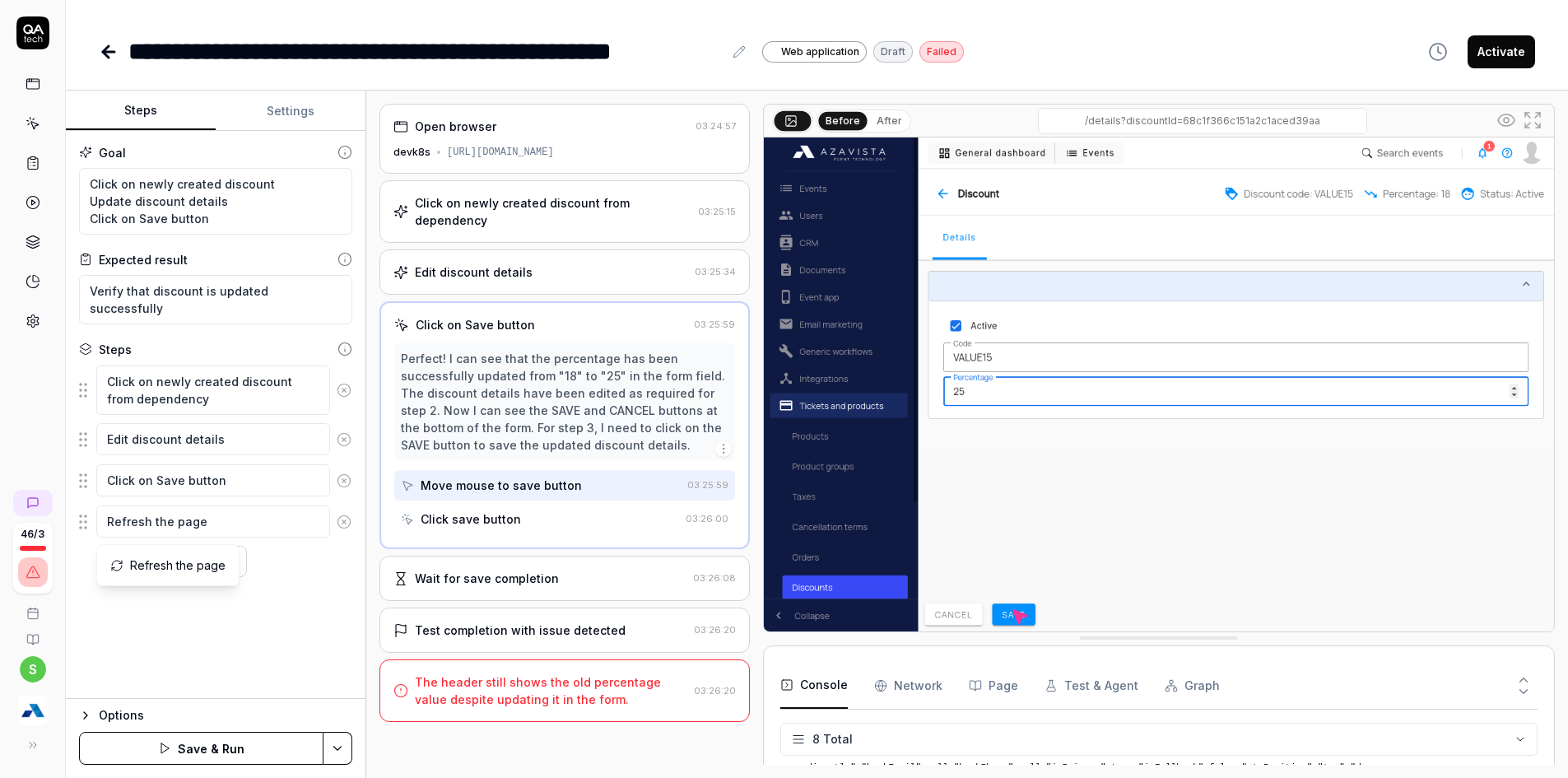
click at [268, 646] on div "Goal Click on newly created discount Update discount details Click on Save butt…" at bounding box center [215, 415] width 299 height 568
click at [344, 746] on html "**********" at bounding box center [784, 344] width 1568 height 905
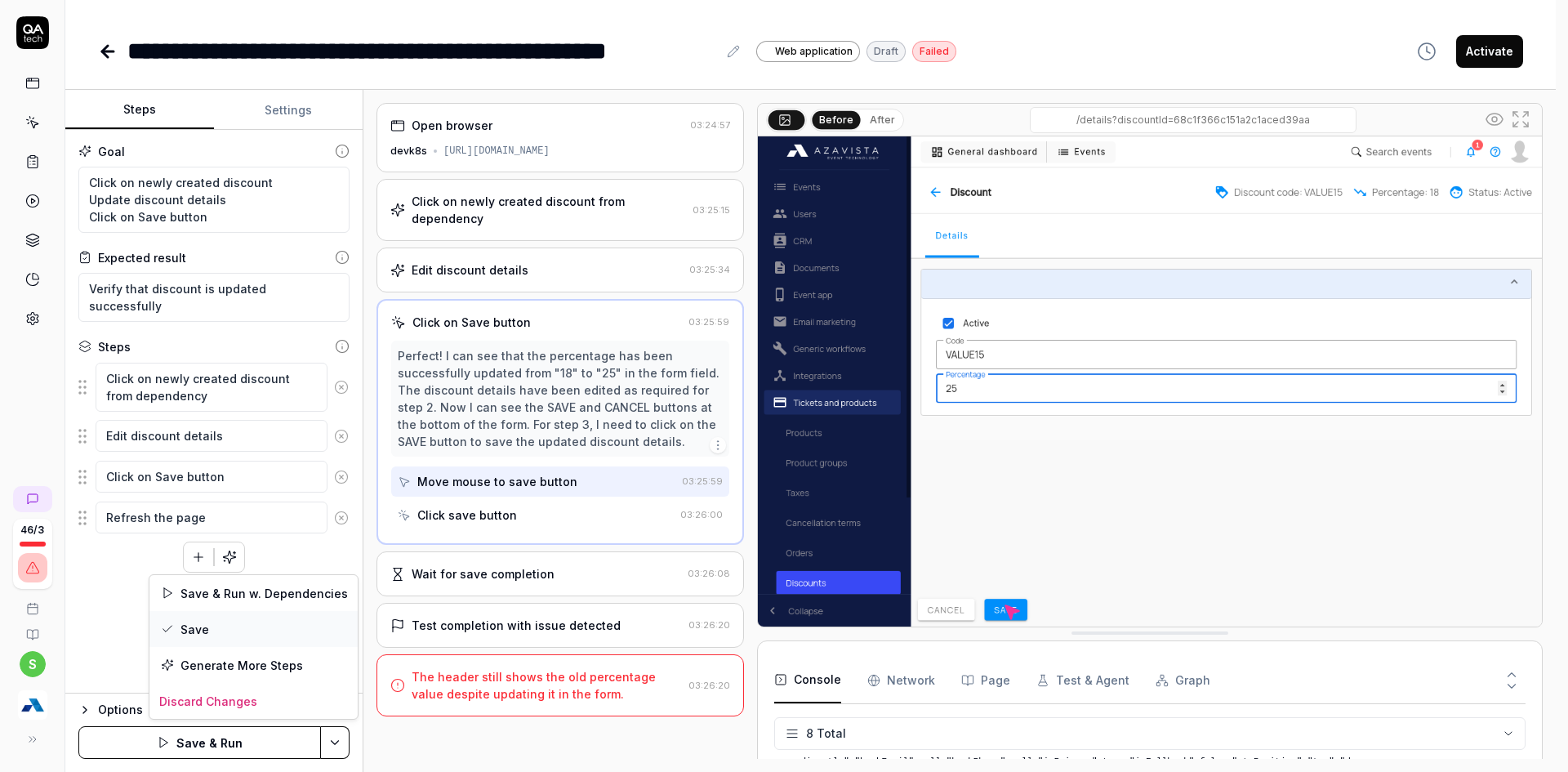
click at [193, 628] on div "Save" at bounding box center [253, 629] width 209 height 36
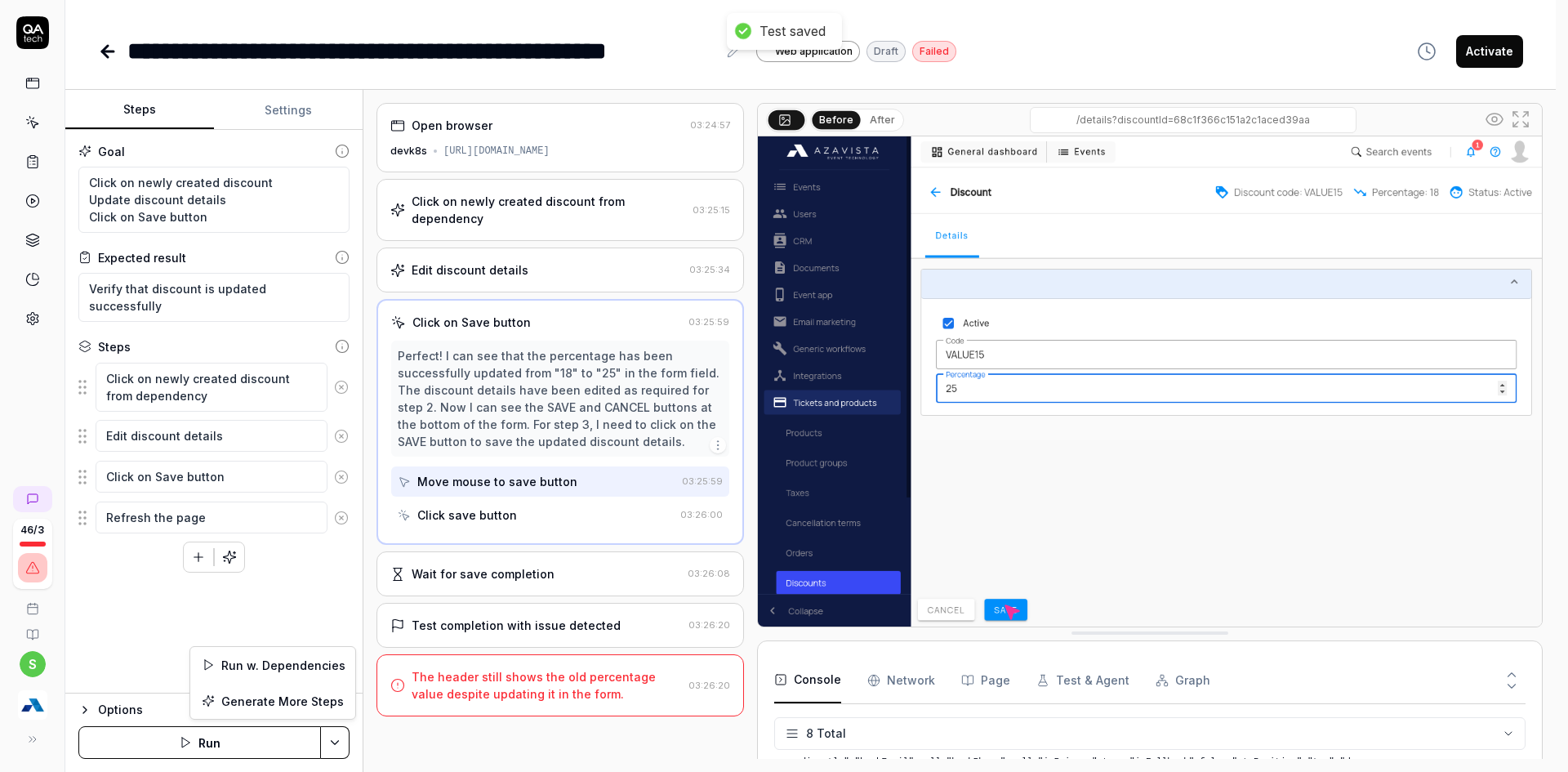
click at [339, 738] on html "**********" at bounding box center [784, 342] width 1568 height 898
click at [270, 672] on div "Run w. Dependencies" at bounding box center [273, 665] width 165 height 36
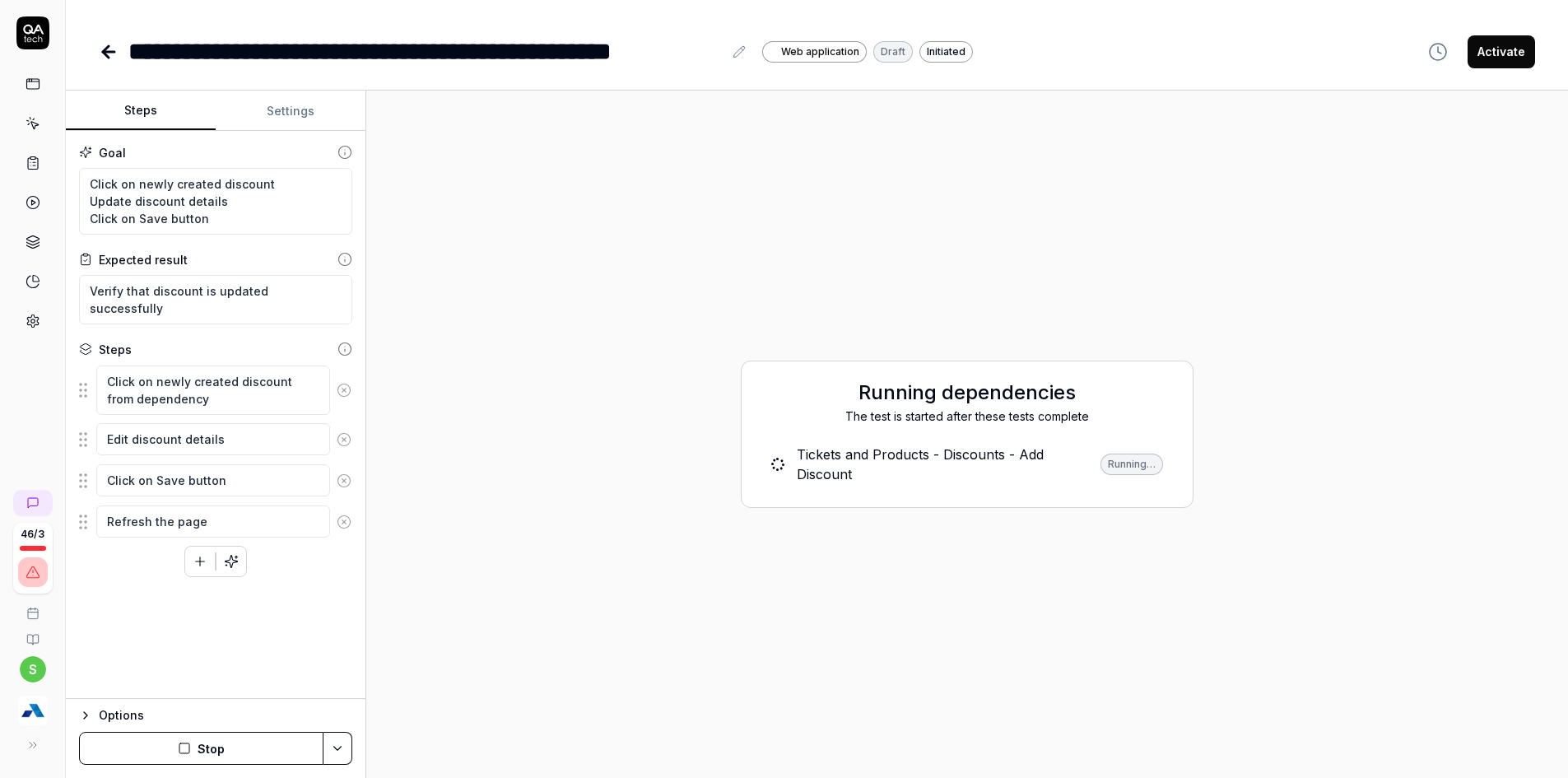
click at [347, 519] on icon at bounding box center [344, 522] width 15 height 15
click at [218, 755] on button "Stop" at bounding box center [201, 749] width 245 height 33
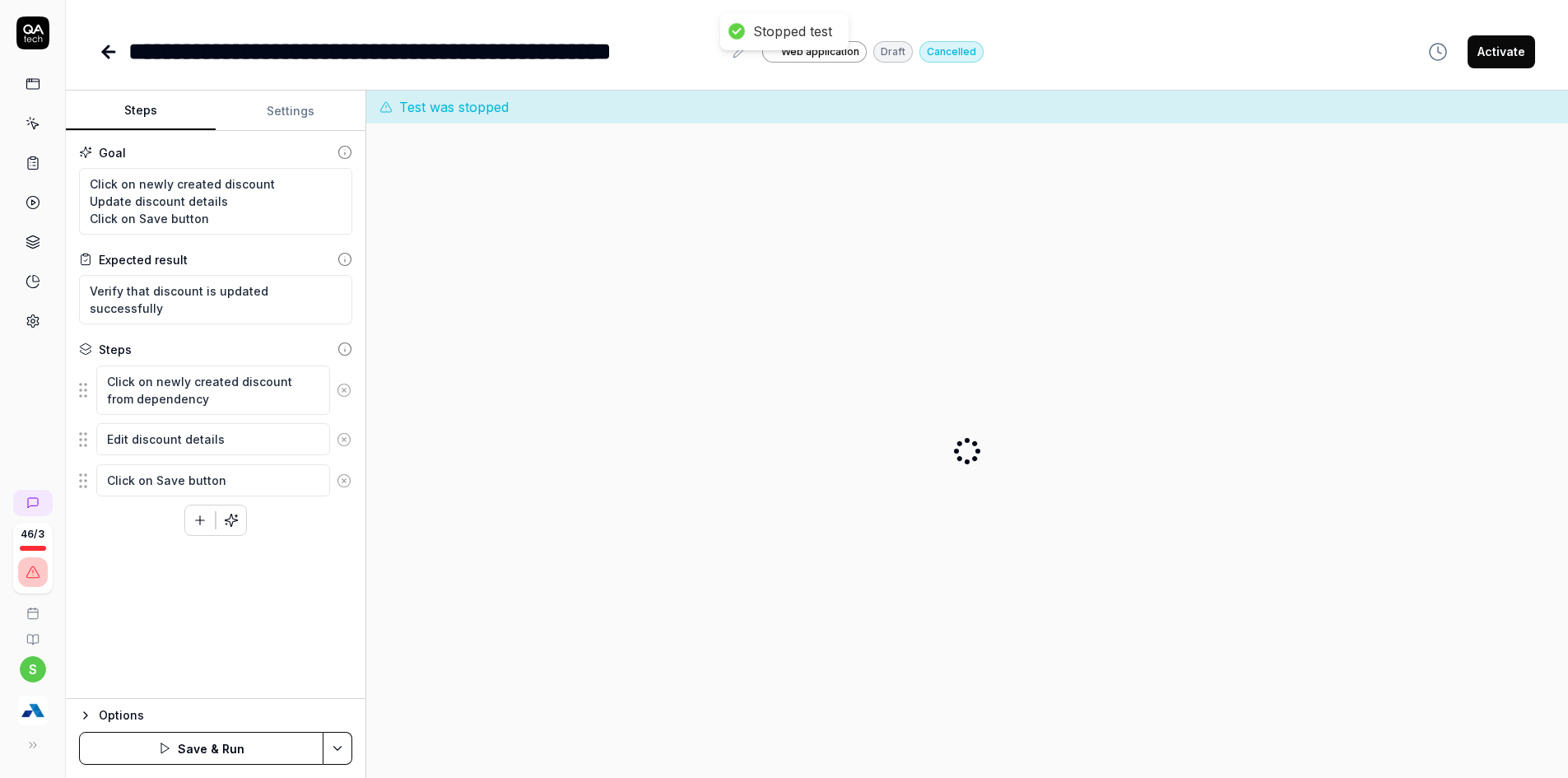
click at [1507, 52] on button "Activate" at bounding box center [1501, 52] width 67 height 33
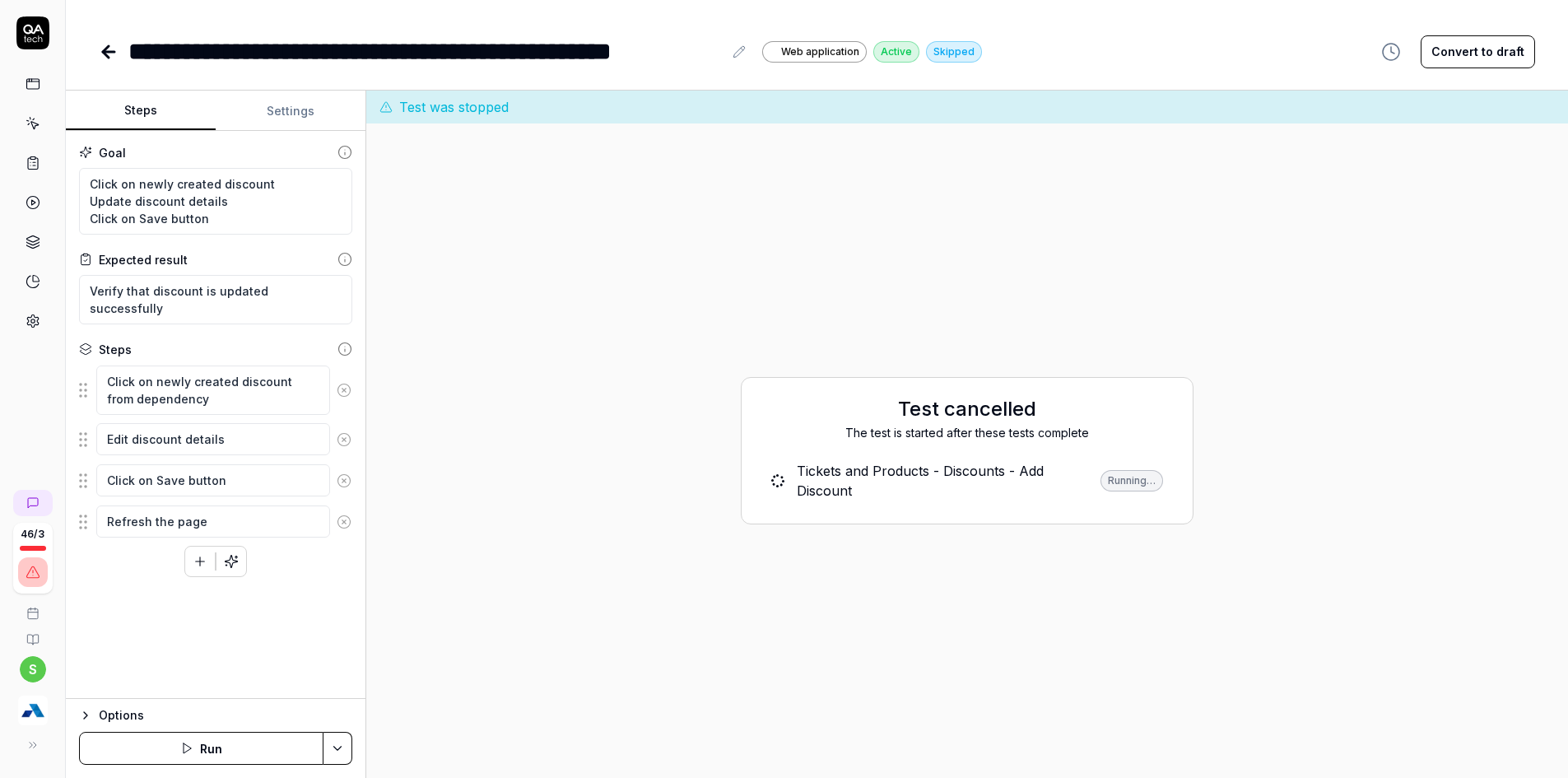
click at [111, 52] on icon at bounding box center [108, 52] width 11 height 0
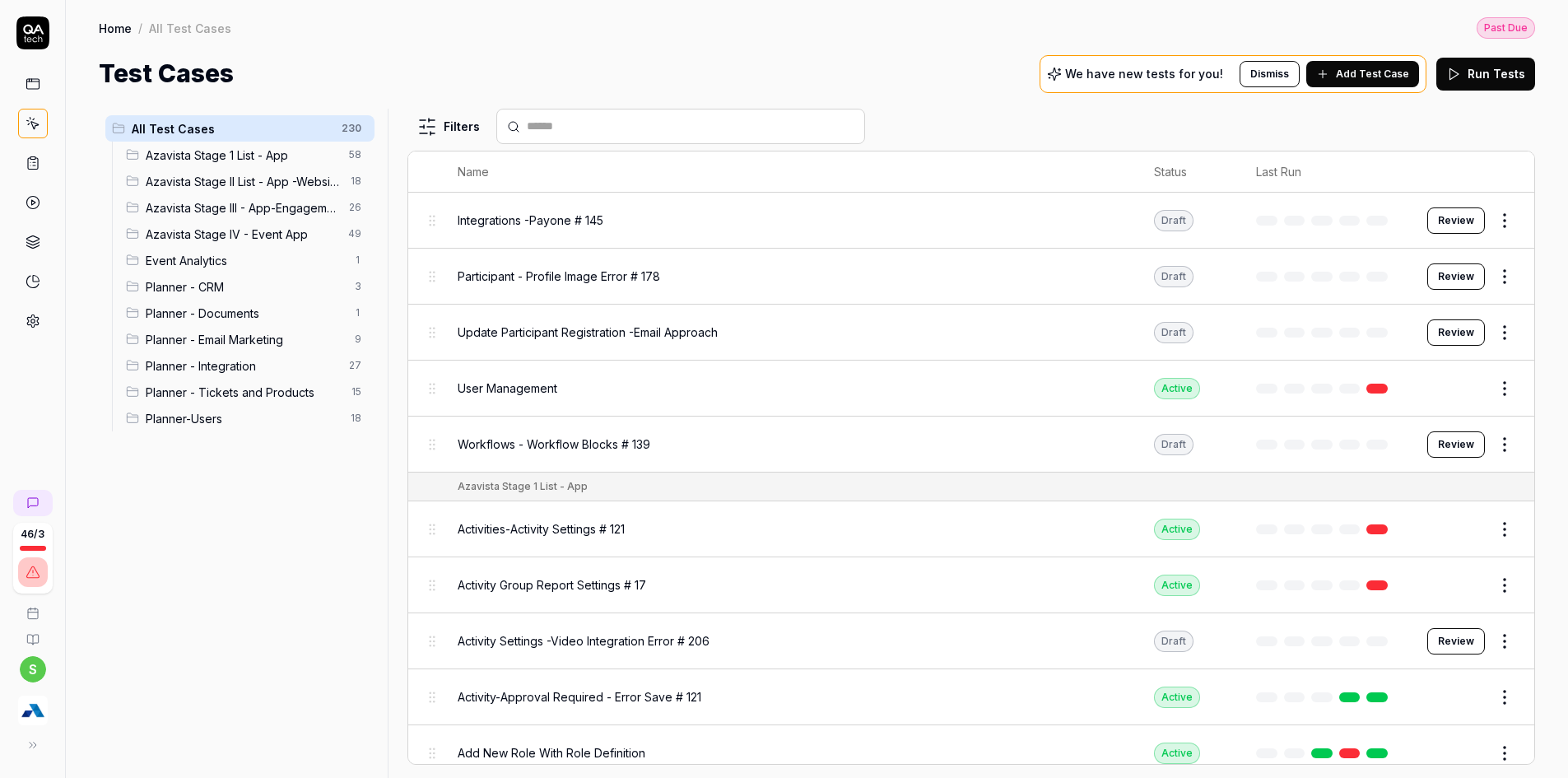
click at [299, 395] on span "Planner - Tickets and Products" at bounding box center [243, 392] width 196 height 17
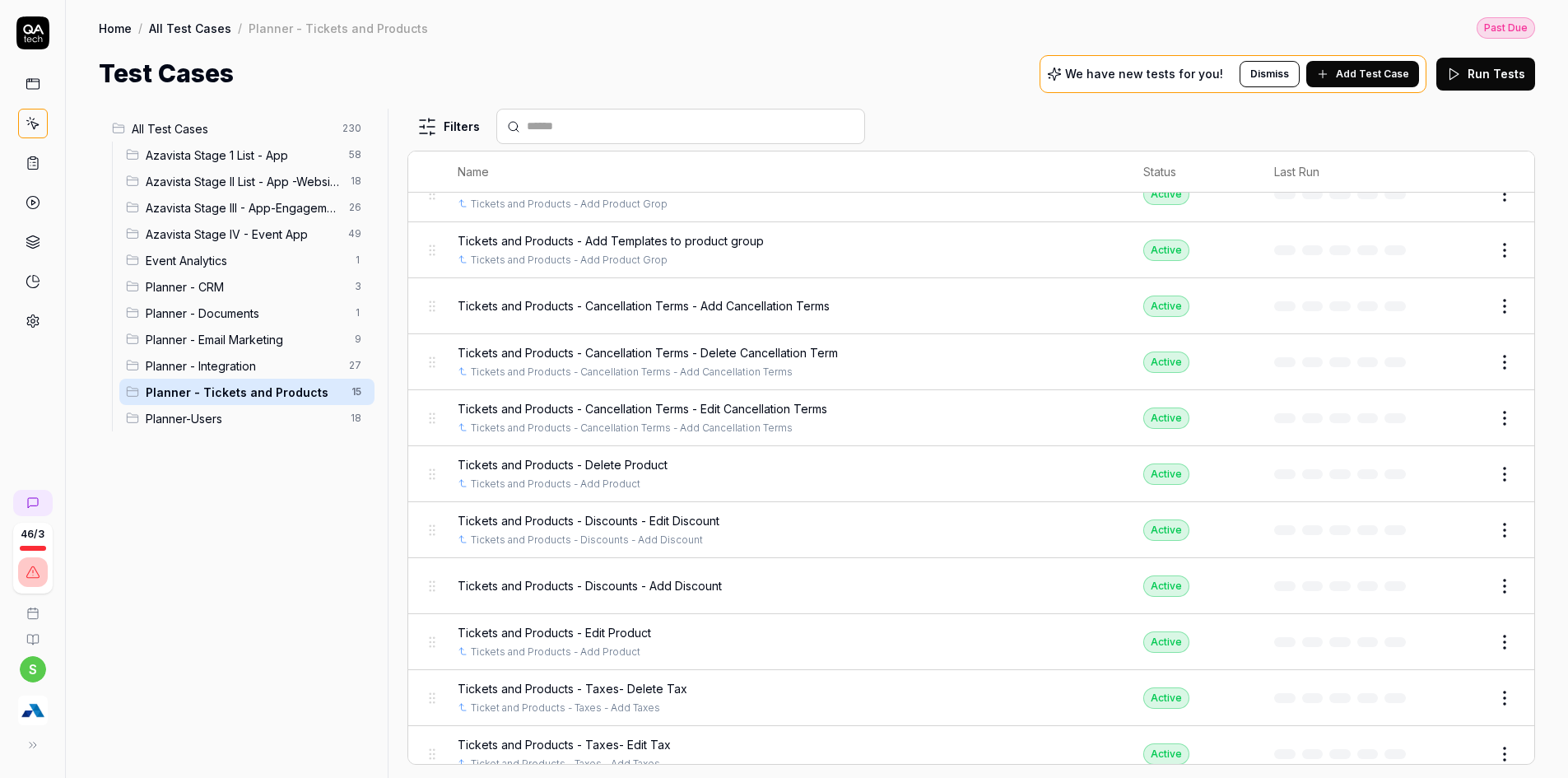
scroll to position [296, 0]
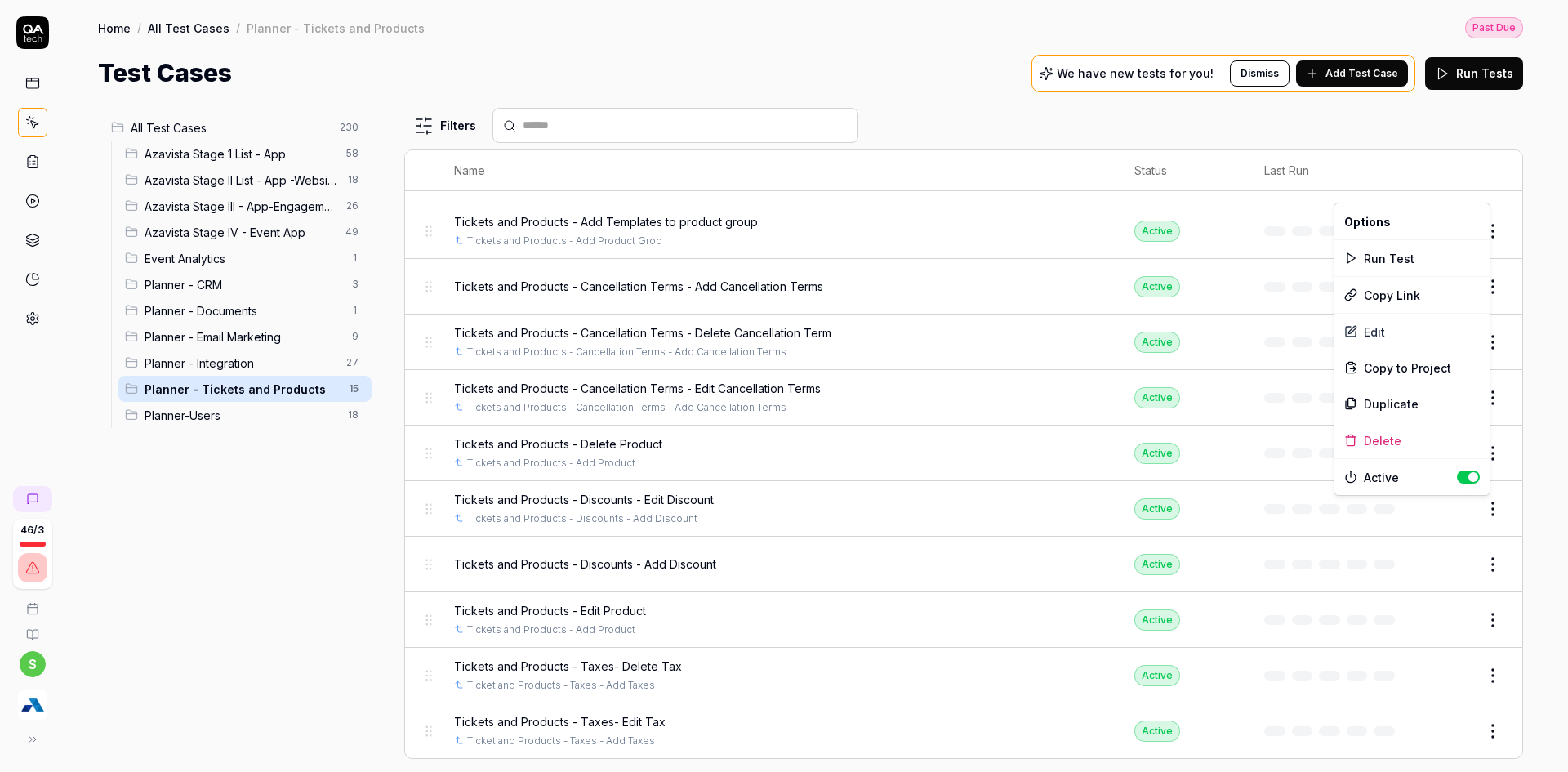
click at [1494, 509] on html "Payment Past Due Your invoice is past due. Please update your payment method to…" at bounding box center [784, 342] width 1568 height 898
click at [1398, 392] on div "Duplicate" at bounding box center [1412, 404] width 155 height 36
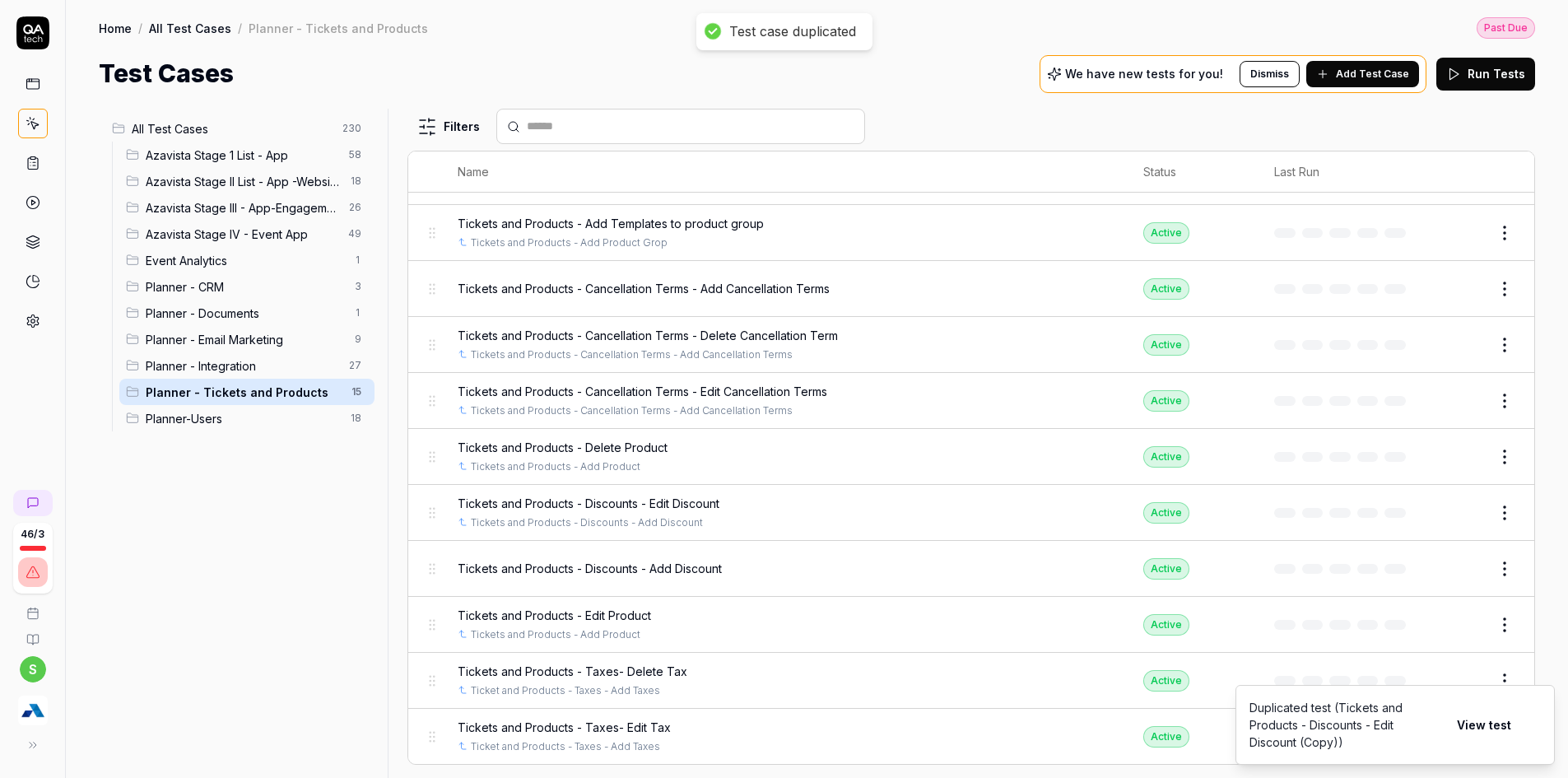
click at [1463, 725] on button "View test" at bounding box center [1484, 725] width 74 height 33
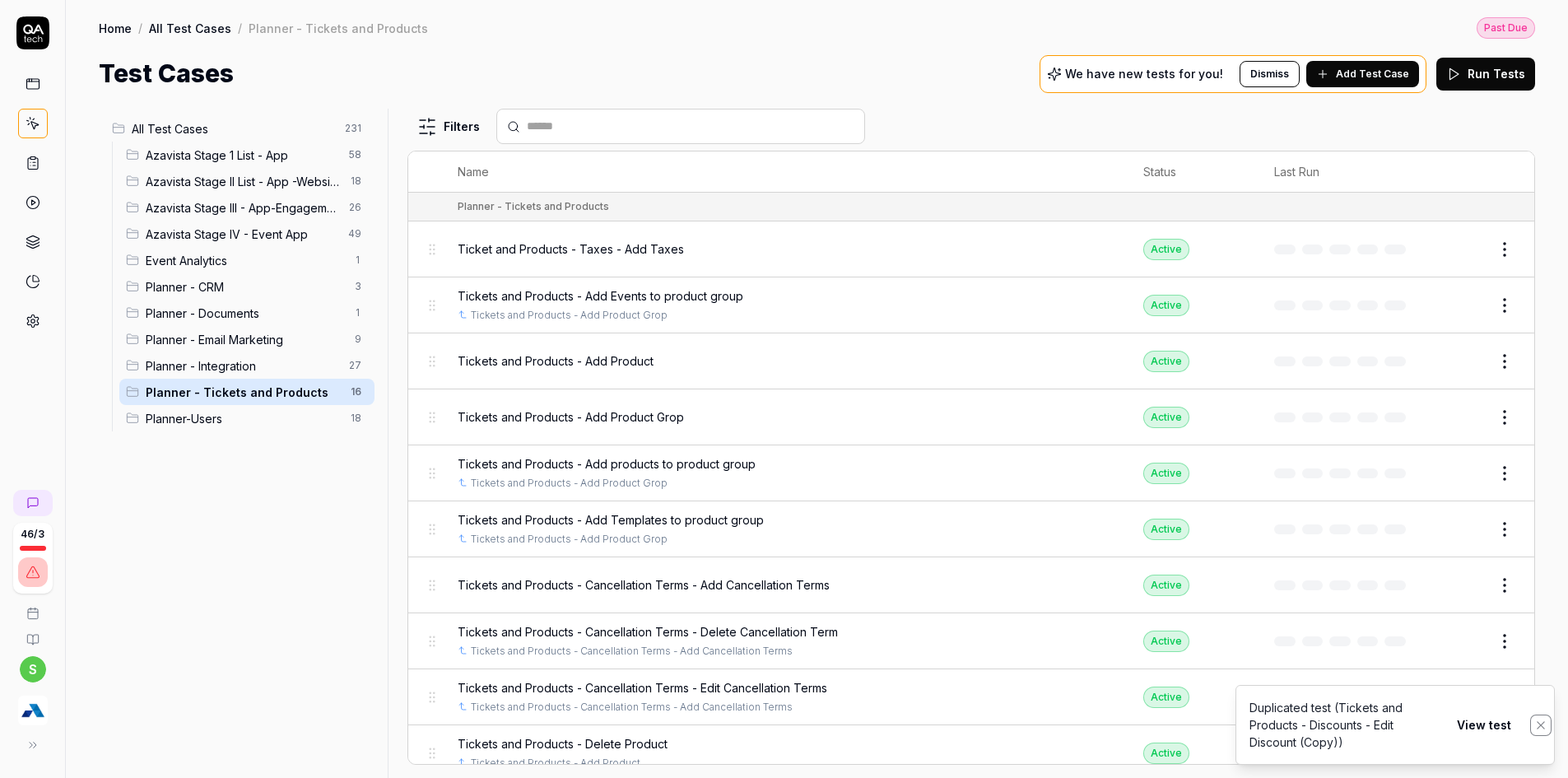
click at [1540, 725] on icon "Notifications (F8)" at bounding box center [1540, 724] width 8 height 8
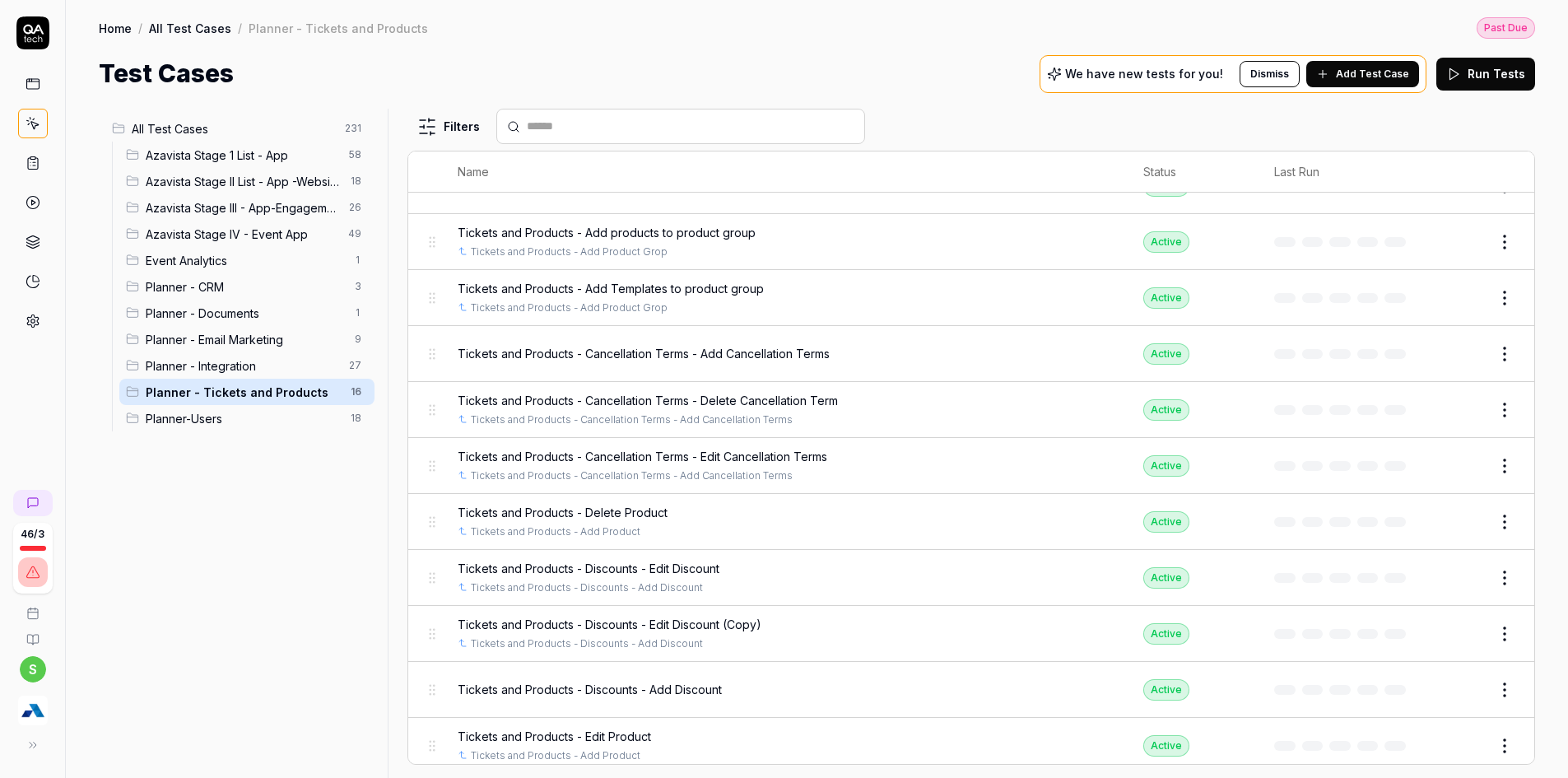
scroll to position [233, 0]
click at [1453, 630] on button "Edit" at bounding box center [1465, 632] width 40 height 26
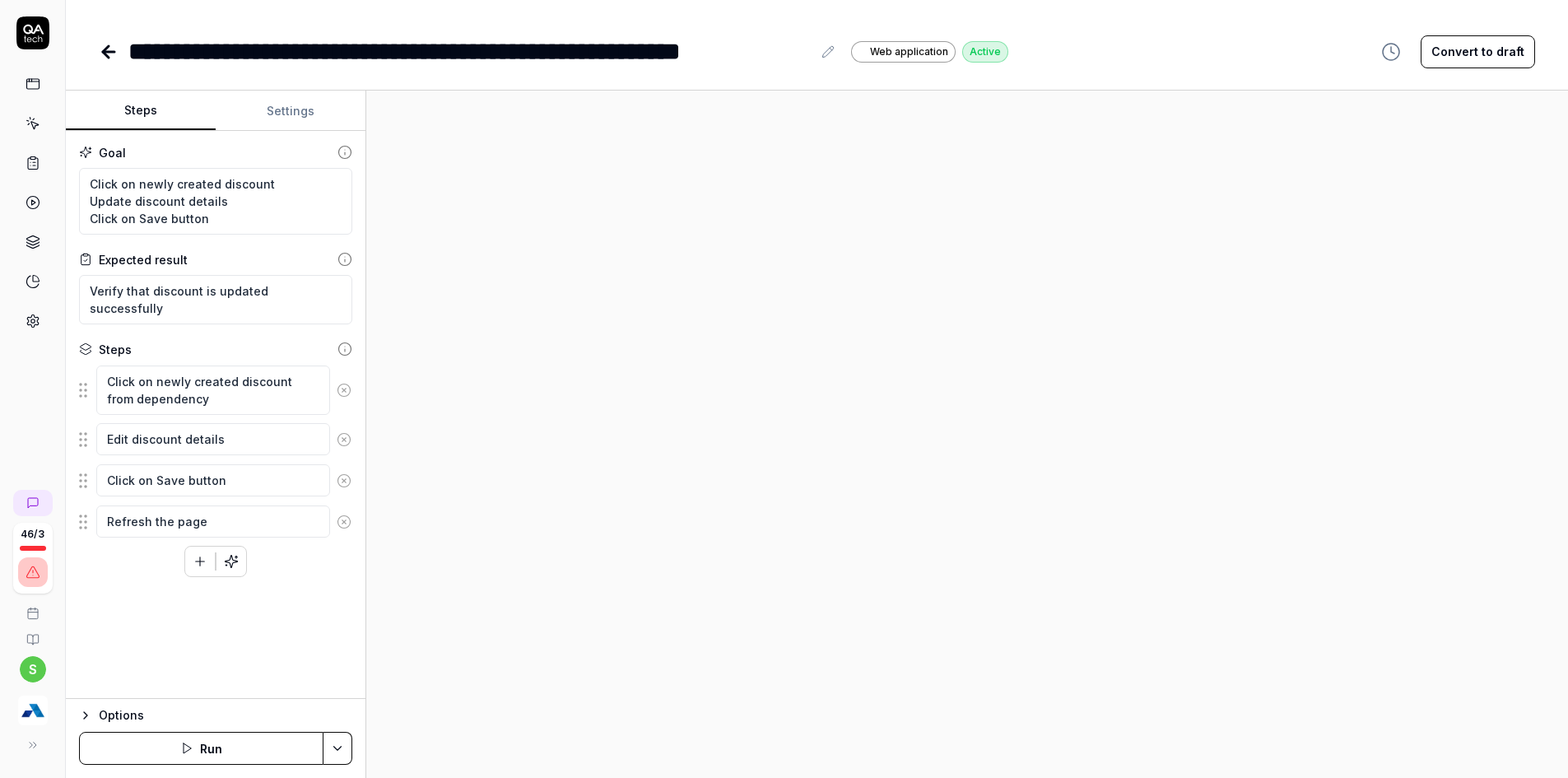
click at [828, 46] on button at bounding box center [828, 52] width 20 height 20
click at [569, 44] on div "**********" at bounding box center [425, 51] width 594 height 37
drag, startPoint x: 126, startPoint y: 440, endPoint x: 251, endPoint y: 444, distance: 125.1
click at [251, 444] on textarea "Edit discount details" at bounding box center [213, 439] width 234 height 32
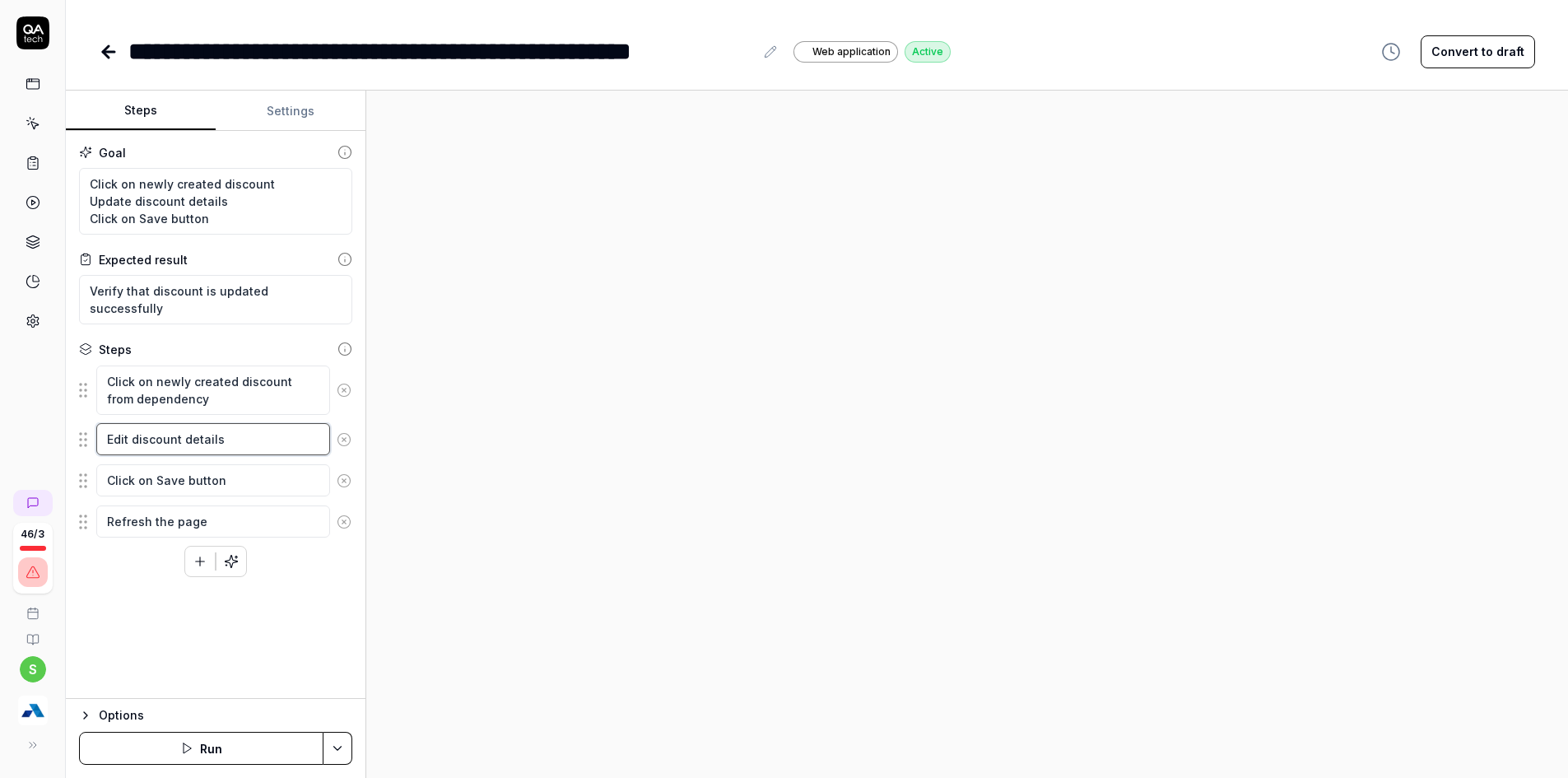
click at [228, 439] on textarea "Edit discount details" at bounding box center [213, 439] width 234 height 32
click at [337, 489] on button at bounding box center [344, 481] width 28 height 33
click at [341, 483] on icon at bounding box center [344, 480] width 15 height 15
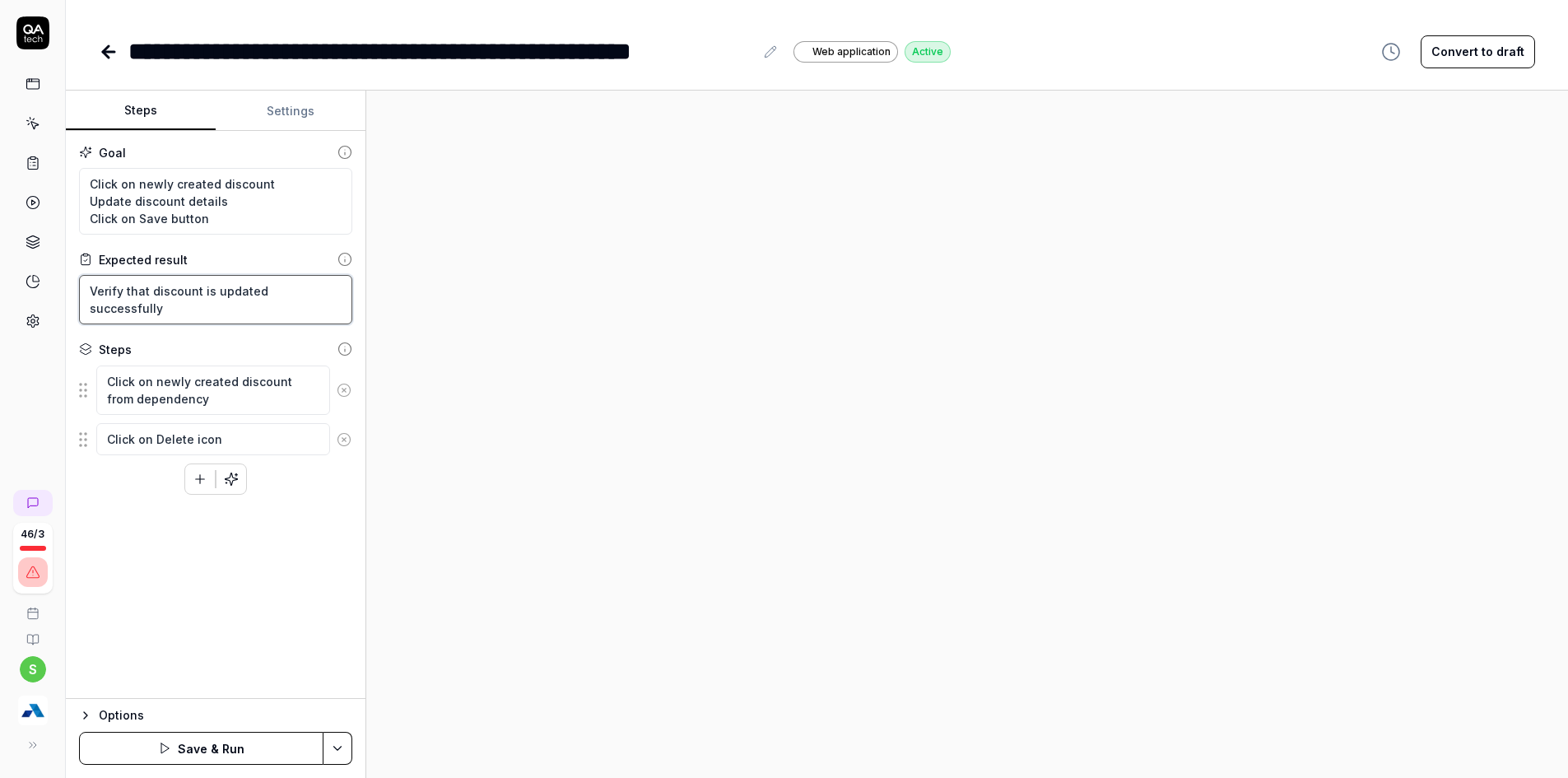
click at [235, 297] on textarea "Verify that discount is updated successfully" at bounding box center [215, 299] width 273 height 49
drag, startPoint x: 88, startPoint y: 196, endPoint x: 659, endPoint y: 8, distance: 601.2
click at [267, 203] on textarea "Click on newly created discount Update discount details Click on Save button" at bounding box center [215, 201] width 273 height 67
drag, startPoint x: 88, startPoint y: 183, endPoint x: 241, endPoint y: 211, distance: 155.5
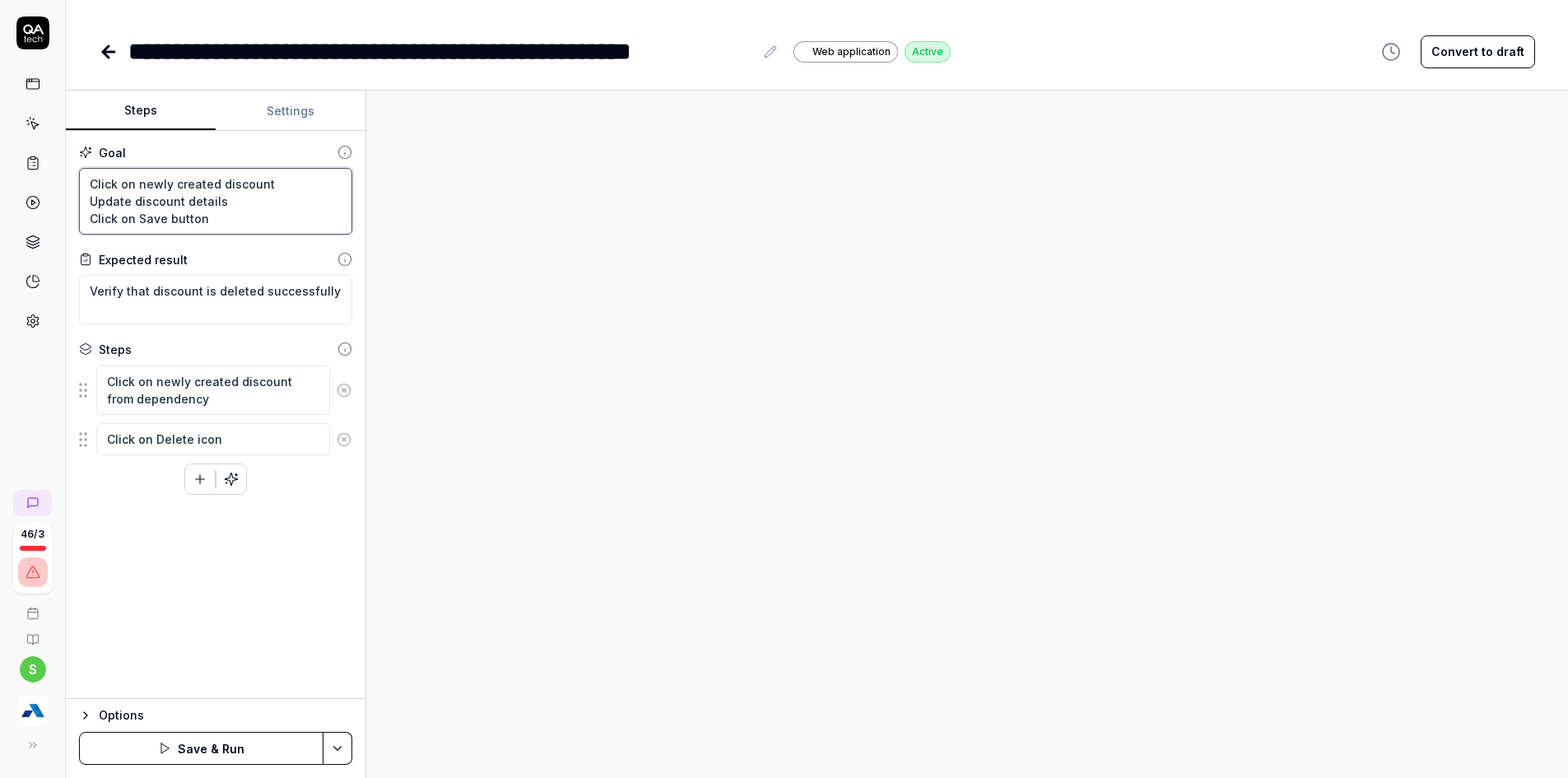
click at [241, 211] on textarea "Click on newly created discount Update discount details Click on Save button" at bounding box center [215, 201] width 273 height 67
click at [246, 187] on textarea "For newly created discount,click on vertical elipssis." at bounding box center [215, 201] width 273 height 67
click at [241, 180] on textarea "For newly created discount,click on vertical elipssis." at bounding box center [215, 201] width 273 height 67
click at [145, 204] on textarea "For newly created discount, click on vertical elipssis." at bounding box center [215, 201] width 273 height 67
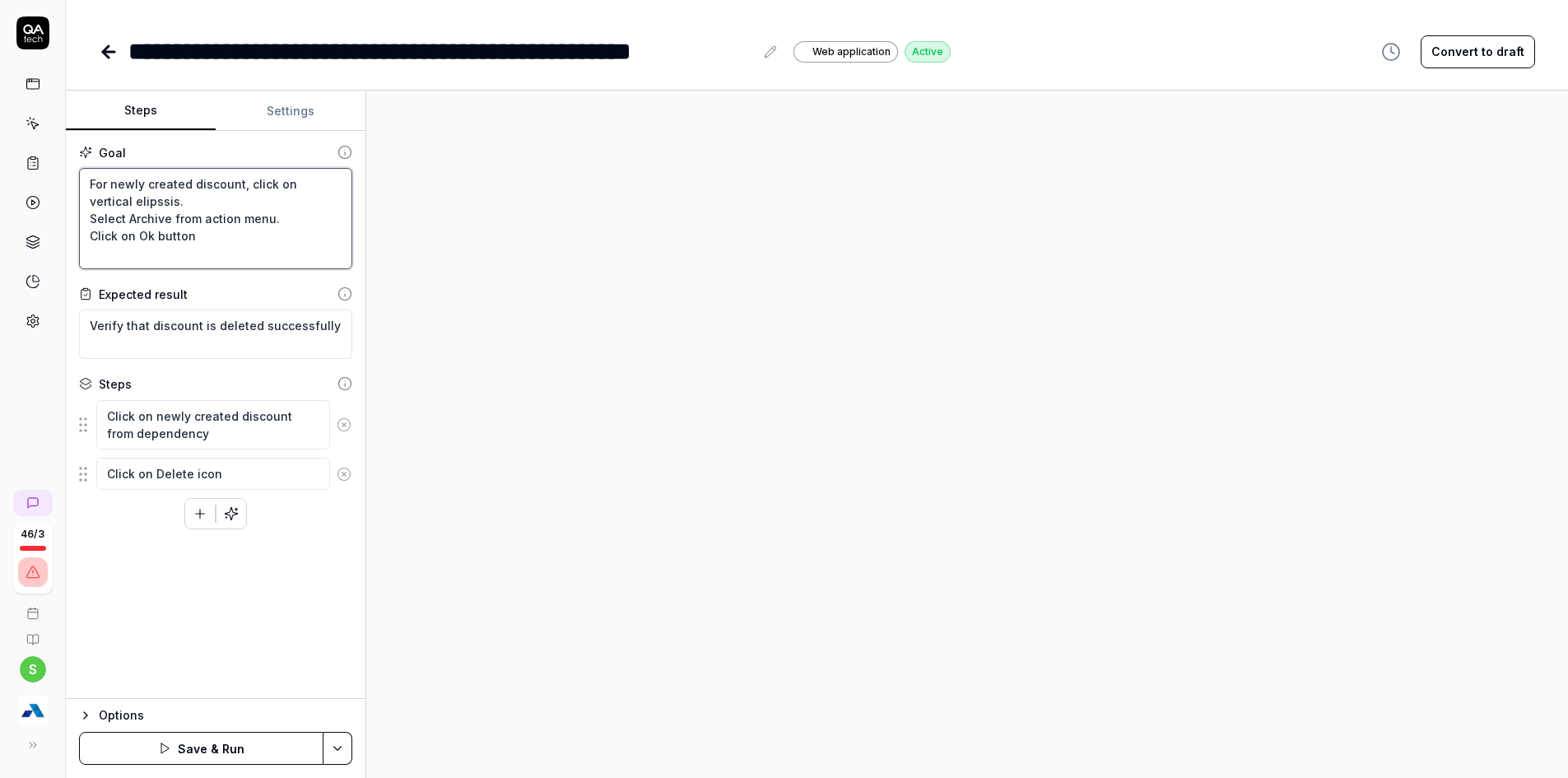
drag, startPoint x: 131, startPoint y: 209, endPoint x: 51, endPoint y: 170, distance: 89.0
click at [51, 170] on div "**********" at bounding box center [784, 389] width 1568 height 778
drag, startPoint x: 202, startPoint y: 433, endPoint x: 93, endPoint y: 413, distance: 110.8
click at [93, 413] on div "Click on newly created discount from dependency" at bounding box center [215, 424] width 273 height 51
paste textarea "For newly created discount, click on vertical elipssis"
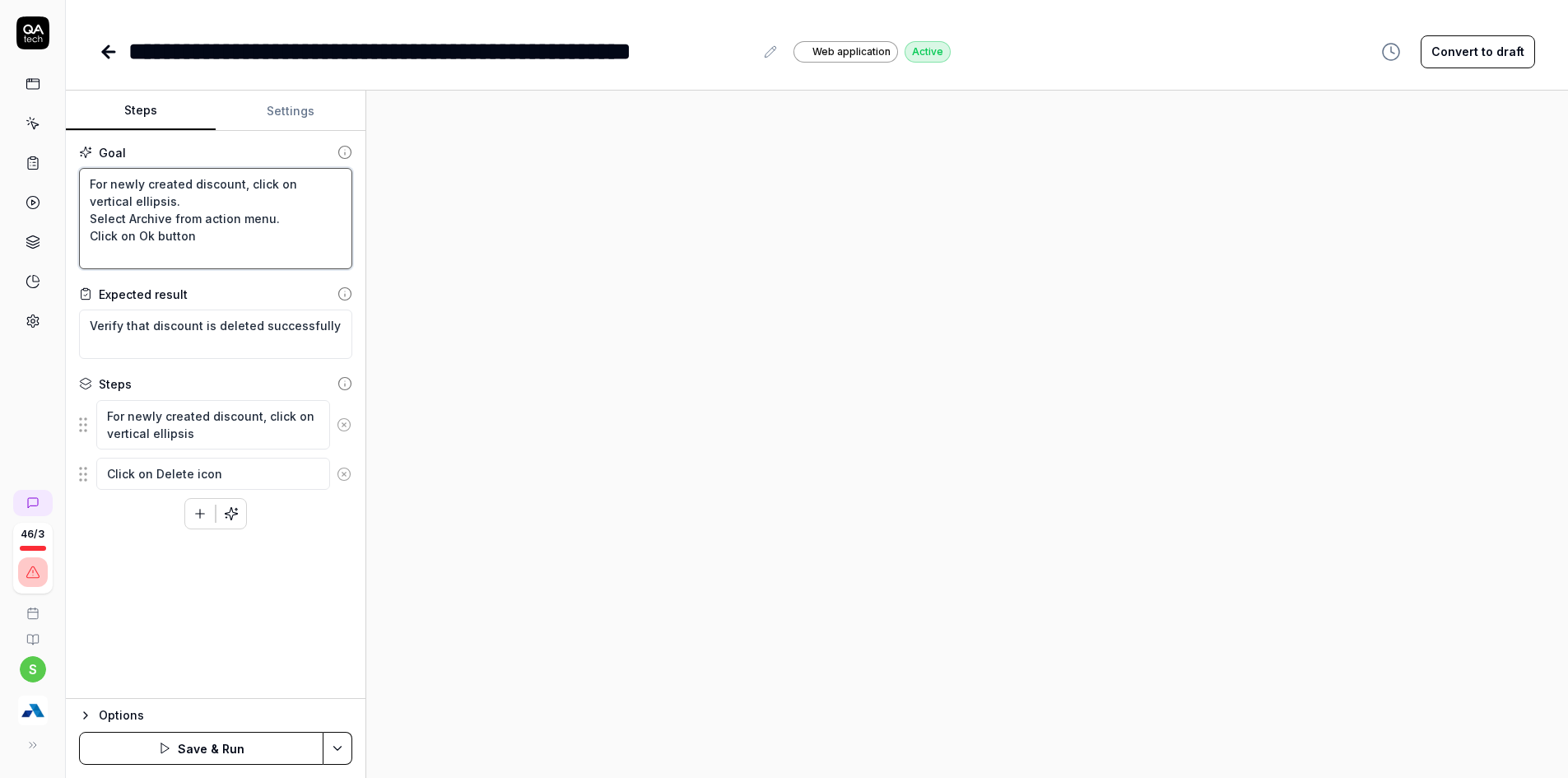
click at [164, 213] on textarea "For newly created discount, click on vertical ellipsis. Select Archive from act…" at bounding box center [215, 218] width 273 height 101
click at [118, 476] on textarea "Click on Delete icon" at bounding box center [213, 473] width 234 height 32
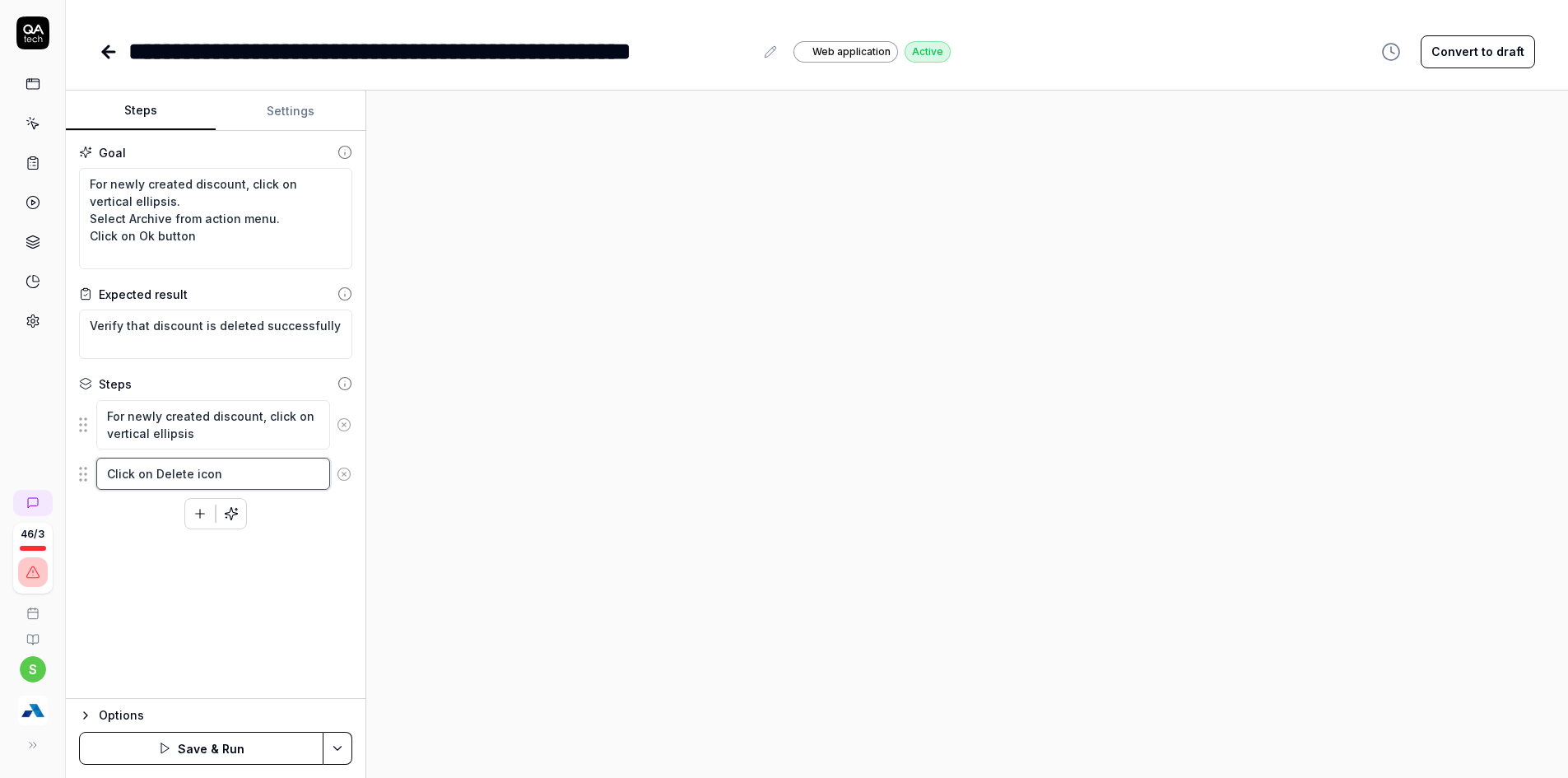
click at [118, 476] on textarea "Click on Delete icon" at bounding box center [213, 473] width 234 height 32
paste textarea "Select Archive from action menu."
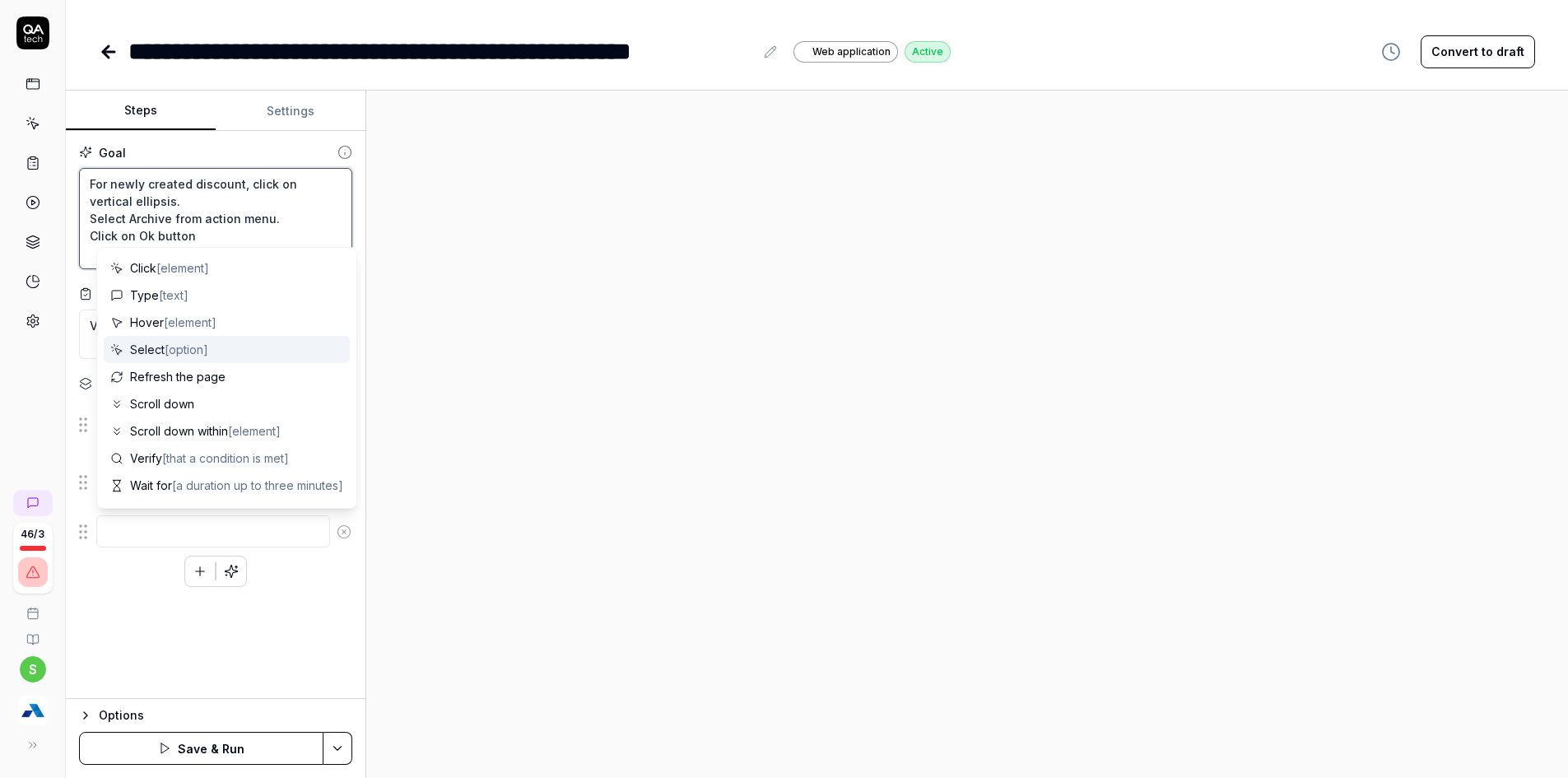
click at [125, 235] on textarea "For newly created discount, click on vertical ellipsis. Select Archive from act…" at bounding box center [215, 218] width 273 height 101
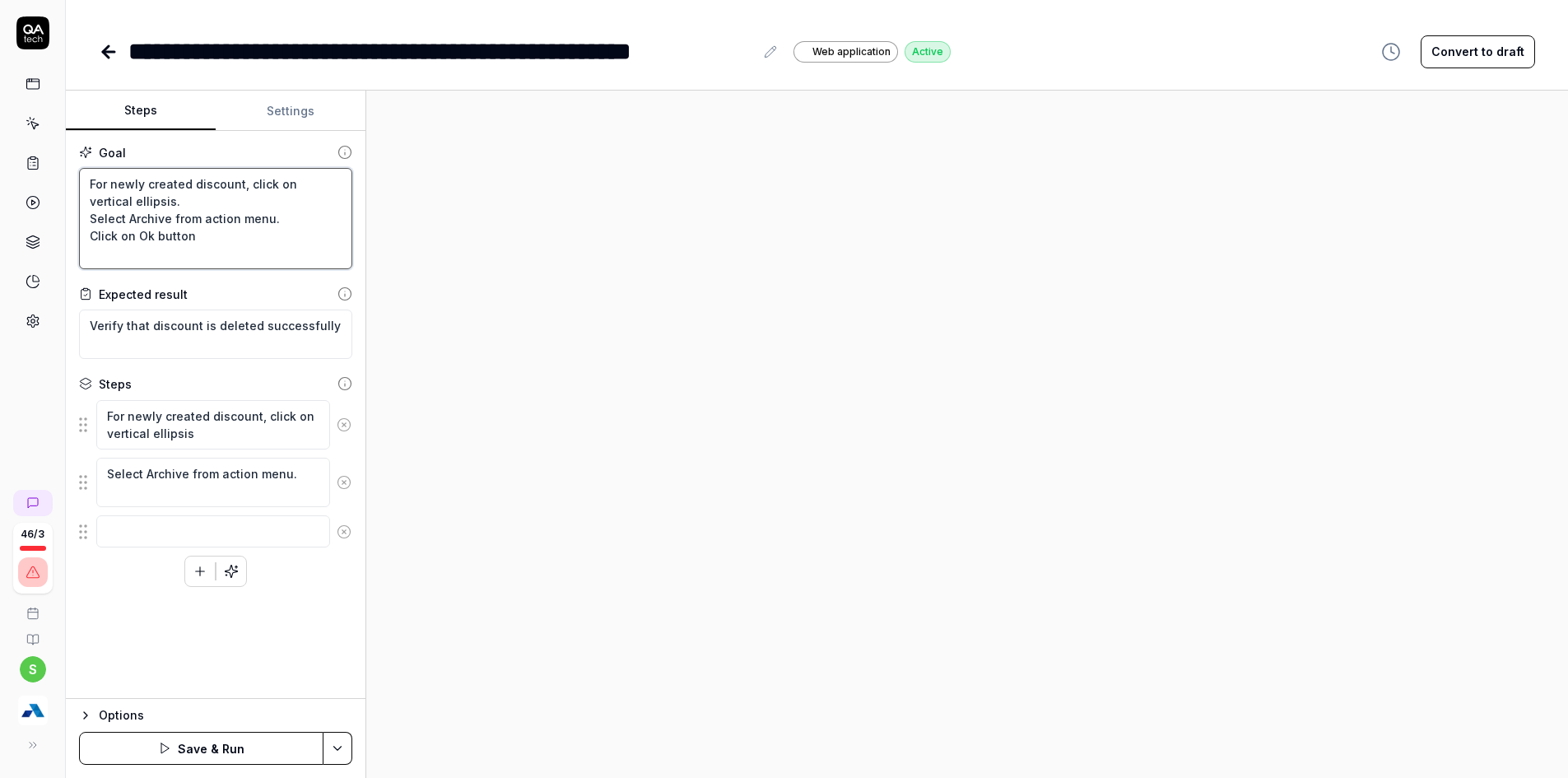
click at [125, 235] on textarea "For newly created discount, click on vertical ellipsis. Select Archive from act…" at bounding box center [215, 218] width 273 height 101
click at [126, 532] on textarea at bounding box center [213, 530] width 234 height 32
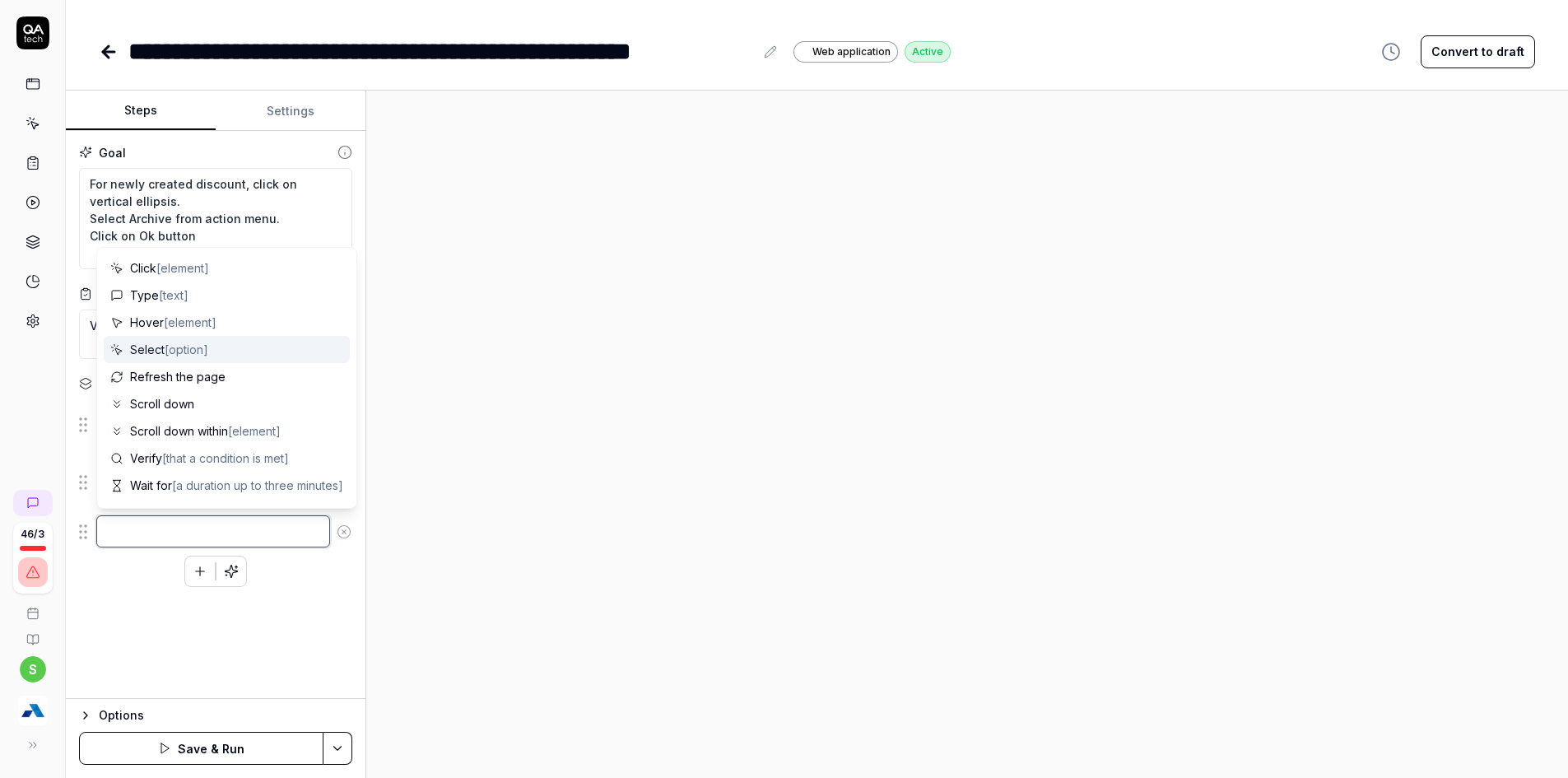
paste textarea "Click on Ok button"
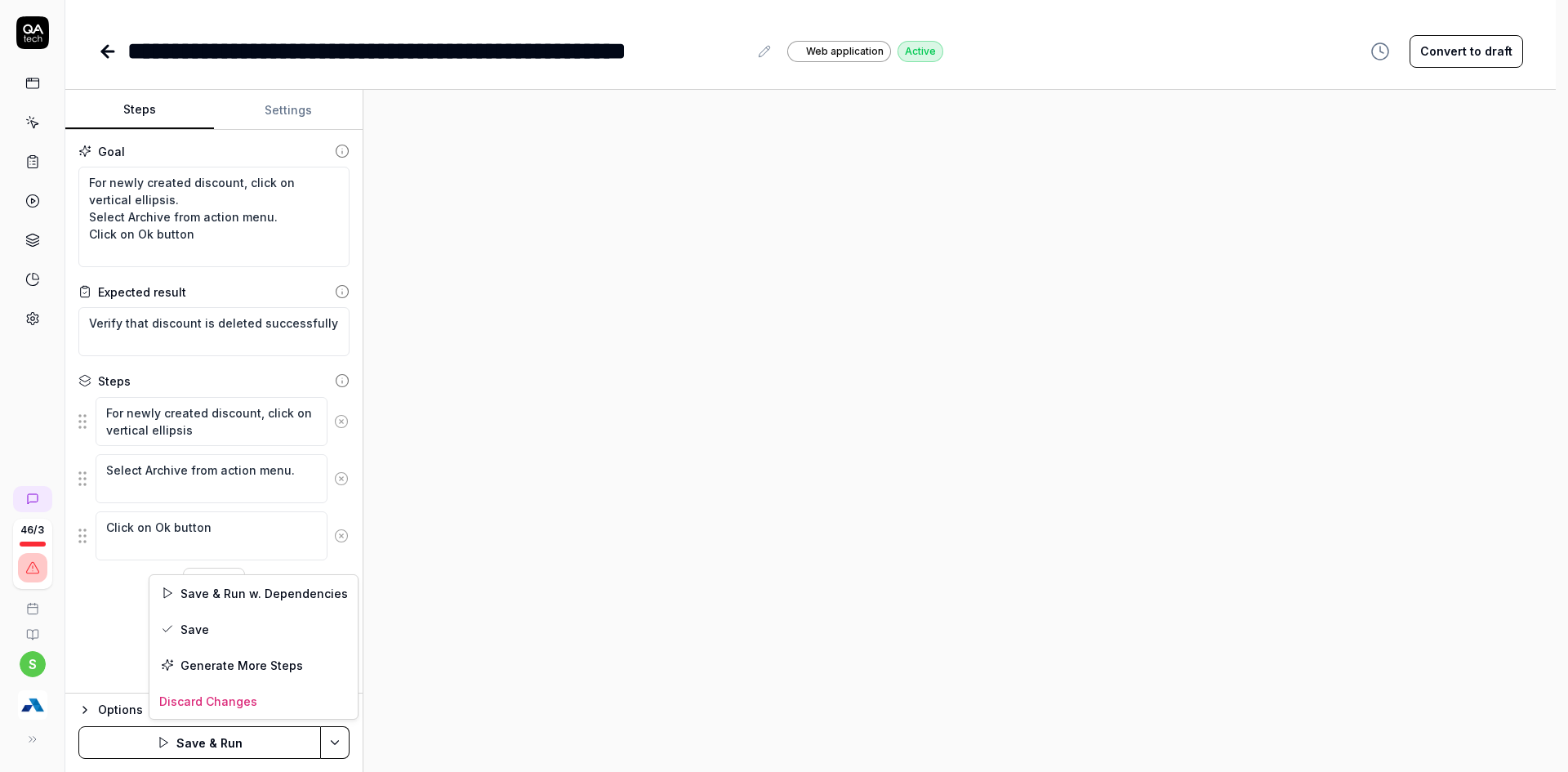
click at [325, 742] on html "**********" at bounding box center [784, 342] width 1568 height 898
click at [191, 632] on div "Save" at bounding box center [253, 629] width 209 height 36
click at [346, 749] on html "**********" at bounding box center [784, 342] width 1568 height 898
click at [275, 663] on div "Run w. Dependencies" at bounding box center [273, 665] width 165 height 36
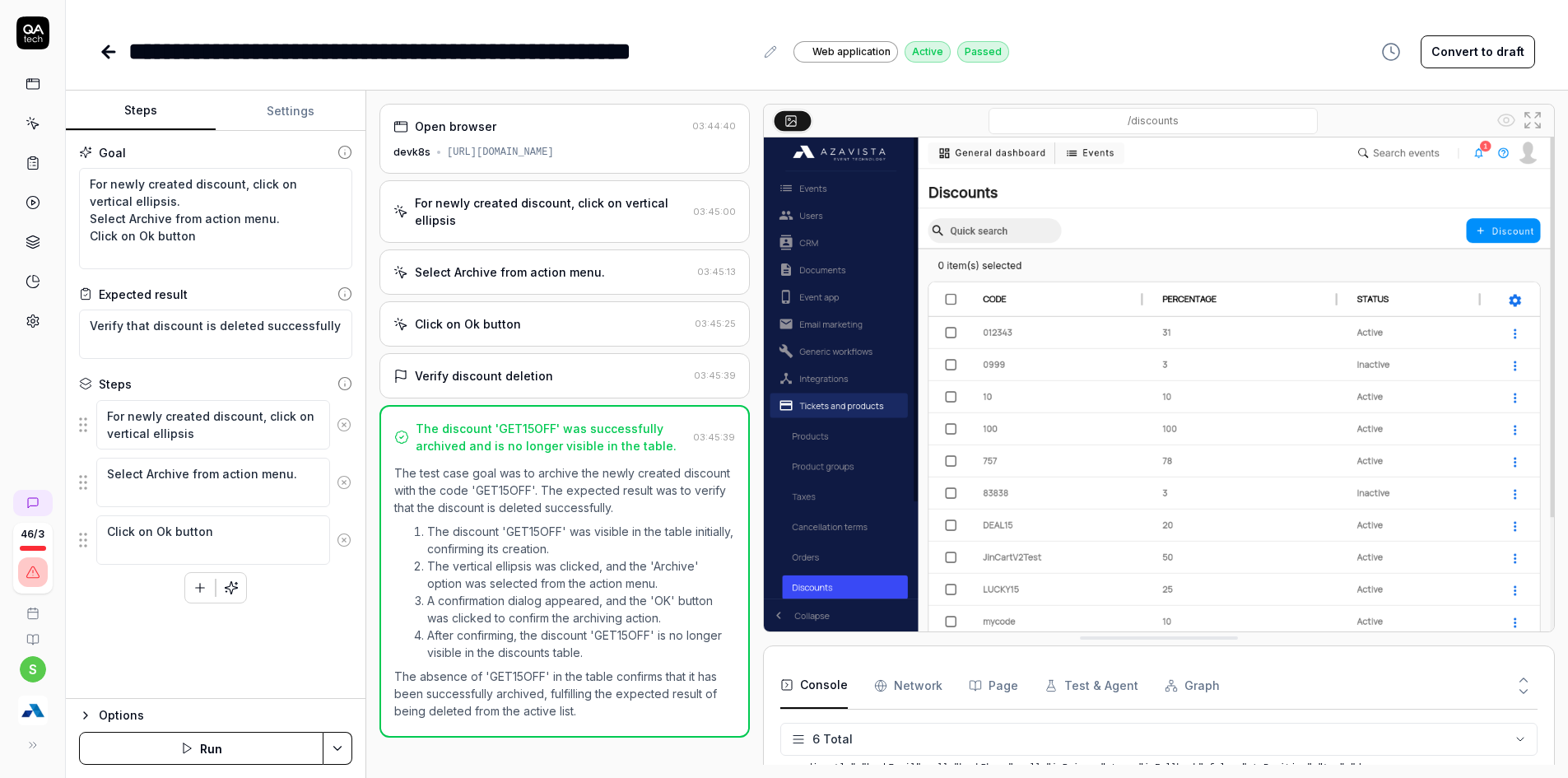
click at [110, 42] on icon at bounding box center [108, 52] width 20 height 20
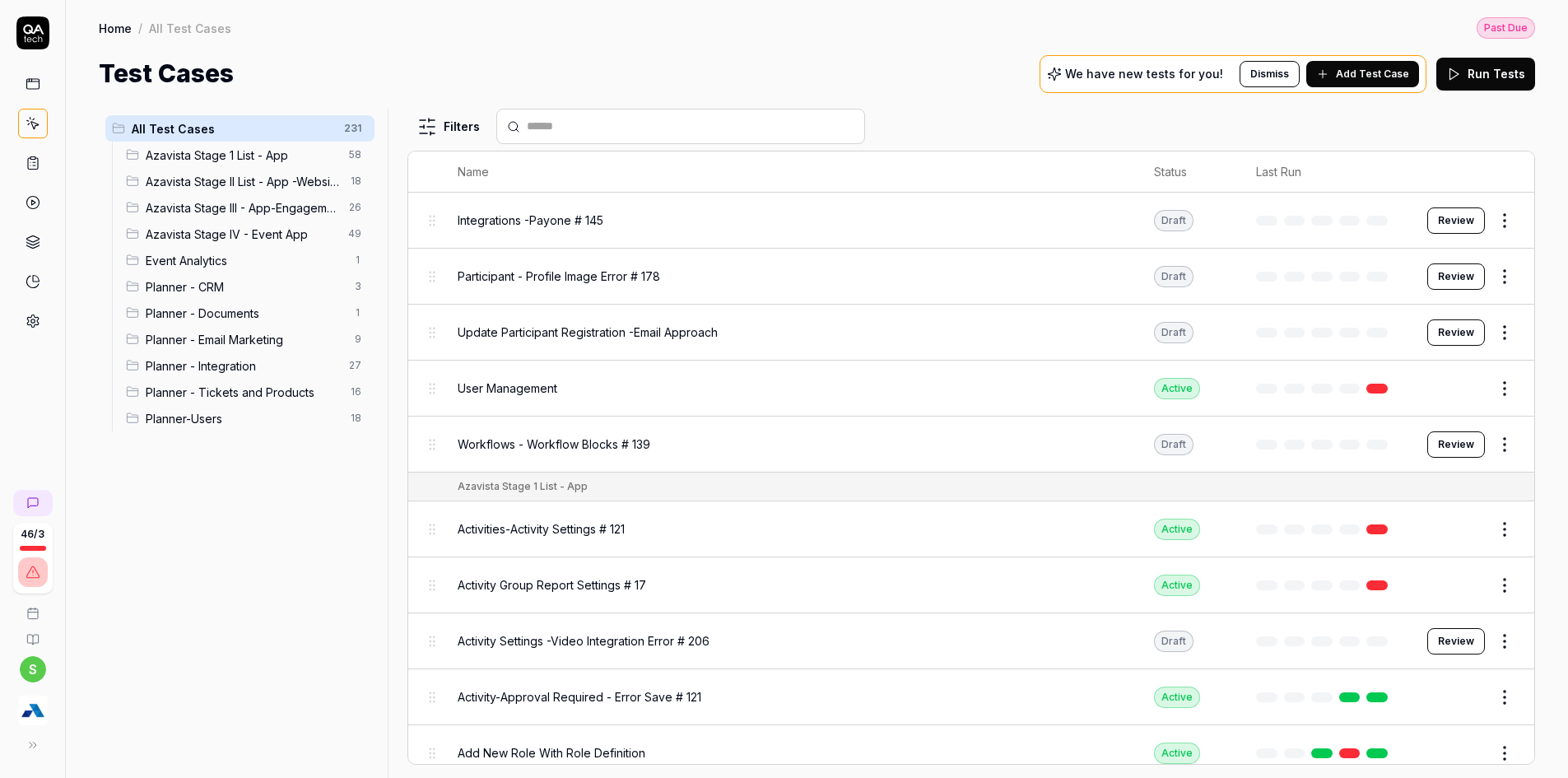
click at [270, 405] on div "Planner-Users 18" at bounding box center [247, 418] width 255 height 26
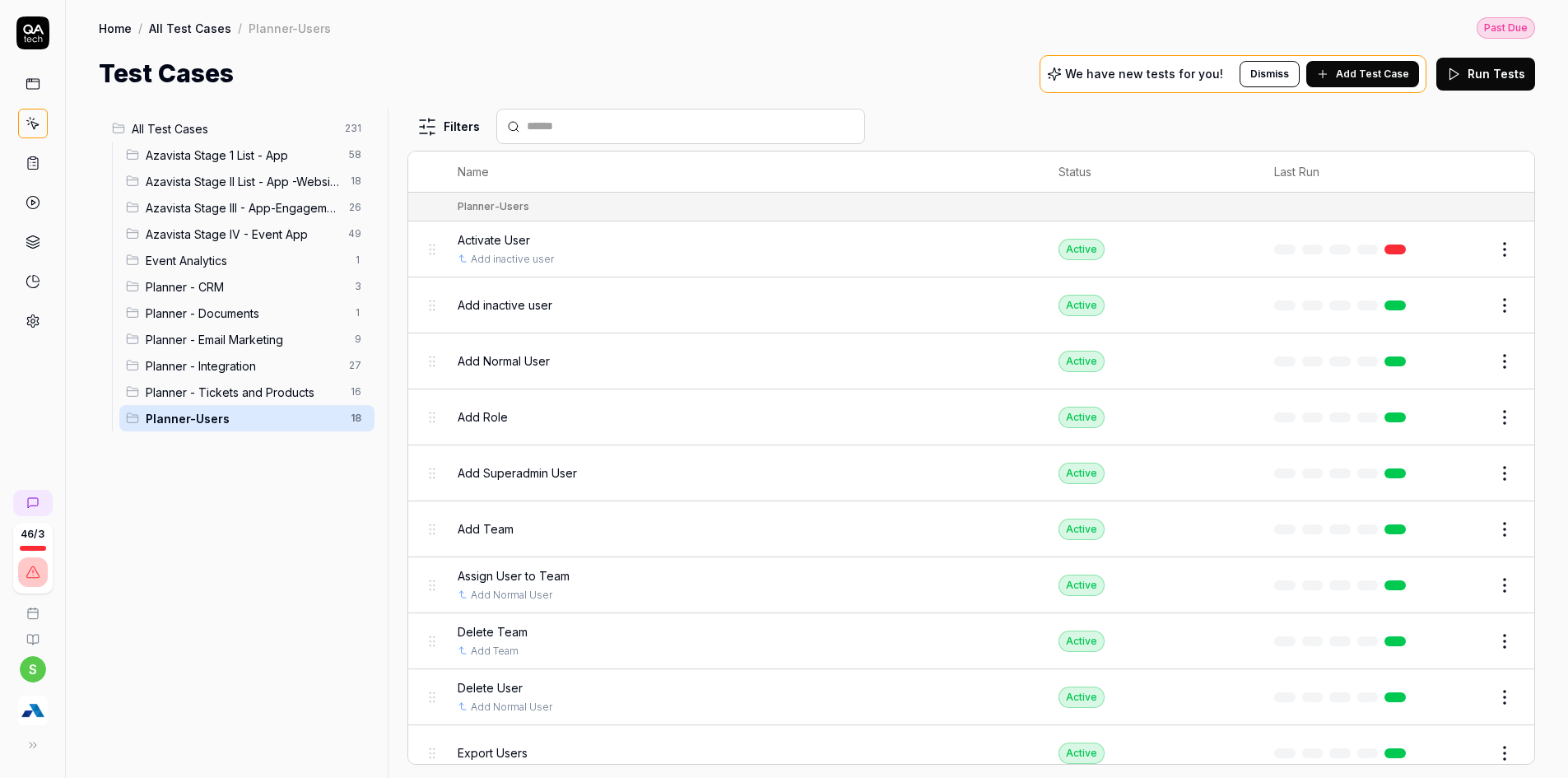
click at [271, 386] on span "Planner - Tickets and Products" at bounding box center [242, 392] width 195 height 17
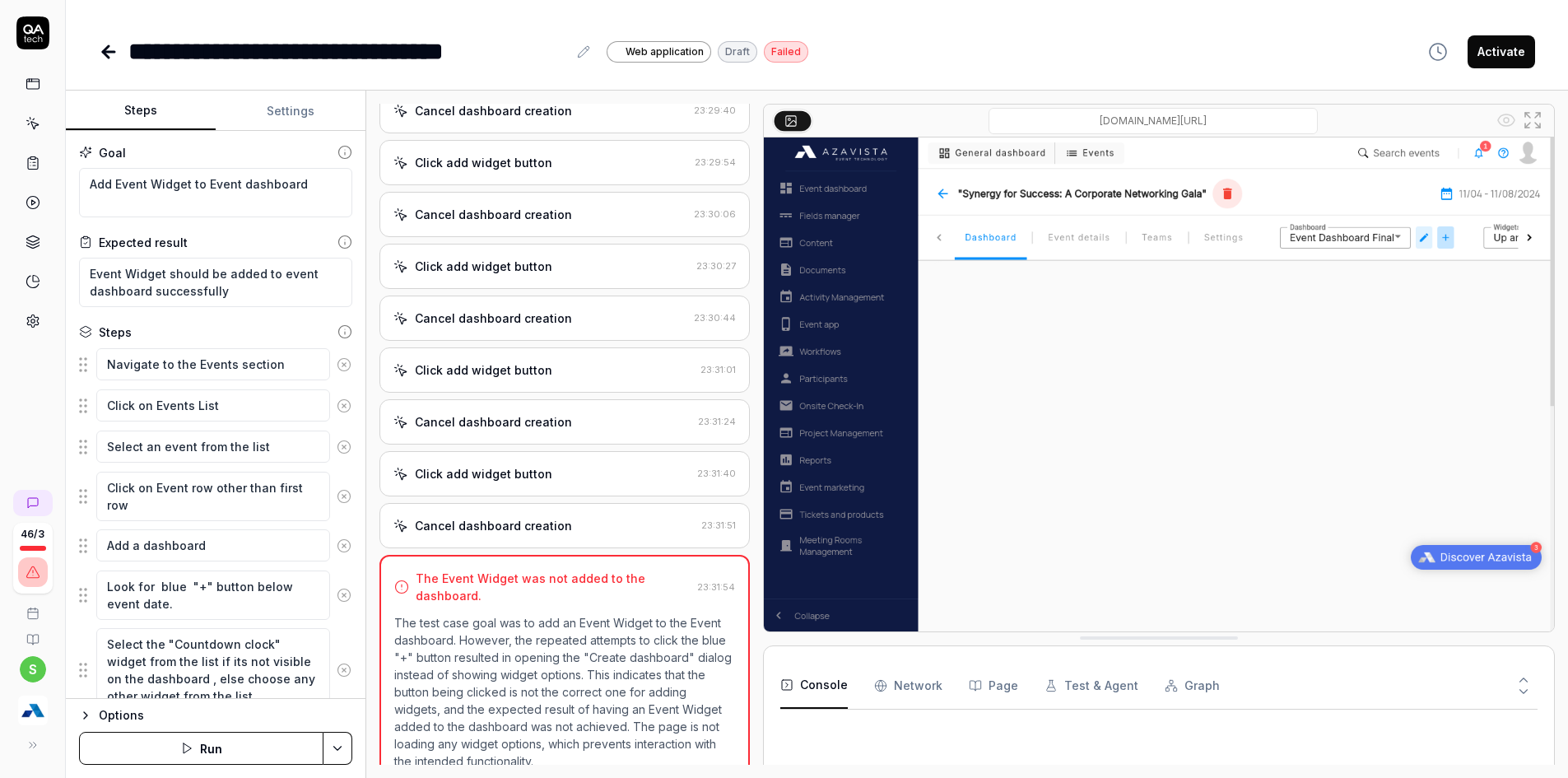
scroll to position [1958, 0]
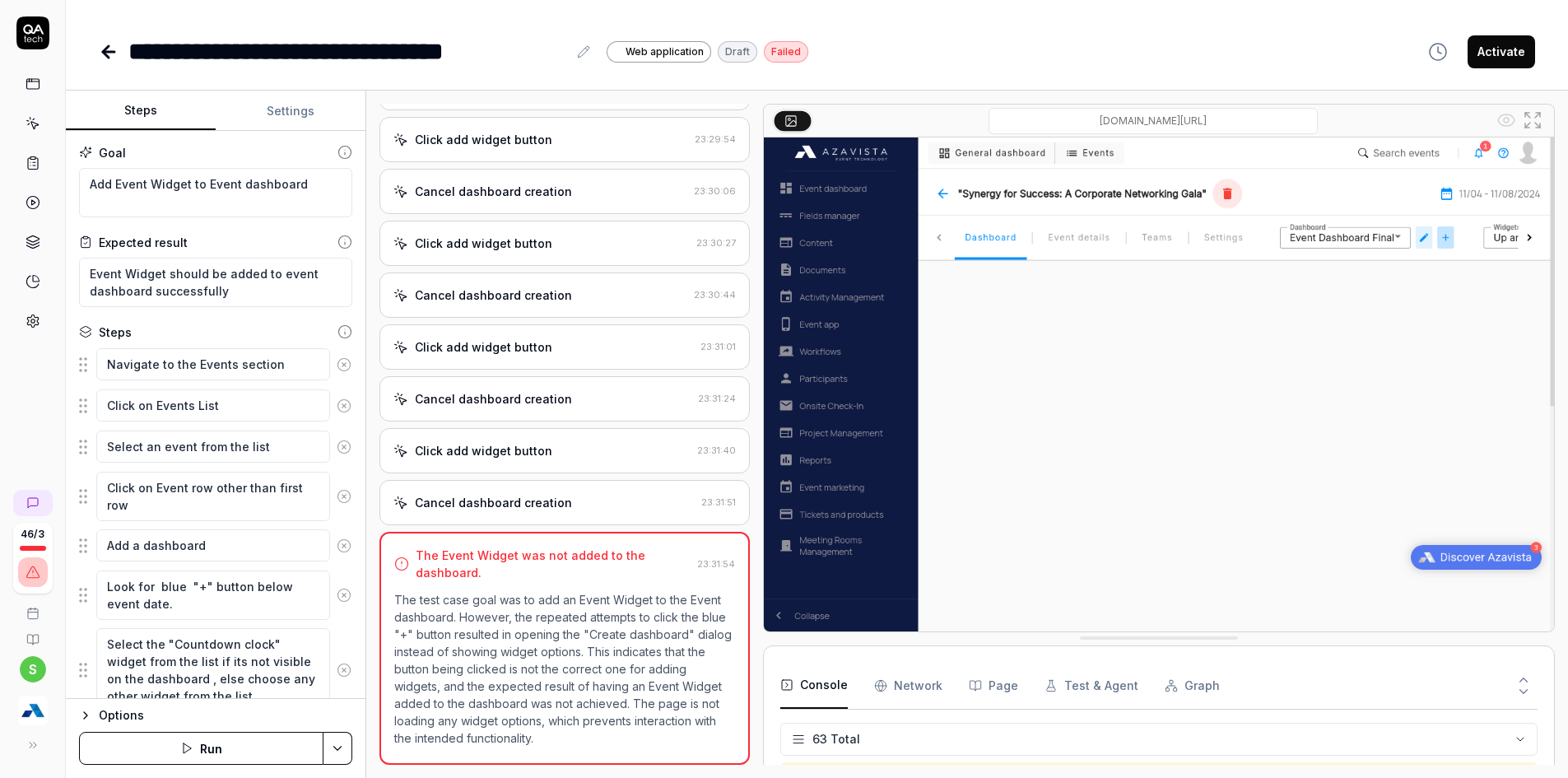
click at [36, 702] on img "button" at bounding box center [33, 710] width 29 height 29
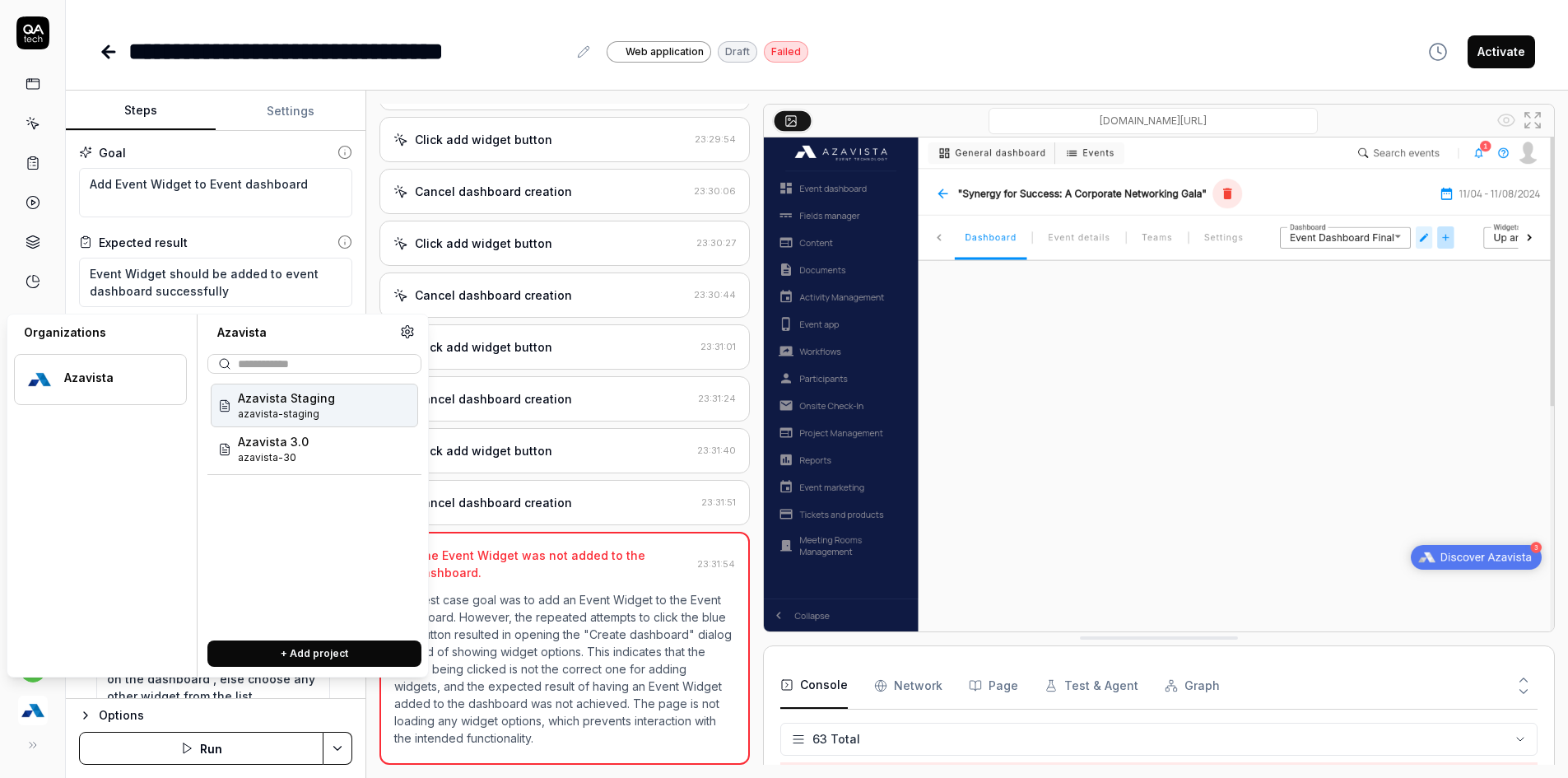
scroll to position [2742, 0]
click at [273, 462] on span "azavista-30" at bounding box center [273, 457] width 71 height 15
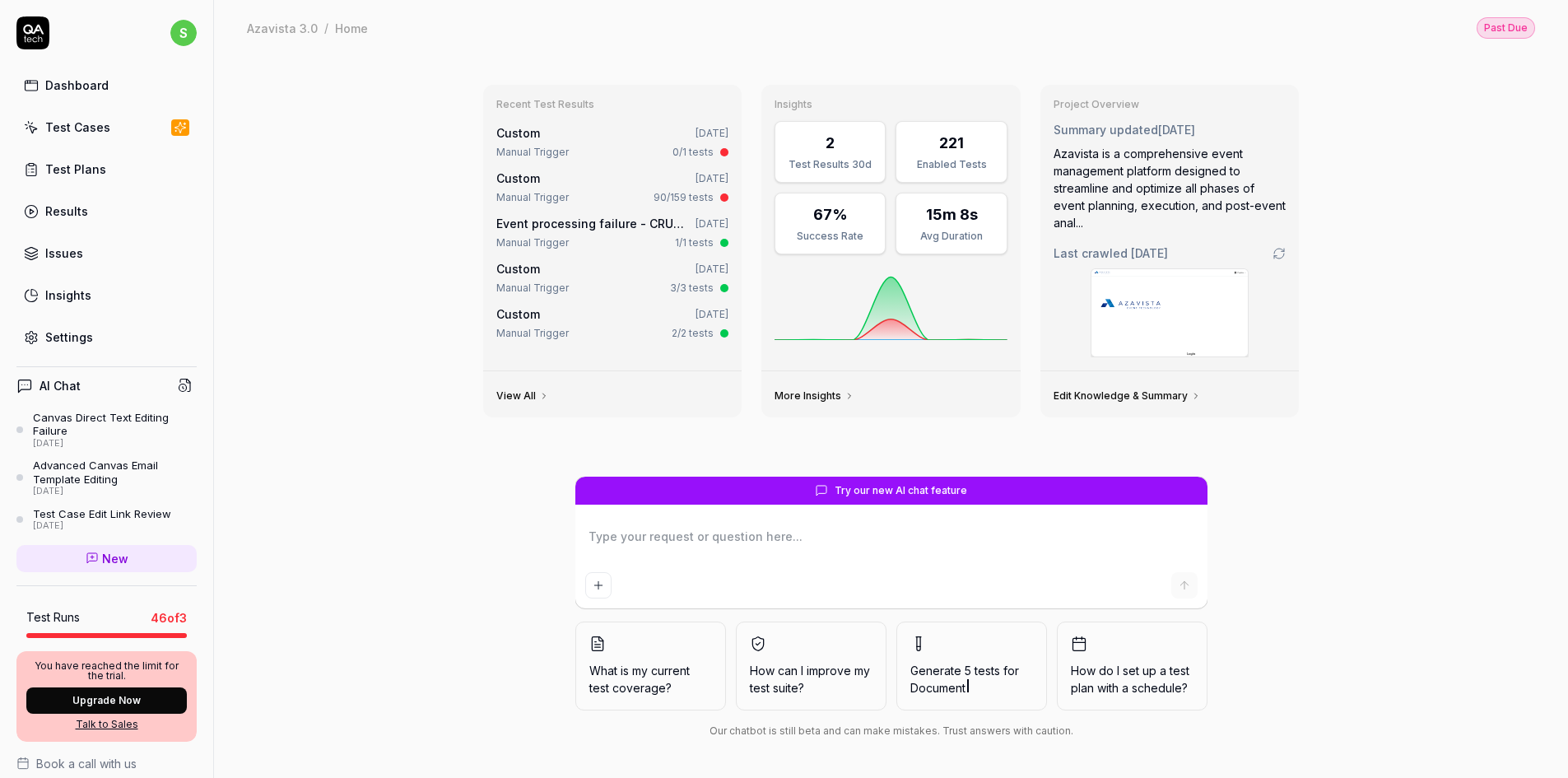
click at [73, 141] on link "Test Cases" at bounding box center [106, 126] width 180 height 32
type textarea "*"
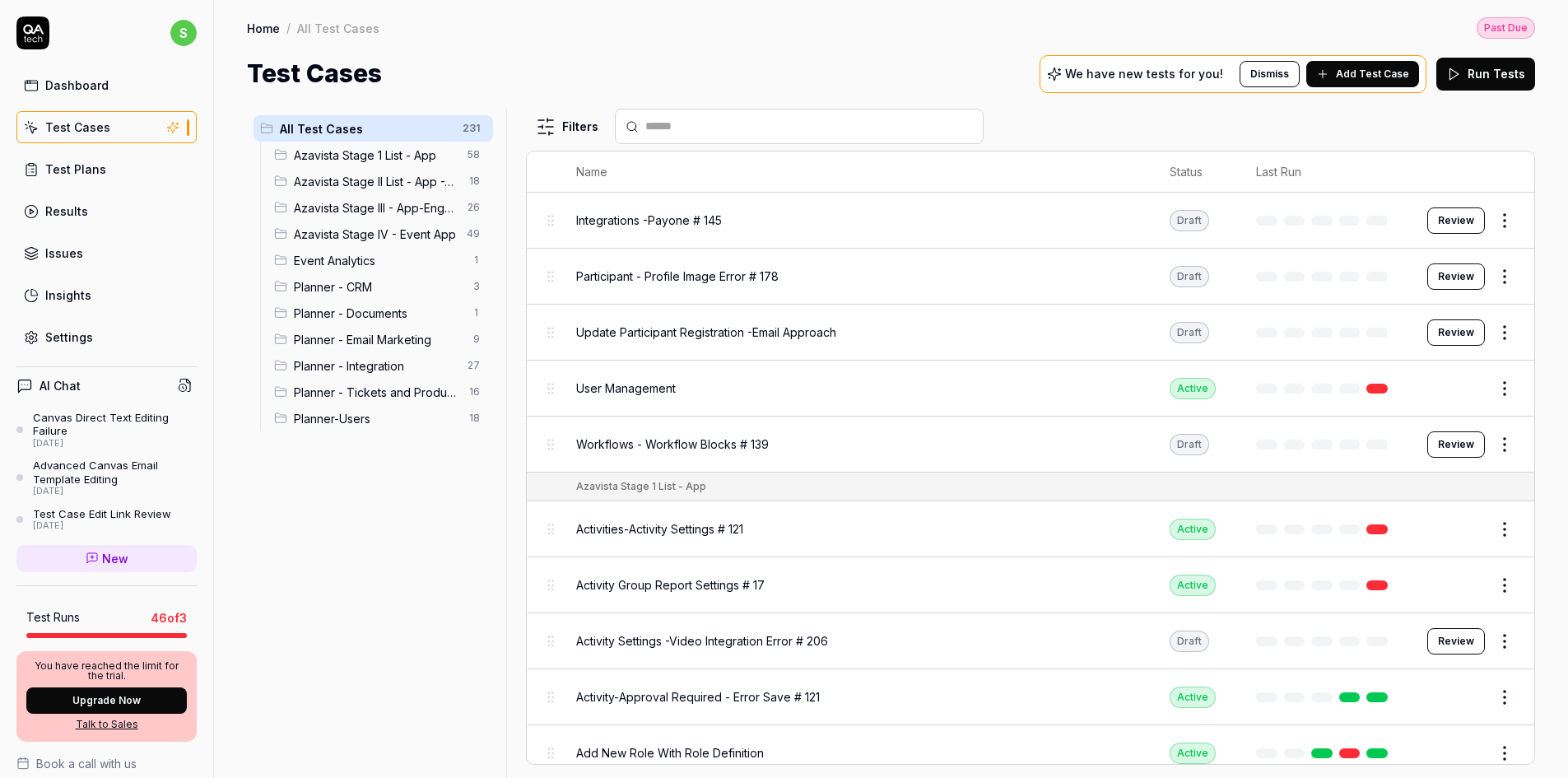
click at [407, 396] on span "Planner - Tickets and Products" at bounding box center [376, 392] width 165 height 17
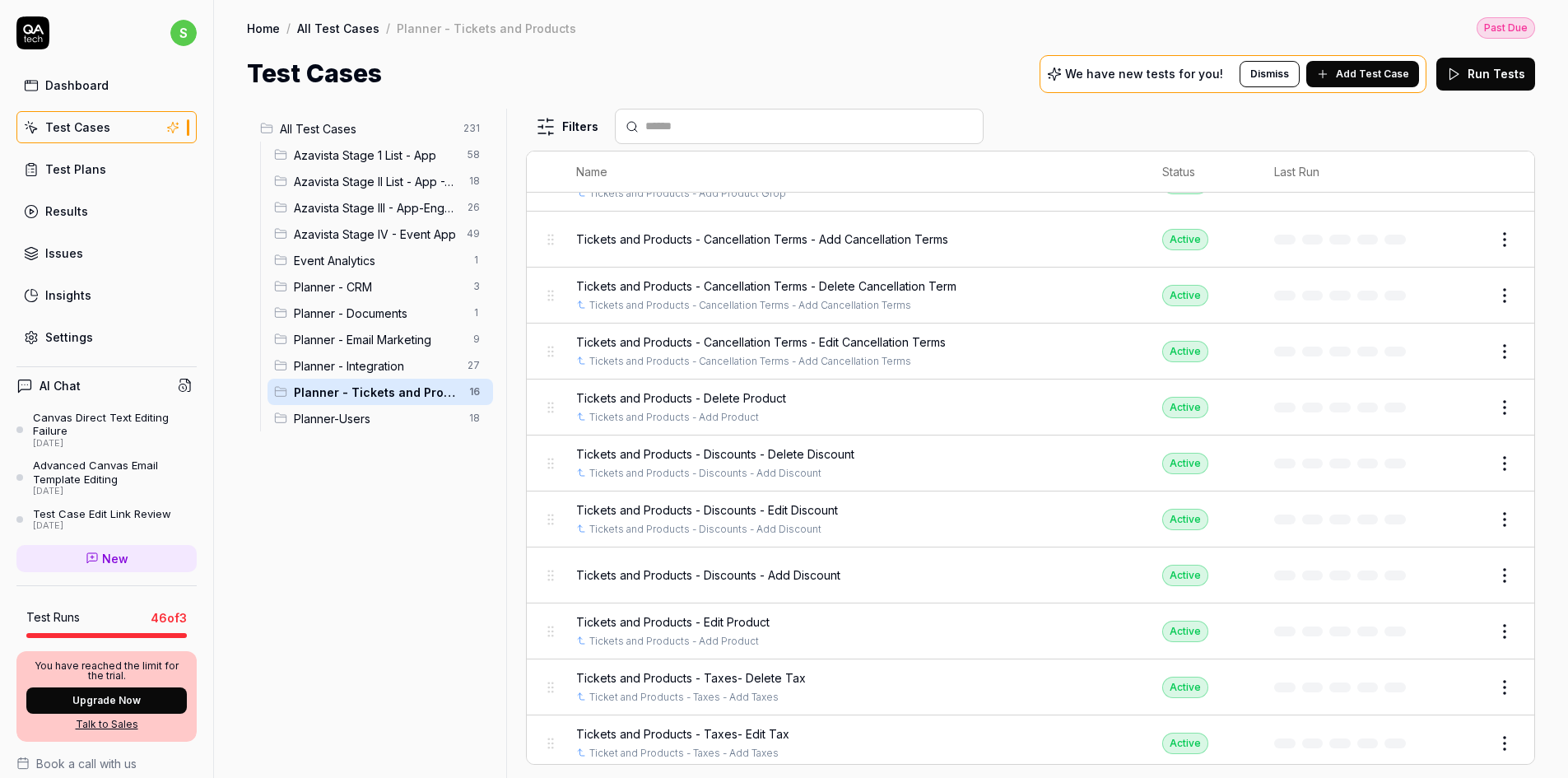
scroll to position [352, 0]
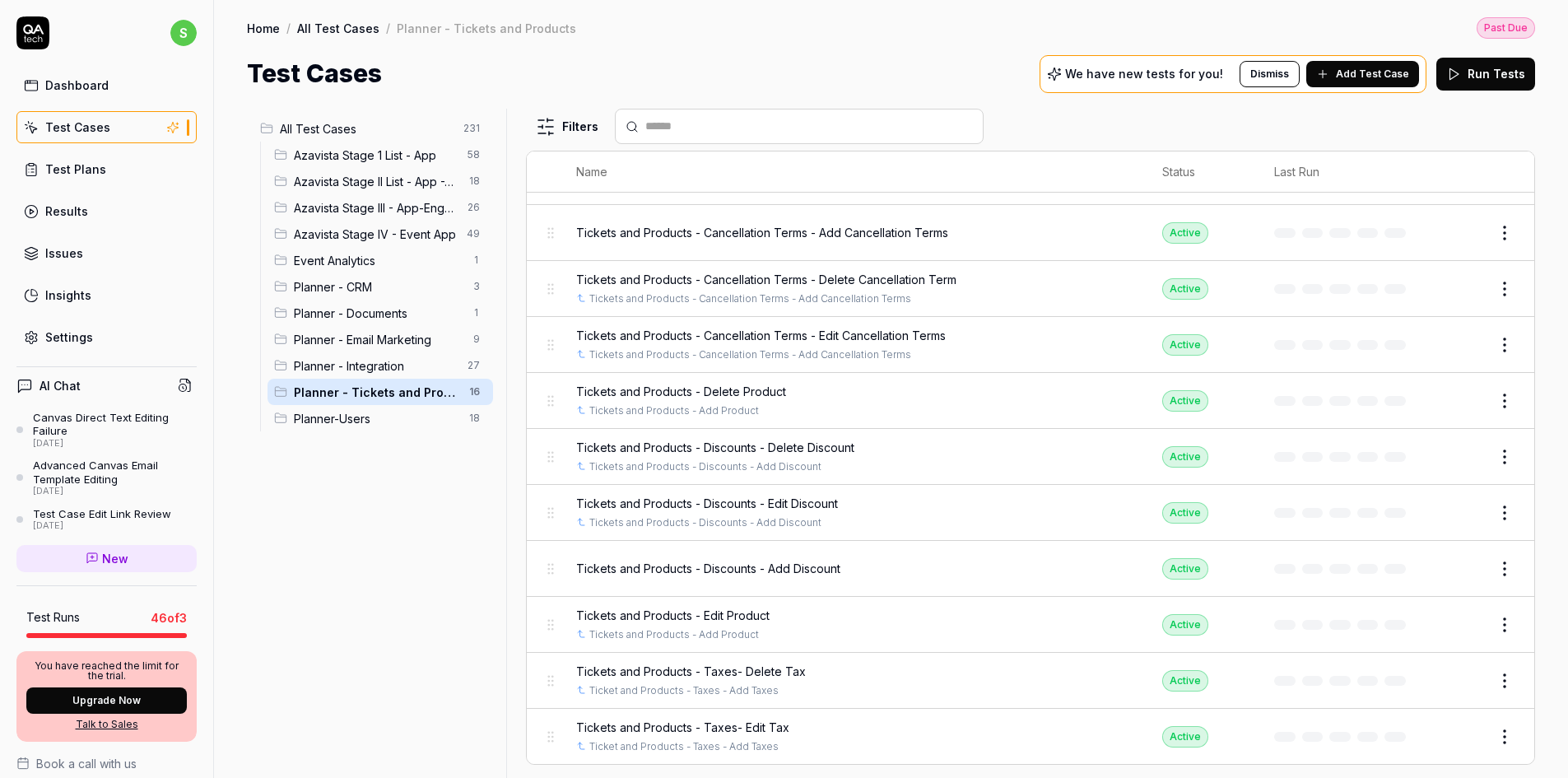
click at [360, 426] on span "Planner-Users" at bounding box center [376, 419] width 165 height 17
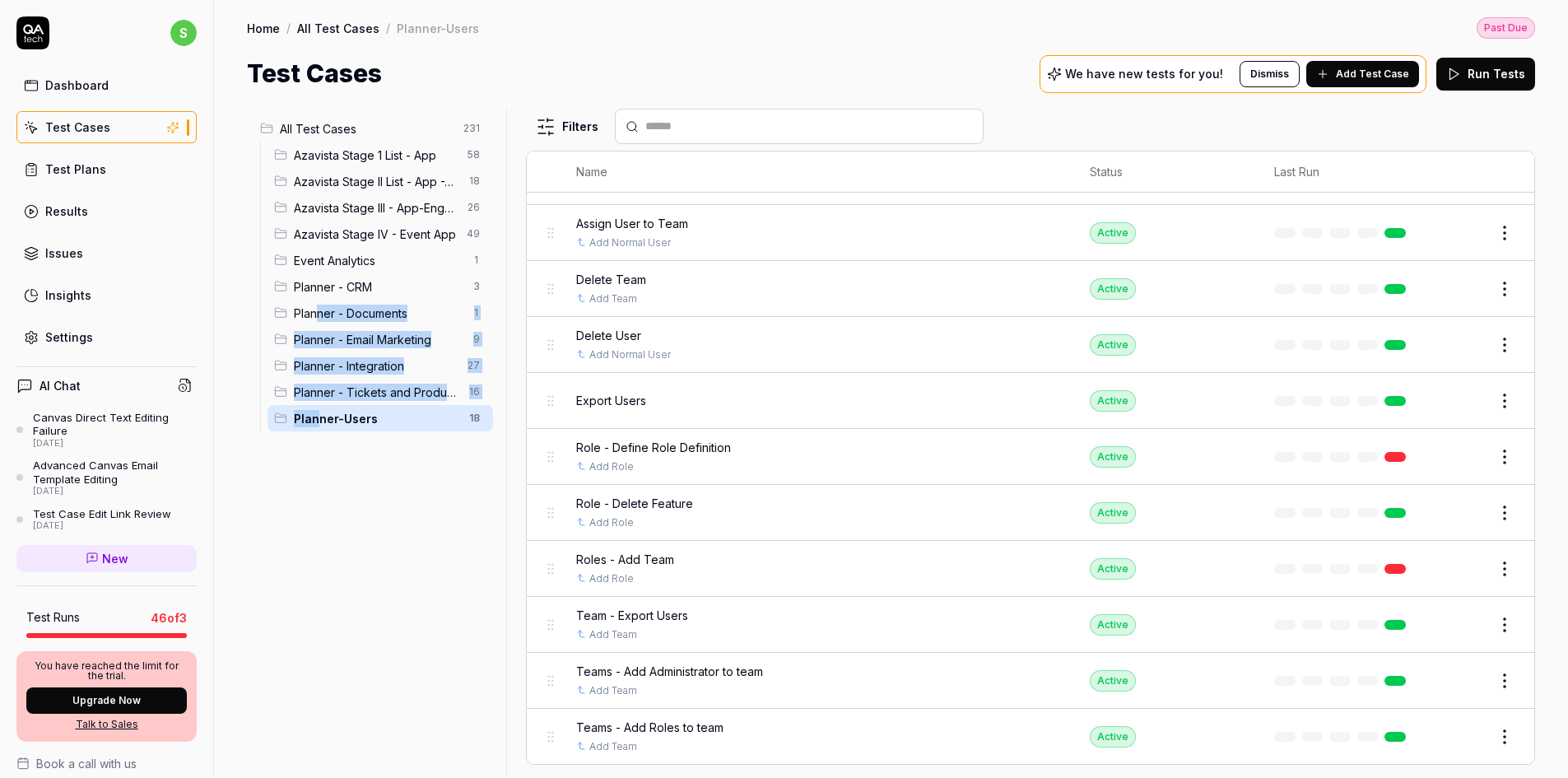
drag, startPoint x: 315, startPoint y: 421, endPoint x: 318, endPoint y: 310, distance: 111.0
click at [318, 310] on ul "Azavista Stage 1 List - App 58 Azavista Stage II List - App -Website 18 Azavist…" at bounding box center [376, 286] width 233 height 290
click at [344, 542] on div "All Test Cases 231 Azavista Stage 1 List - App 58 Azavista Stage II List - App …" at bounding box center [373, 434] width 253 height 650
click at [1372, 71] on span "Add Test Case" at bounding box center [1372, 74] width 74 height 15
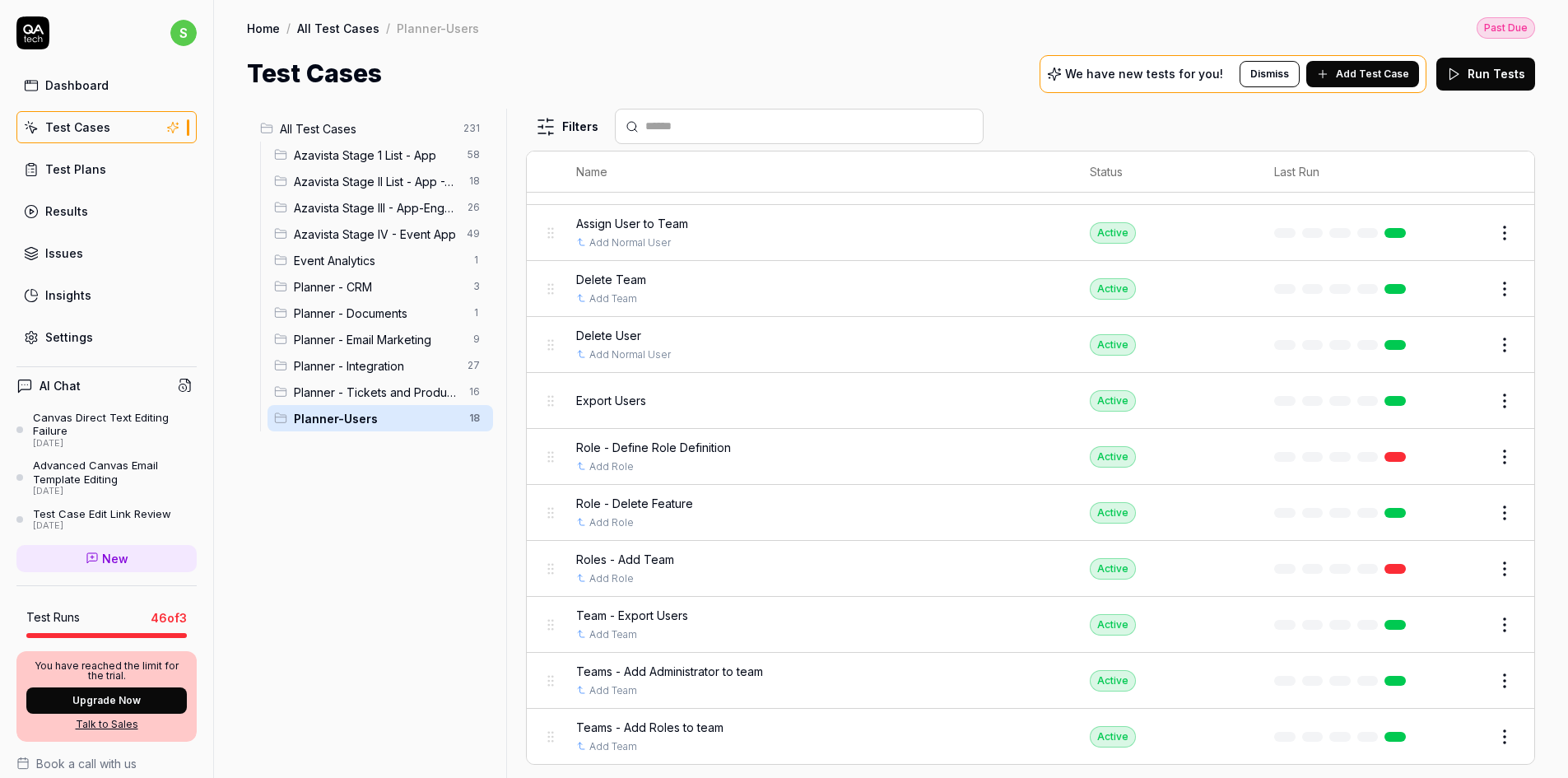
click at [401, 127] on span "All Test Cases" at bounding box center [366, 129] width 174 height 17
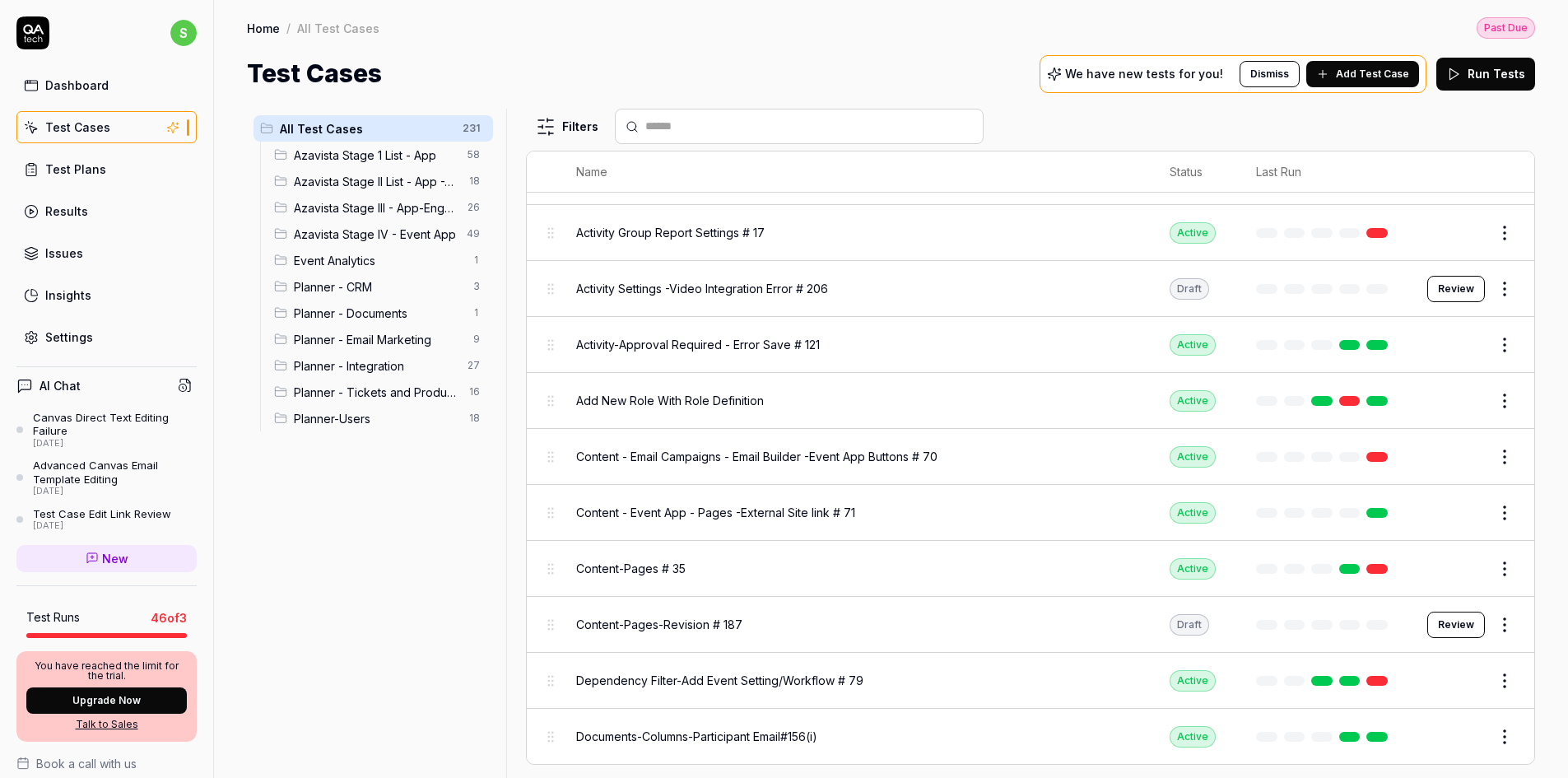
click at [481, 129] on html "Payment Past Due Your invoice is past due. Please update your payment method to…" at bounding box center [784, 344] width 1568 height 905
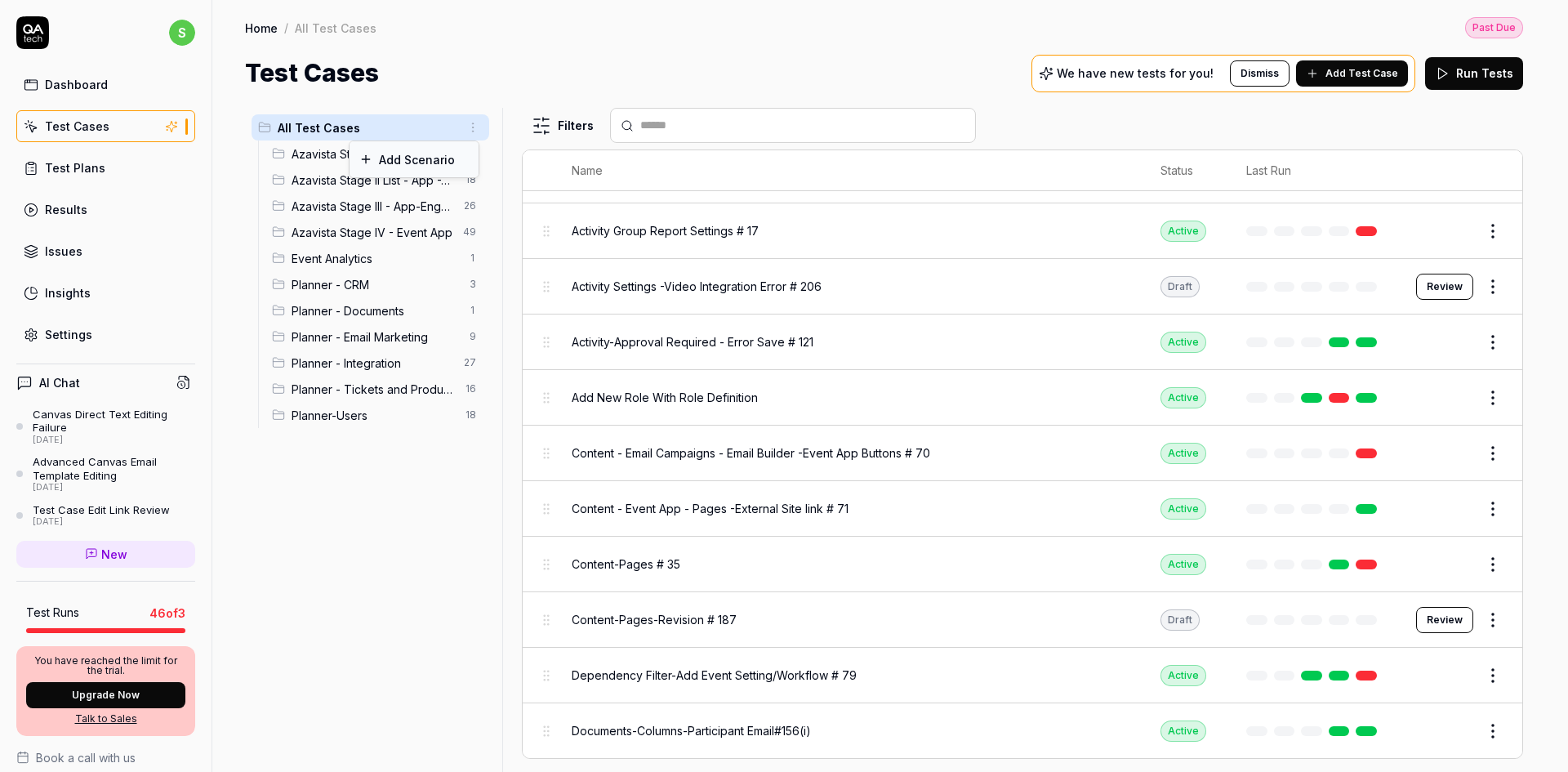
click at [400, 162] on div "Add Scenario" at bounding box center [414, 160] width 129 height 36
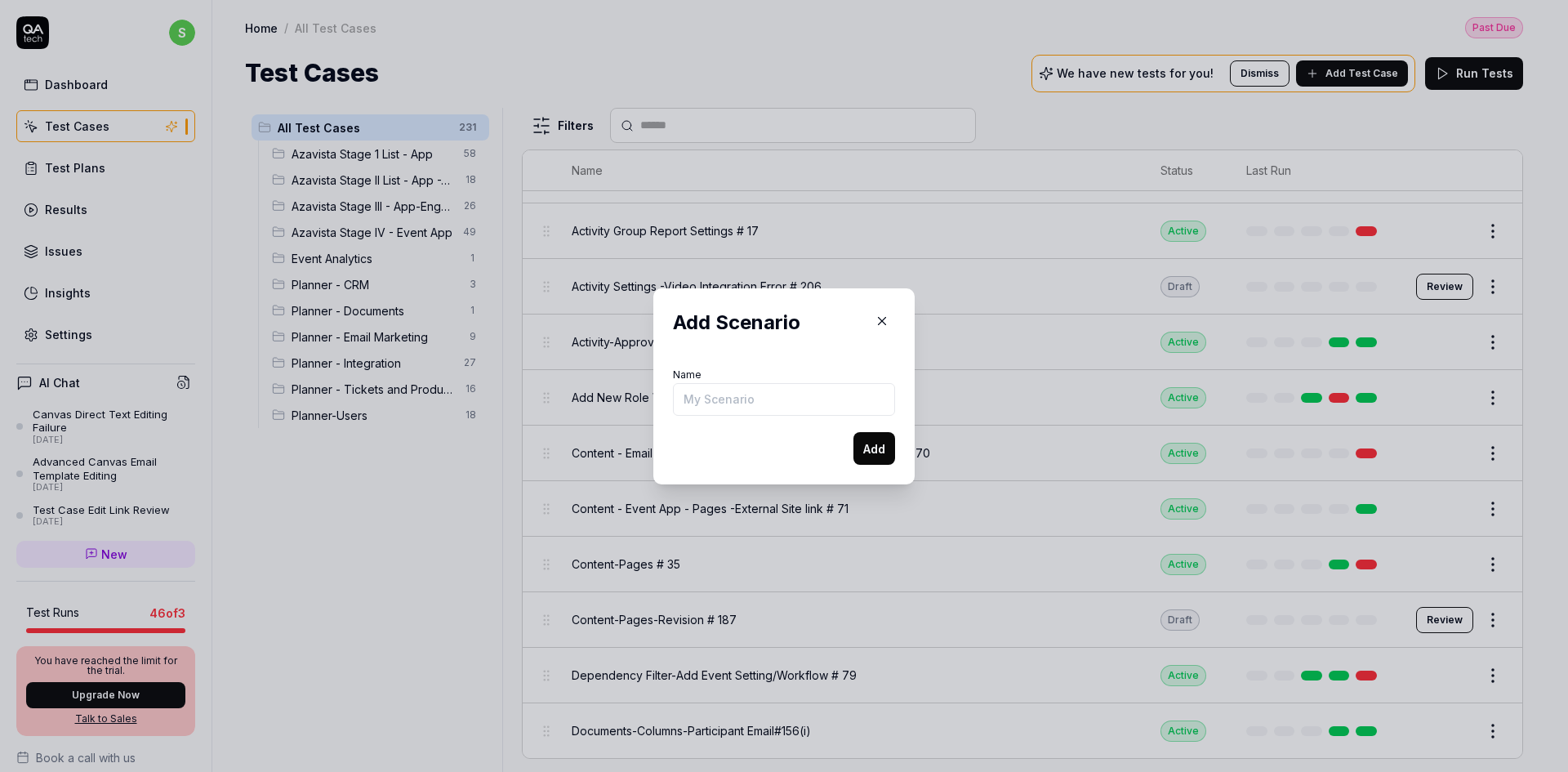
click at [787, 397] on input "Name" at bounding box center [784, 399] width 222 height 33
type input "Planner - Global Field Manager"
click at [861, 448] on button "Add" at bounding box center [874, 448] width 42 height 33
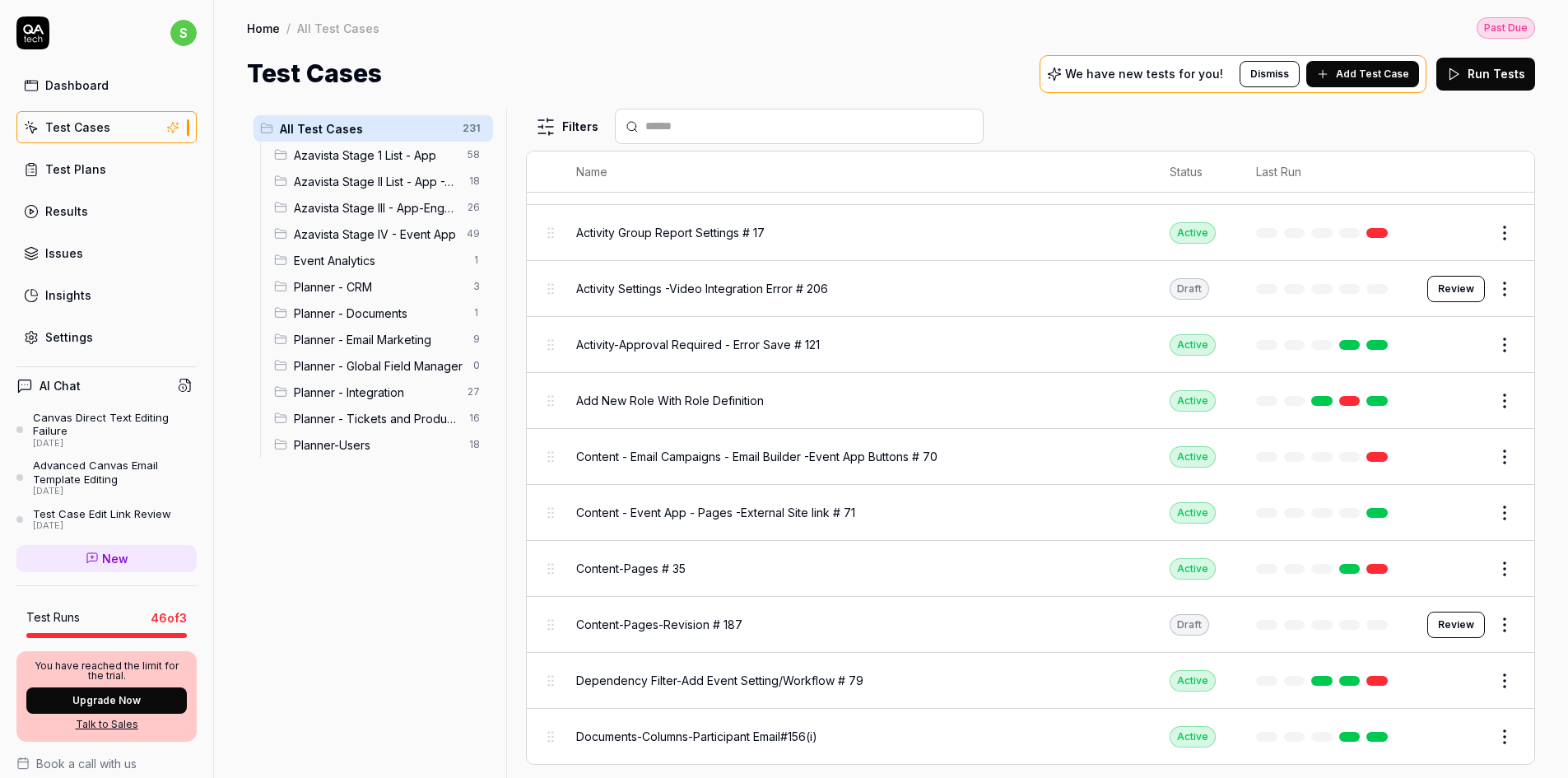
click at [397, 339] on span "Planner - Email Marketing" at bounding box center [379, 339] width 170 height 17
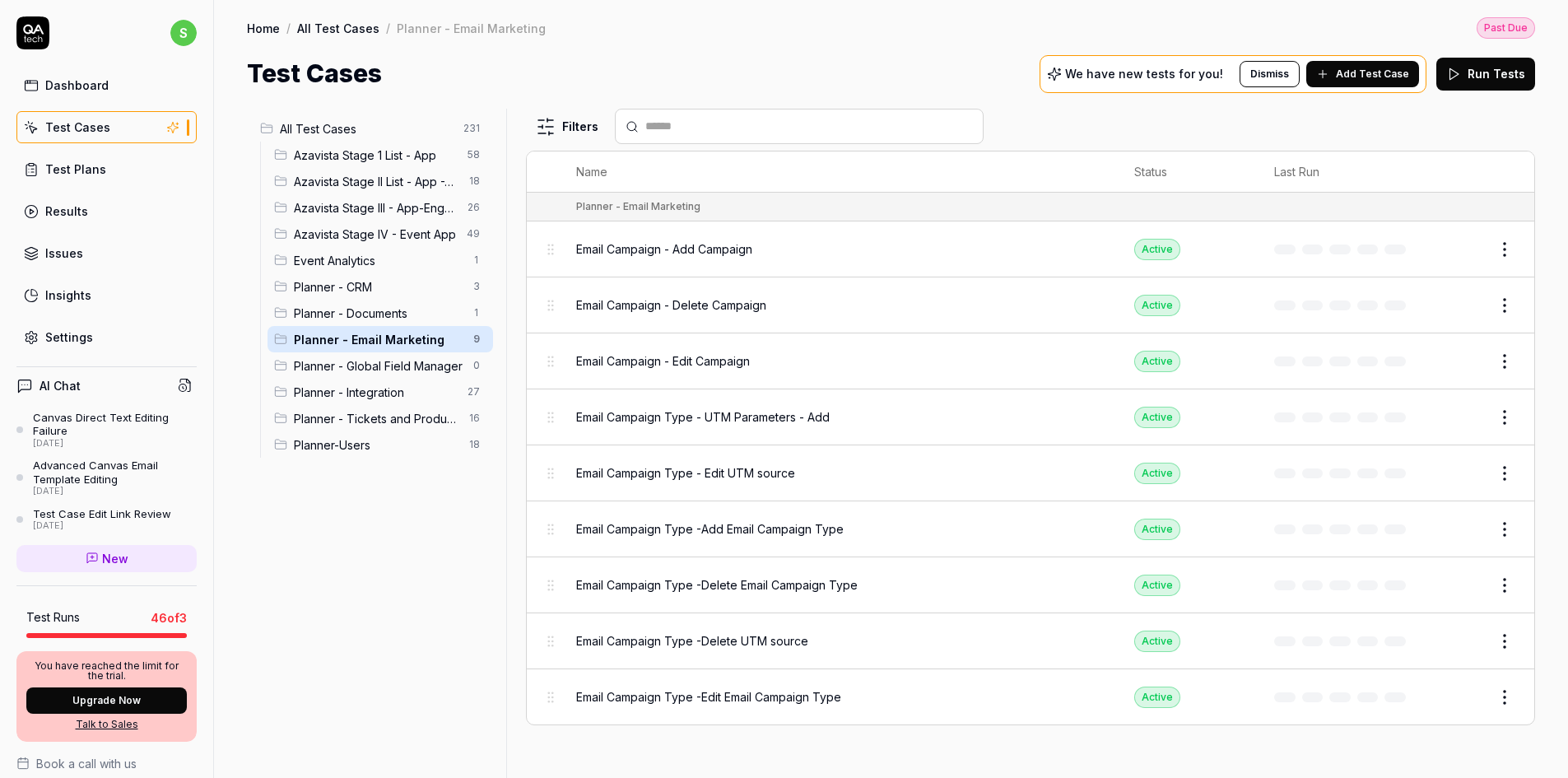
click at [390, 358] on span "Planner - Global Field Manager" at bounding box center [379, 366] width 170 height 17
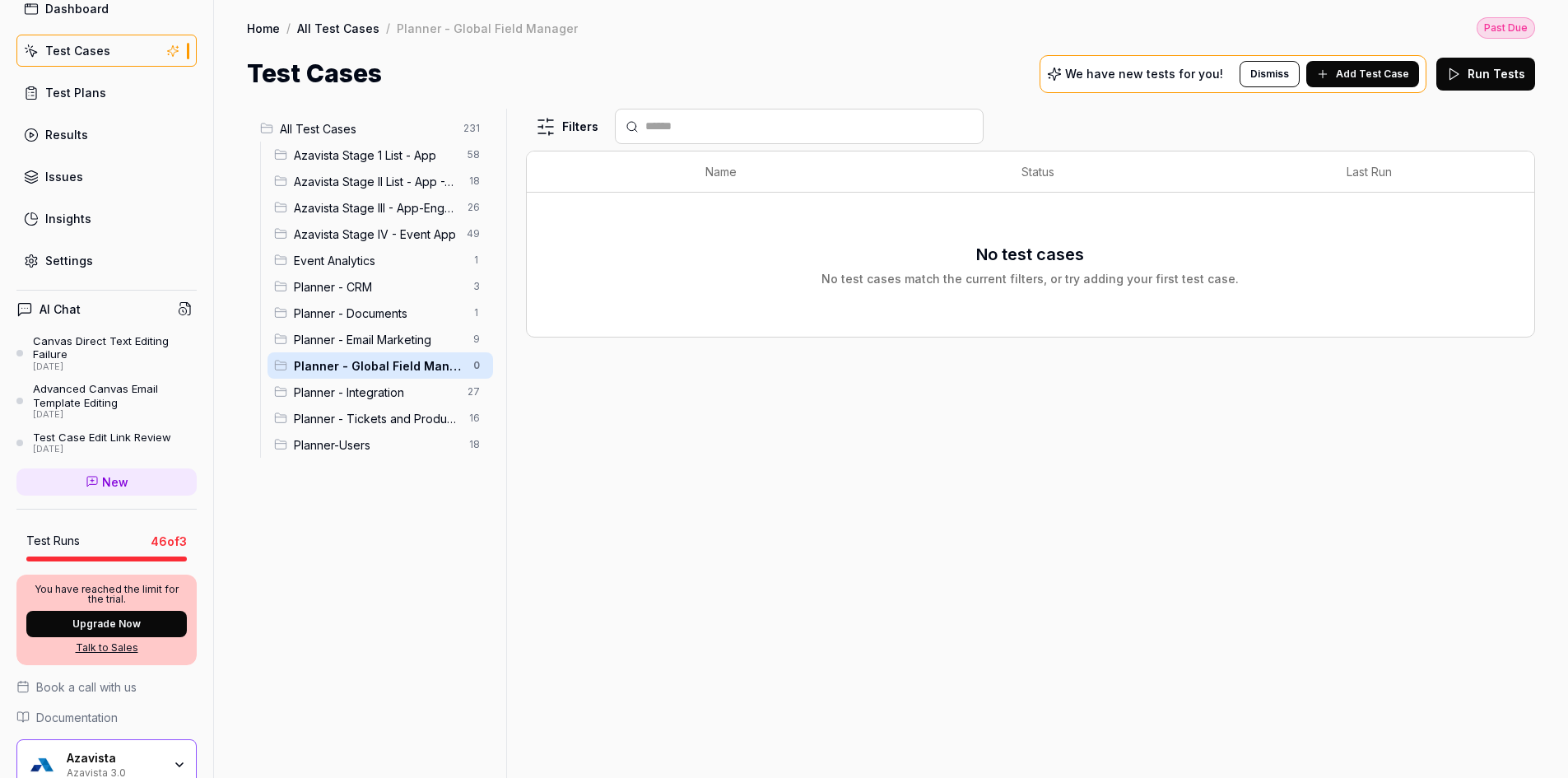
scroll to position [151, 0]
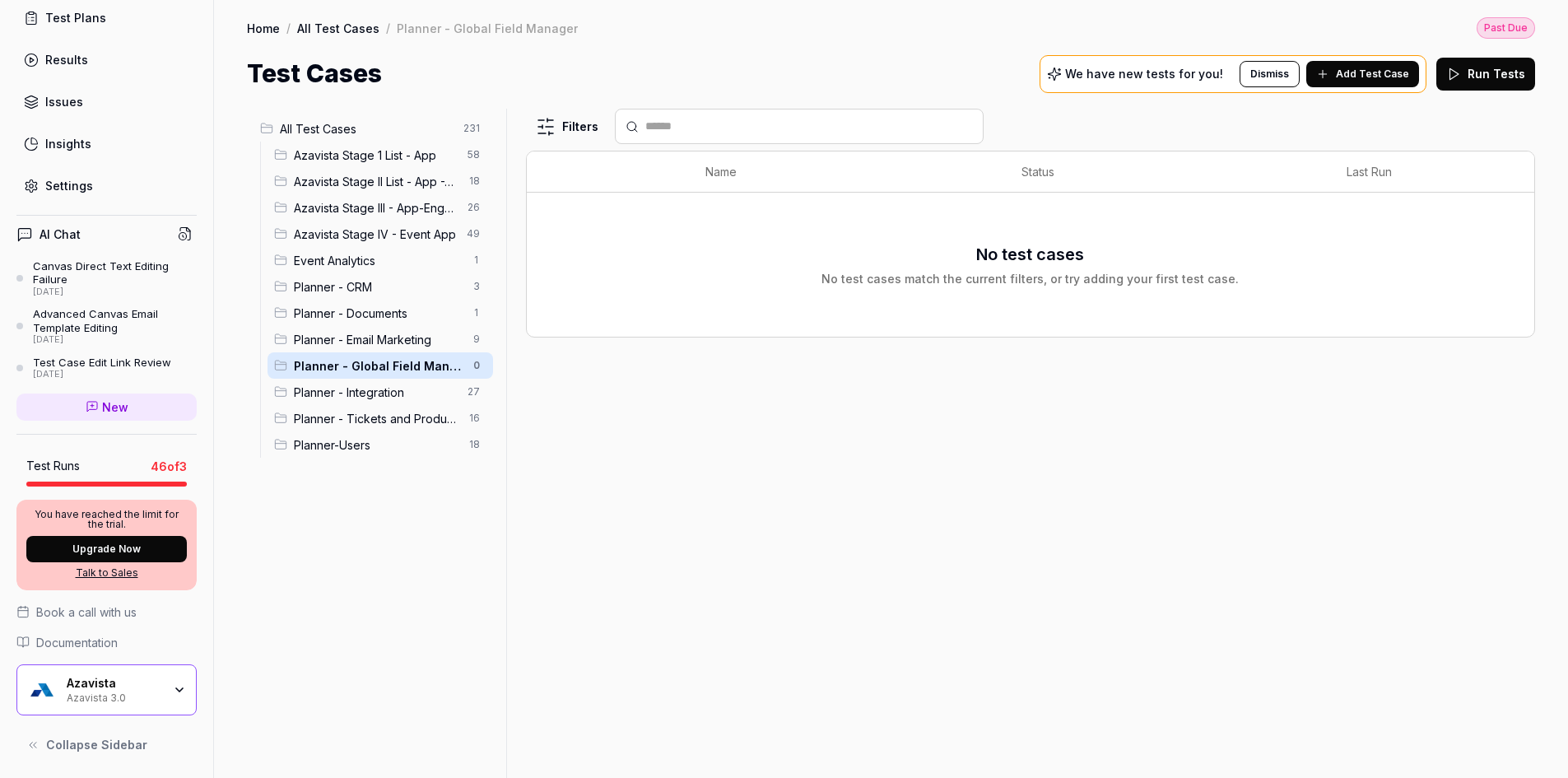
click at [71, 705] on div "Azavista Azavista 3.0" at bounding box center [106, 690] width 180 height 51
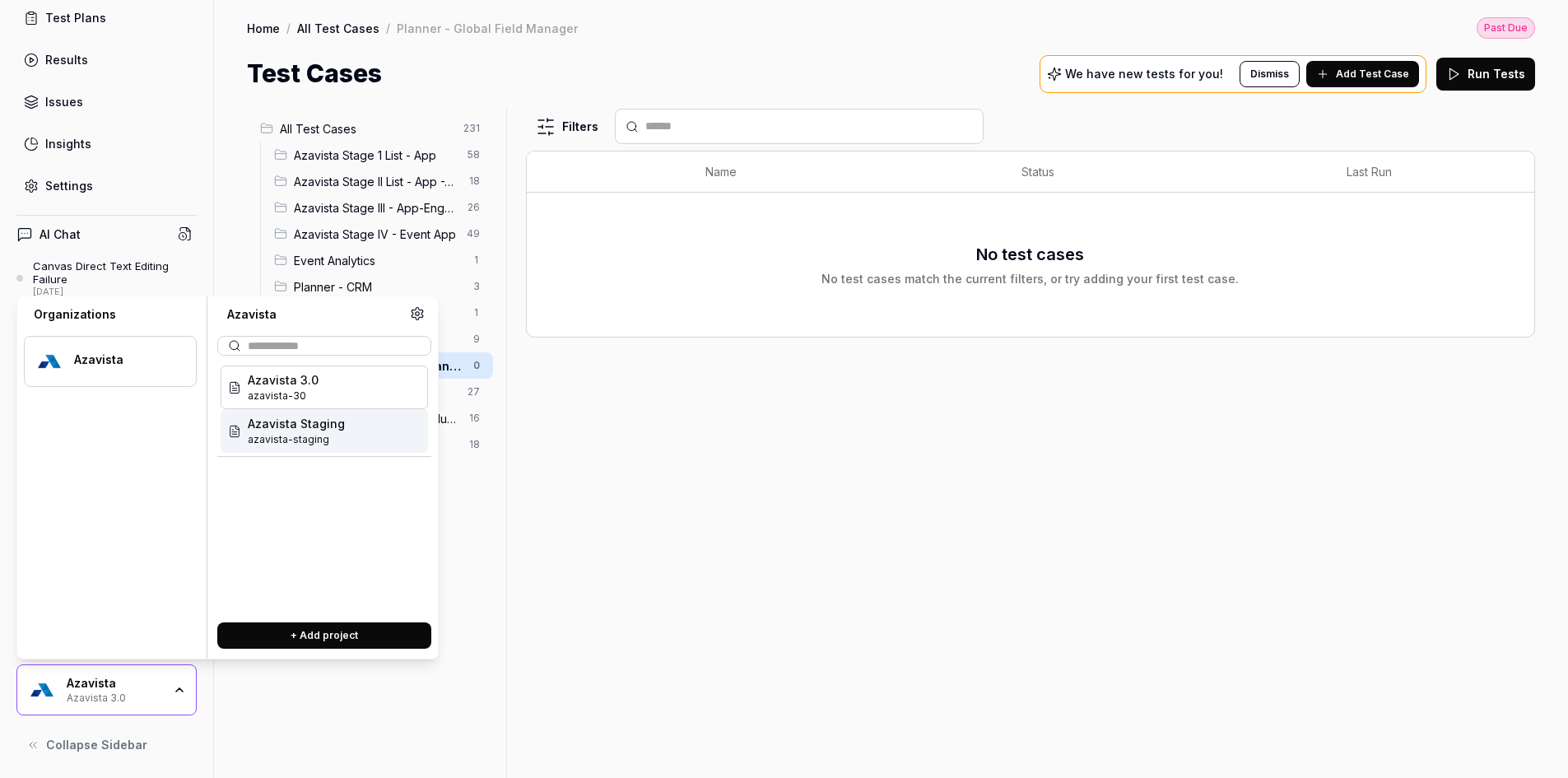
click at [325, 426] on span "Azavista Staging" at bounding box center [296, 423] width 97 height 17
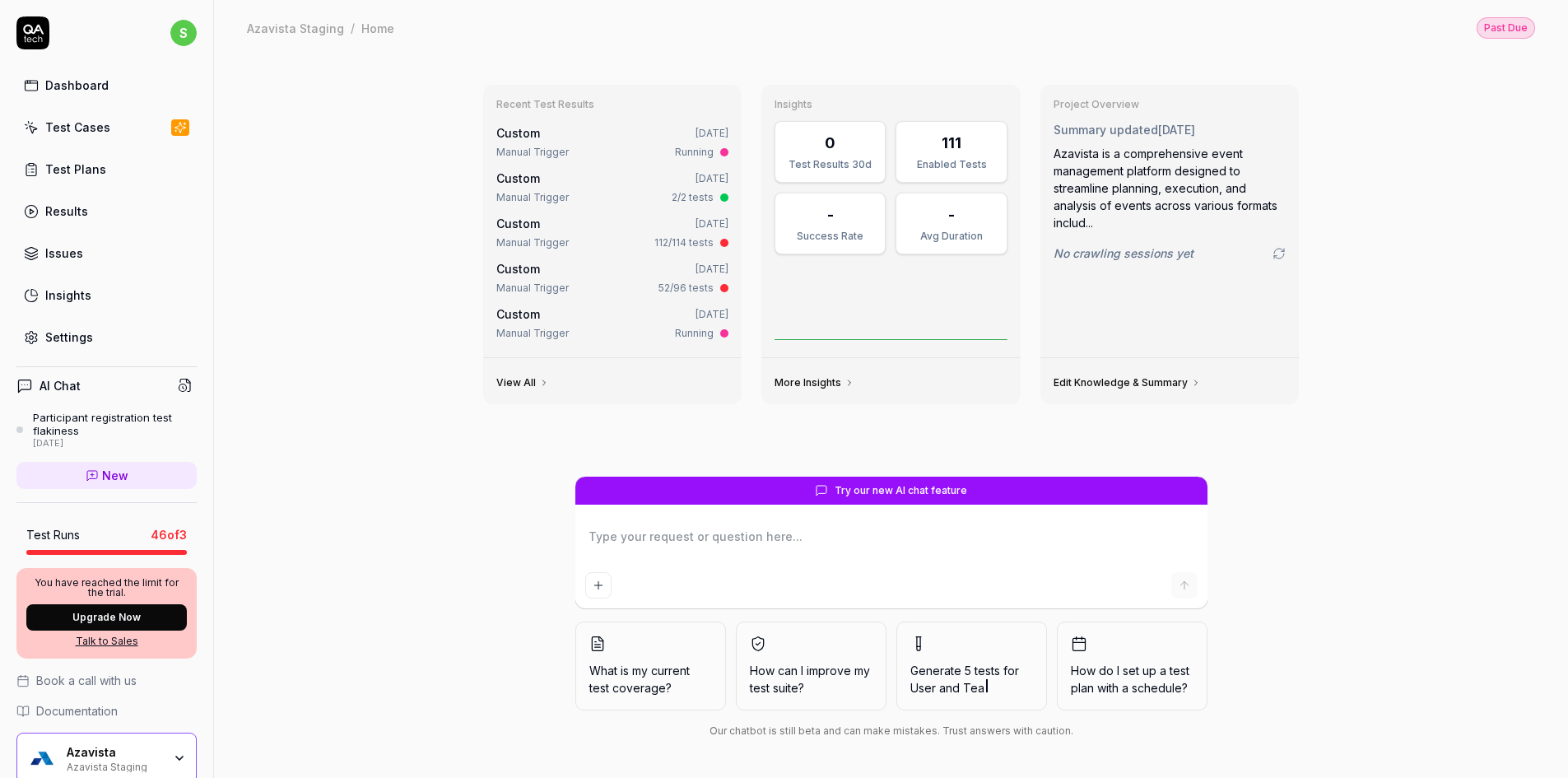
click at [94, 141] on link "Test Cases" at bounding box center [106, 126] width 180 height 32
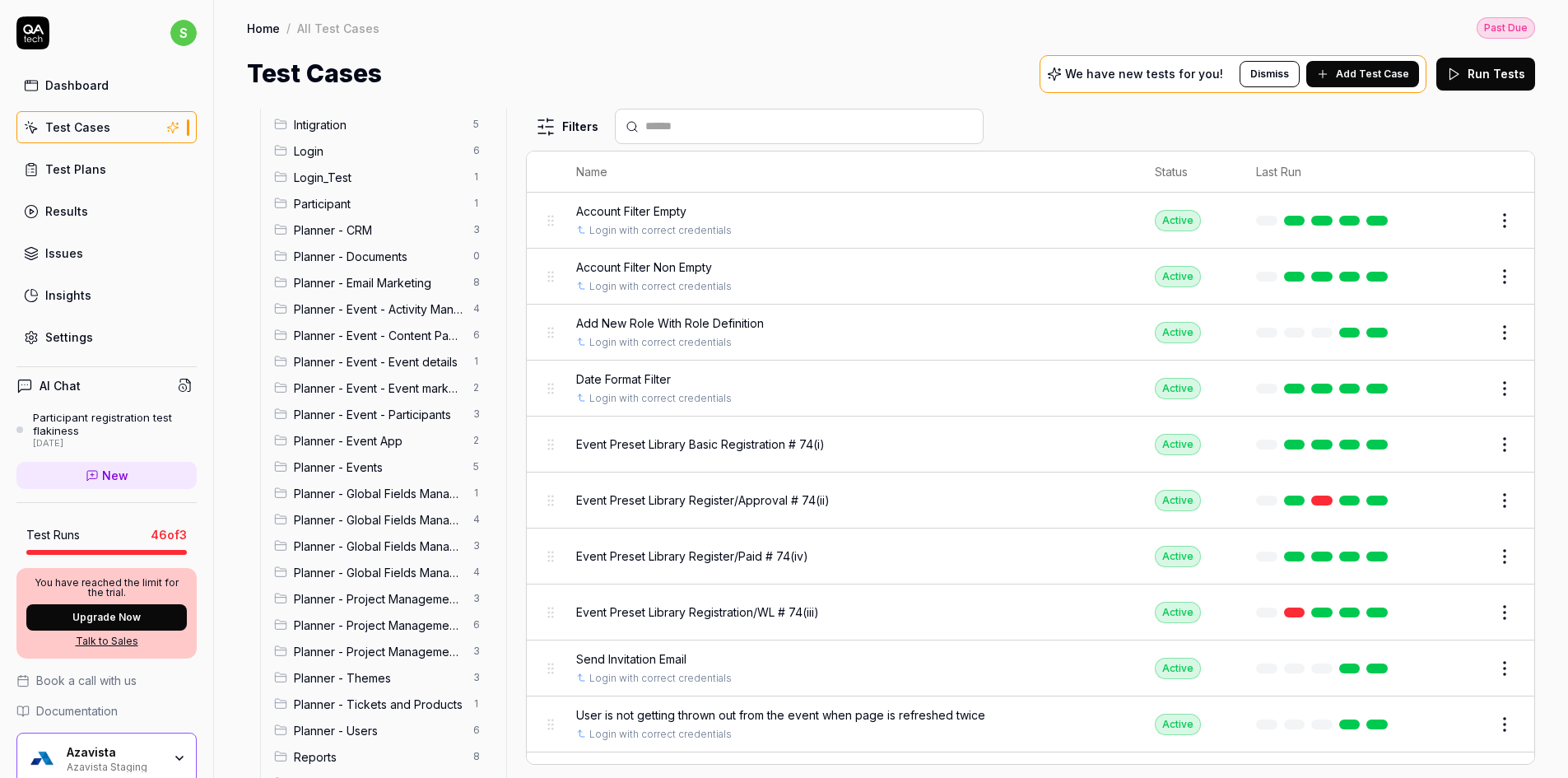
scroll to position [233, 0]
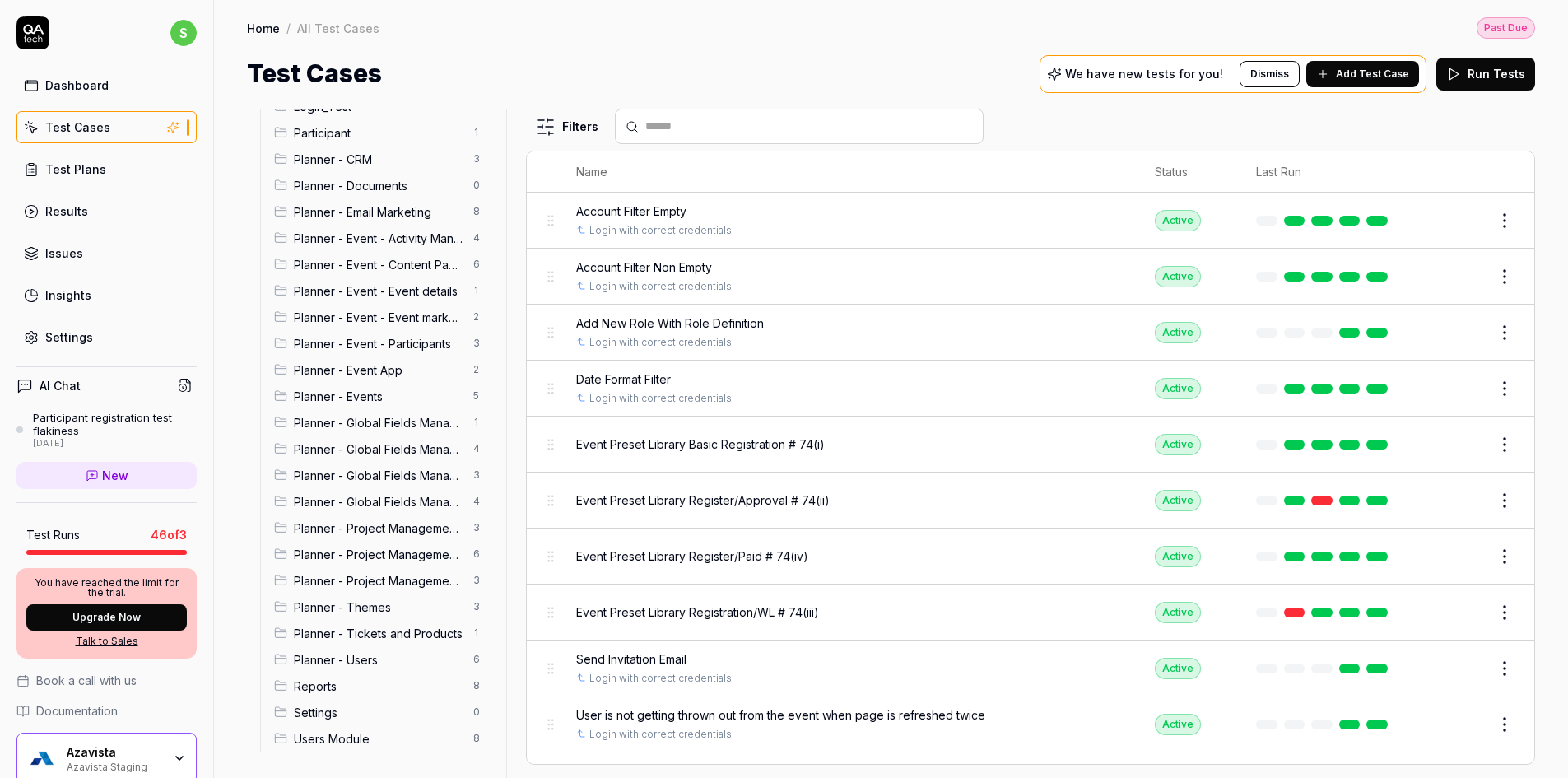
click at [390, 426] on span "Planner - Global Fields Manager" at bounding box center [379, 422] width 170 height 17
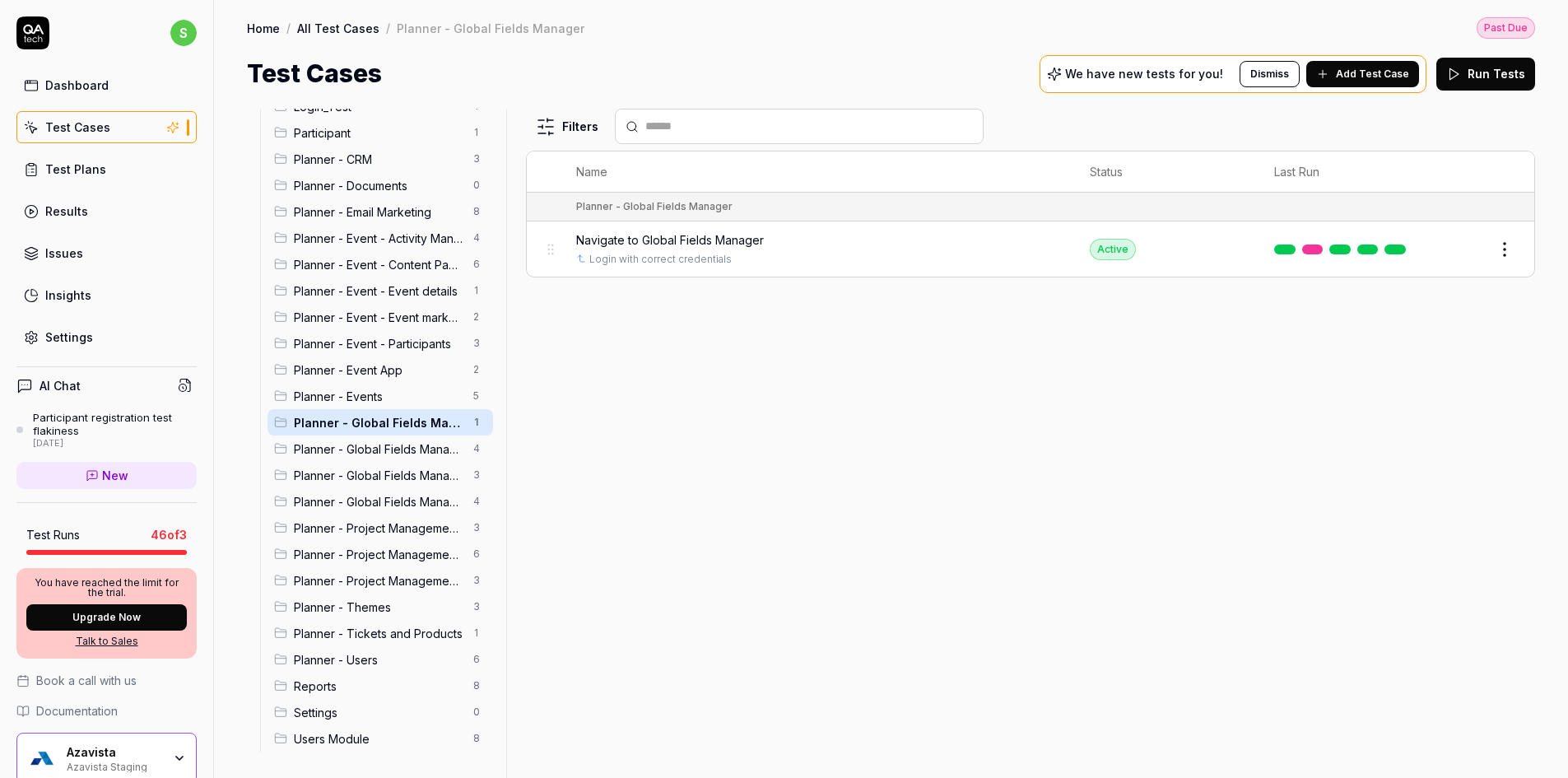
click at [380, 468] on span "Planner - Global Fields Manager - Event fields" at bounding box center [379, 475] width 170 height 17
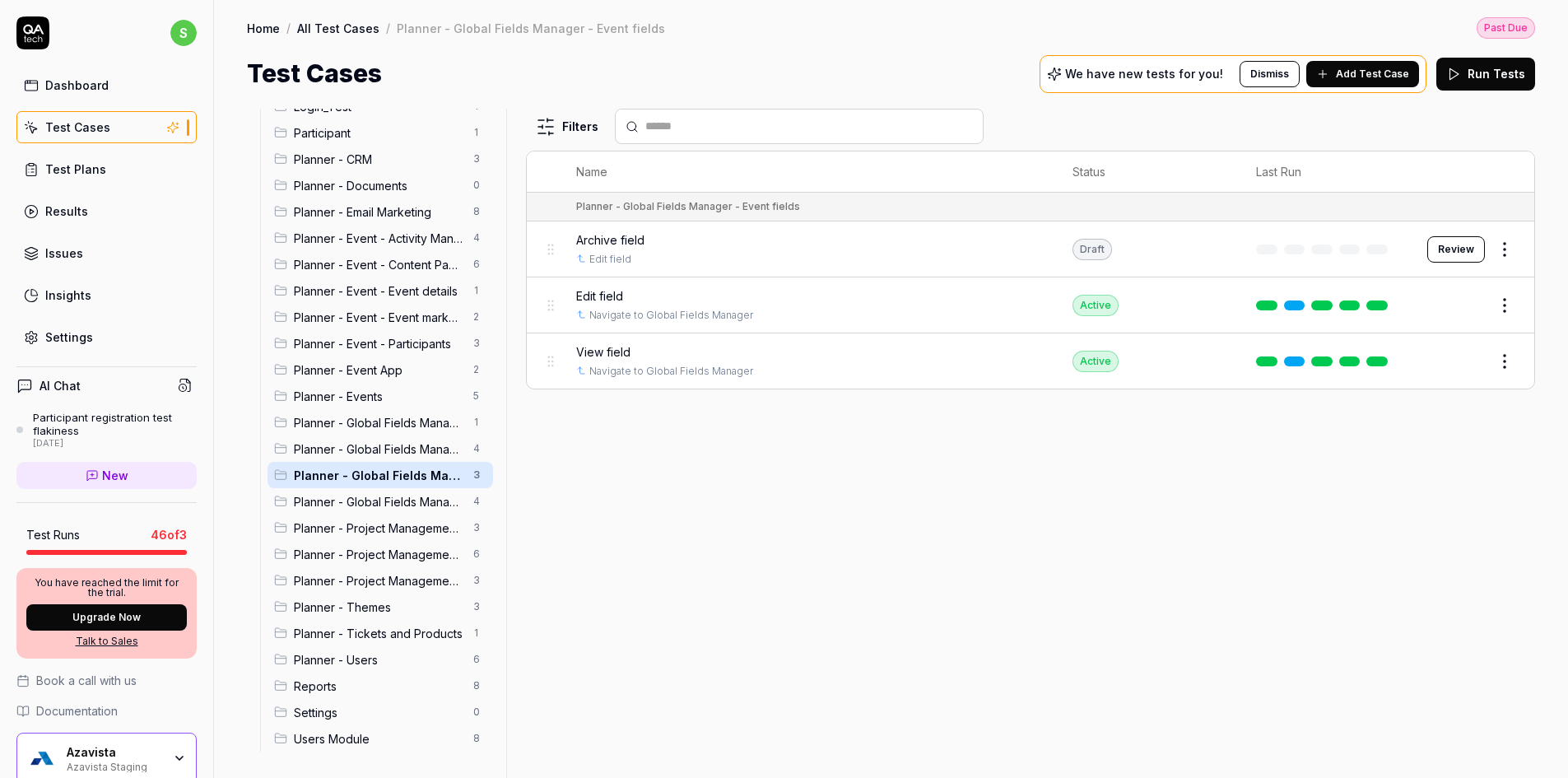
click at [379, 526] on span "Planner - Project Management - Categories" at bounding box center [379, 528] width 170 height 17
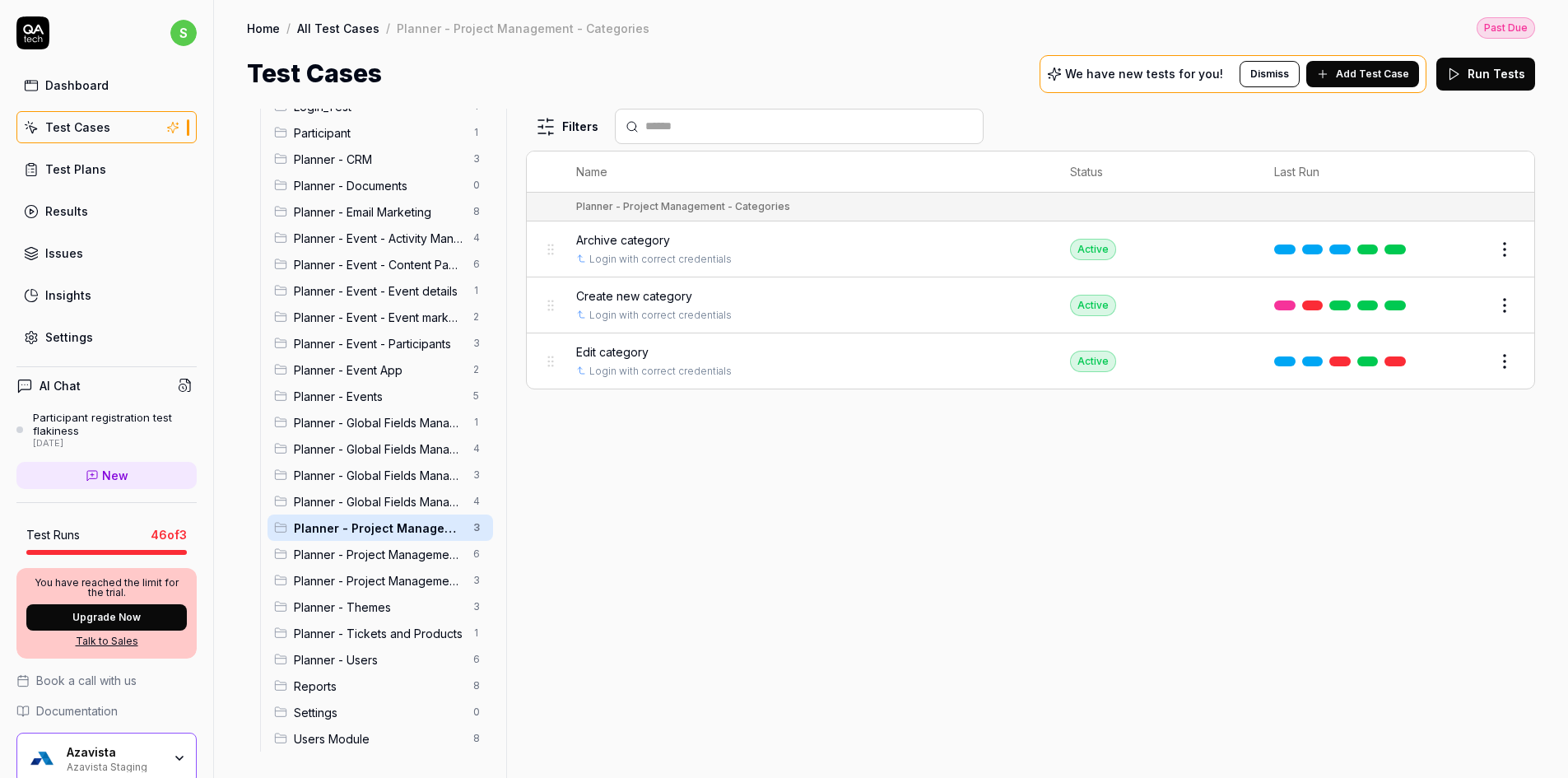
click at [389, 480] on span "Planner - Global Fields Manager - Event fields" at bounding box center [379, 475] width 170 height 17
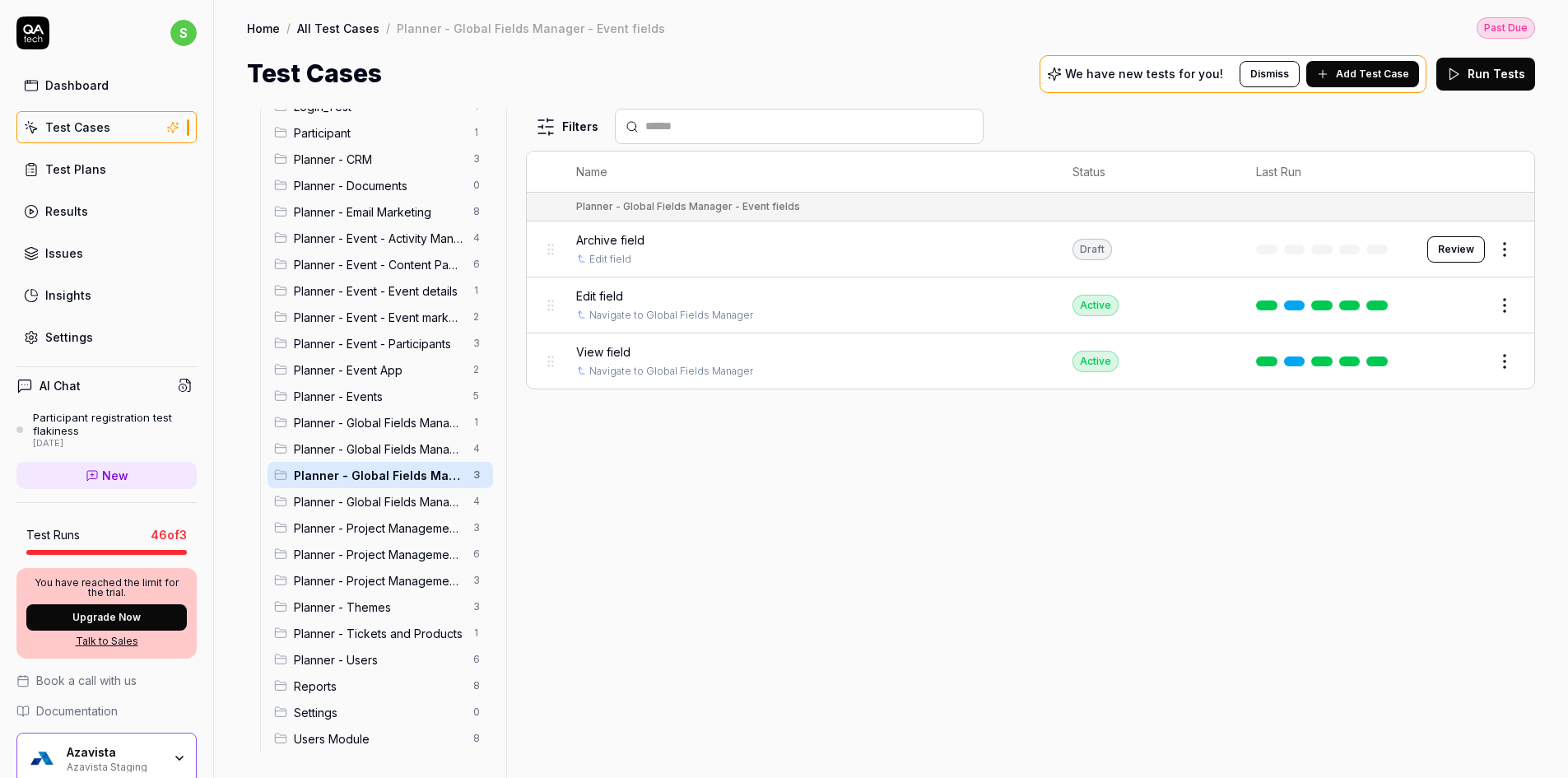
click at [389, 434] on div "Planner - Global Fields Manager 1" at bounding box center [380, 422] width 226 height 26
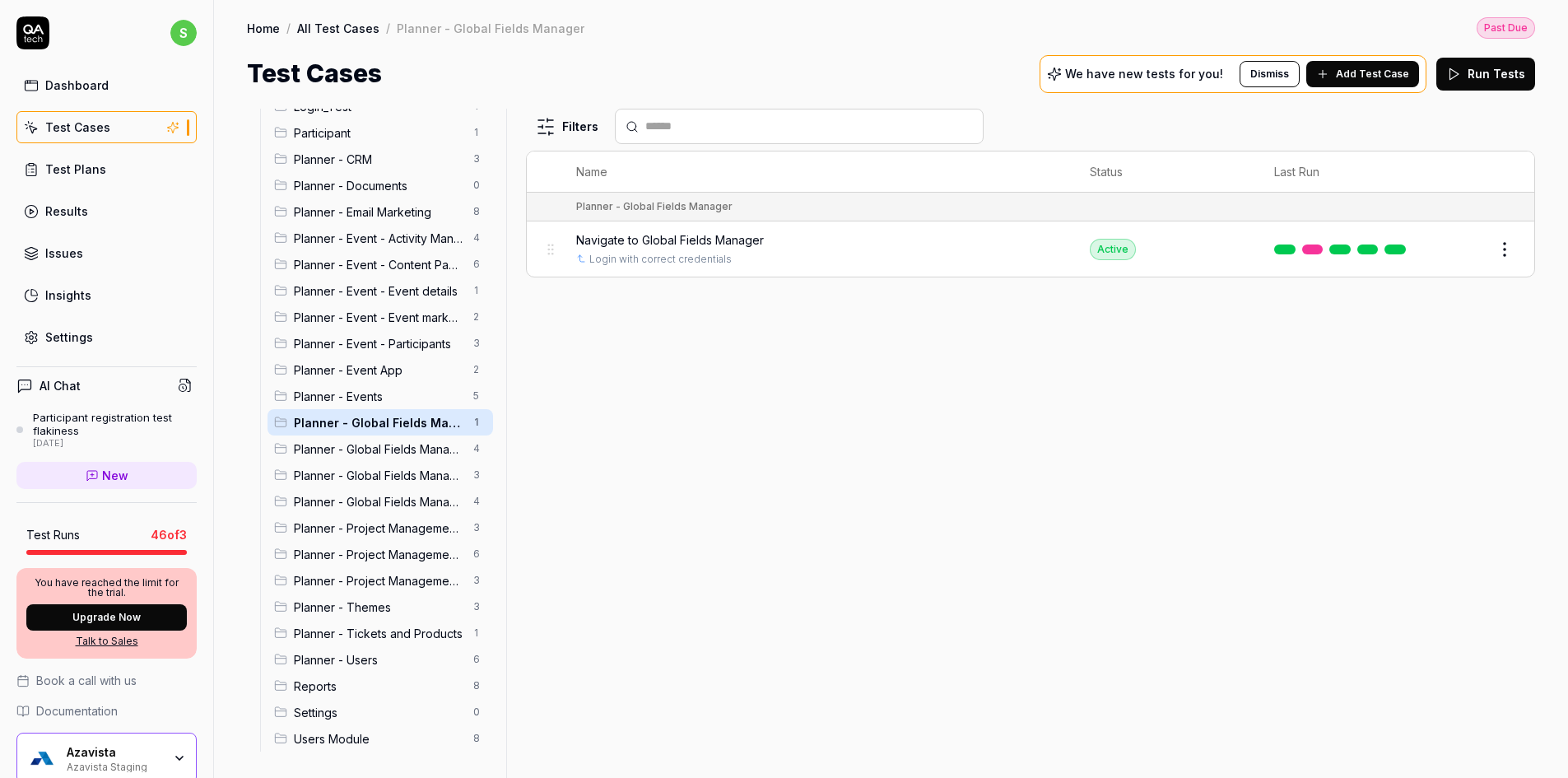
click at [389, 496] on span "Planner - Global Fields Manager - Organization fields" at bounding box center [379, 502] width 170 height 17
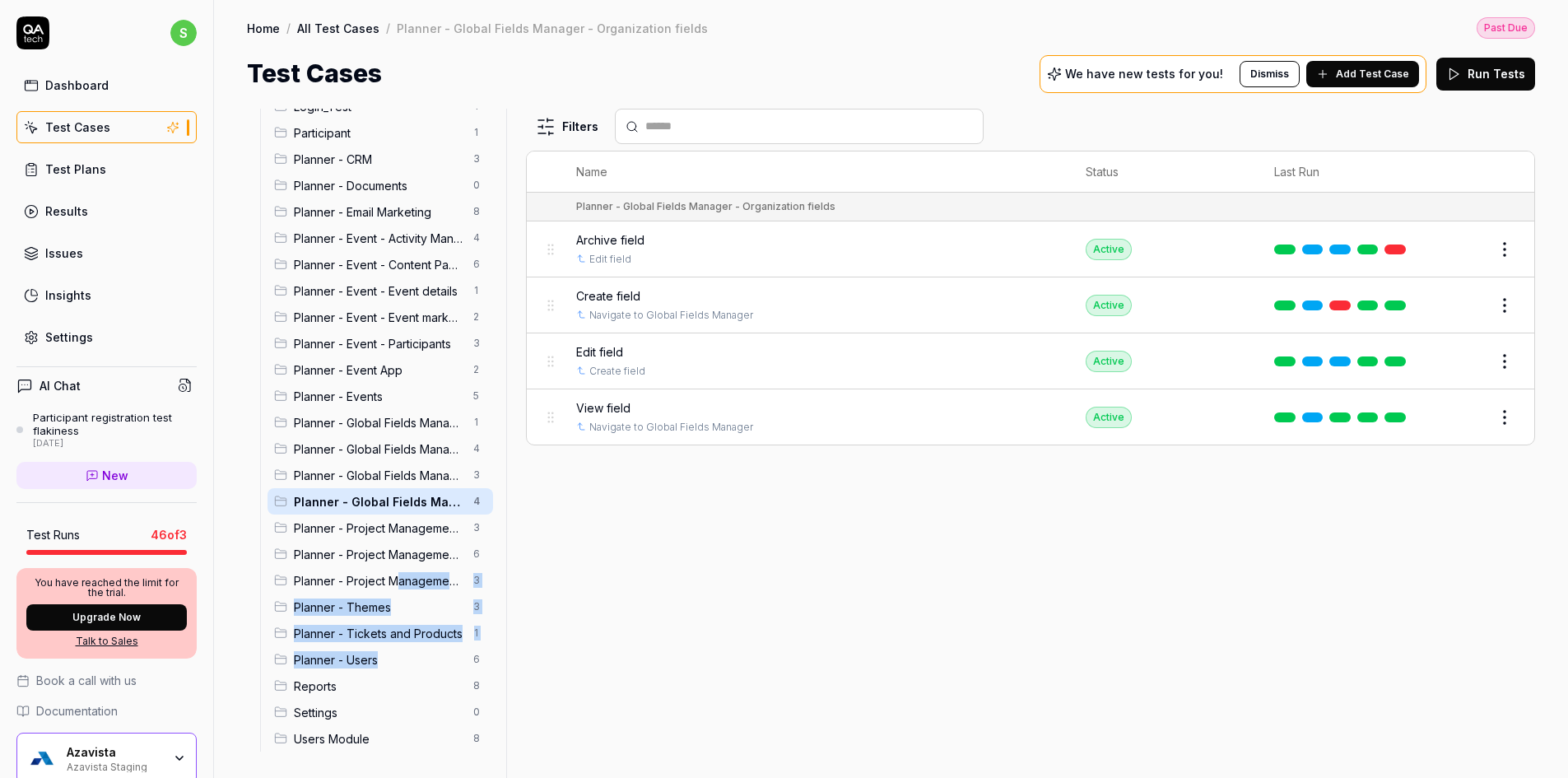
click at [443, 653] on ul "Activitty Management 4 Creating a new page in the event 1 CRM - Organization 4 …" at bounding box center [376, 330] width 233 height 843
click at [394, 550] on span "Planner - Project Management - Project templates" at bounding box center [379, 555] width 170 height 17
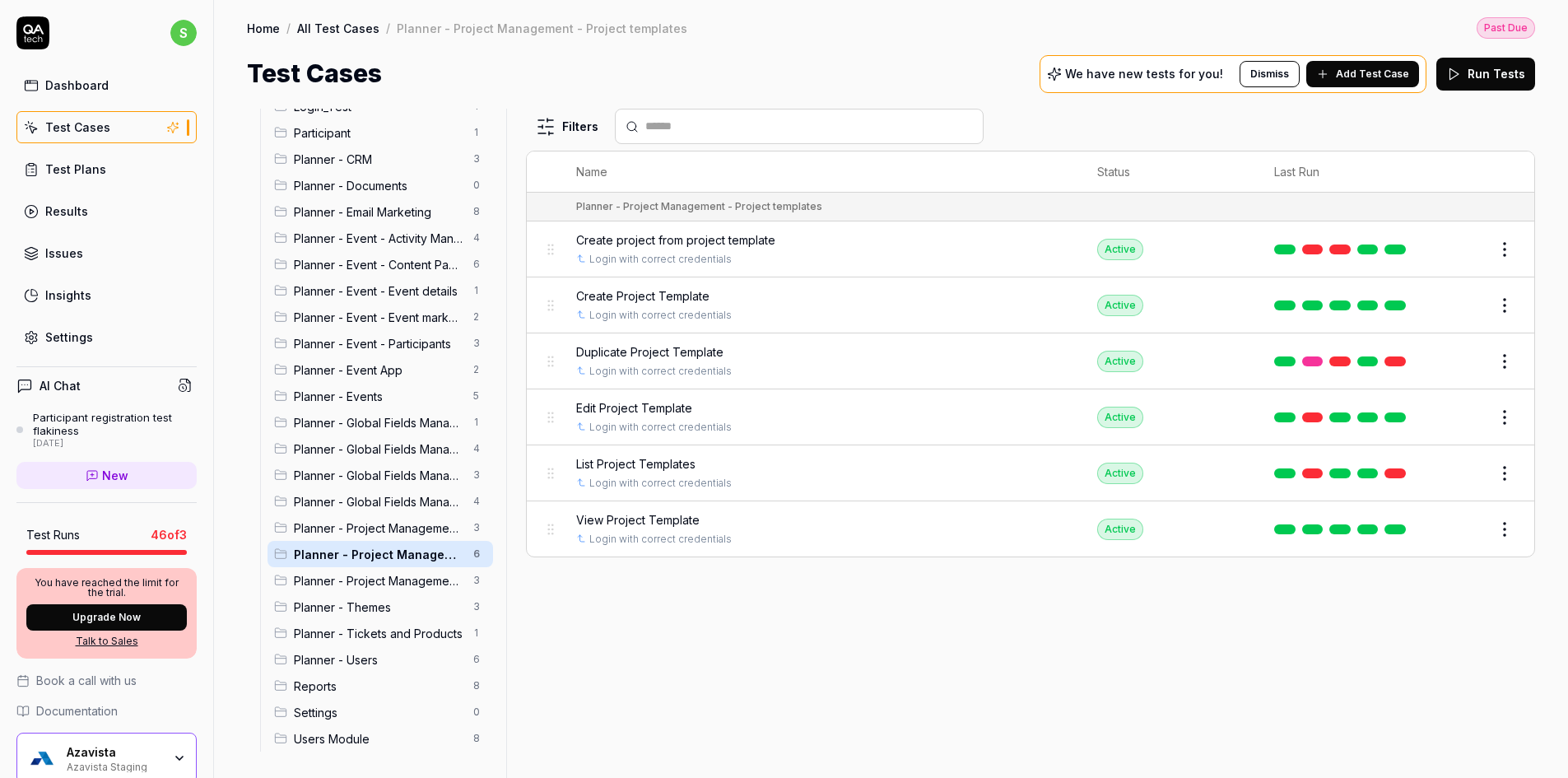
click at [391, 489] on div "Planner - Global Fields Manager - Organization fields 4" at bounding box center [380, 501] width 226 height 26
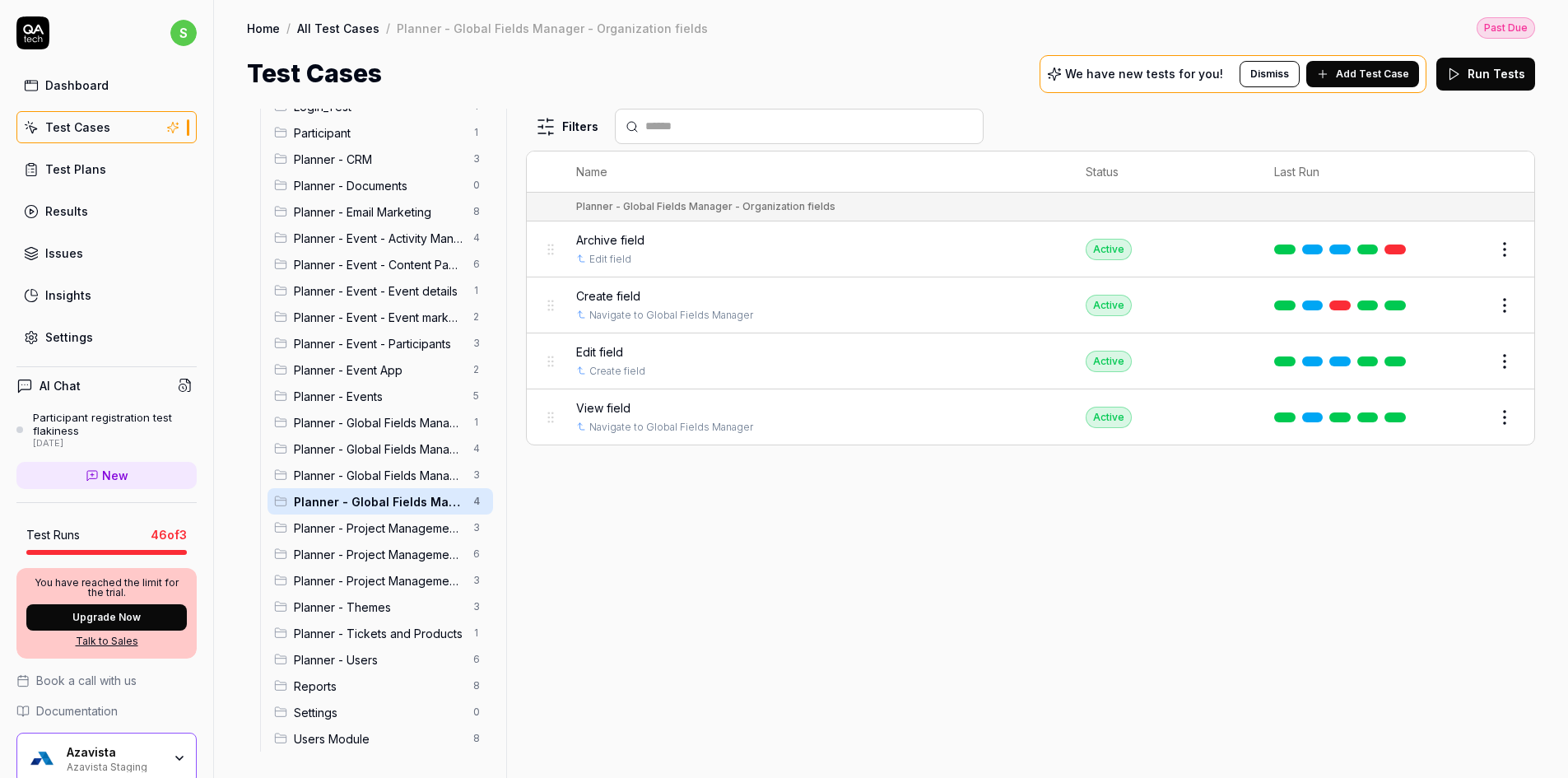
click at [391, 470] on span "Planner - Global Fields Manager - Event fields" at bounding box center [379, 475] width 170 height 17
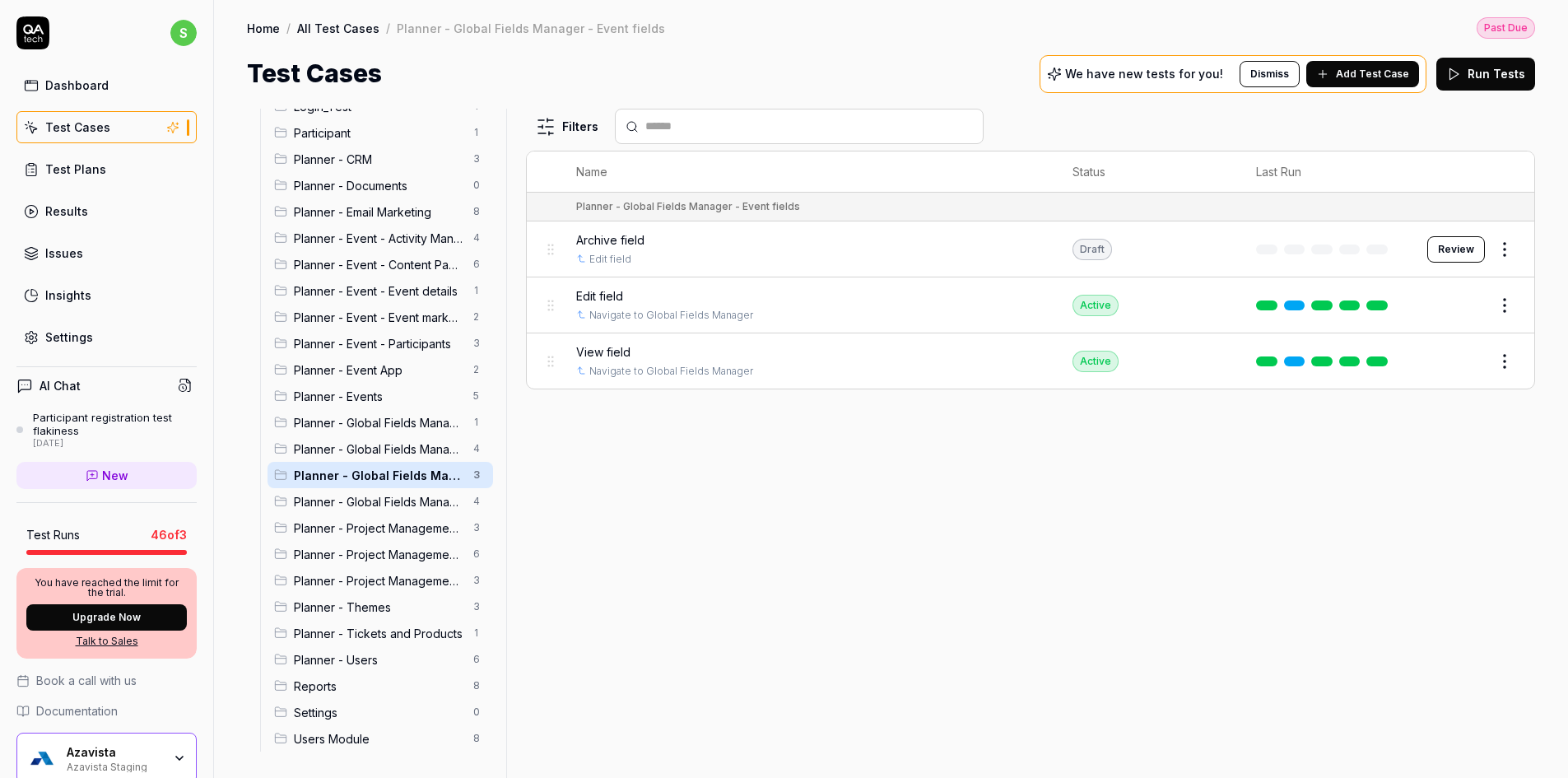
click at [394, 444] on span "Planner - Global Fields Manager - Contact field" at bounding box center [379, 449] width 170 height 17
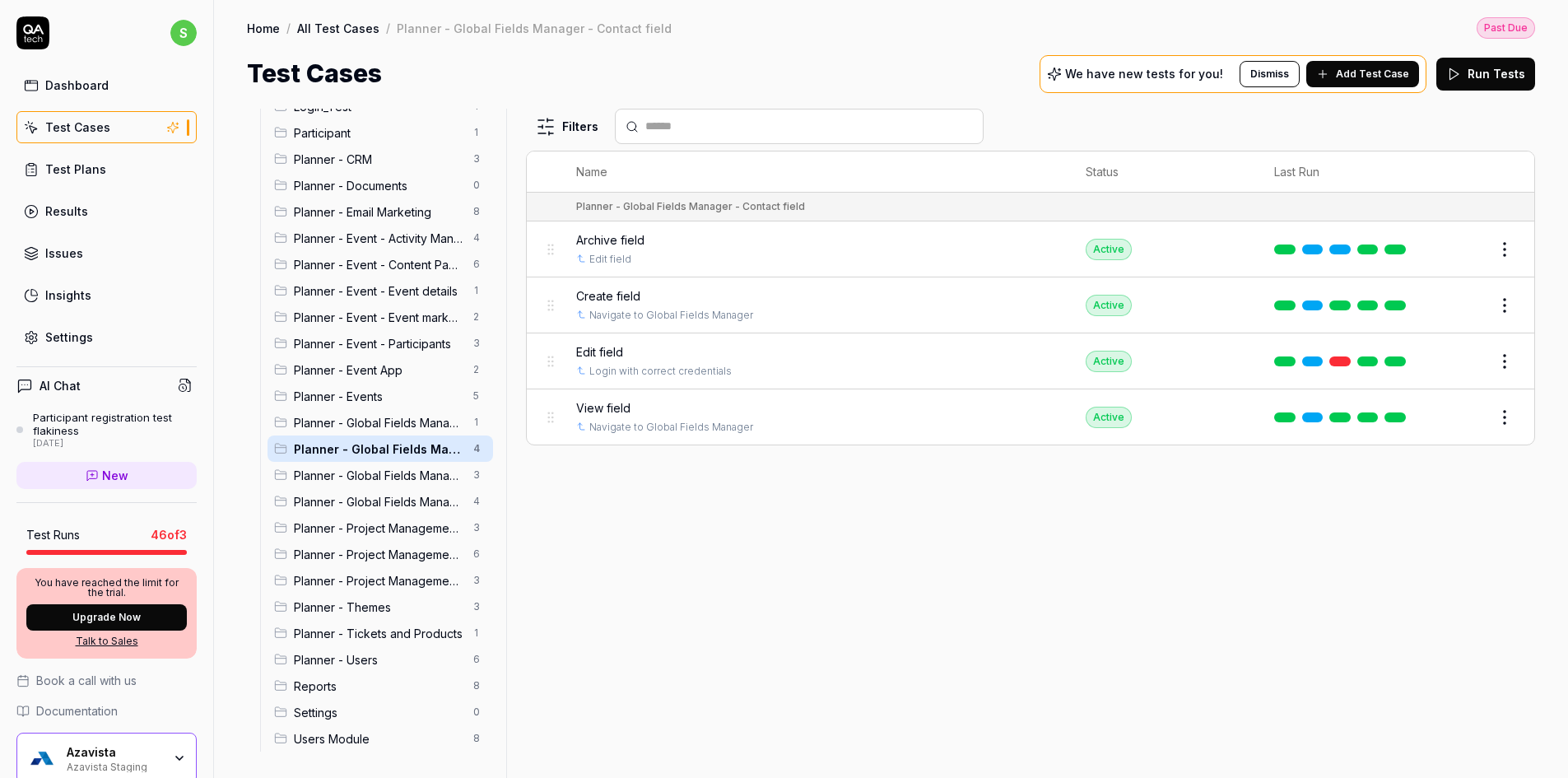
click at [133, 753] on div "Azavista" at bounding box center [114, 752] width 95 height 15
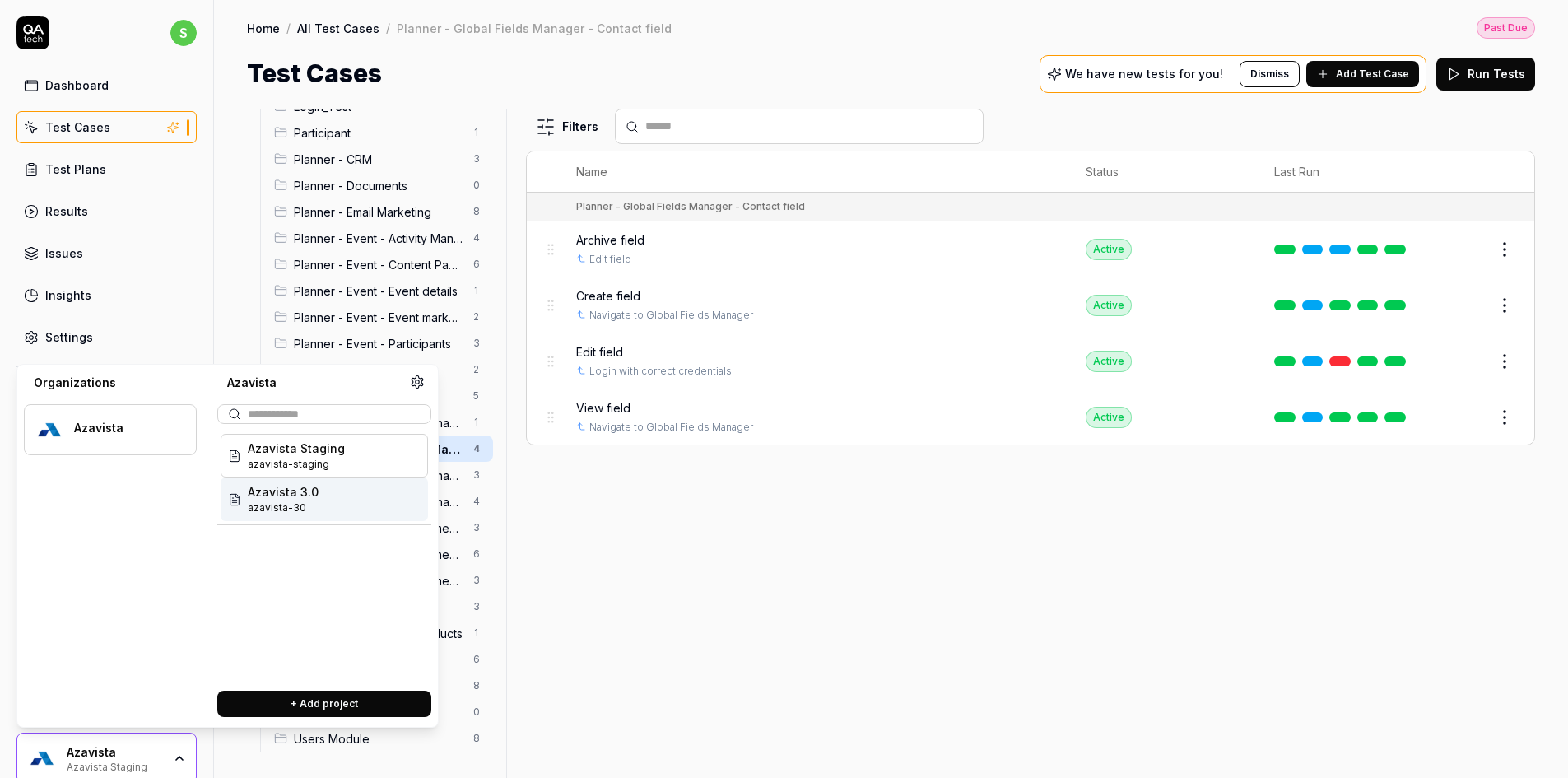
click at [313, 497] on span "Azavista 3.0" at bounding box center [283, 492] width 71 height 17
click at [267, 508] on span "azavista-30" at bounding box center [283, 507] width 71 height 15
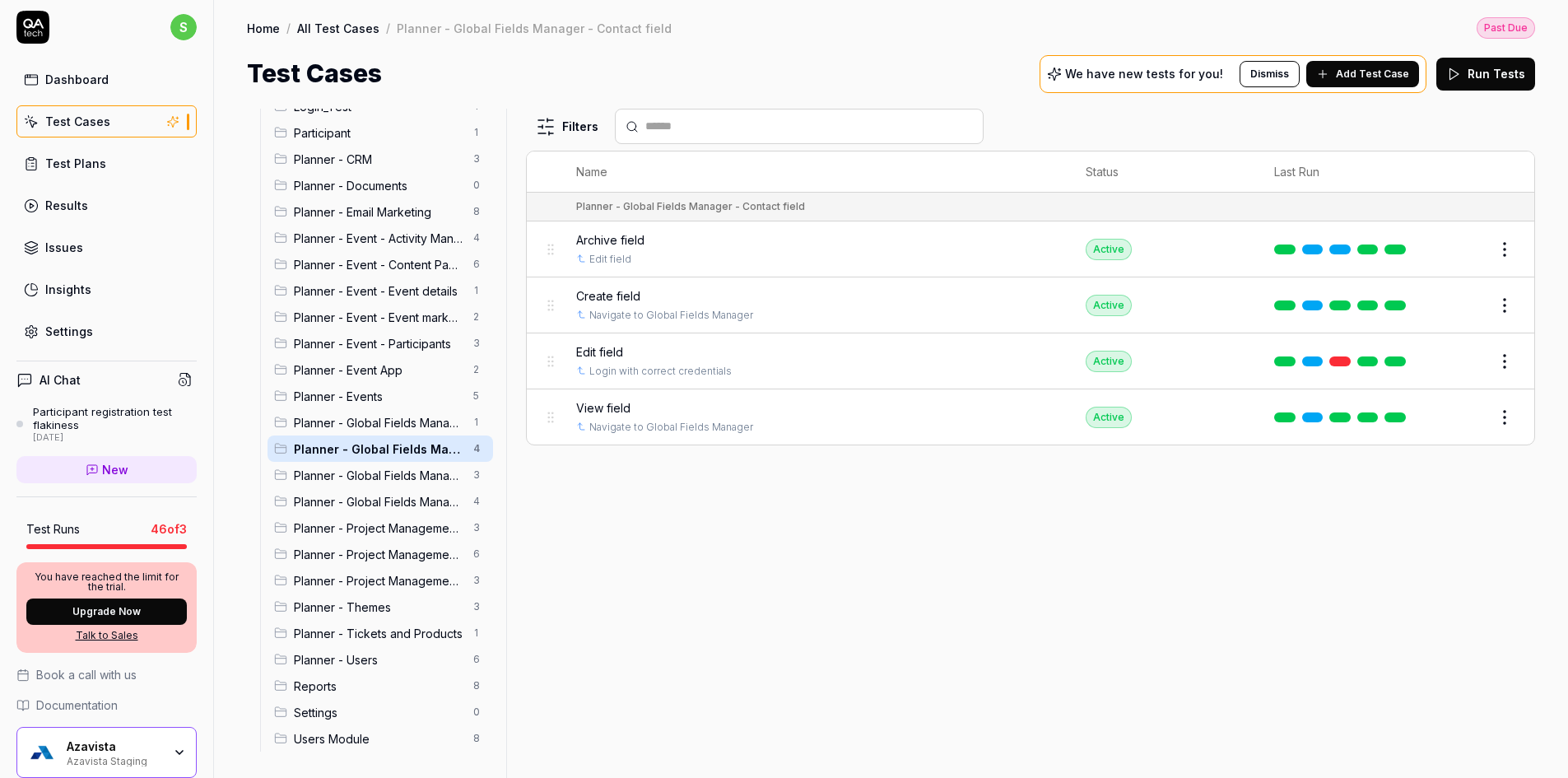
click at [270, 502] on div "Planner - Global Fields Manager - Organization fields 4" at bounding box center [380, 501] width 226 height 26
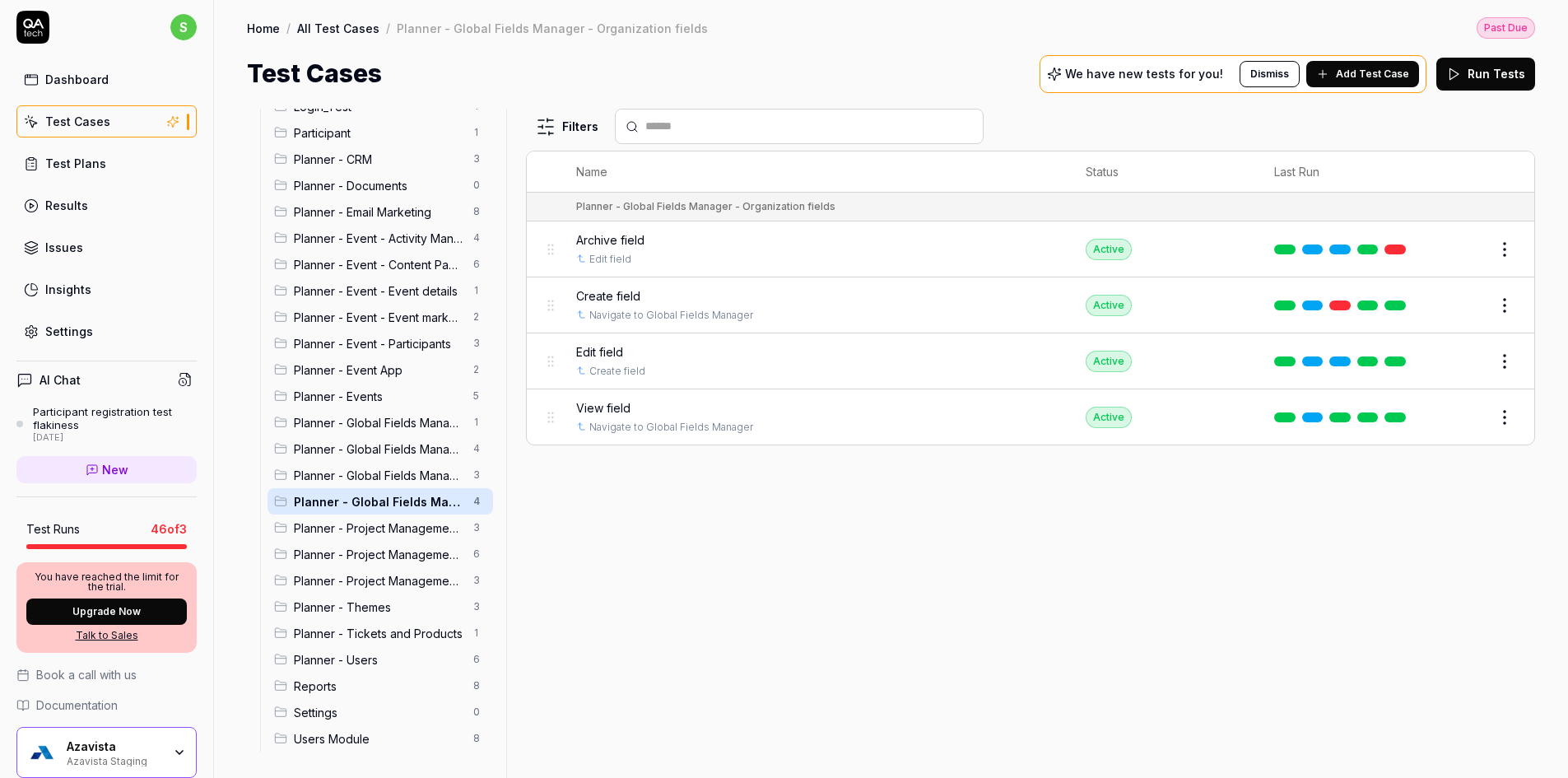
click at [107, 755] on div "Azavista Staging" at bounding box center [114, 759] width 95 height 13
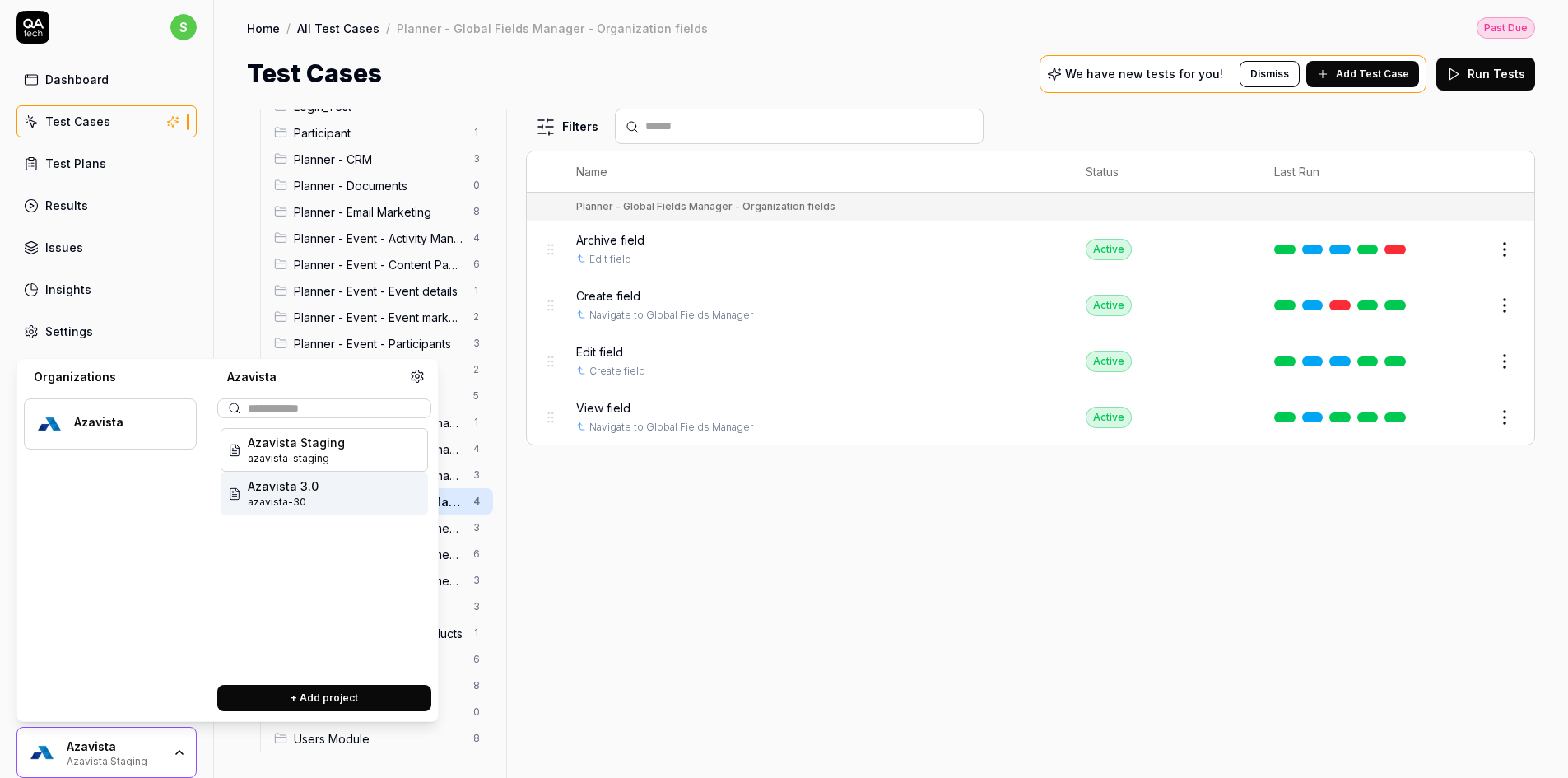
click at [325, 507] on div "Azavista 3.0 azavista-30" at bounding box center [325, 493] width 208 height 43
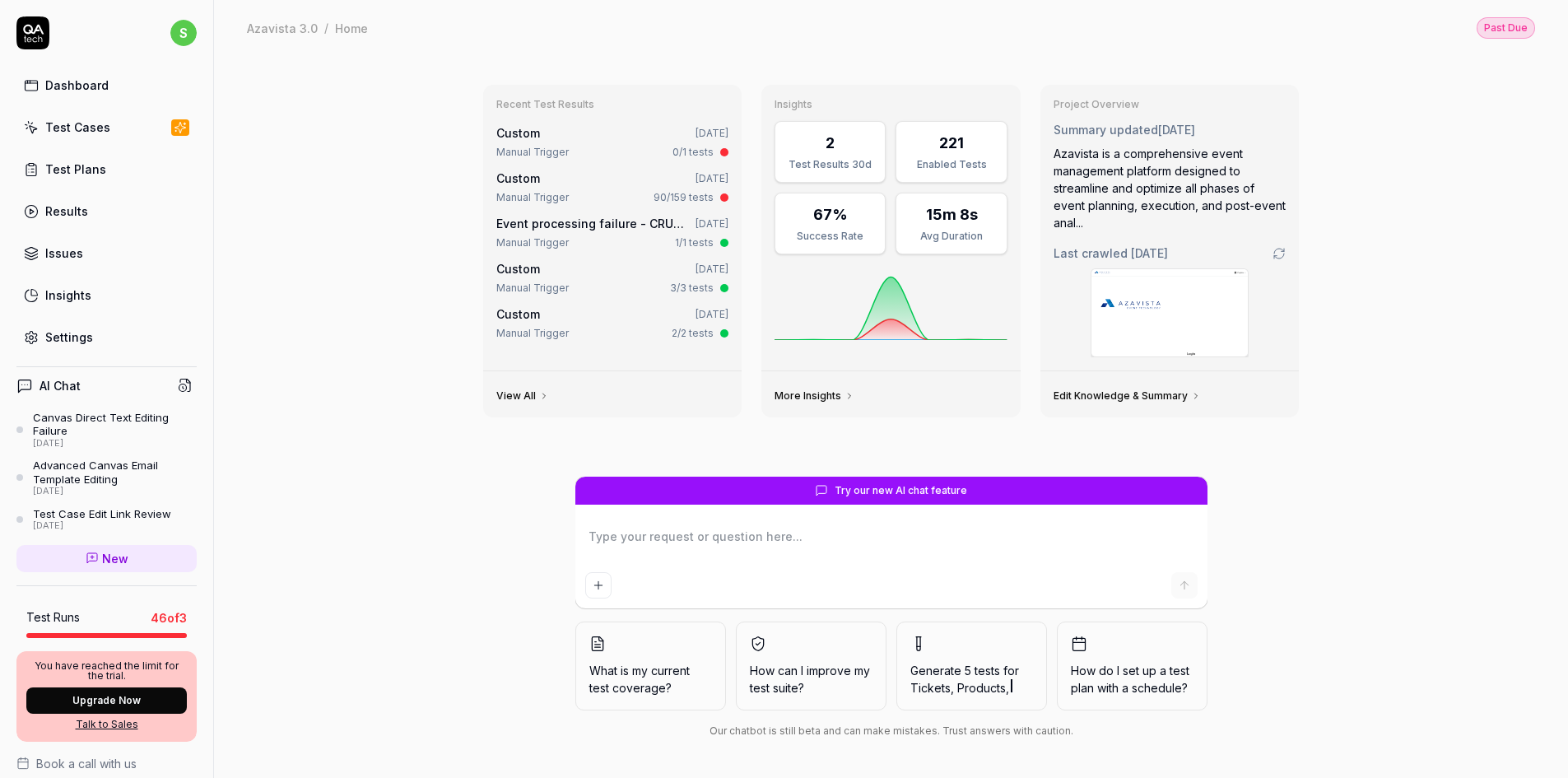
type textarea "*"
click at [66, 116] on link "Test Cases" at bounding box center [106, 126] width 180 height 32
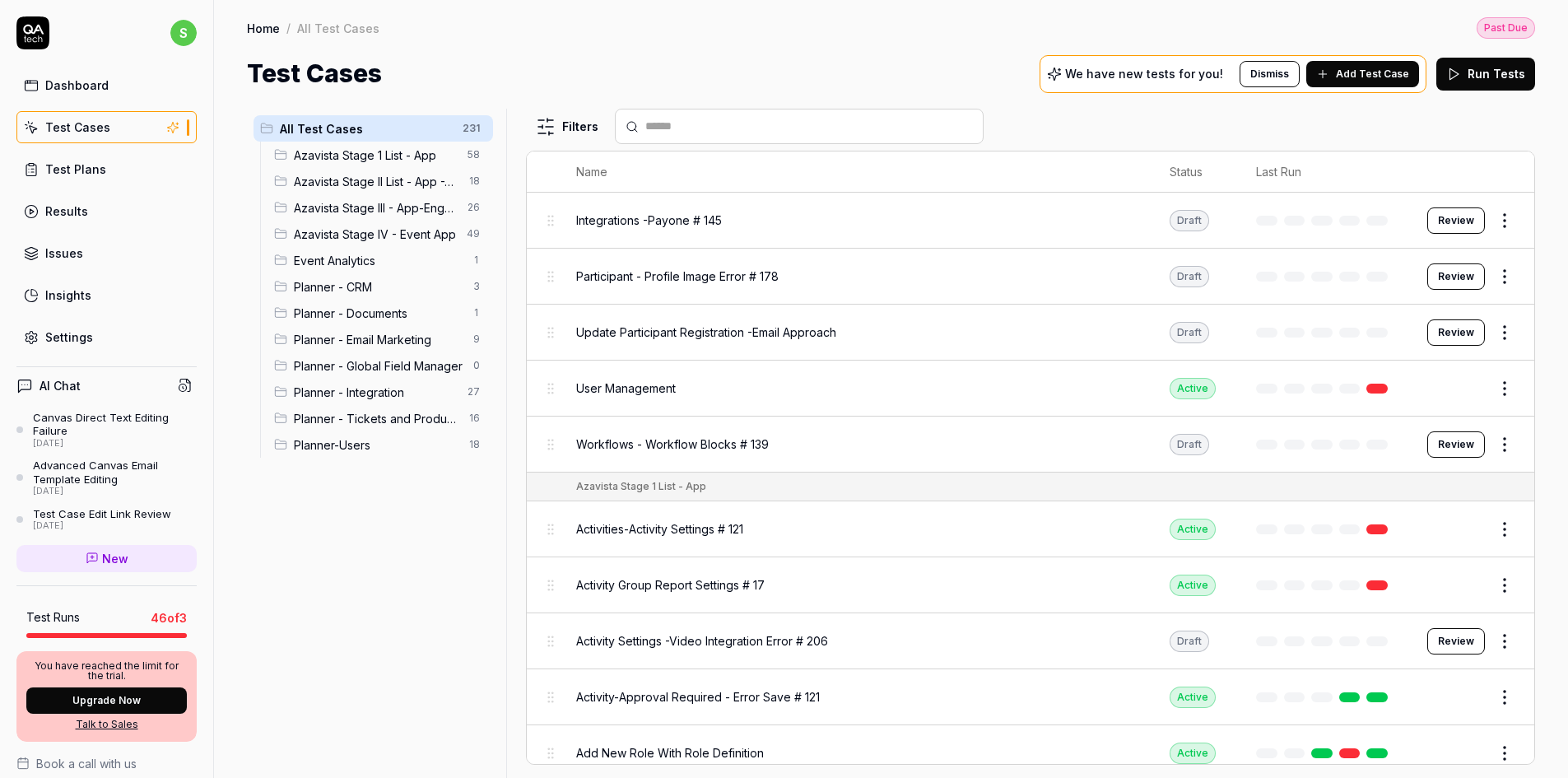
click at [370, 413] on span "Planner - Tickets and Products" at bounding box center [376, 419] width 165 height 17
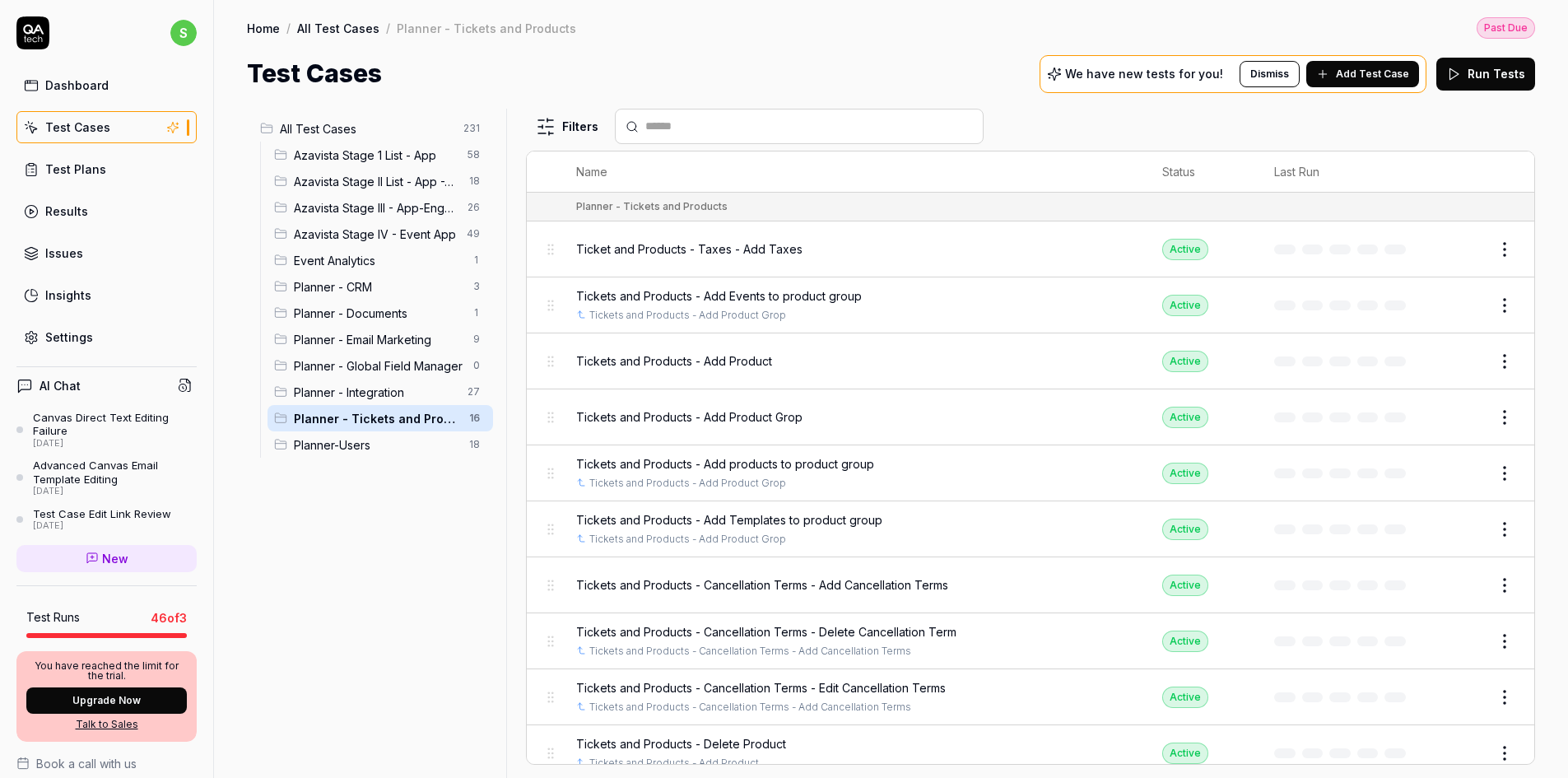
click at [367, 365] on span "Planner - Global Field Manager" at bounding box center [379, 366] width 170 height 17
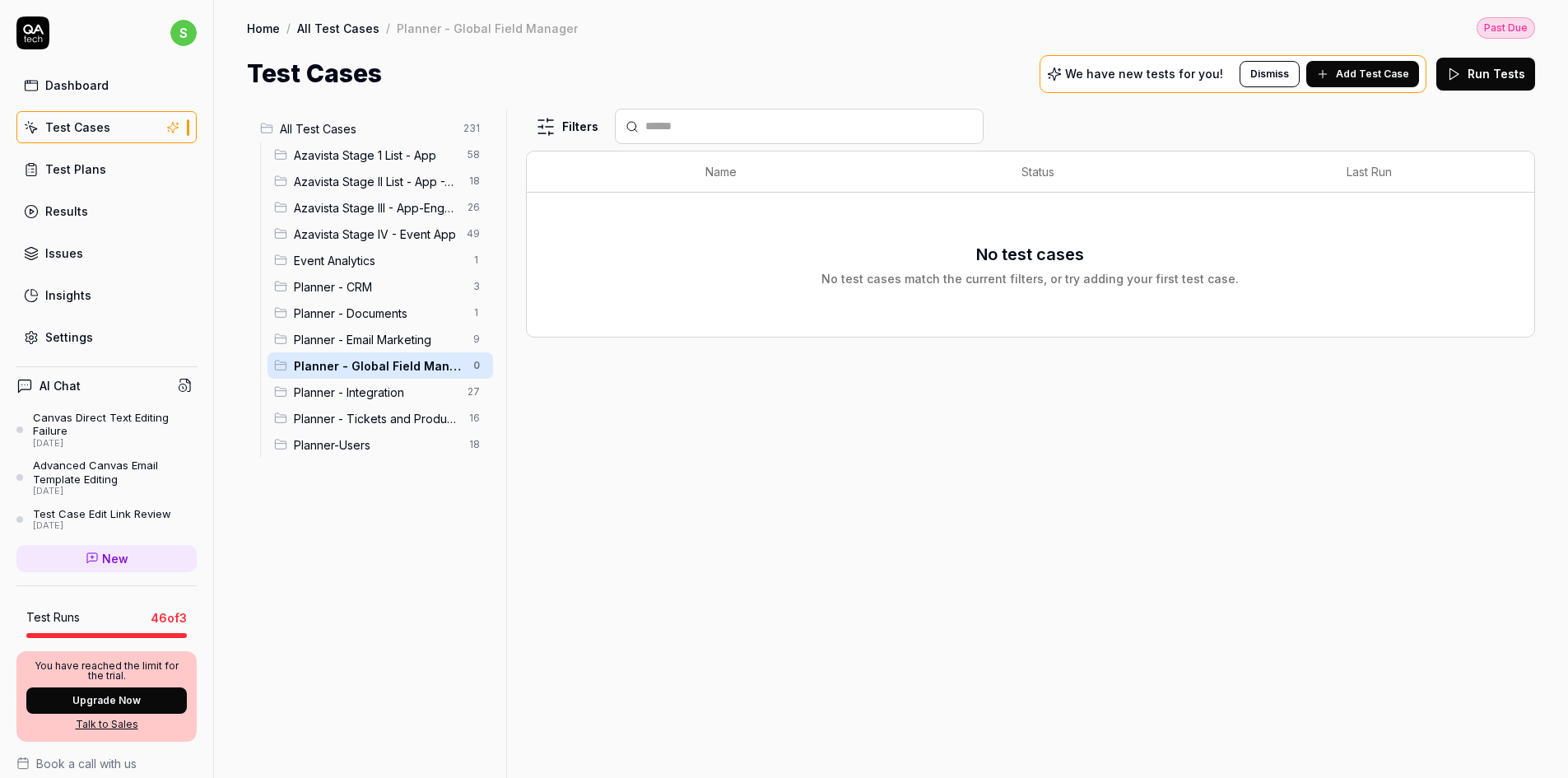
click at [1337, 76] on button "Add Test Case" at bounding box center [1363, 74] width 112 height 26
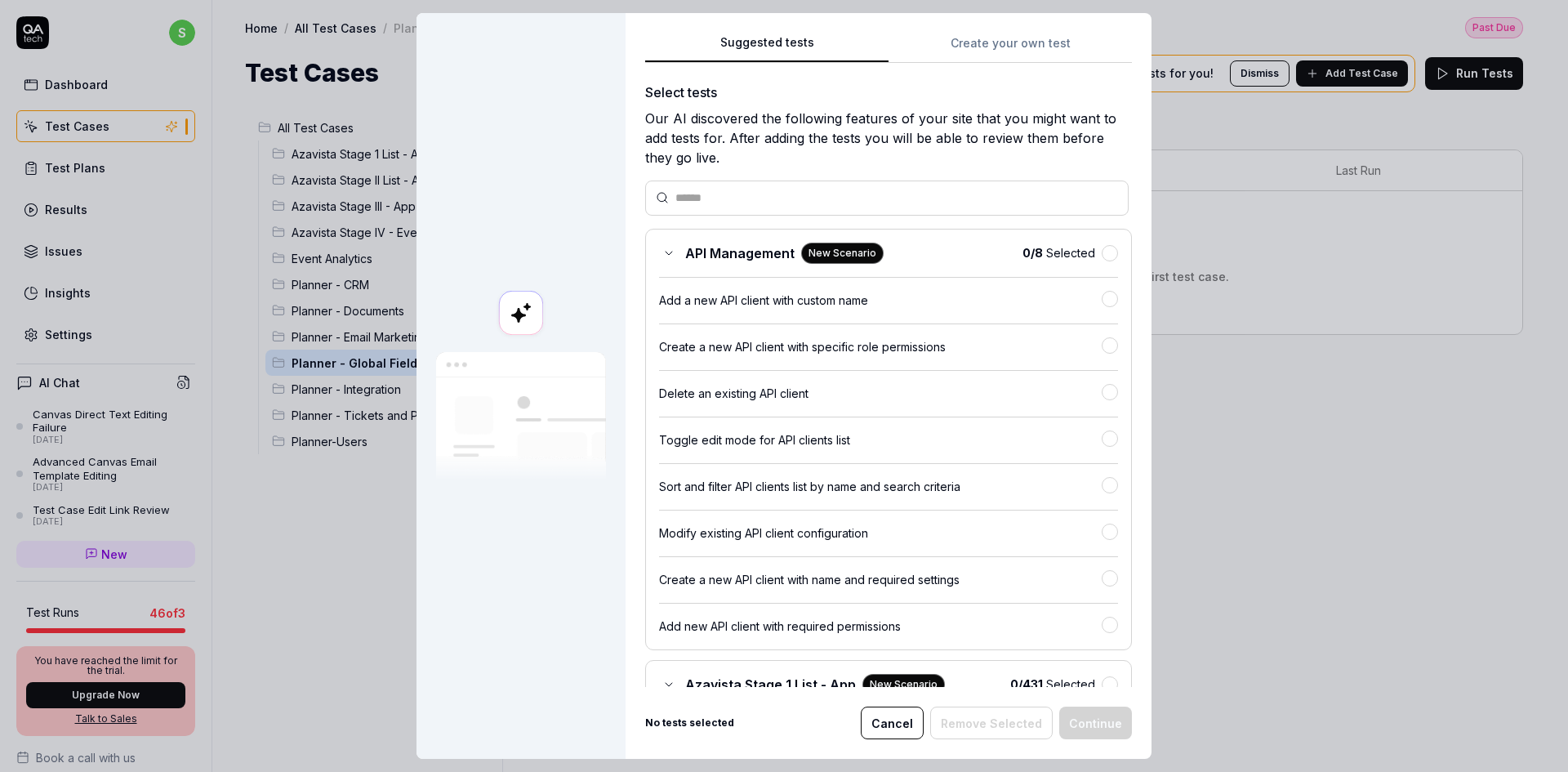
click at [990, 40] on button "Create your own test" at bounding box center [1010, 48] width 243 height 29
